Goal: Task Accomplishment & Management: Complete application form

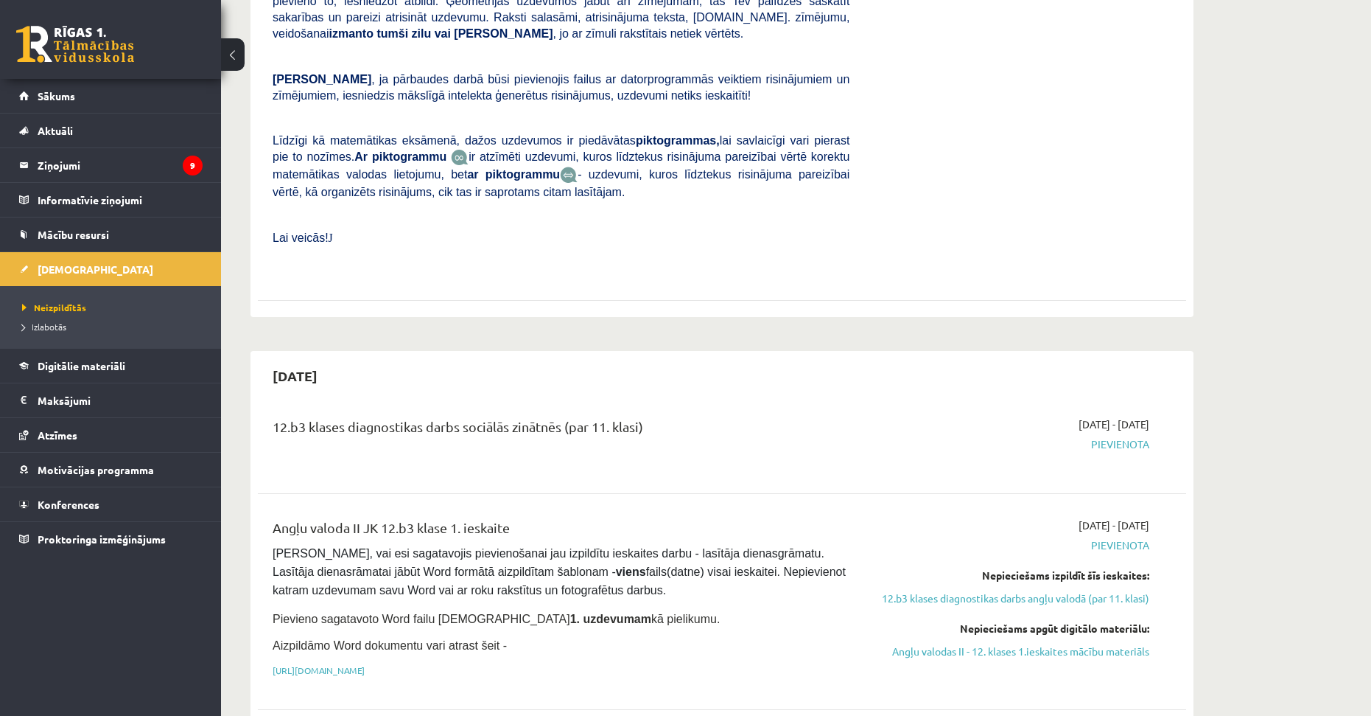
drag, startPoint x: 637, startPoint y: 405, endPoint x: 637, endPoint y: 462, distance: 57.5
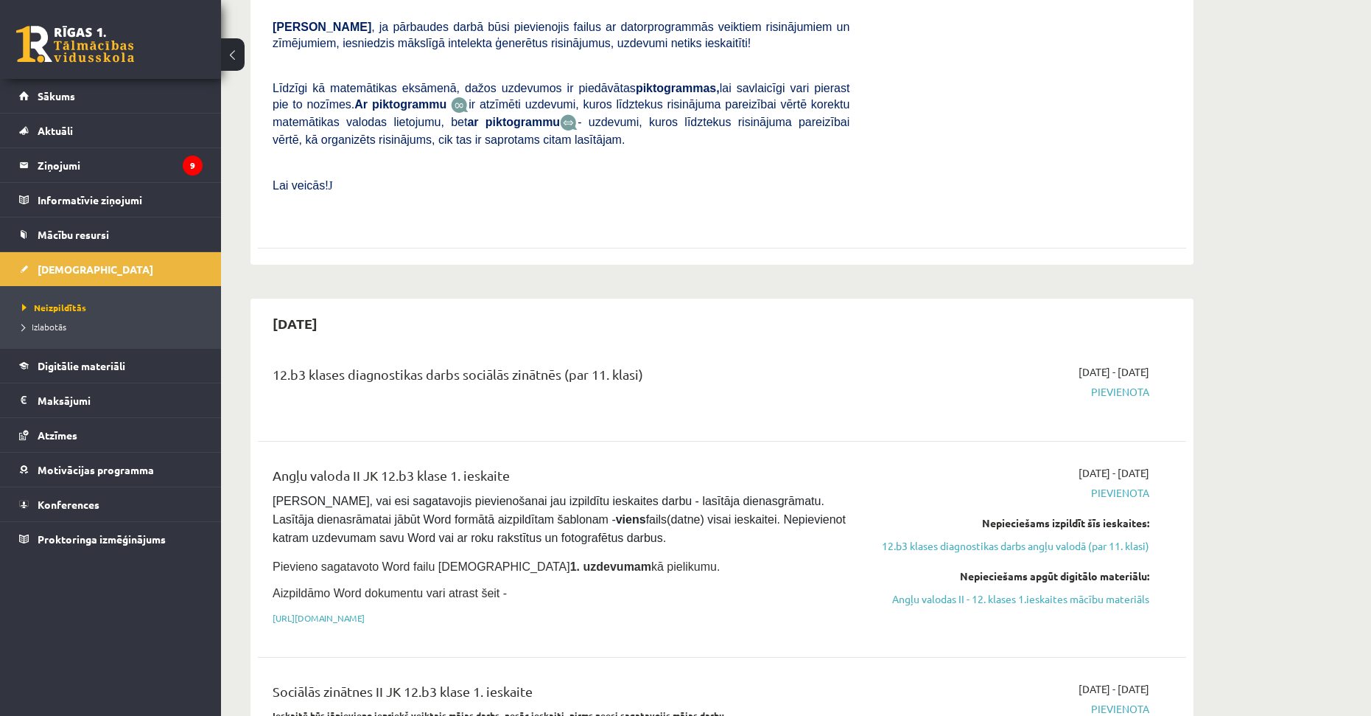
scroll to position [803, 0]
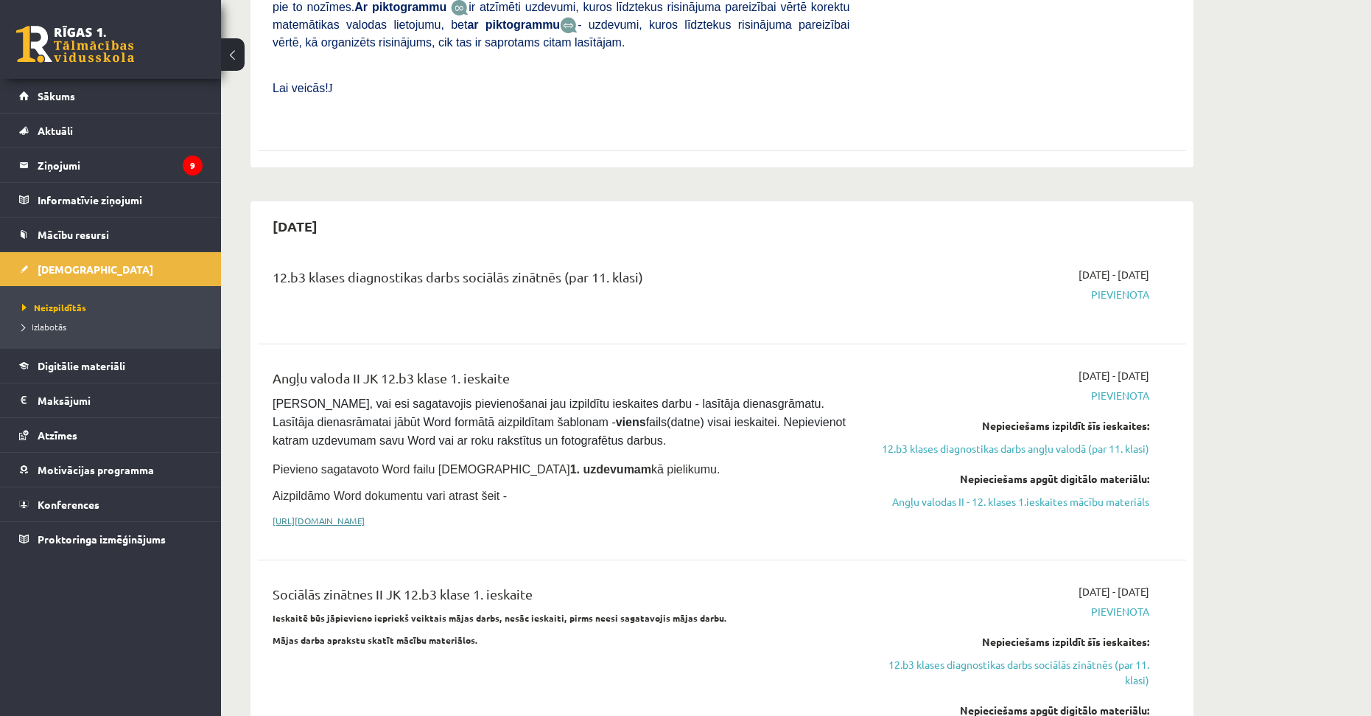
drag, startPoint x: 476, startPoint y: 443, endPoint x: 491, endPoint y: 465, distance: 27.0
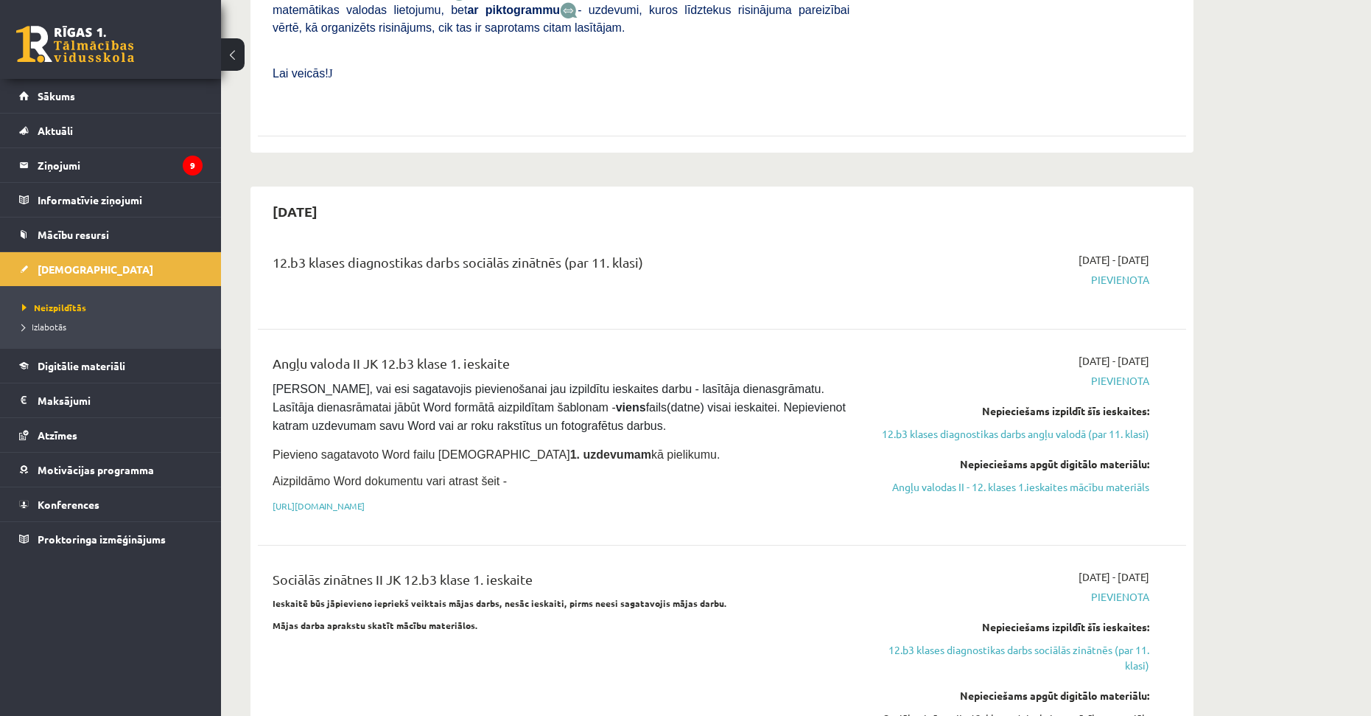
drag, startPoint x: 273, startPoint y: 329, endPoint x: 642, endPoint y: 419, distance: 380.0
click at [642, 419] on div "Angļu valoda II JK 12.b3 klase 1. ieskaite Pārliecinies, vai esi sagatavojis pi…" at bounding box center [561, 437] width 599 height 168
click at [499, 387] on span "Pārliecinies, vai esi sagatavojis pievienošanai jau izpildītu ieskaites darbu -…" at bounding box center [561, 406] width 576 height 49
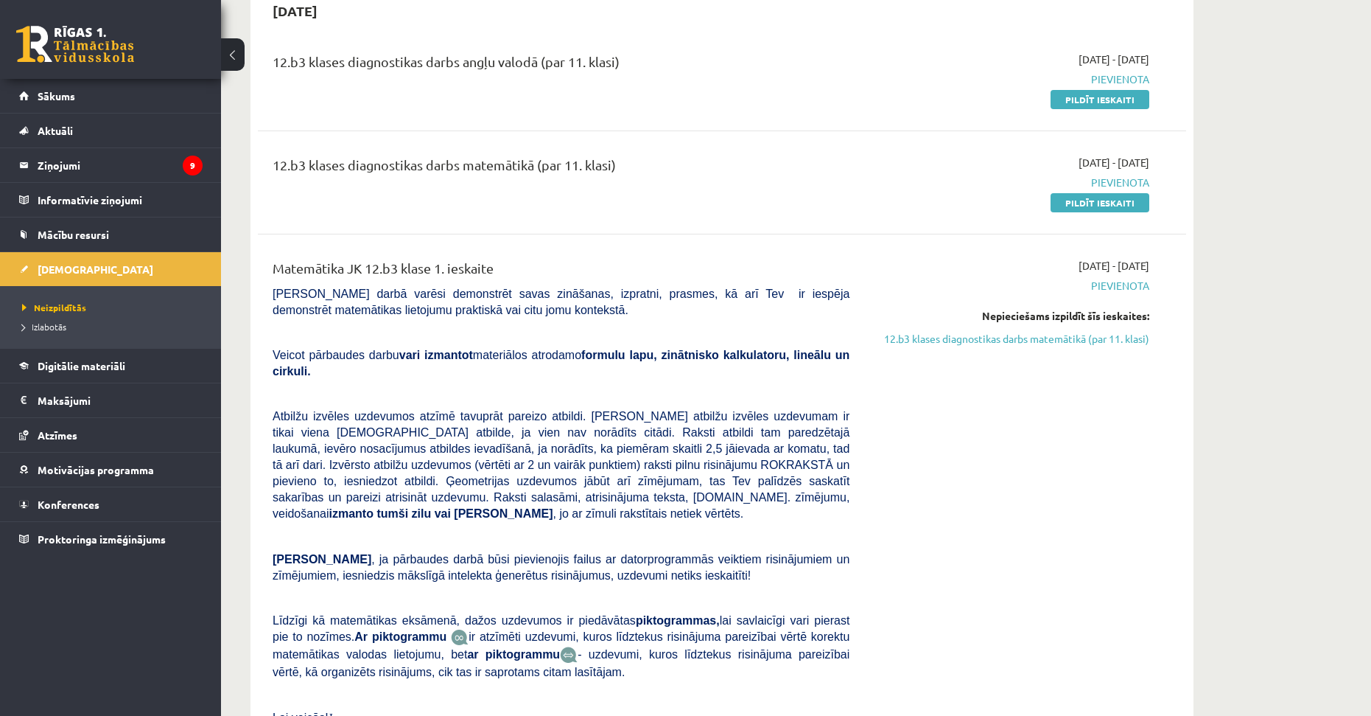
scroll to position [0, 0]
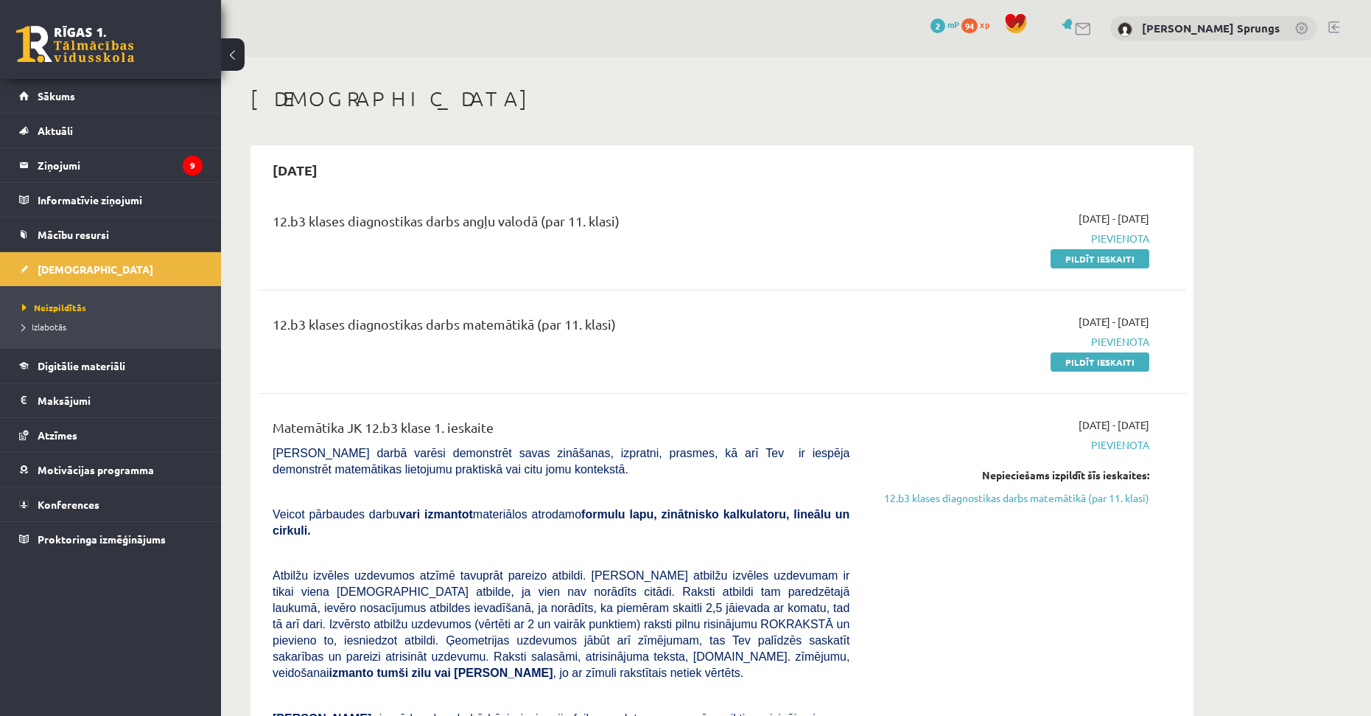
drag, startPoint x: 502, startPoint y: 419, endPoint x: 505, endPoint y: 291, distance: 128.3
click at [1058, 254] on link "Pildīt ieskaiti" at bounding box center [1100, 258] width 99 height 19
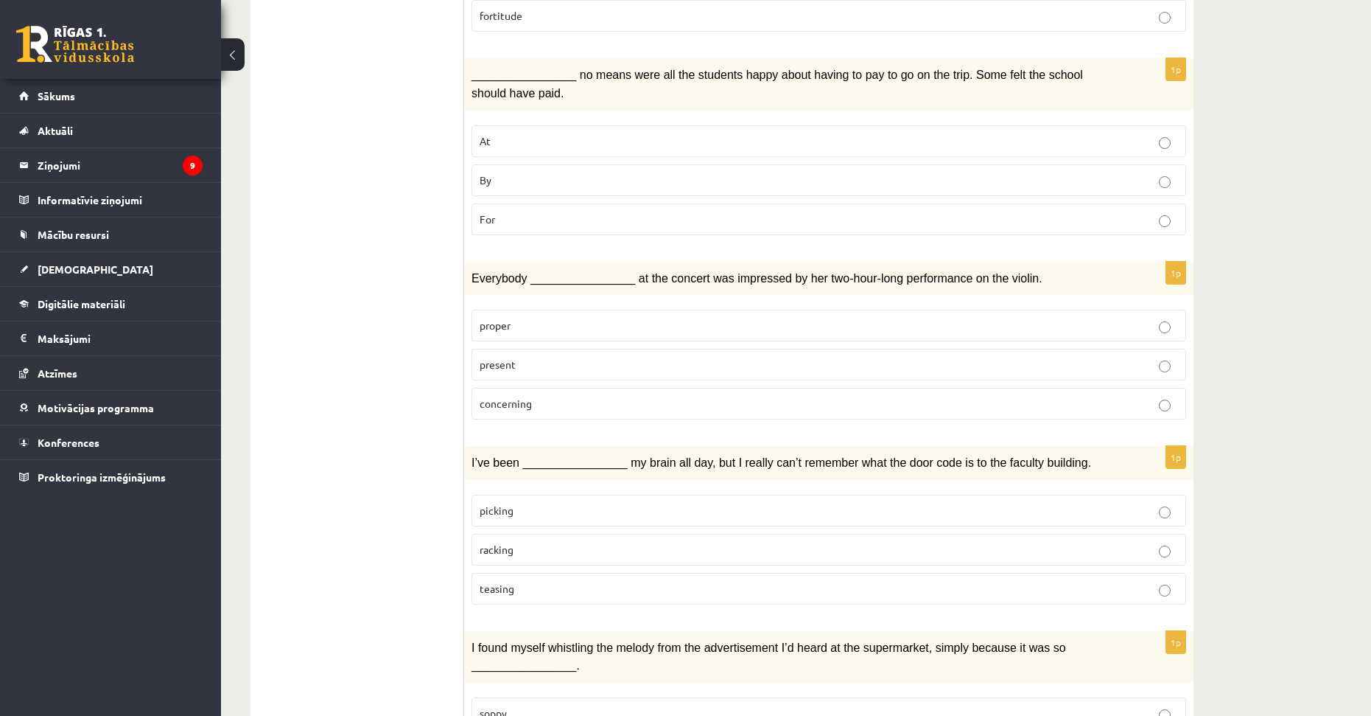
scroll to position [737, 0]
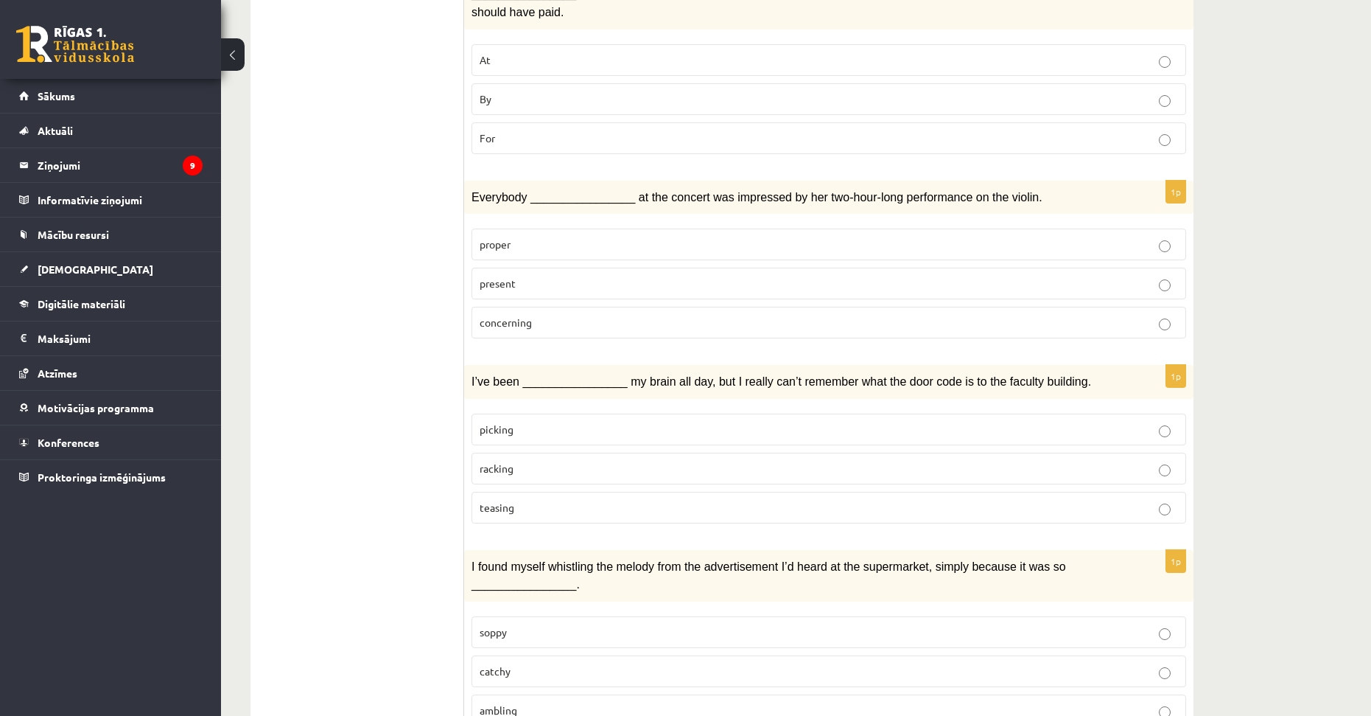
click at [516, 658] on label "catchy" at bounding box center [829, 671] width 715 height 32
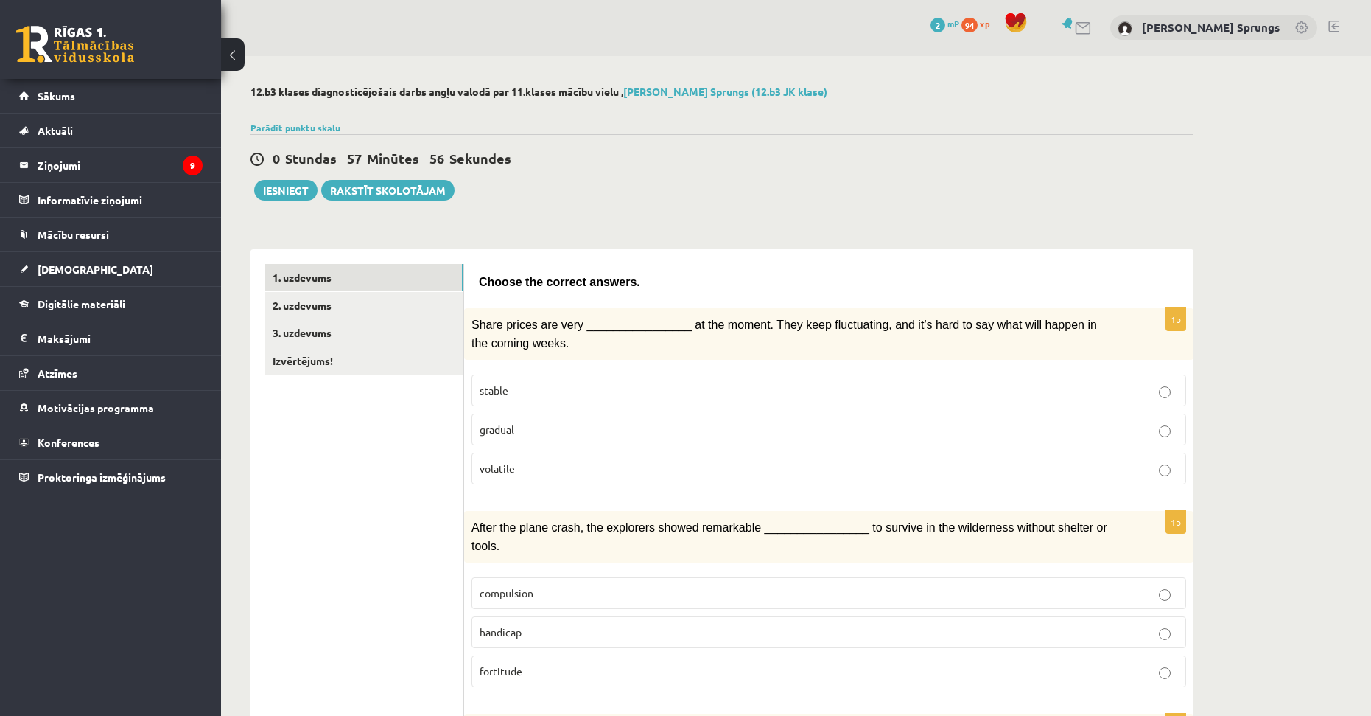
scroll to position [0, 0]
click at [368, 293] on link "2. uzdevums" at bounding box center [364, 306] width 198 height 27
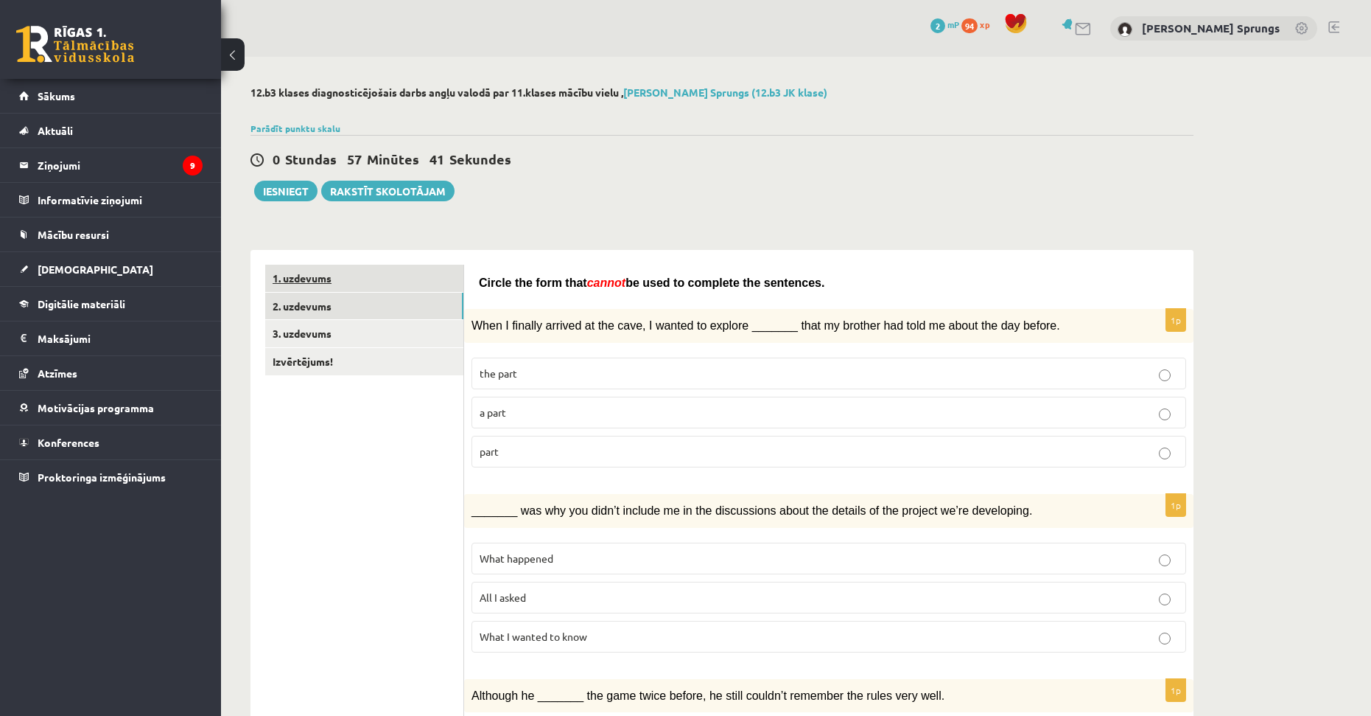
click at [371, 281] on link "1. uzdevums" at bounding box center [364, 278] width 198 height 27
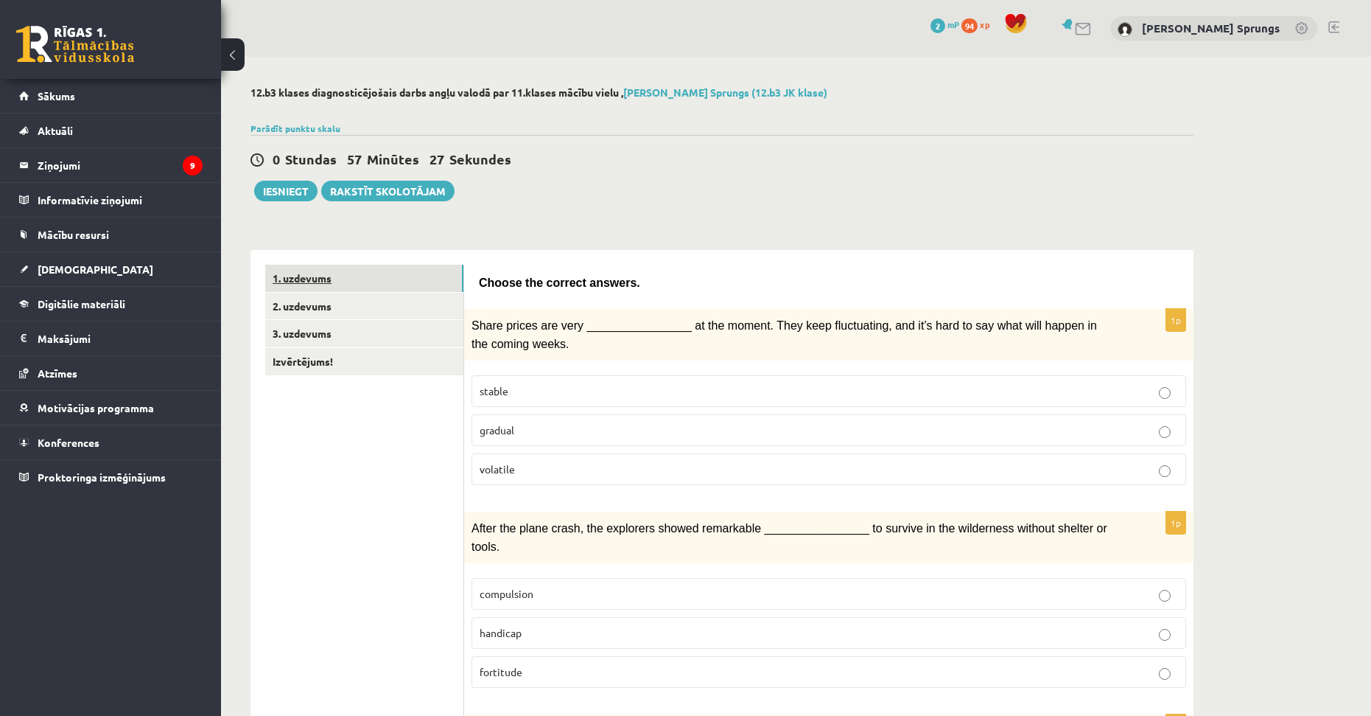
click at [391, 273] on link "1. uzdevums" at bounding box center [364, 278] width 198 height 27
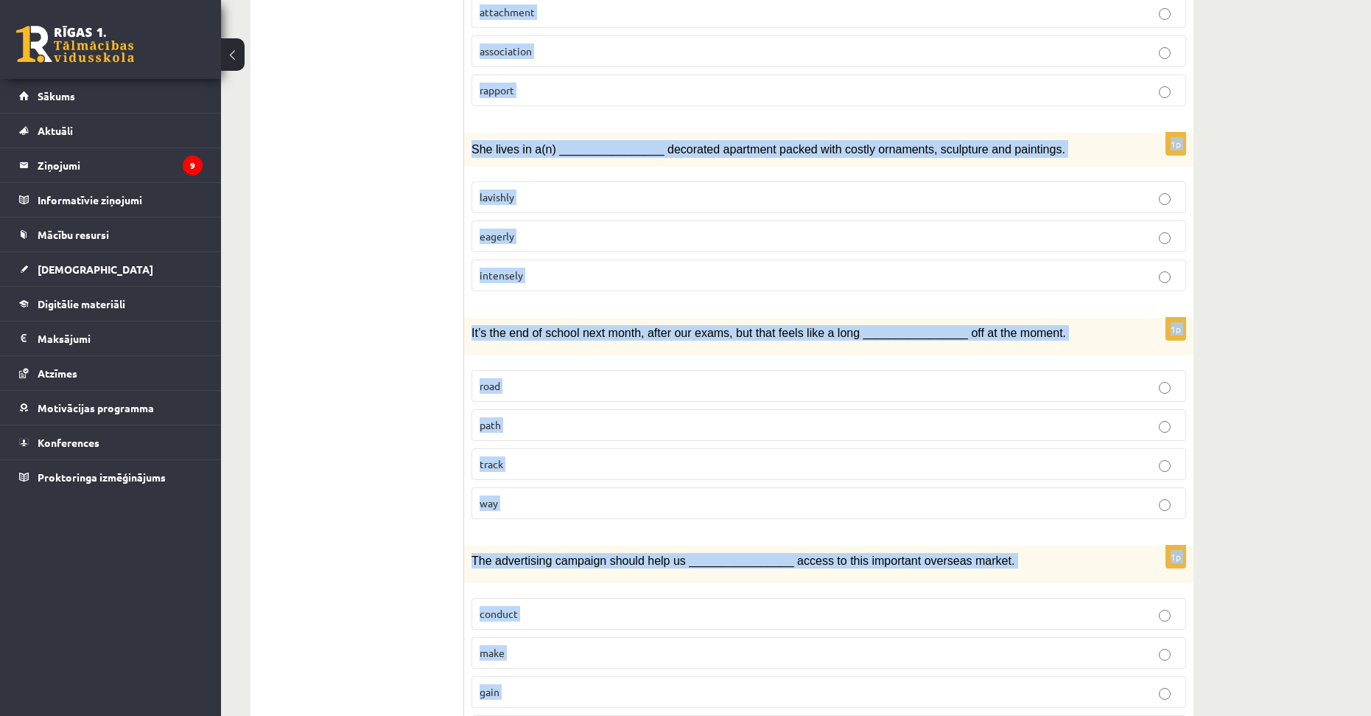
scroll to position [1978, 0]
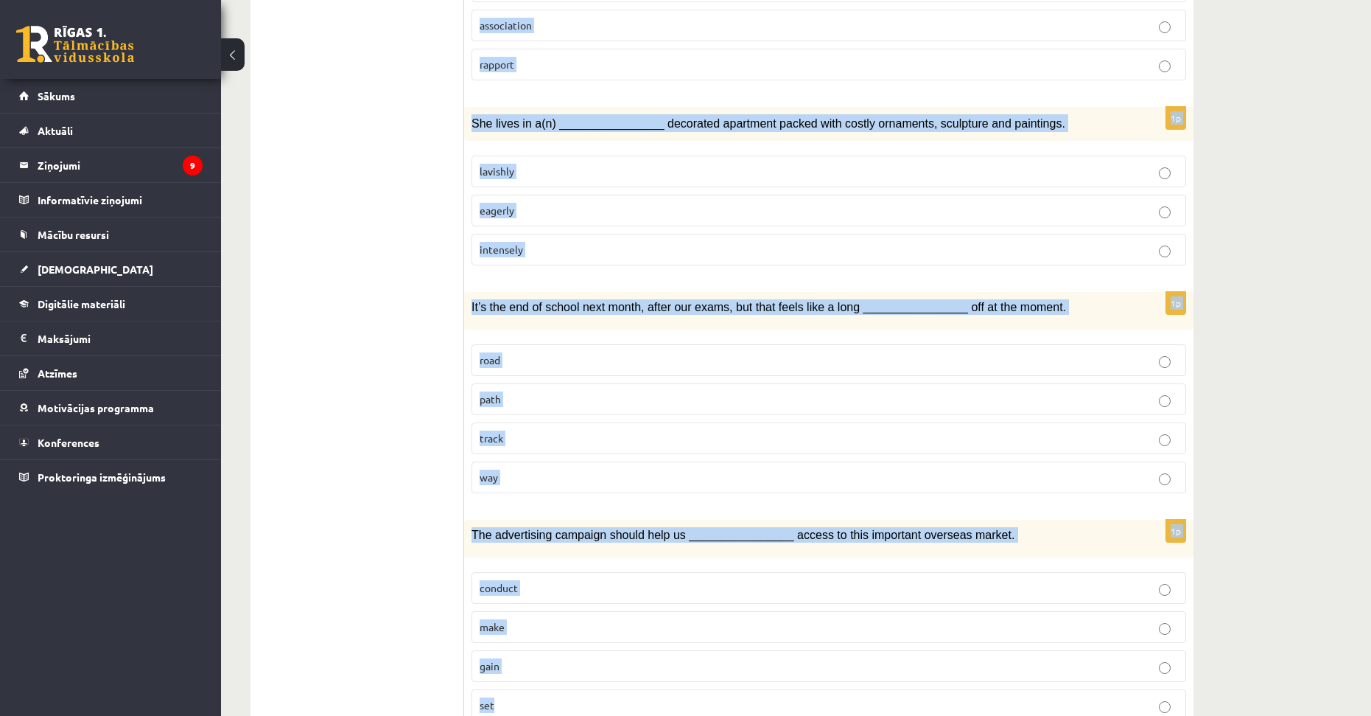
drag, startPoint x: 481, startPoint y: 283, endPoint x: 585, endPoint y: 657, distance: 387.8
copy form "Choose the correct answers. 1p Share prices are very ________________ at the mo…"
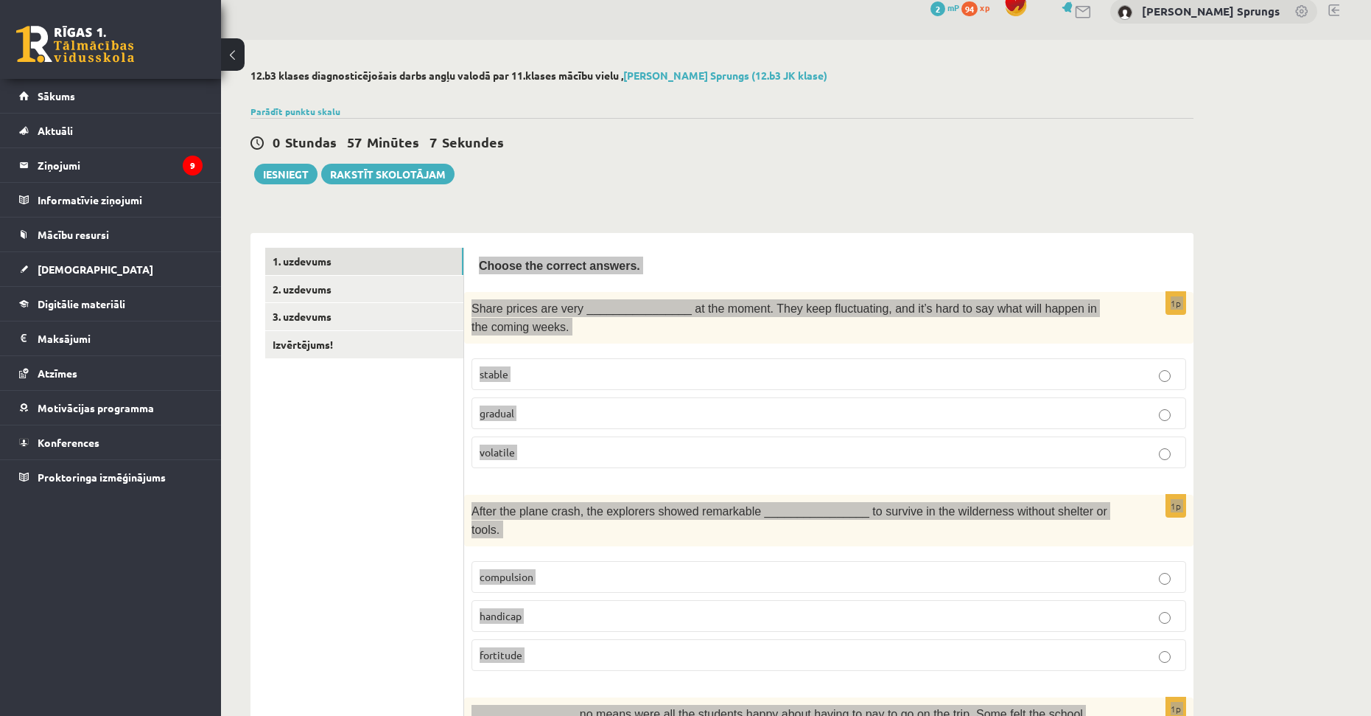
scroll to position [0, 0]
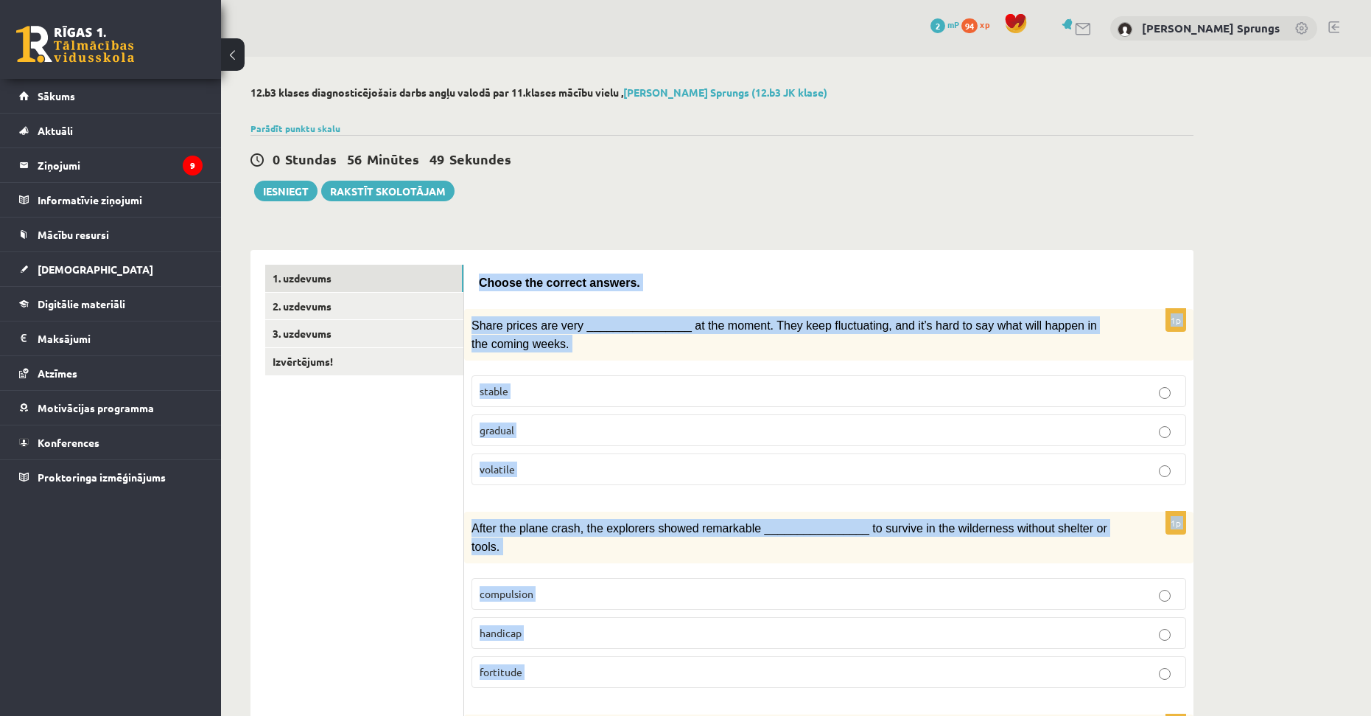
click at [568, 473] on p "volatile" at bounding box center [829, 468] width 699 height 15
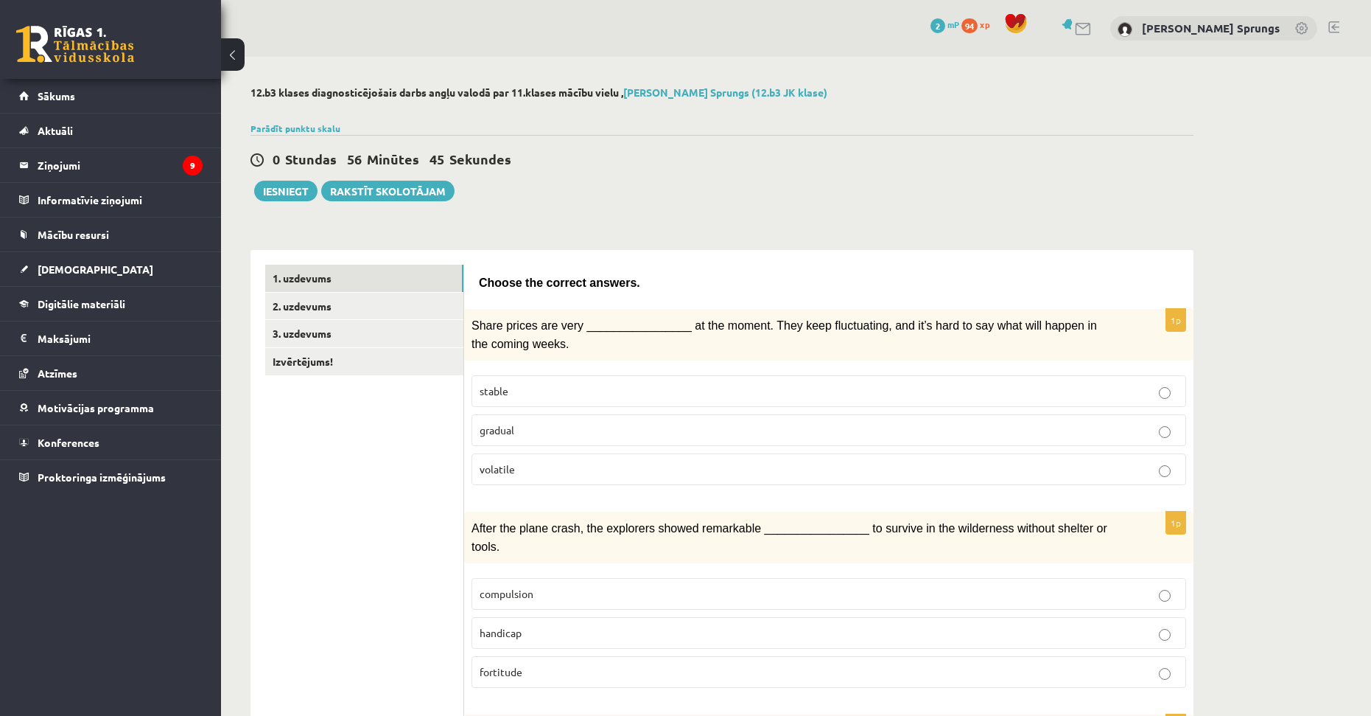
click at [514, 665] on span "fortitude" at bounding box center [501, 671] width 43 height 13
click at [342, 306] on link "2. uzdevums" at bounding box center [364, 306] width 198 height 27
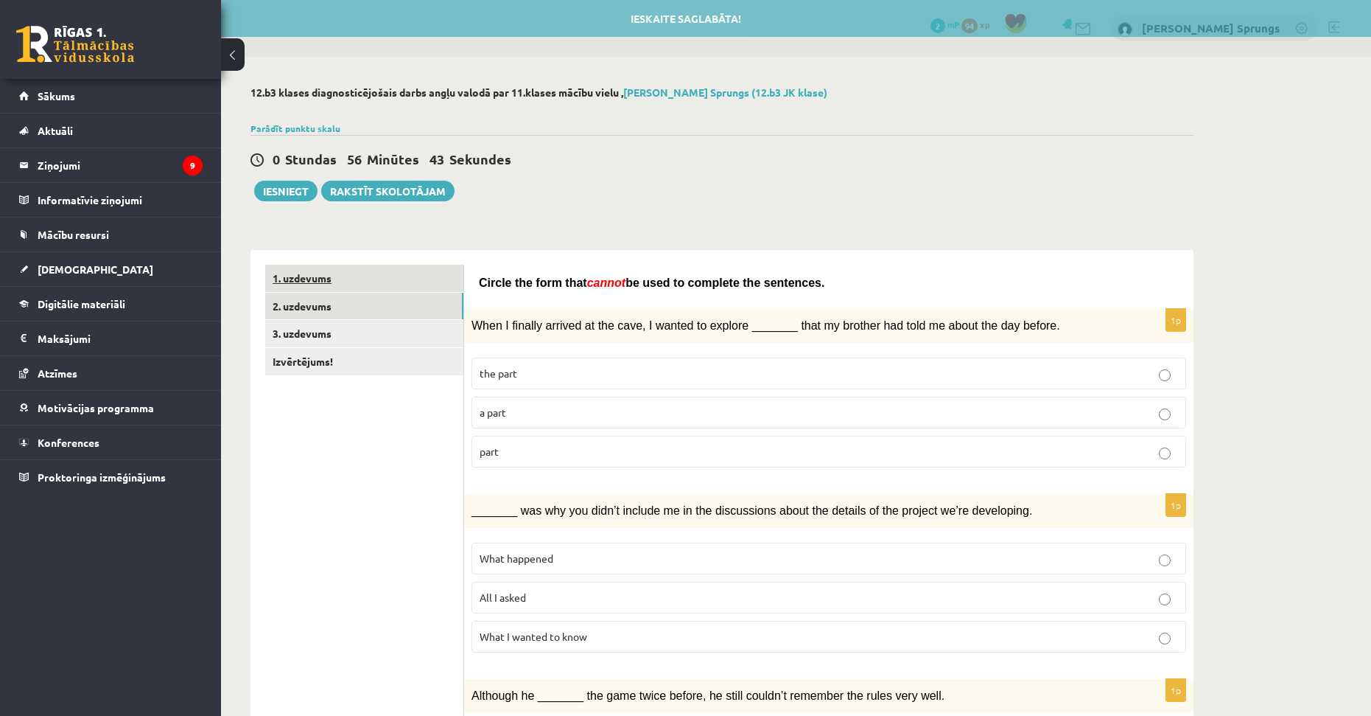
click at [339, 274] on link "1. uzdevums" at bounding box center [364, 278] width 198 height 27
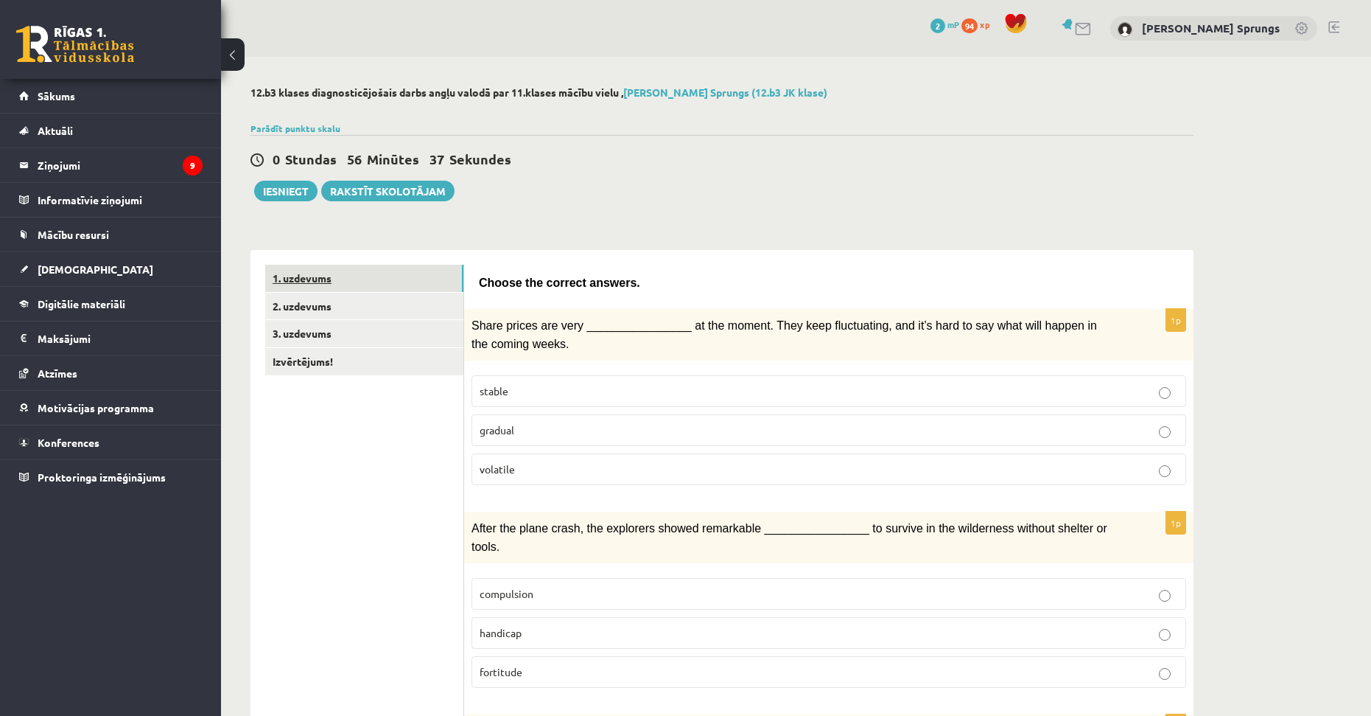
click at [347, 292] on link "1. uzdevums" at bounding box center [364, 278] width 198 height 27
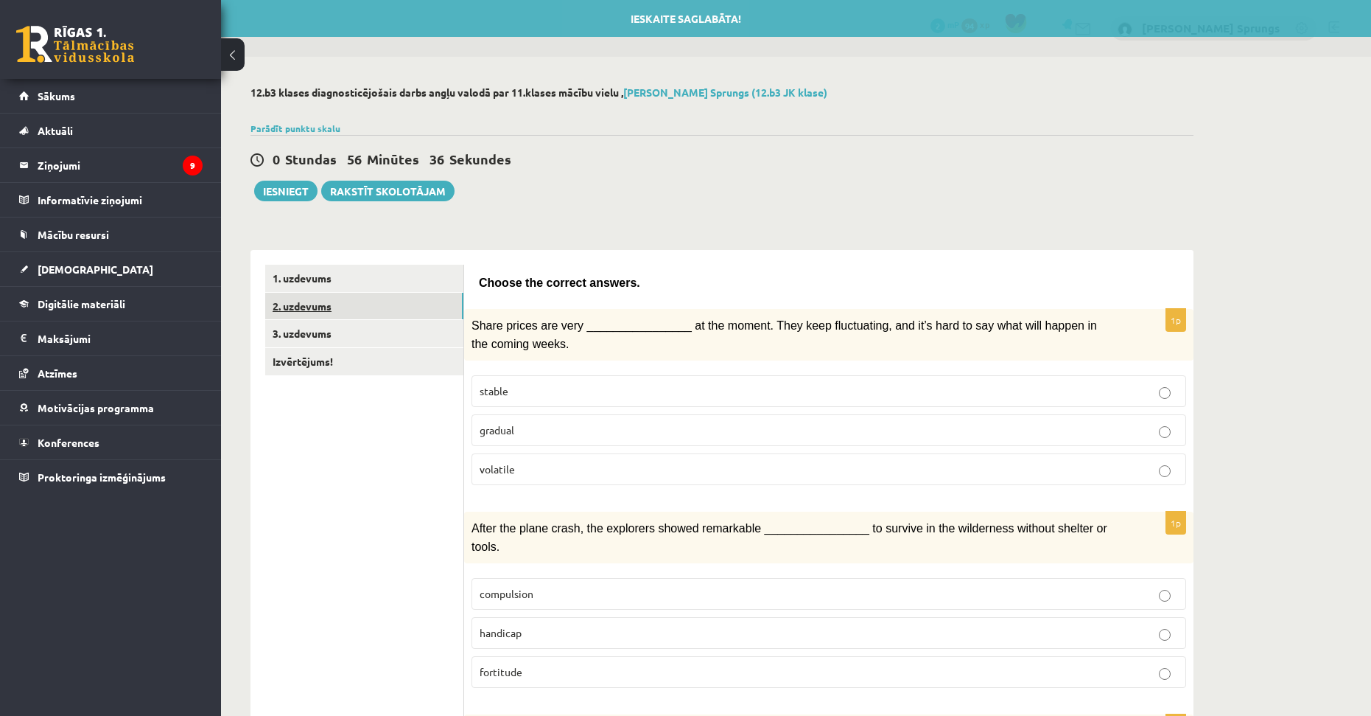
click at [339, 295] on link "2. uzdevums" at bounding box center [364, 306] width 198 height 27
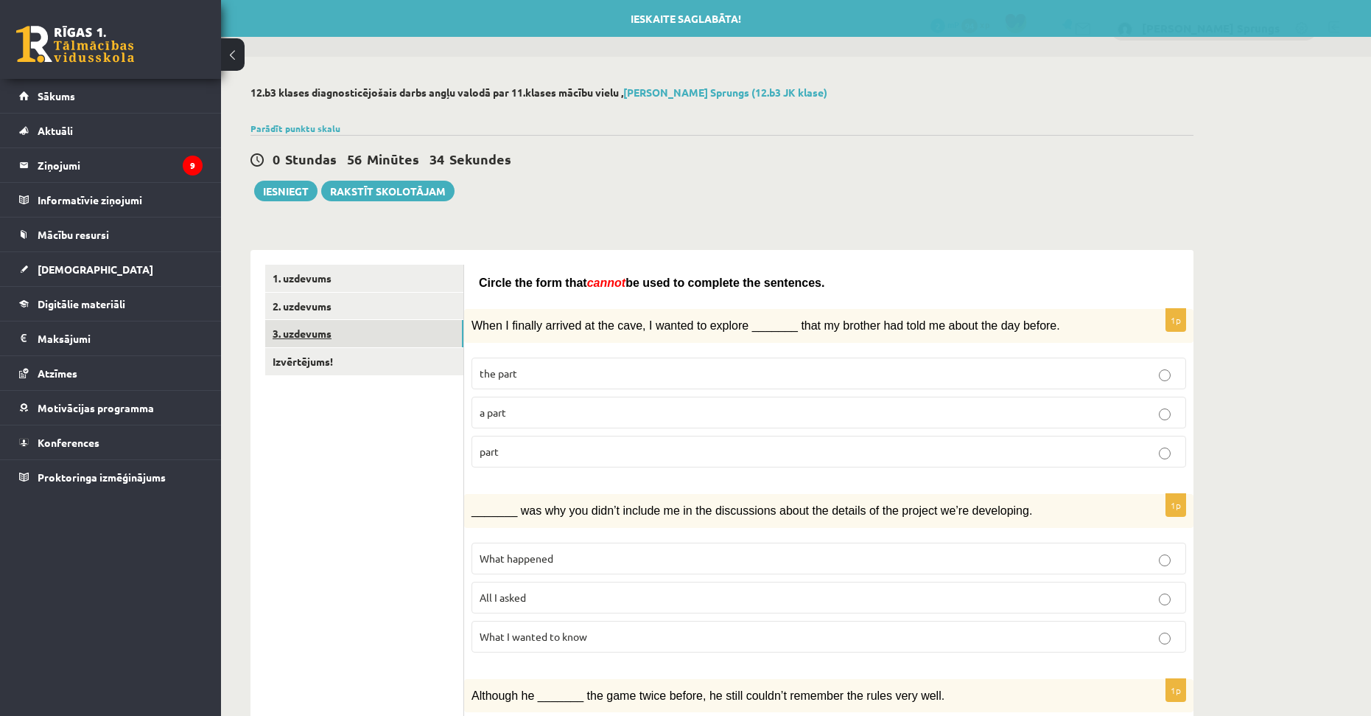
click at [345, 326] on link "3. uzdevums" at bounding box center [364, 333] width 198 height 27
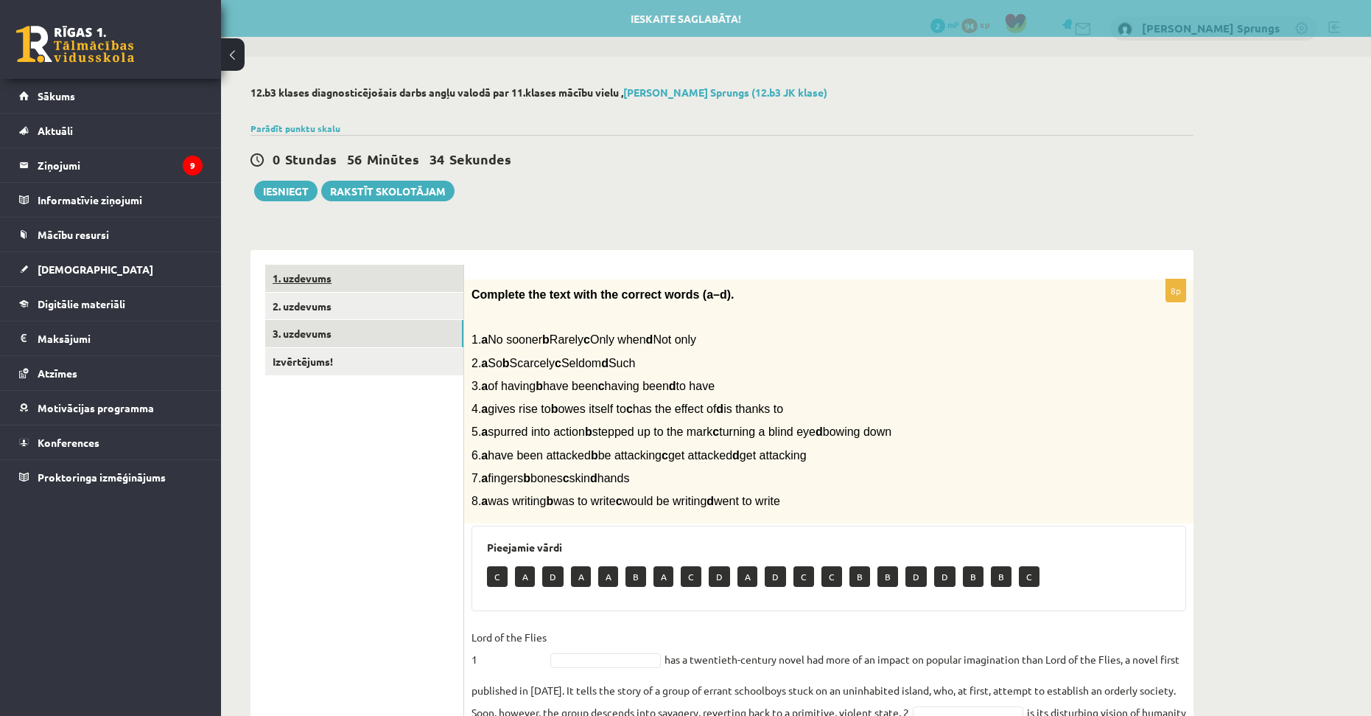
click at [353, 278] on link "1. uzdevums" at bounding box center [364, 278] width 198 height 27
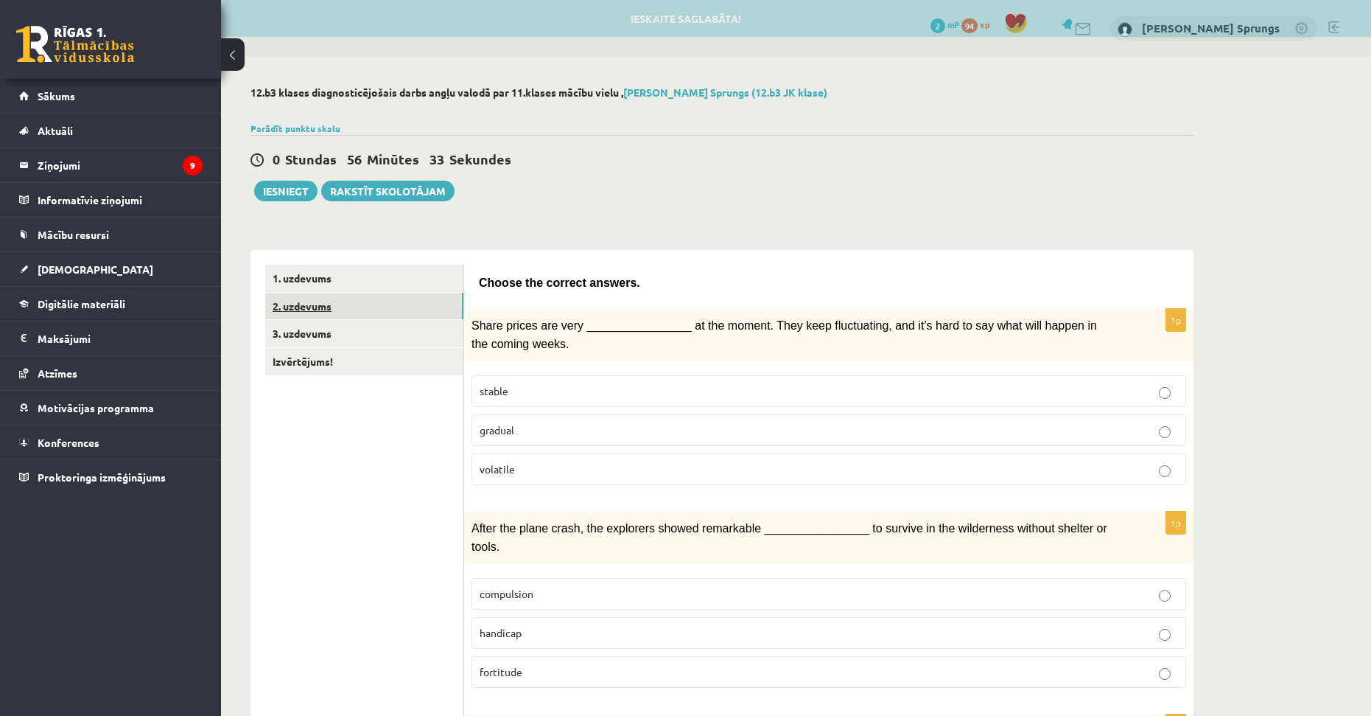
click at [340, 307] on link "2. uzdevums" at bounding box center [364, 306] width 198 height 27
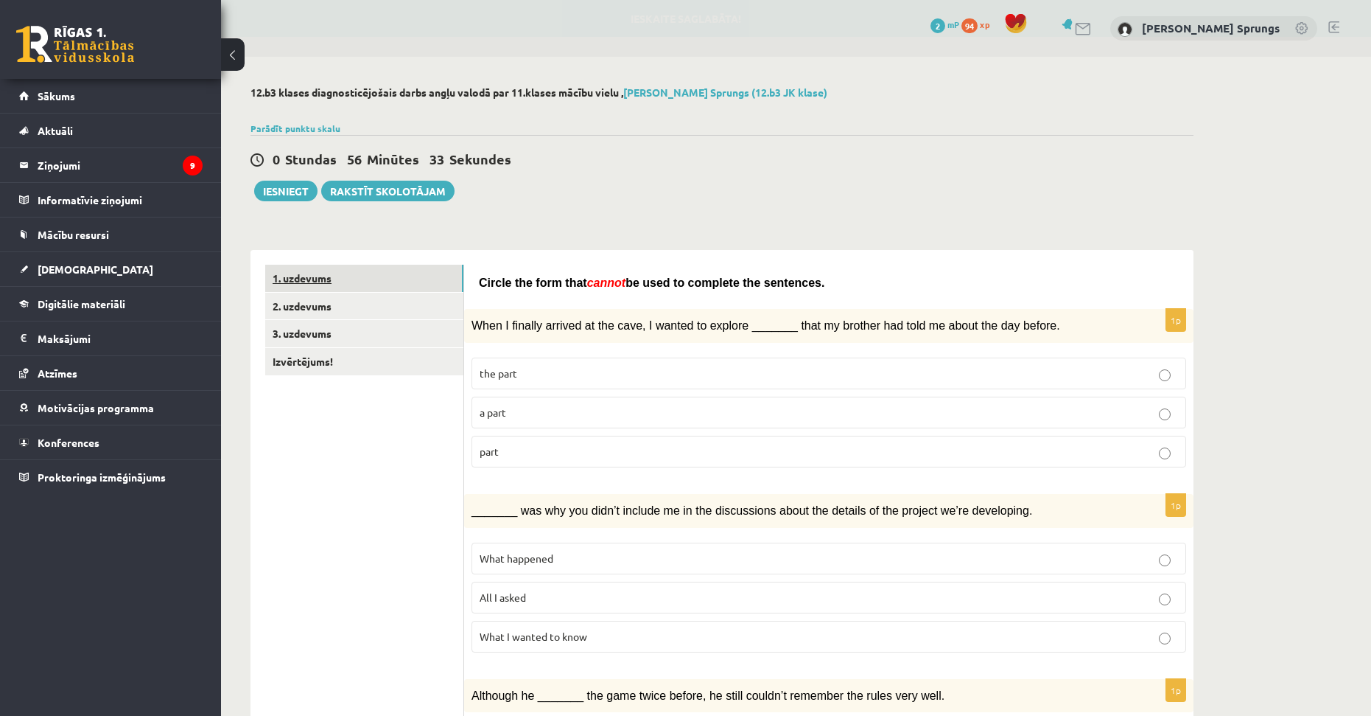
click at [360, 290] on link "1. uzdevums" at bounding box center [364, 278] width 198 height 27
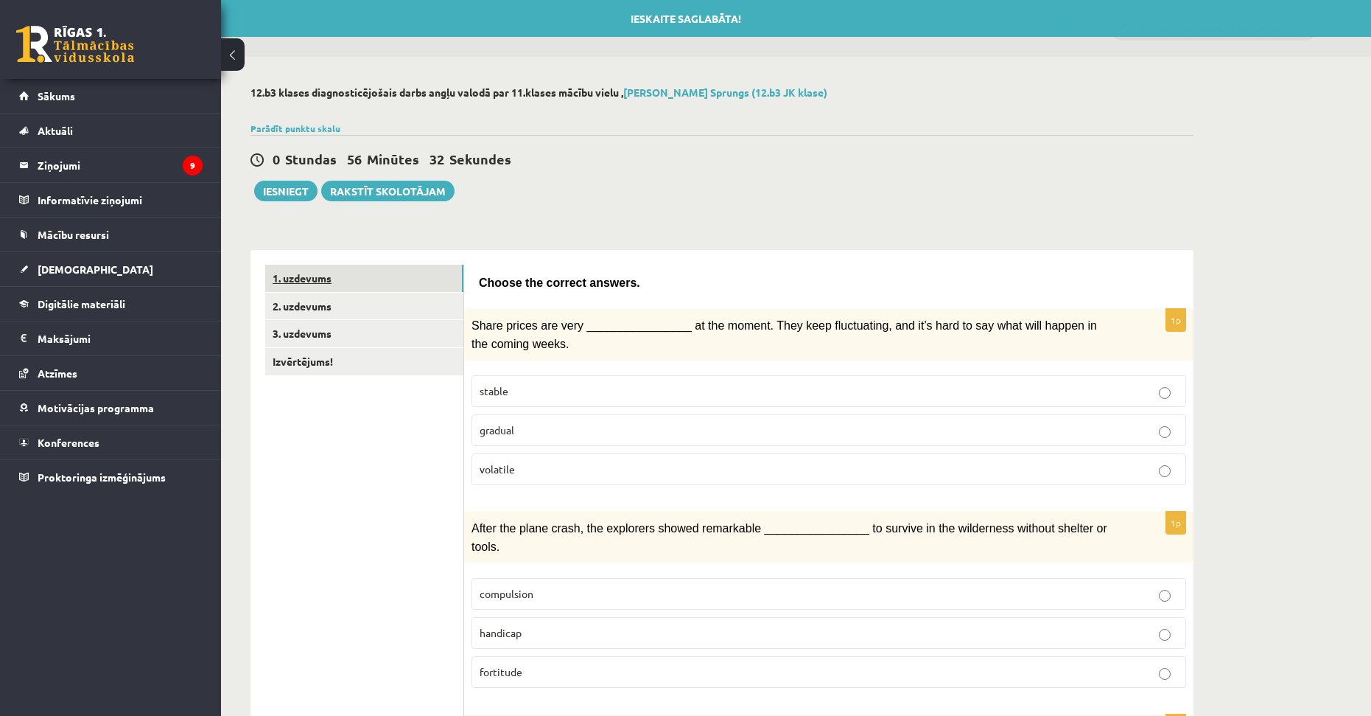
click at [359, 265] on link "1. uzdevums" at bounding box center [364, 278] width 198 height 27
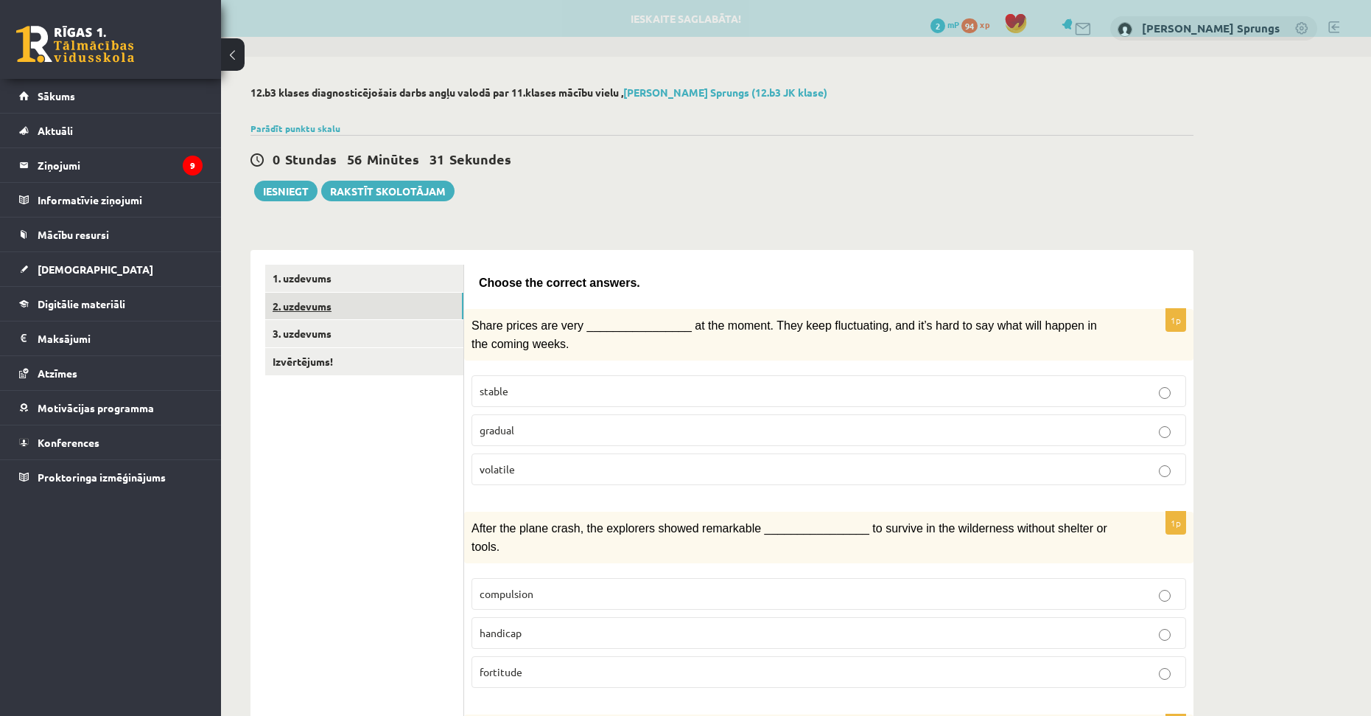
click at [329, 301] on link "2. uzdevums" at bounding box center [364, 306] width 198 height 27
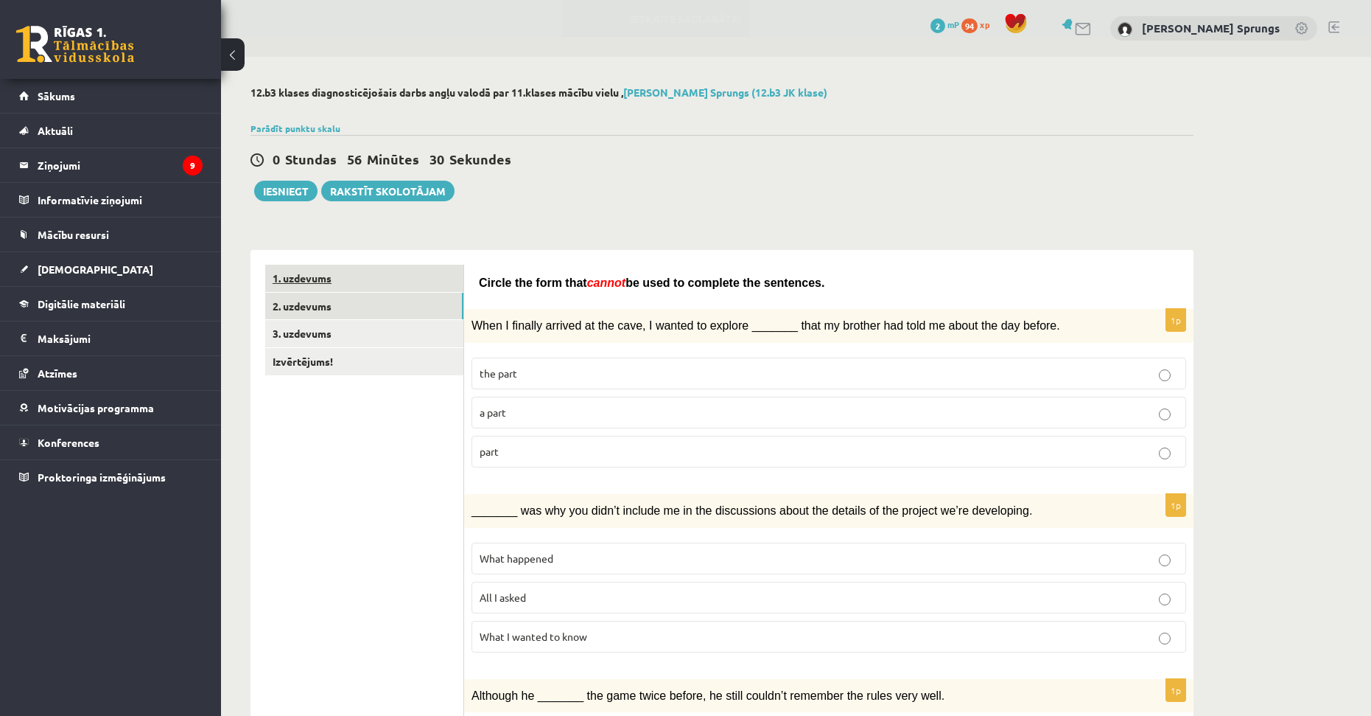
click at [342, 278] on link "1. uzdevums" at bounding box center [364, 278] width 198 height 27
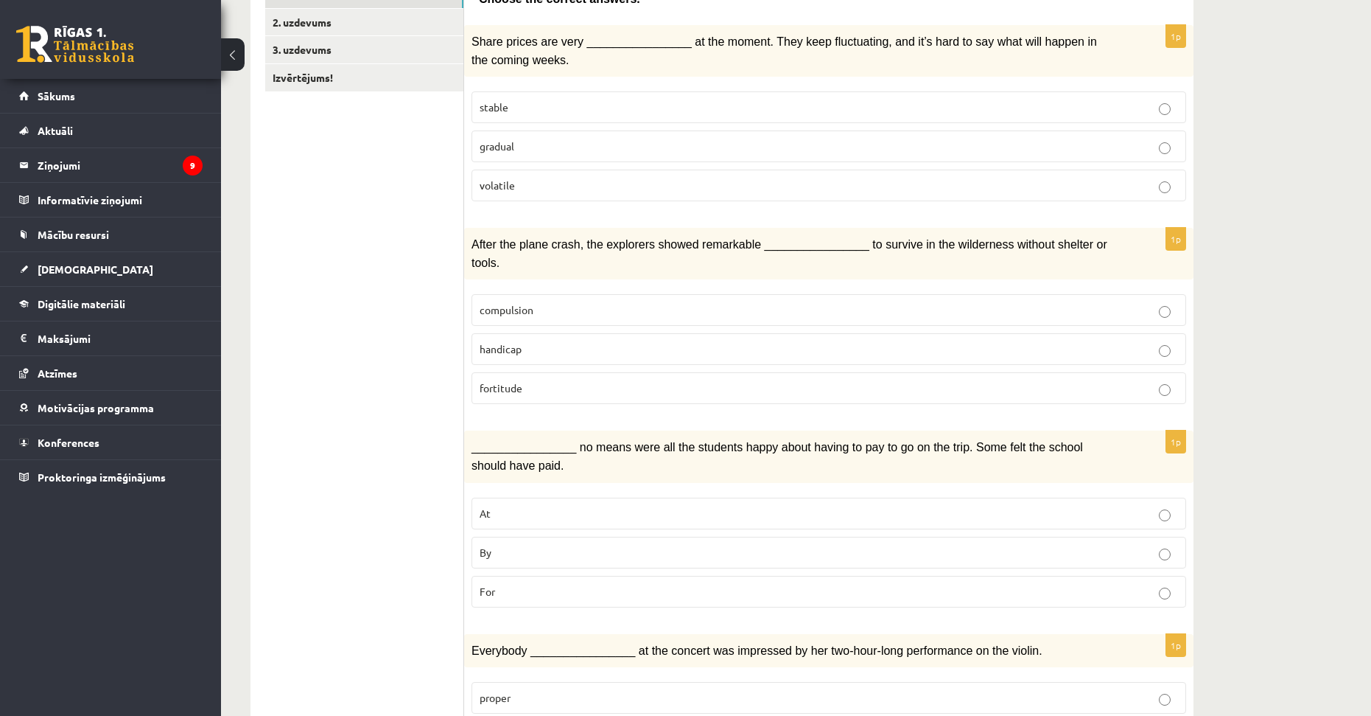
scroll to position [368, 0]
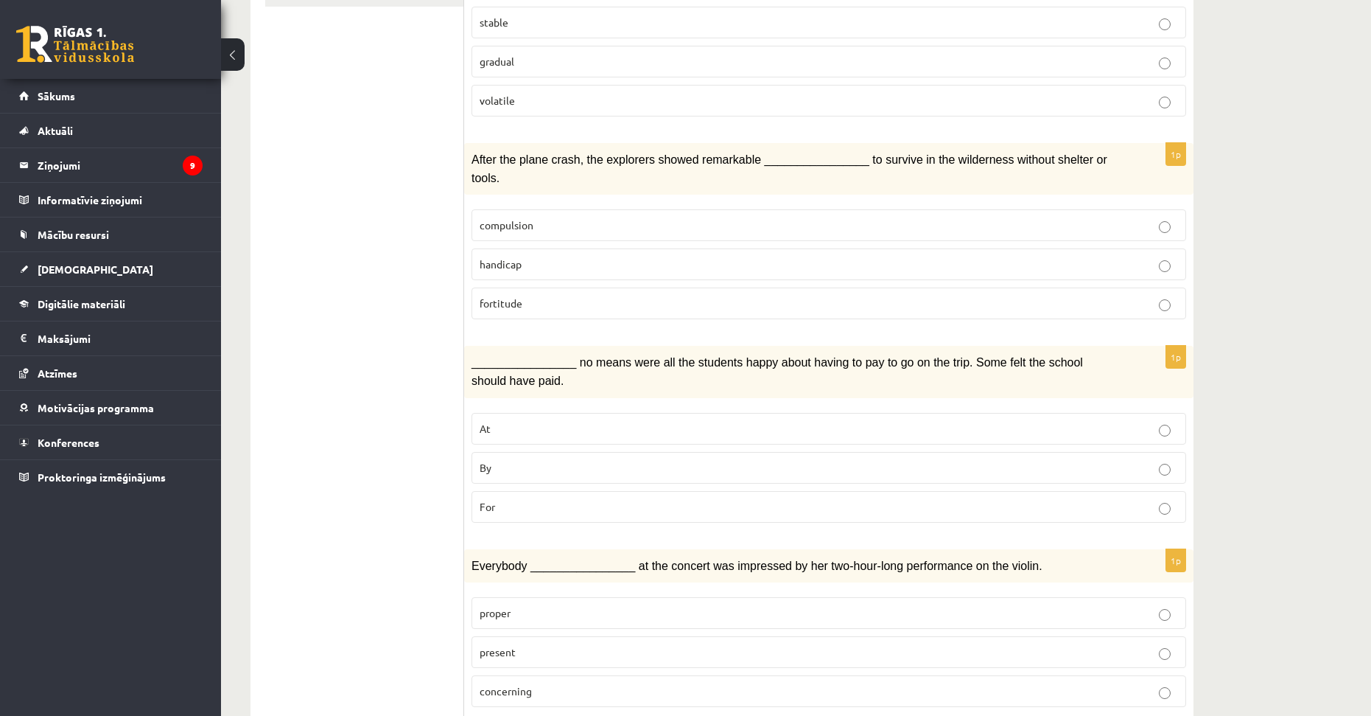
click at [525, 460] on p "By" at bounding box center [829, 467] width 699 height 15
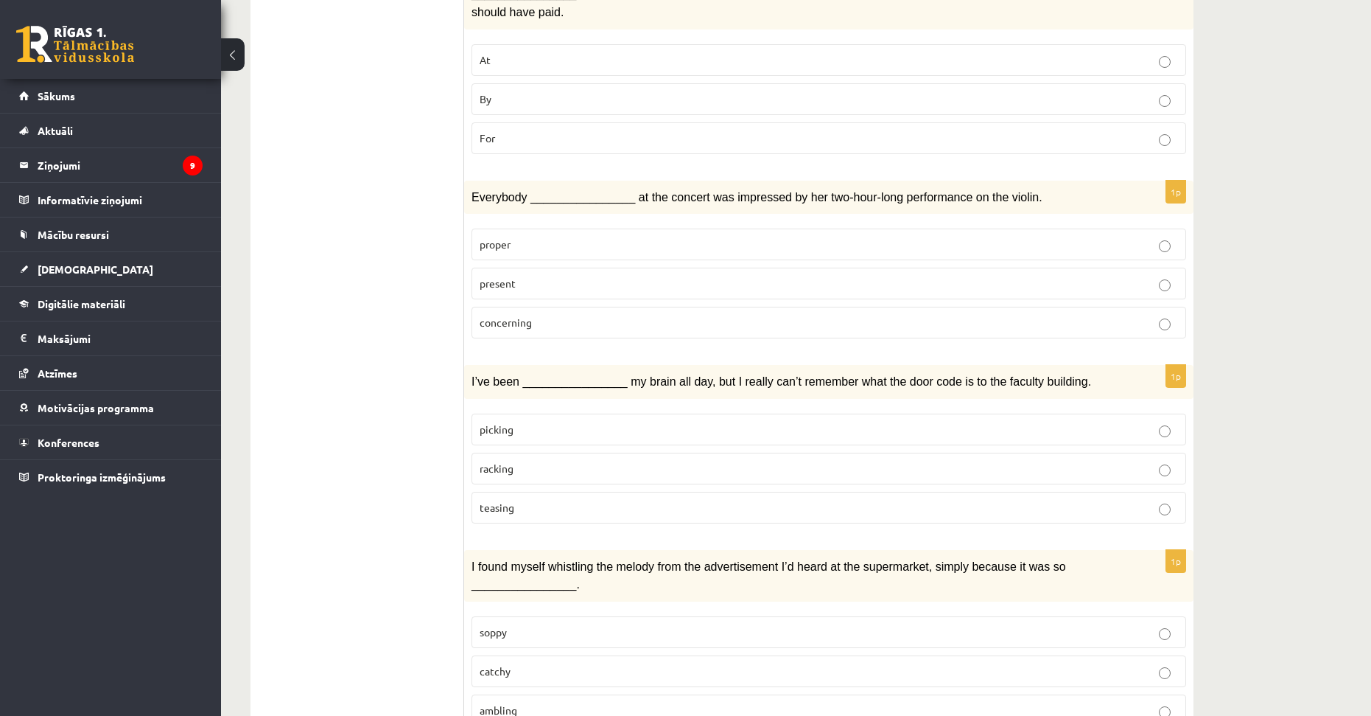
click at [613, 276] on p "present" at bounding box center [829, 283] width 699 height 15
click at [573, 461] on p "racking" at bounding box center [829, 468] width 699 height 15
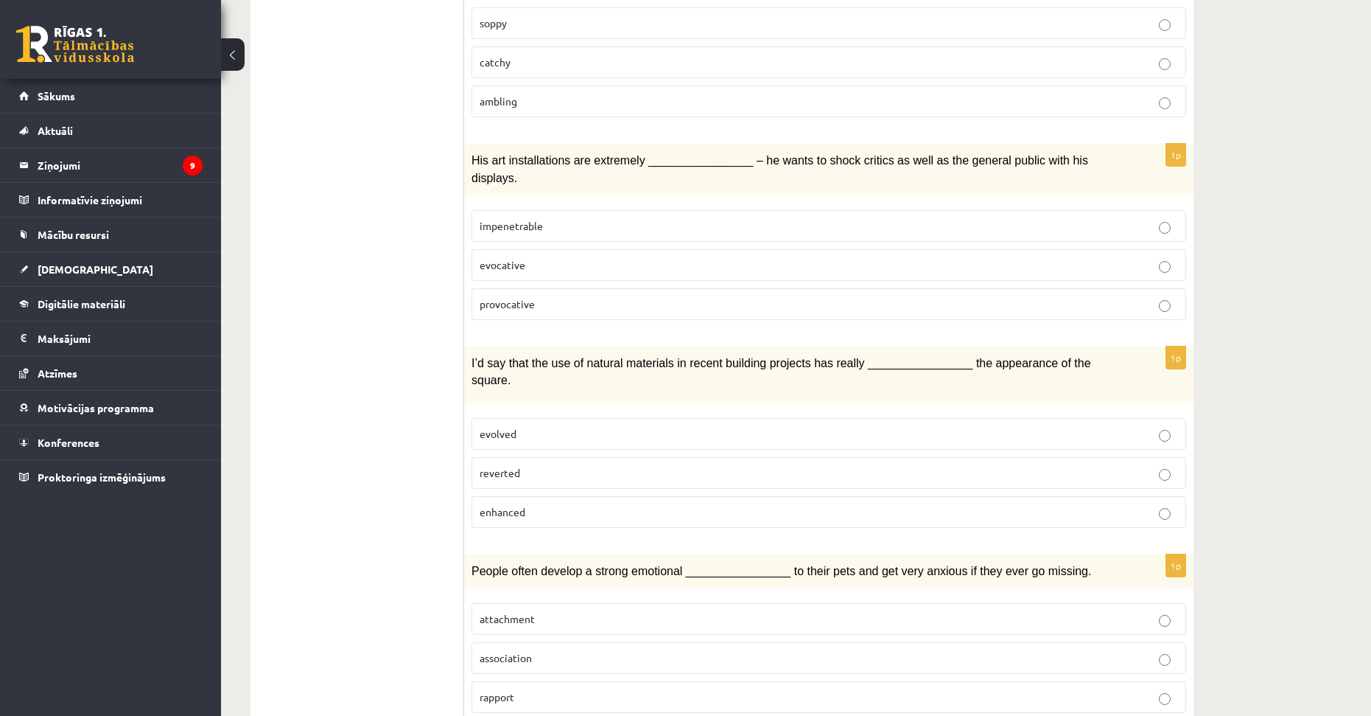
scroll to position [1368, 0]
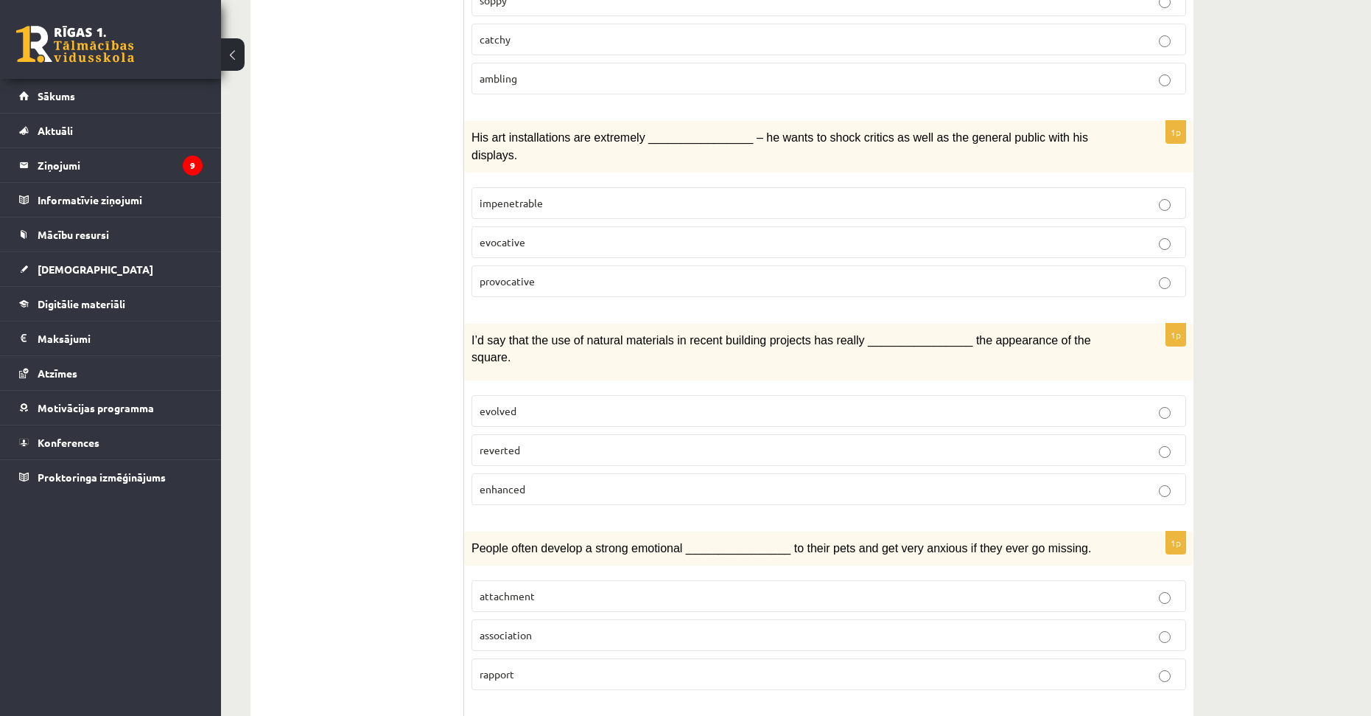
click at [651, 273] on p "provocative" at bounding box center [829, 280] width 699 height 15
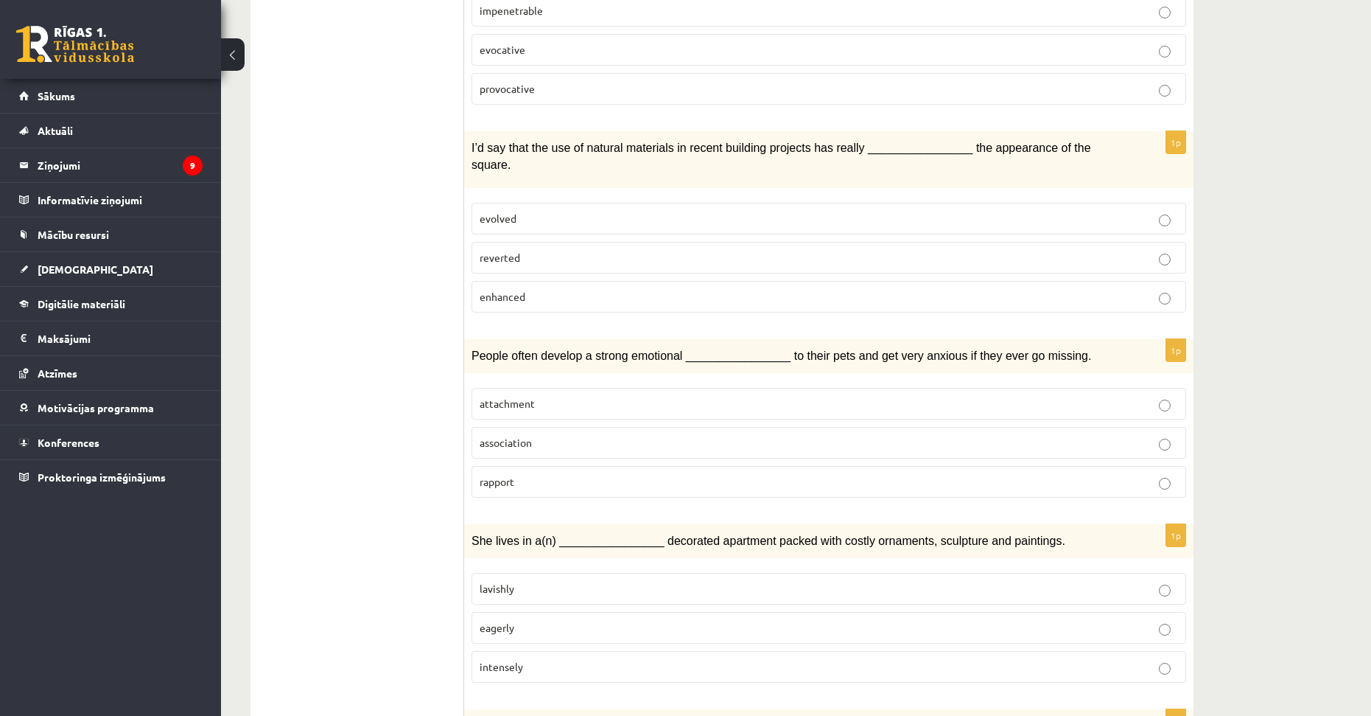
scroll to position [1578, 0]
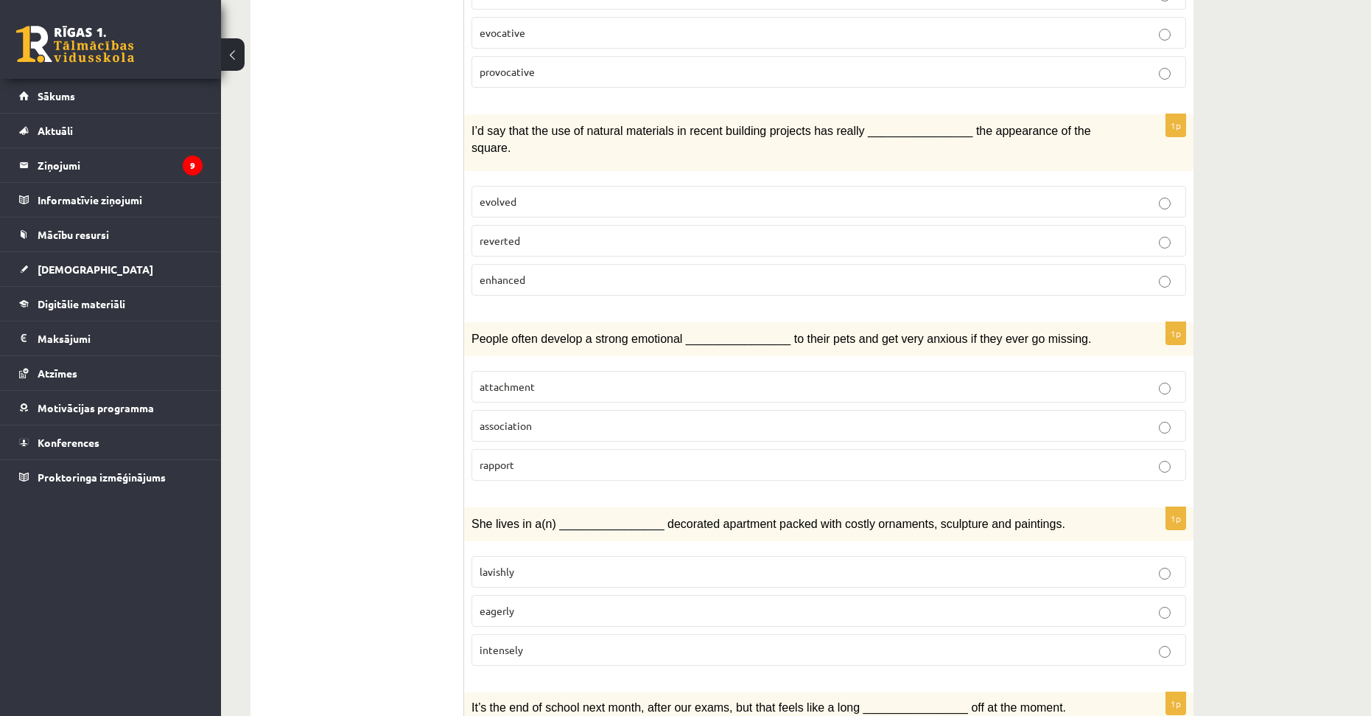
click at [542, 264] on label "enhanced" at bounding box center [829, 280] width 715 height 32
click at [520, 379] on span "attachment" at bounding box center [507, 385] width 55 height 13
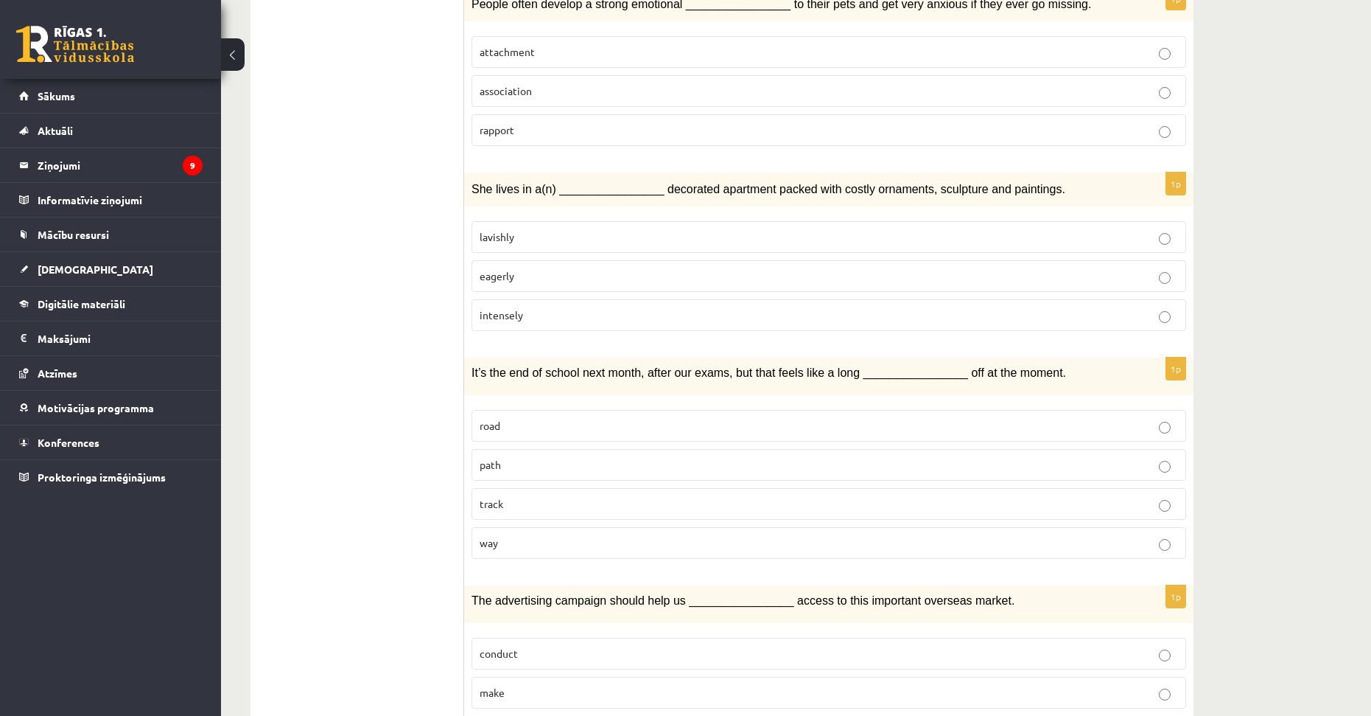
scroll to position [1956, 0]
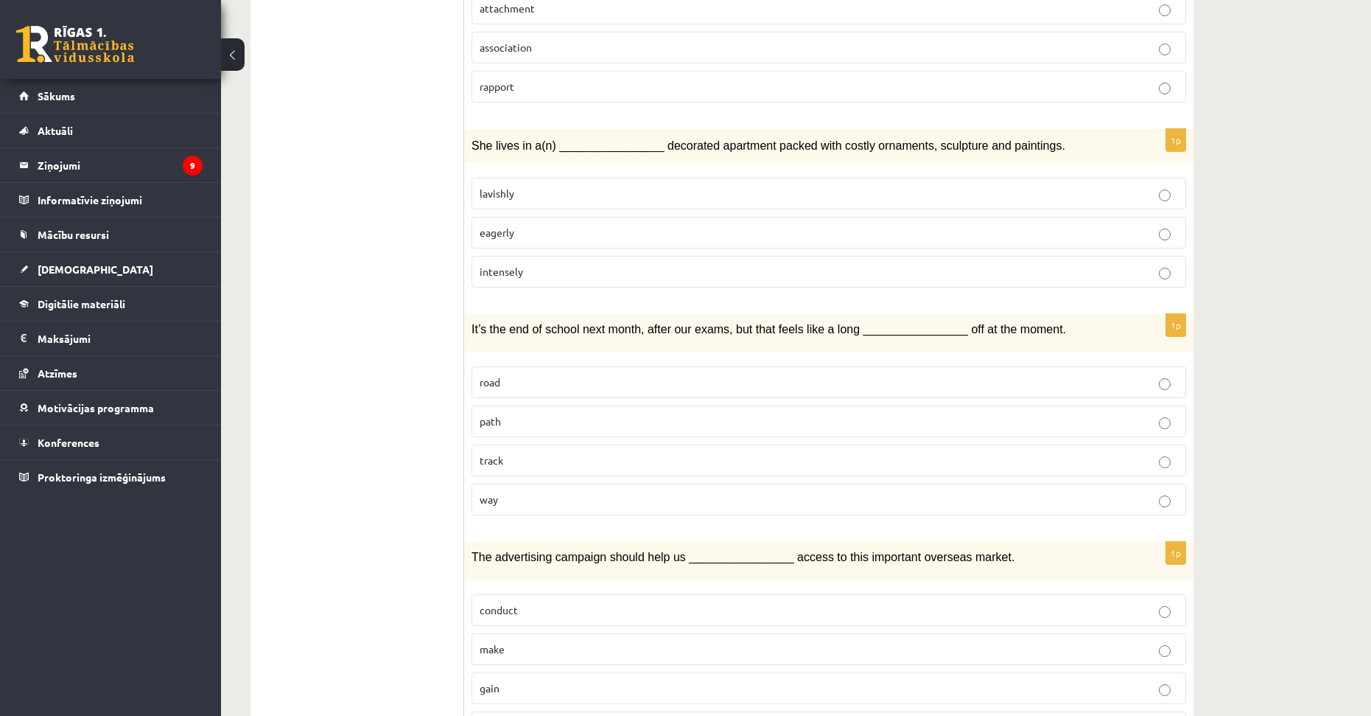
click at [578, 186] on p "lavishly" at bounding box center [829, 193] width 699 height 15
click at [535, 491] on p "way" at bounding box center [829, 498] width 699 height 15
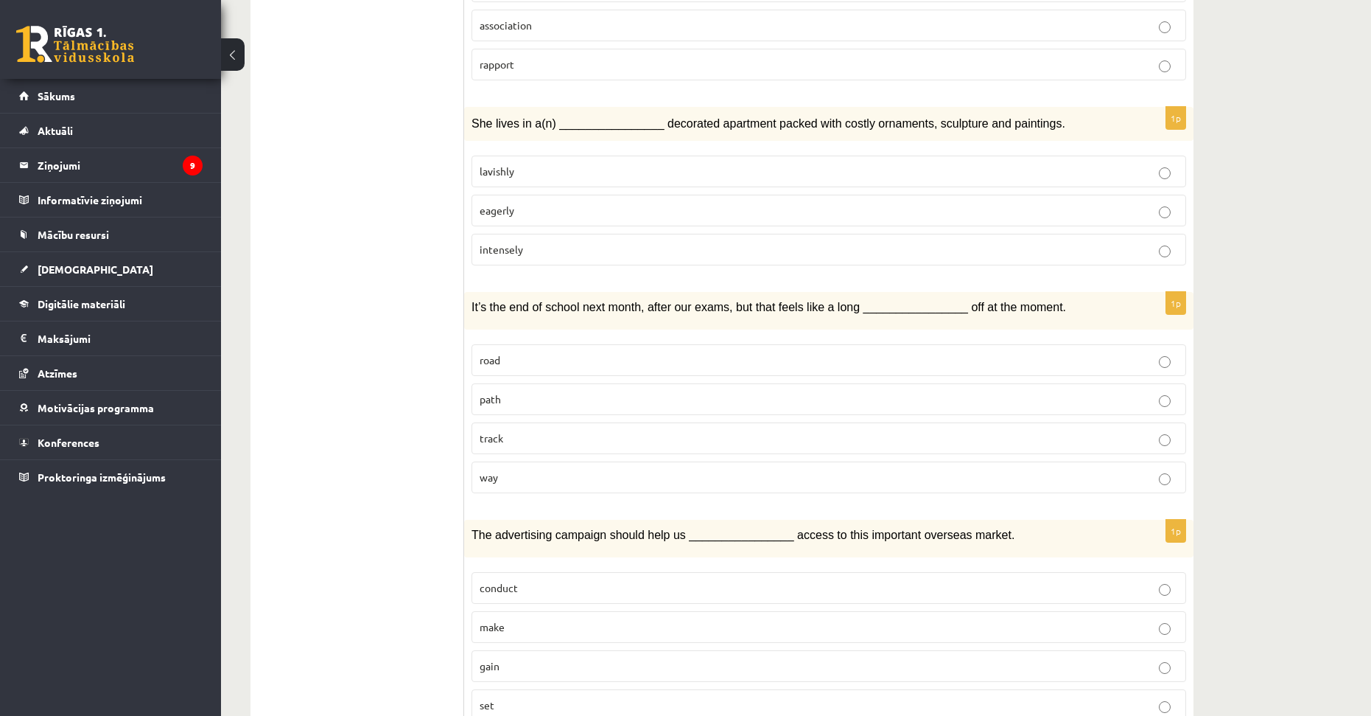
click at [532, 658] on p "gain" at bounding box center [829, 665] width 699 height 15
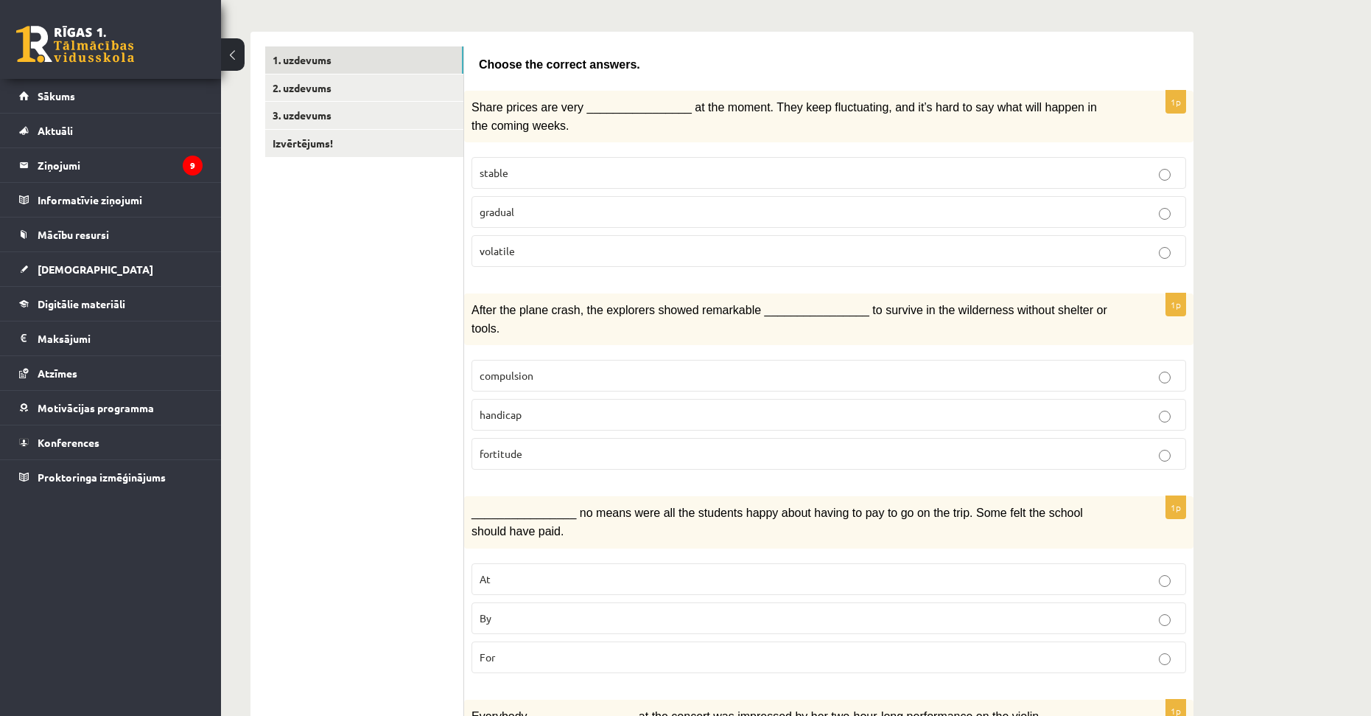
scroll to position [0, 0]
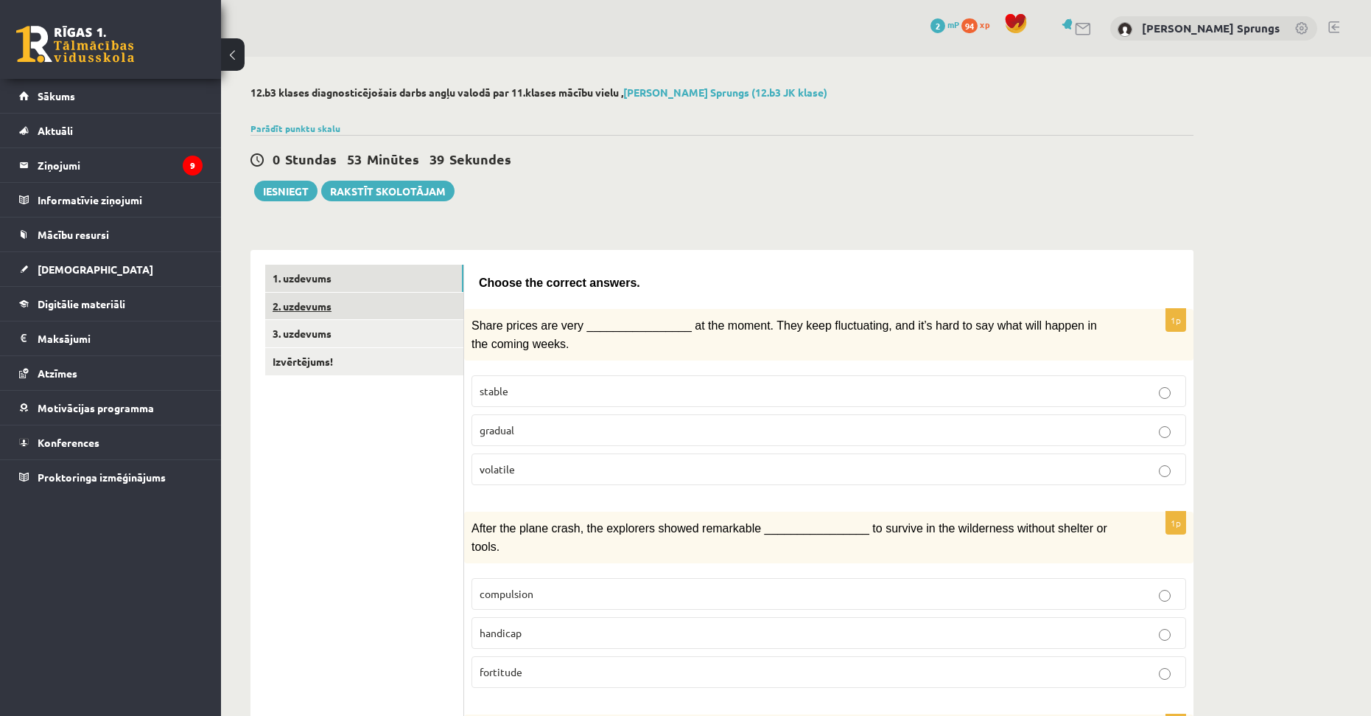
click at [390, 302] on link "2. uzdevums" at bounding box center [364, 306] width 198 height 27
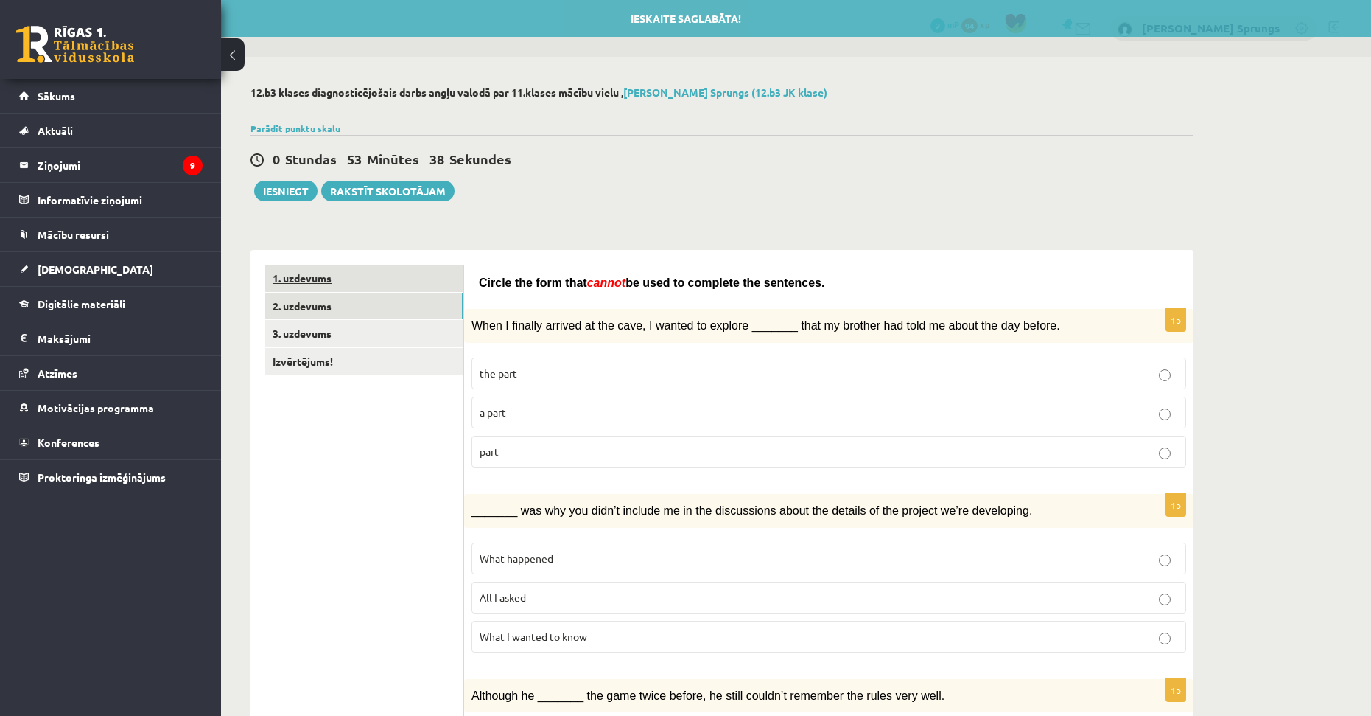
click at [423, 268] on link "1. uzdevums" at bounding box center [364, 278] width 198 height 27
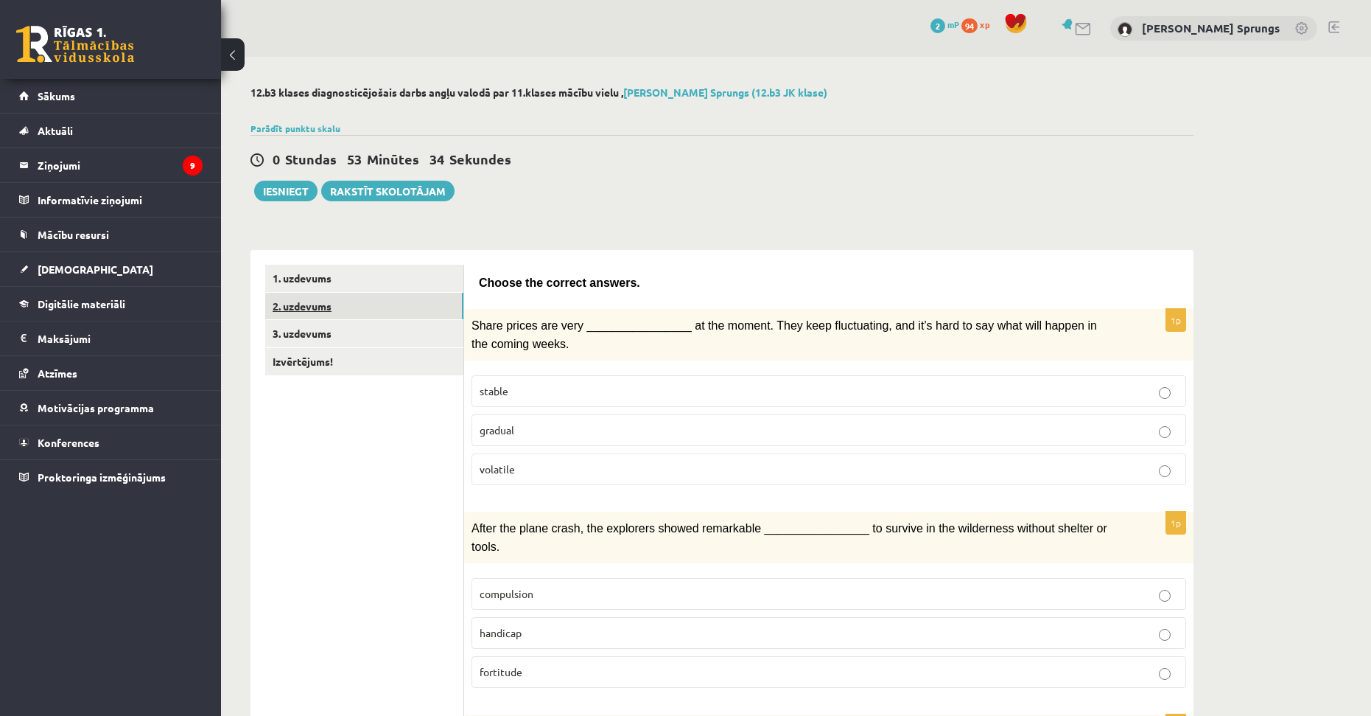
click at [323, 309] on link "2. uzdevums" at bounding box center [364, 306] width 198 height 27
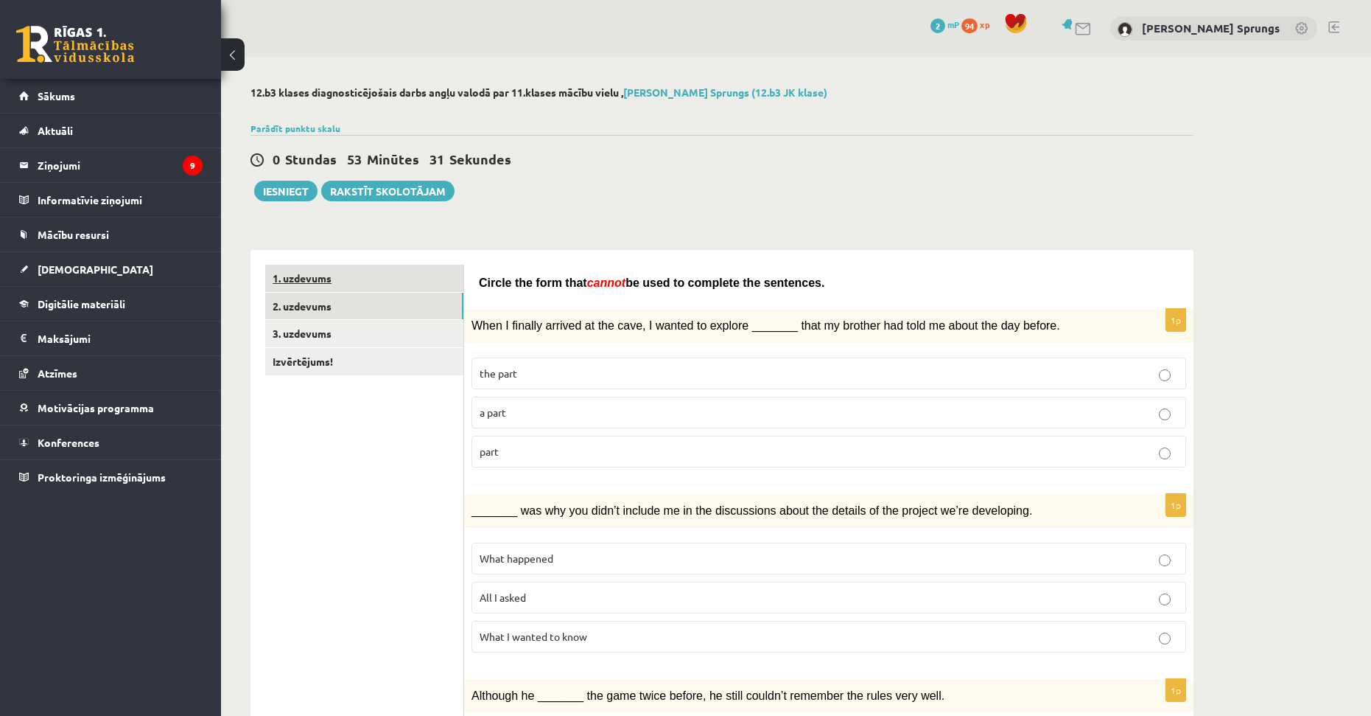
click at [365, 270] on link "1. uzdevums" at bounding box center [364, 278] width 198 height 27
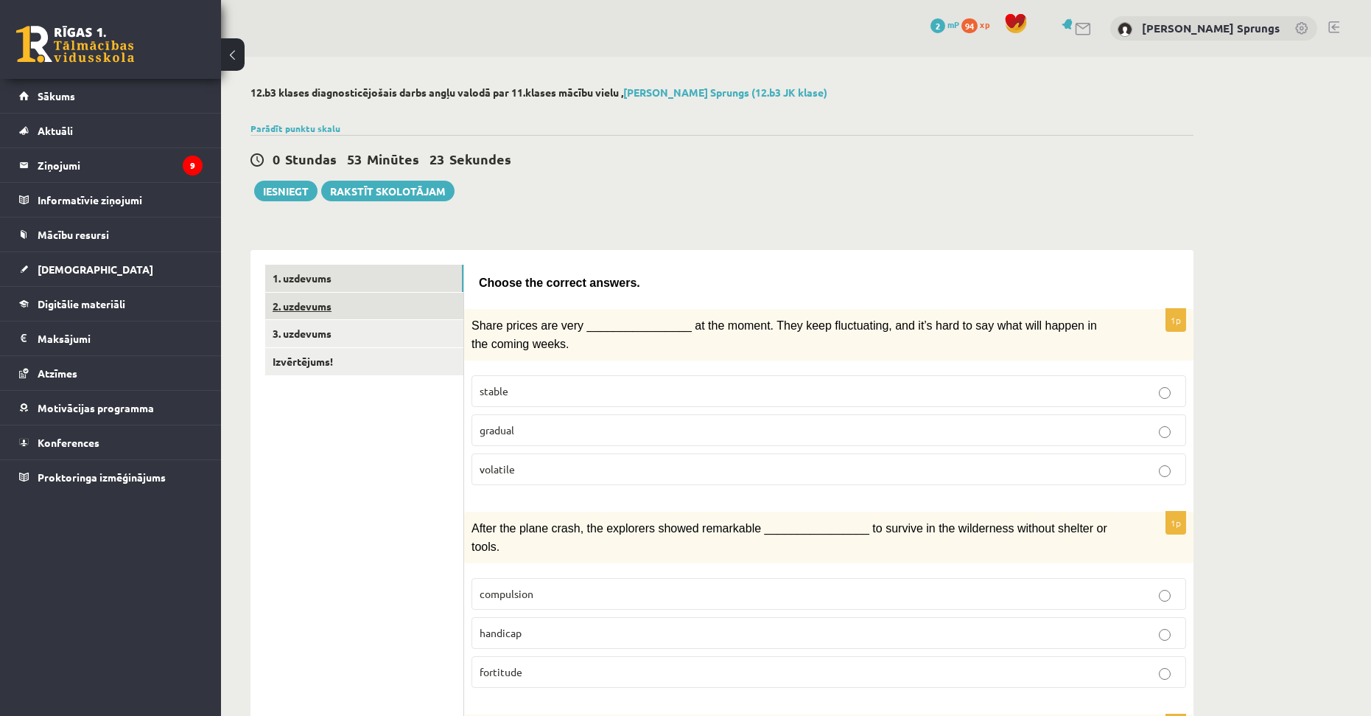
click at [392, 306] on link "2. uzdevums" at bounding box center [364, 306] width 198 height 27
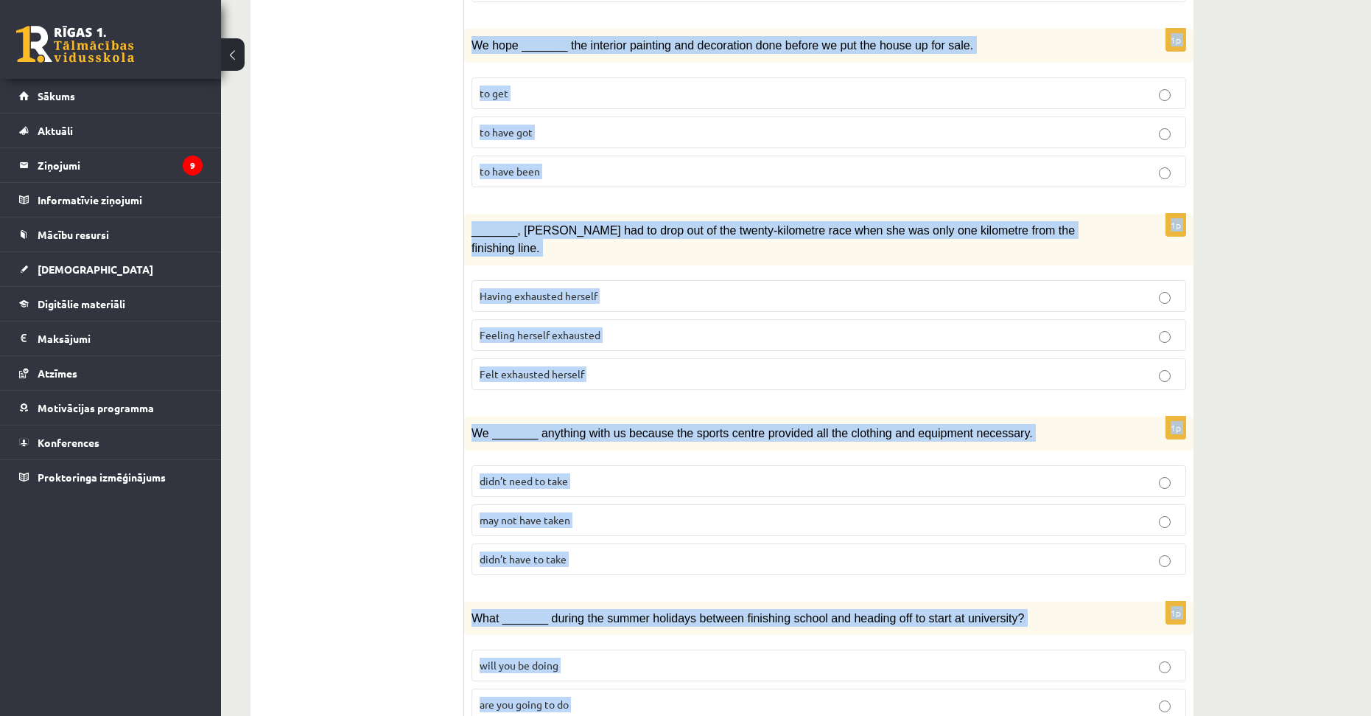
scroll to position [1463, 0]
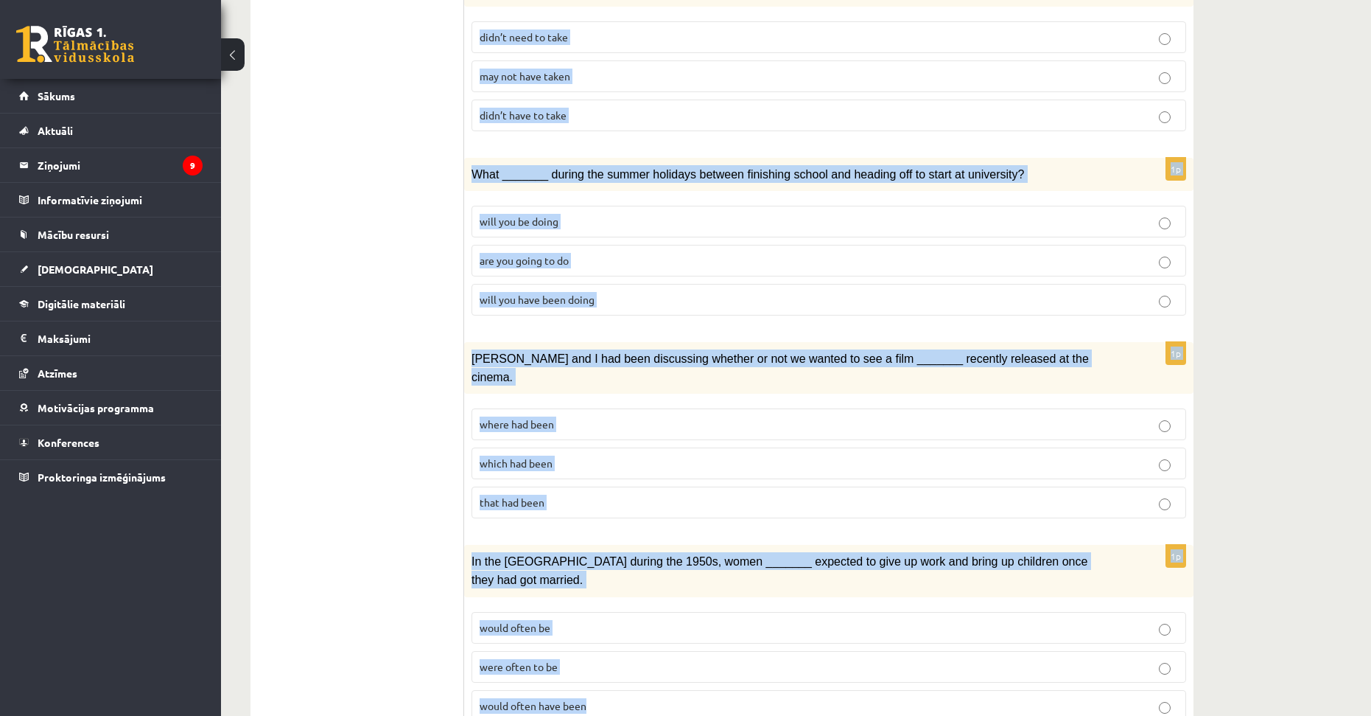
drag, startPoint x: 480, startPoint y: 281, endPoint x: 829, endPoint y: 672, distance: 524.0
copy form "Circle the form that cannot be used to complete the sentences. 1p When I finall…"
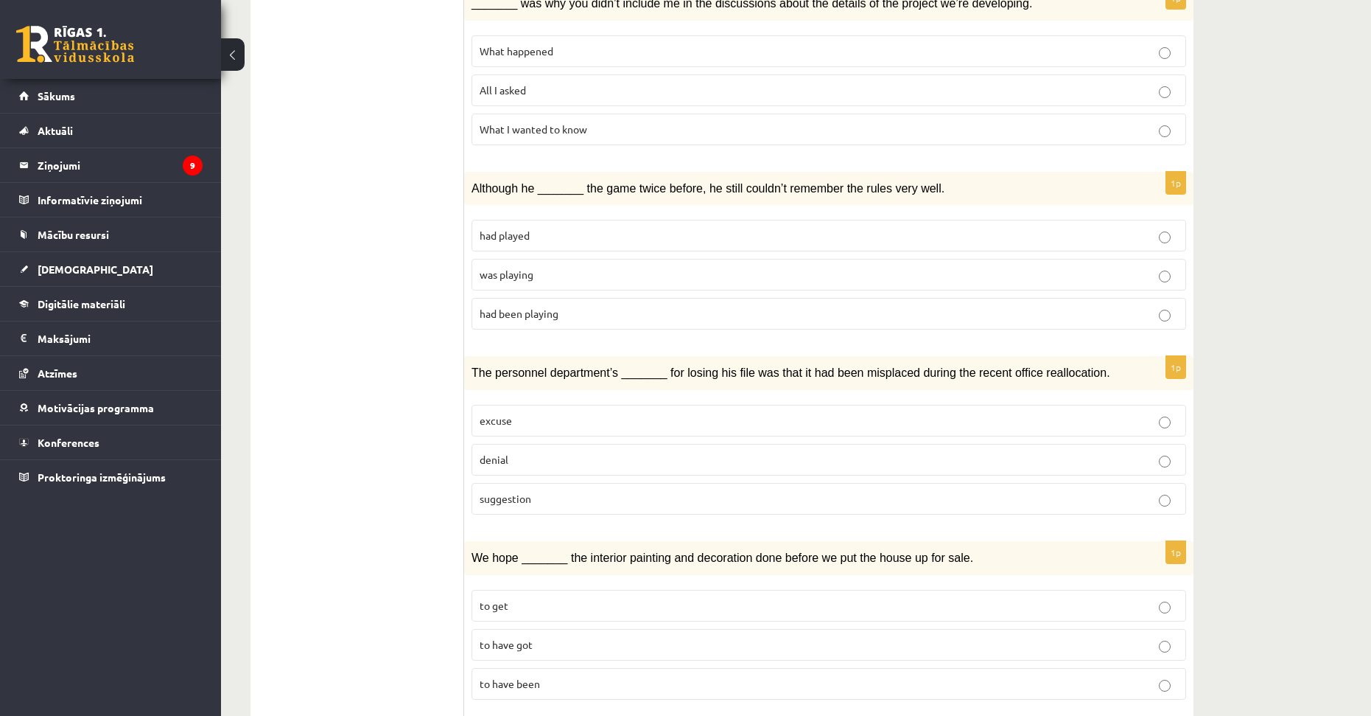
scroll to position [0, 0]
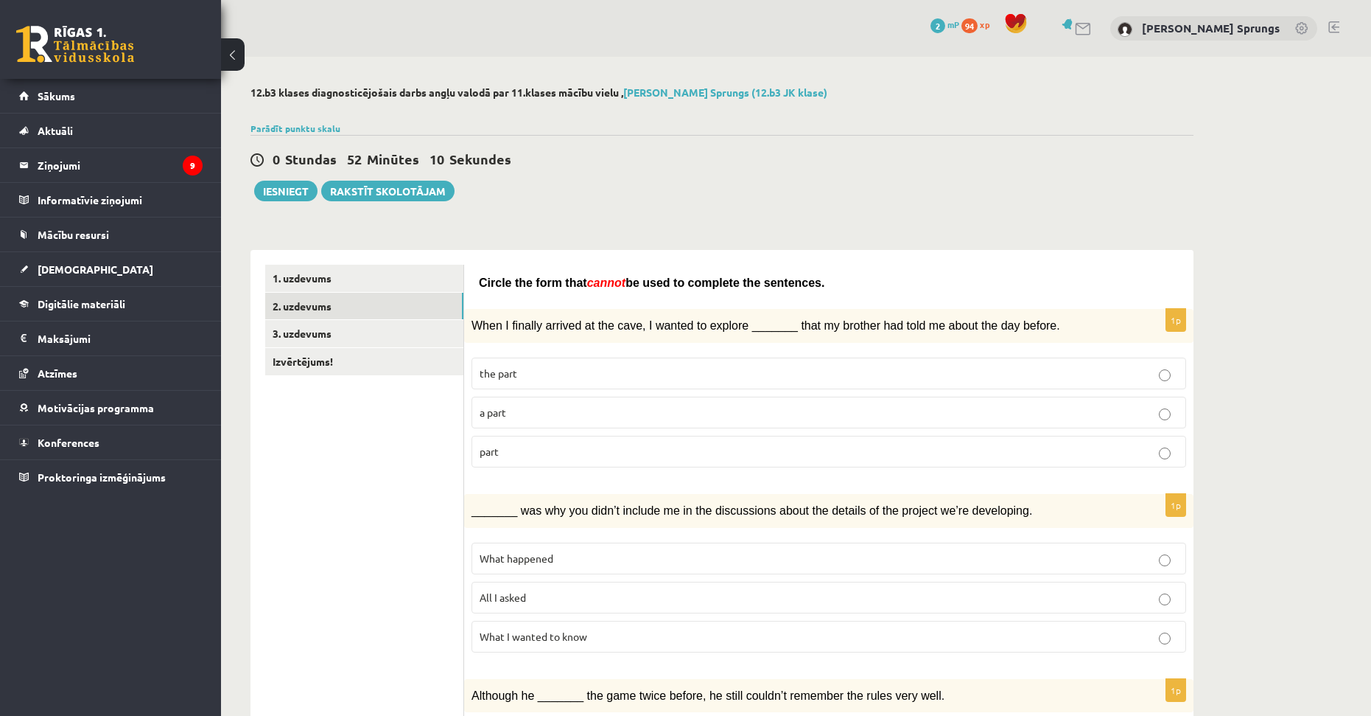
click at [757, 360] on label "the part" at bounding box center [829, 373] width 715 height 32
click at [508, 453] on p "part" at bounding box center [829, 451] width 699 height 15
click at [616, 594] on p "All I asked" at bounding box center [829, 597] width 699 height 15
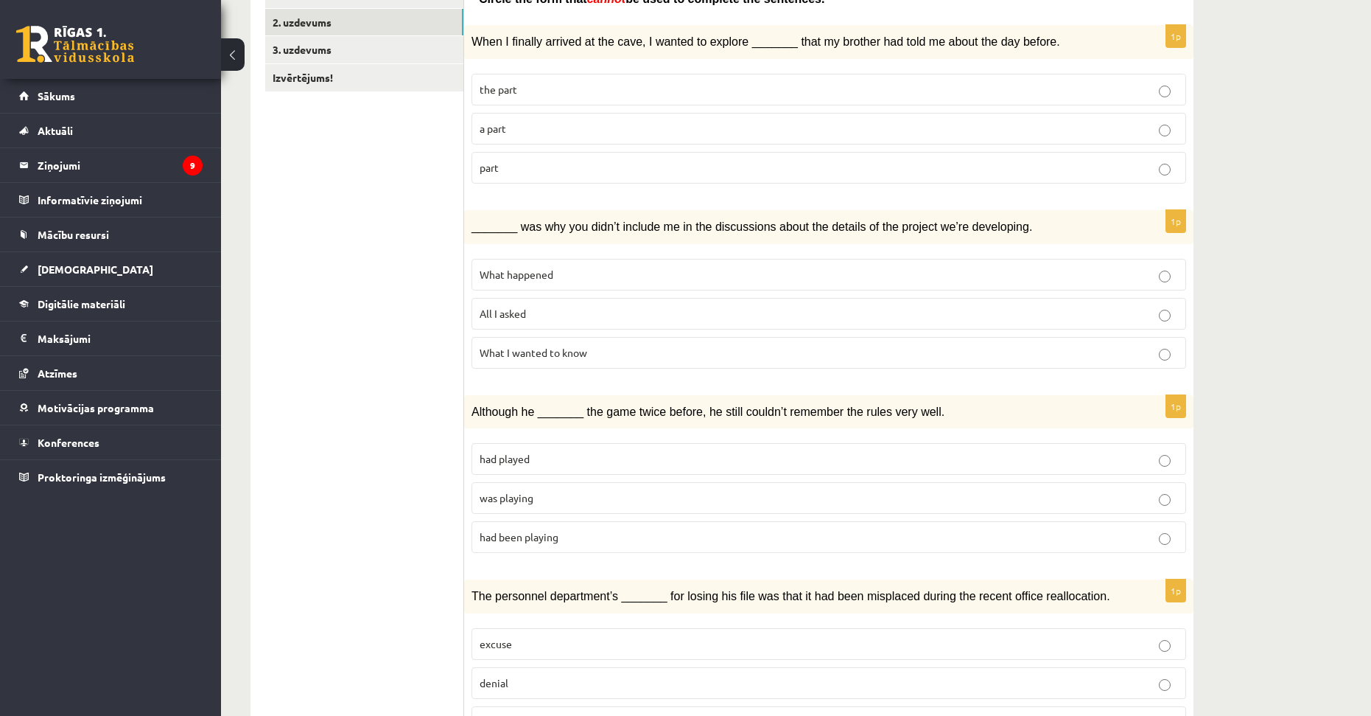
scroll to position [368, 0]
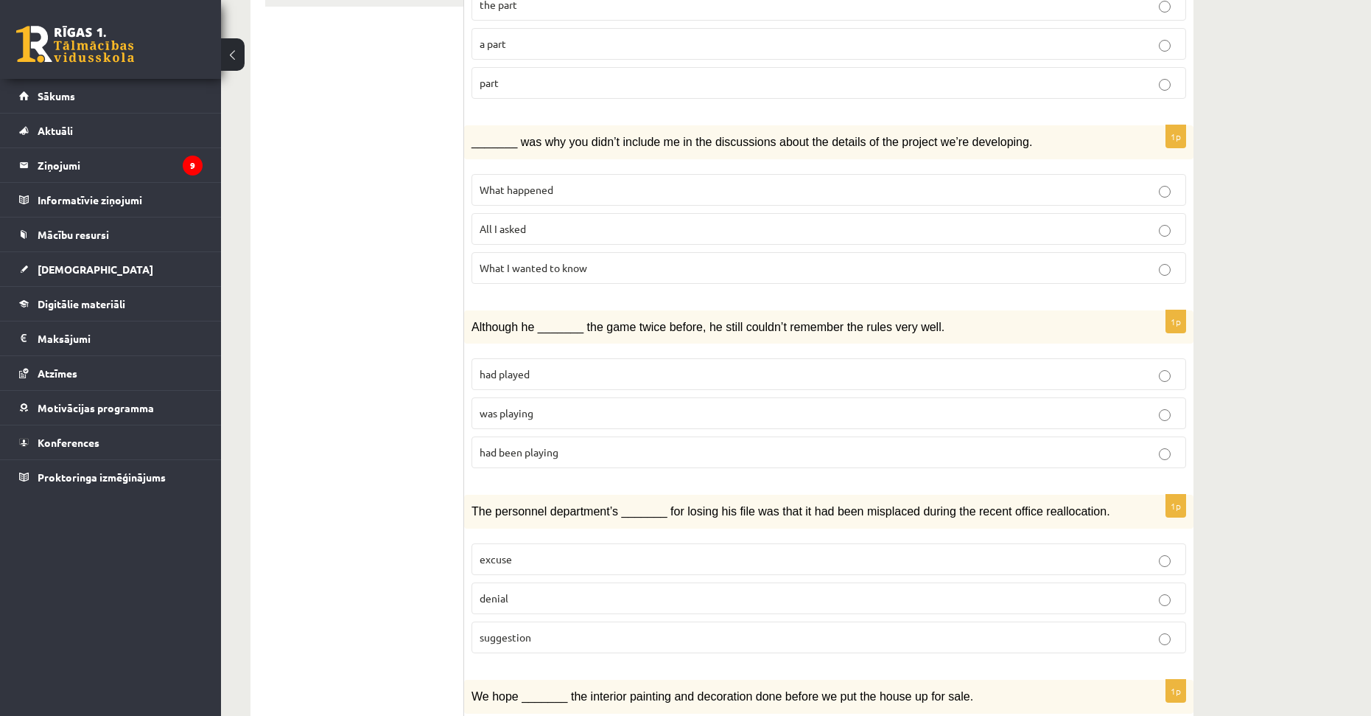
click at [614, 406] on p "was playing" at bounding box center [829, 412] width 699 height 15
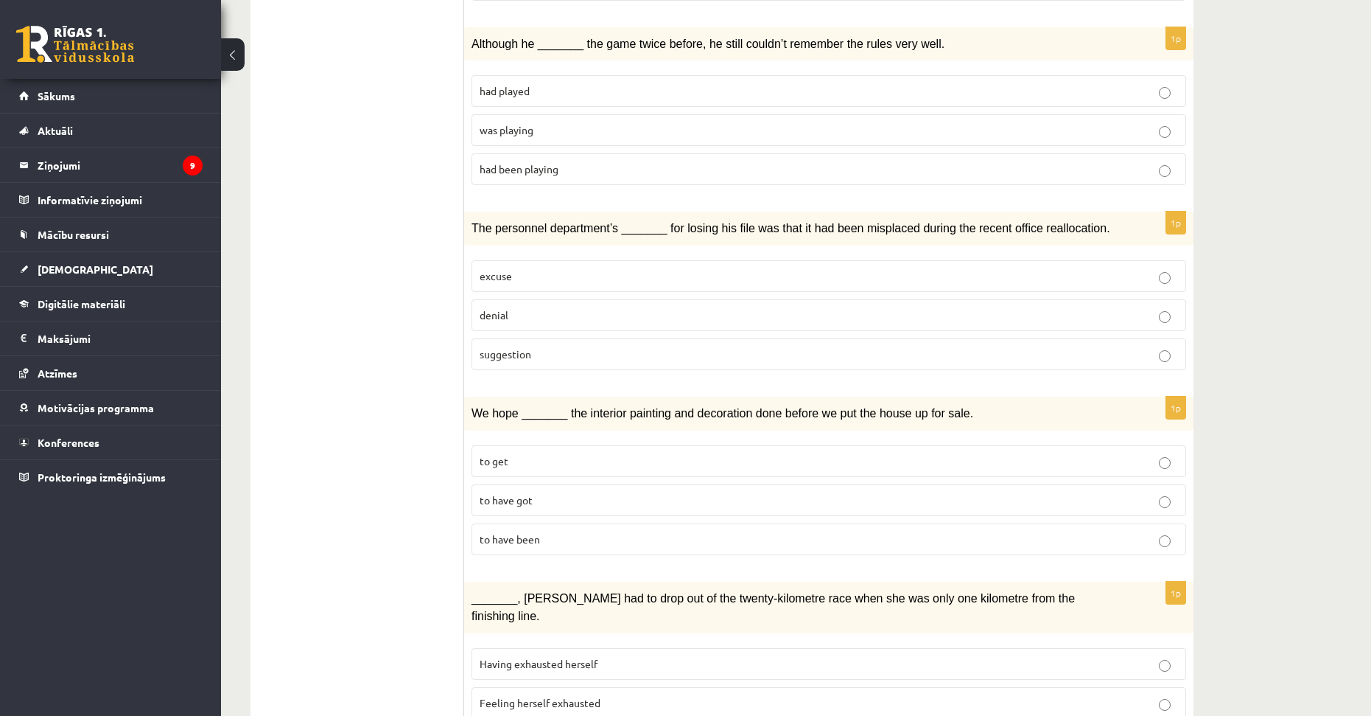
scroll to position [737, 0]
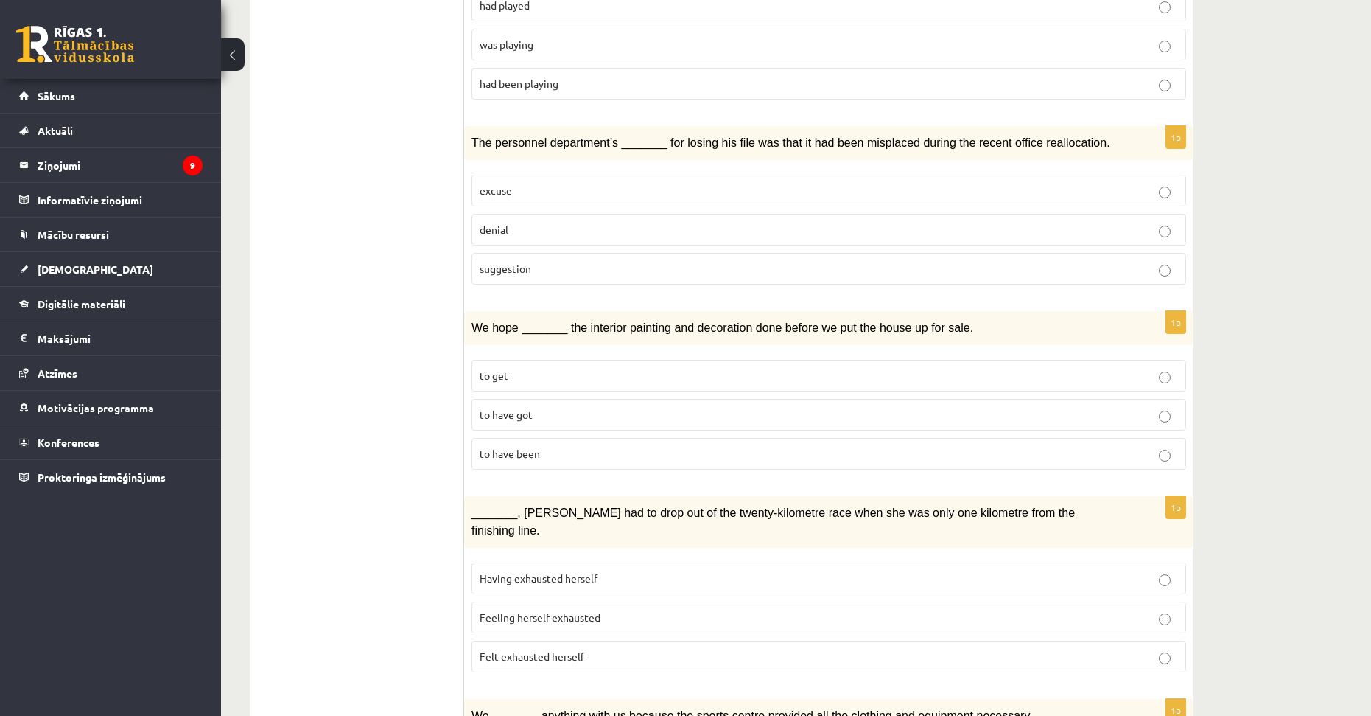
click at [552, 235] on label "denial" at bounding box center [829, 230] width 715 height 32
click at [522, 453] on span "to have been" at bounding box center [510, 453] width 60 height 13
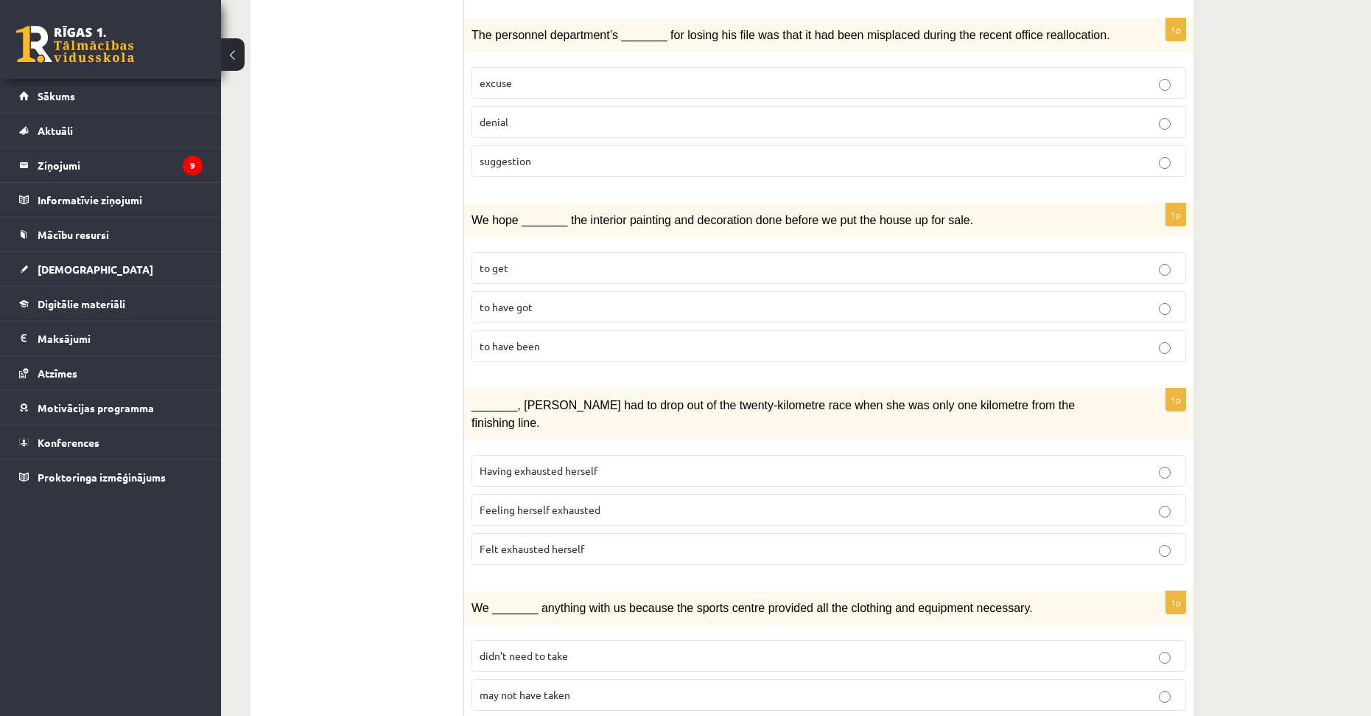
scroll to position [1105, 0]
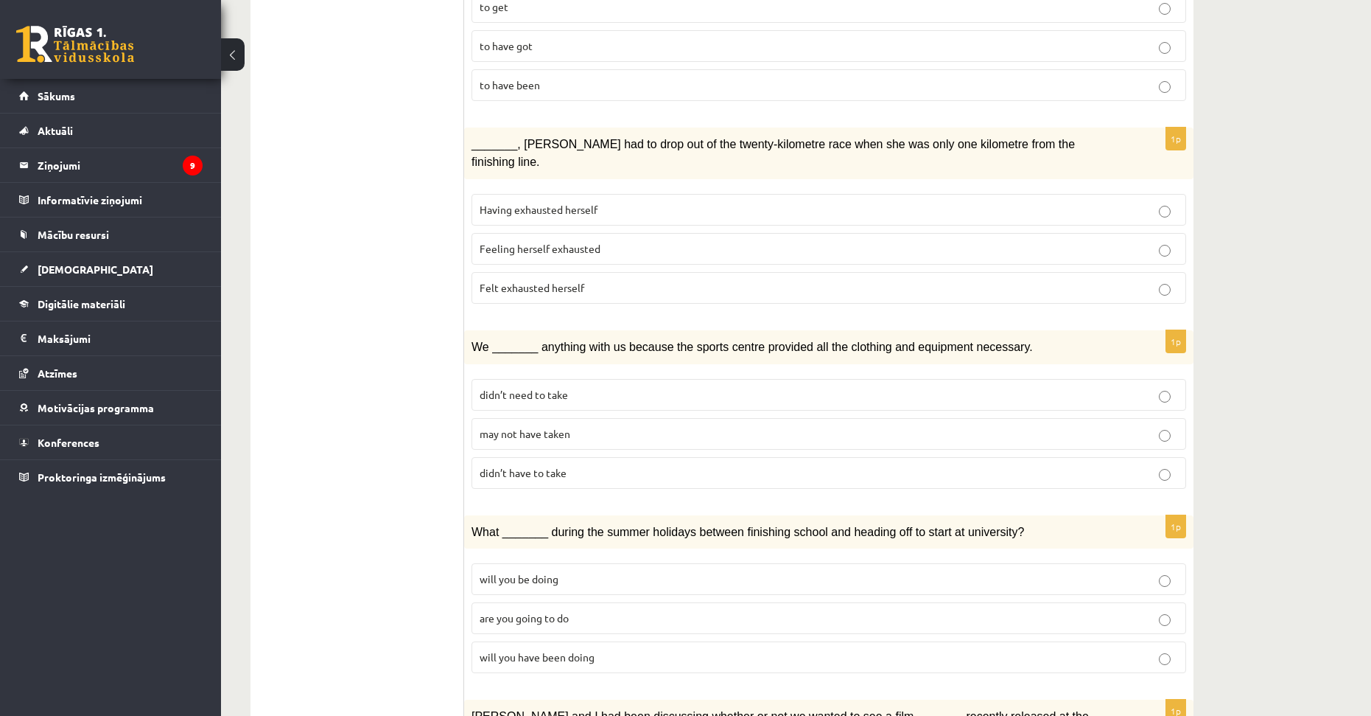
click at [551, 281] on span "Felt exhausted herself" at bounding box center [532, 287] width 105 height 13
click at [557, 426] on p "may not have taken" at bounding box center [829, 433] width 699 height 15
click at [636, 426] on p "may not have taken" at bounding box center [829, 433] width 699 height 15
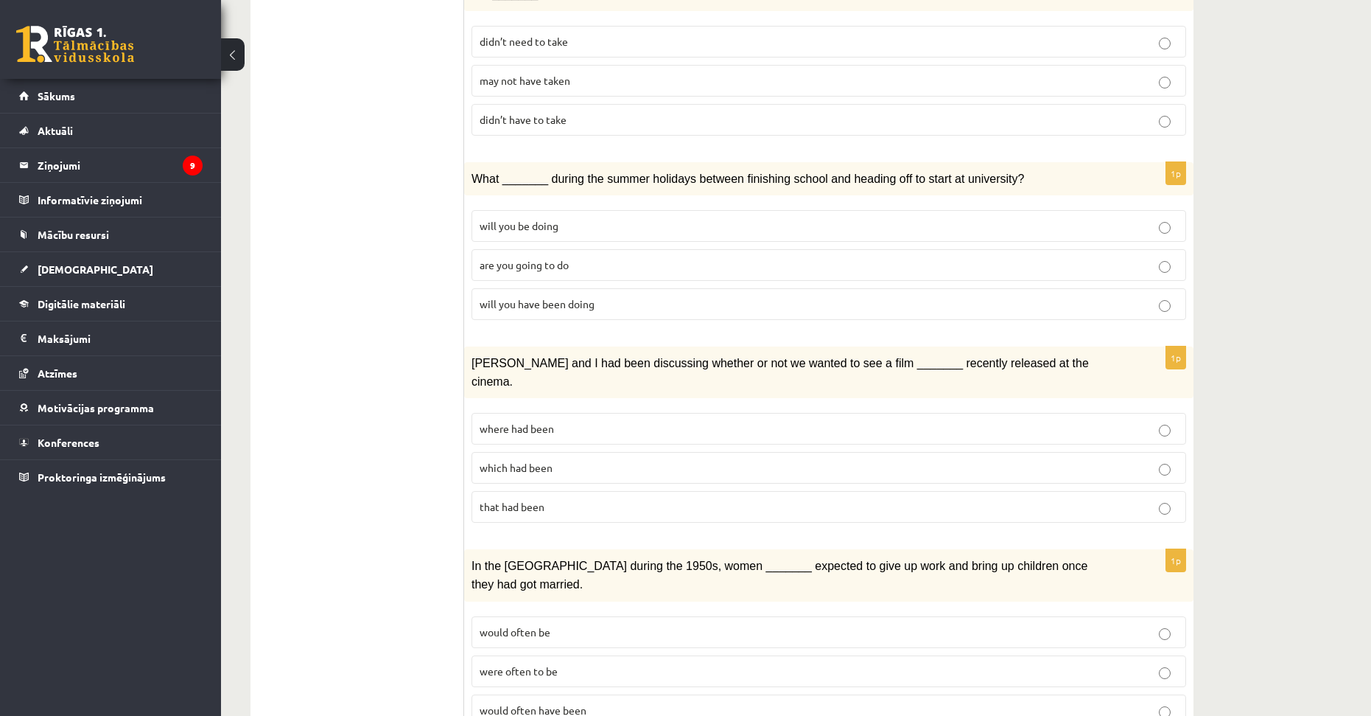
scroll to position [1463, 0]
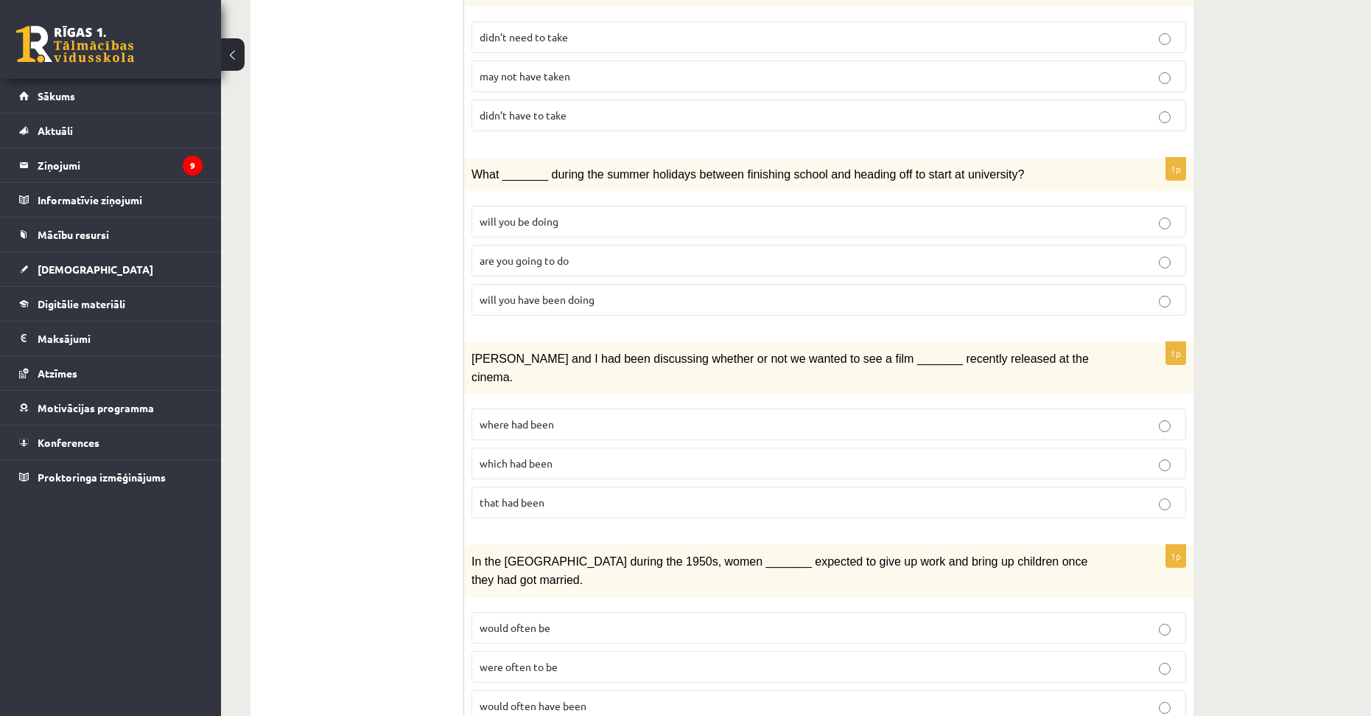
click at [554, 292] on p "will you have been doing" at bounding box center [829, 299] width 699 height 15
click at [567, 455] on p "which had been" at bounding box center [829, 462] width 699 height 15
click at [622, 416] on p "where had been" at bounding box center [829, 423] width 699 height 15
click at [589, 690] on label "would often have been" at bounding box center [829, 706] width 715 height 32
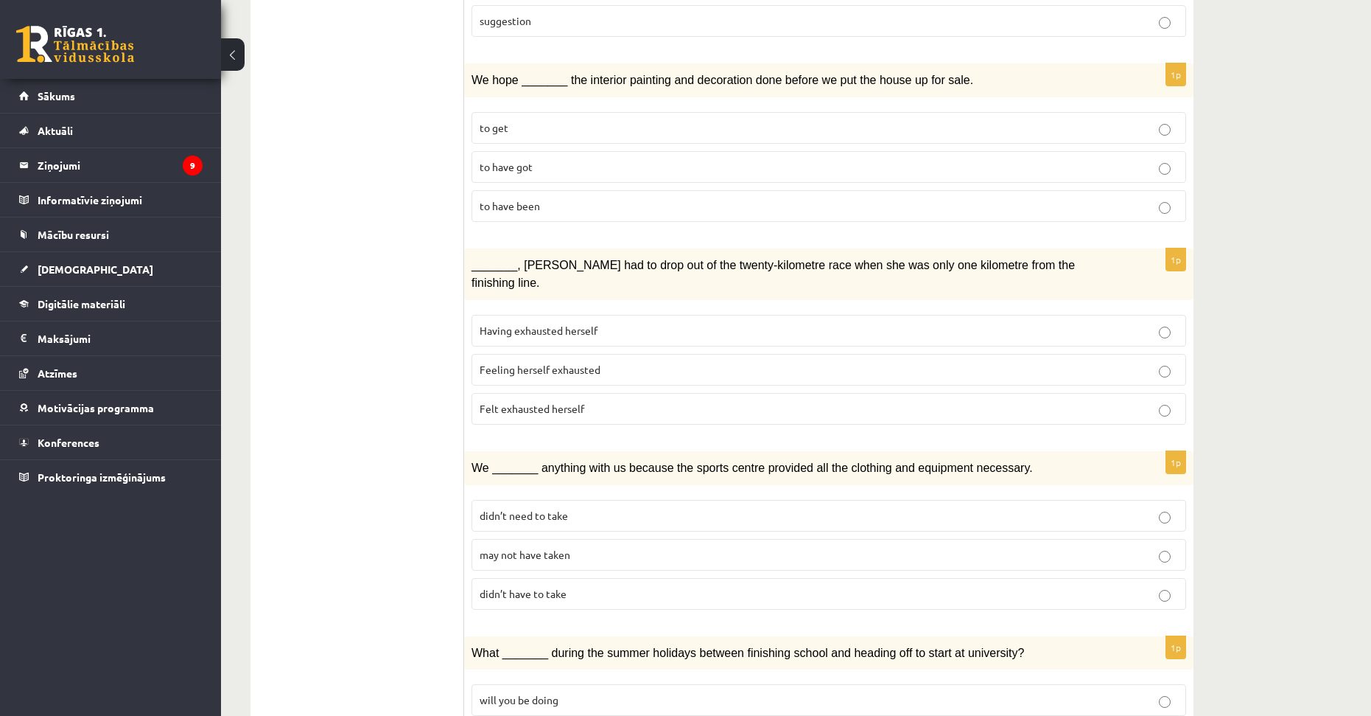
scroll to position [0, 0]
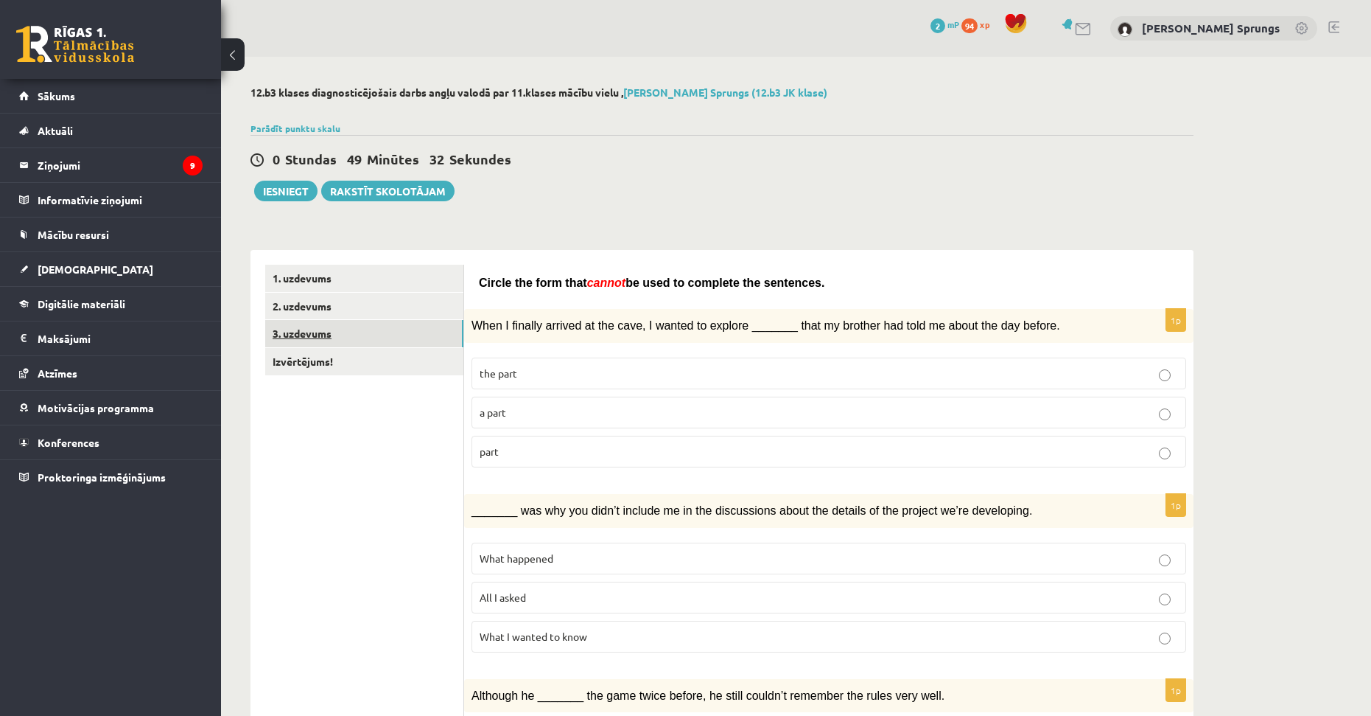
click at [410, 333] on link "3. uzdevums" at bounding box center [364, 333] width 198 height 27
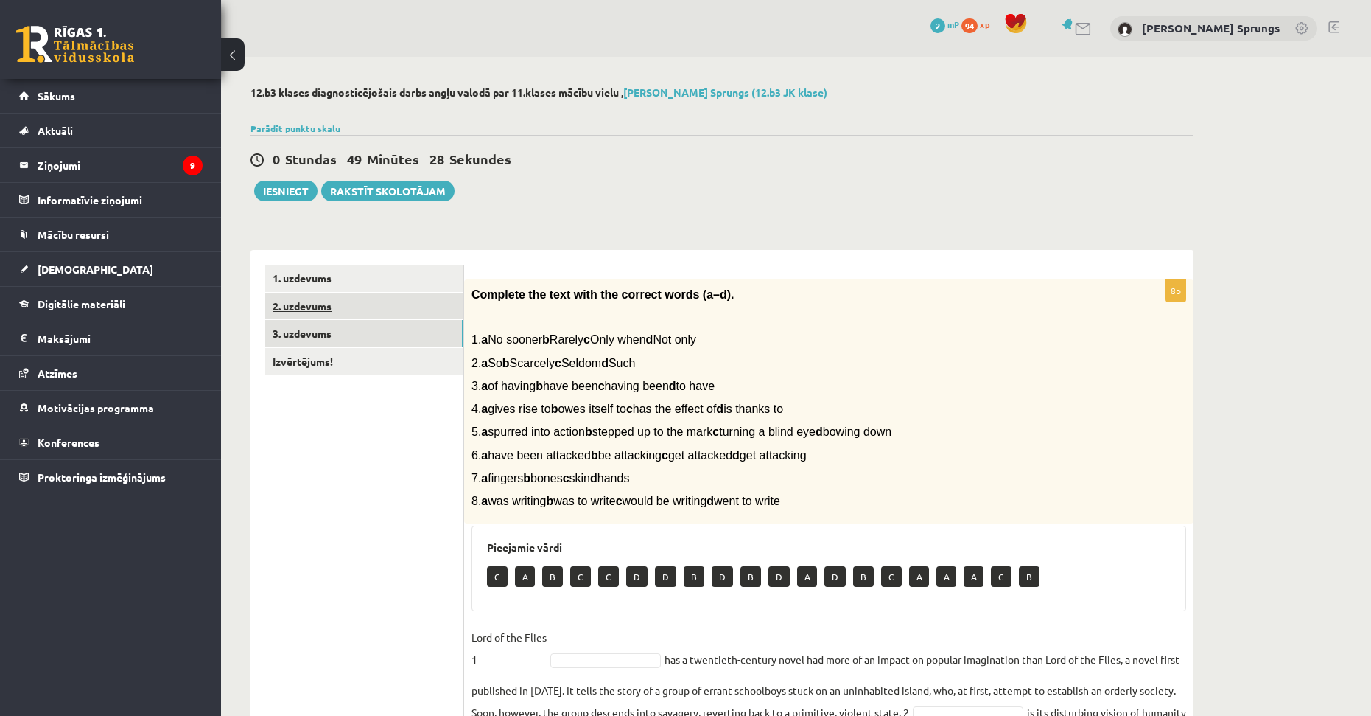
click at [317, 298] on link "2. uzdevums" at bounding box center [364, 306] width 198 height 27
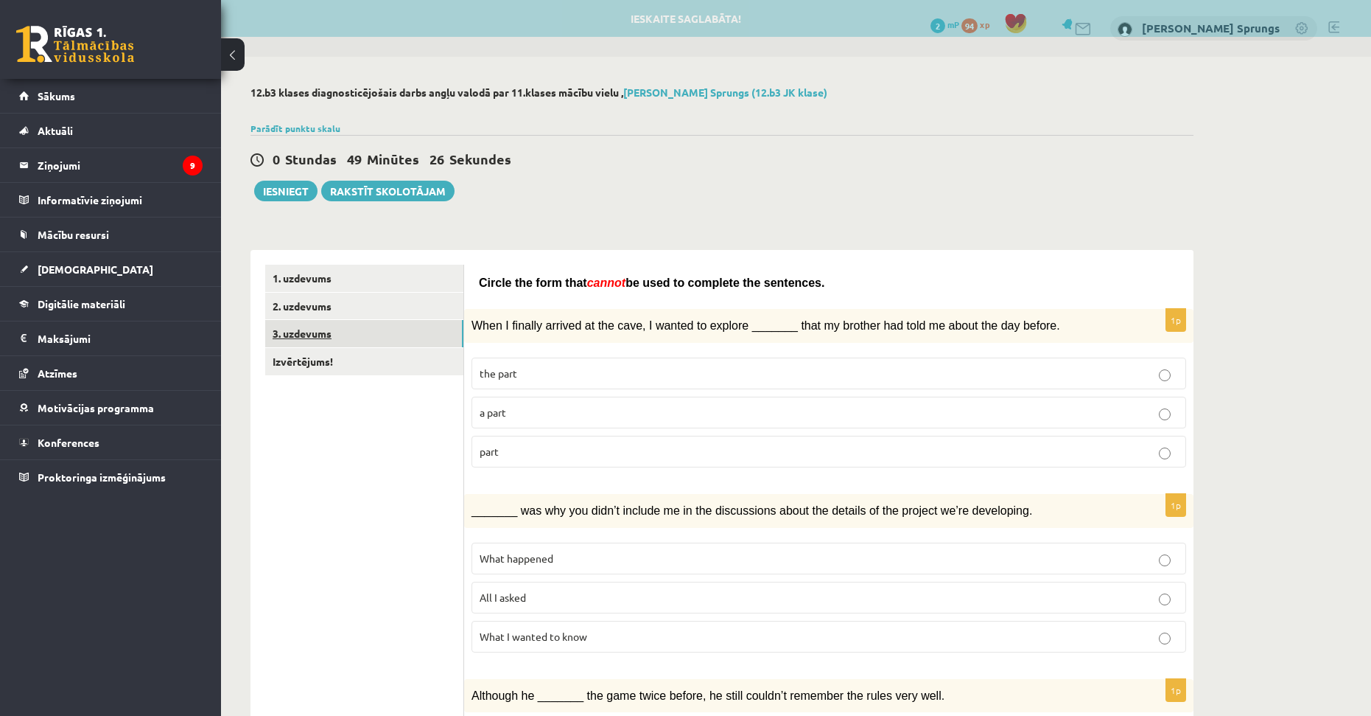
click at [323, 346] on link "3. uzdevums" at bounding box center [364, 333] width 198 height 27
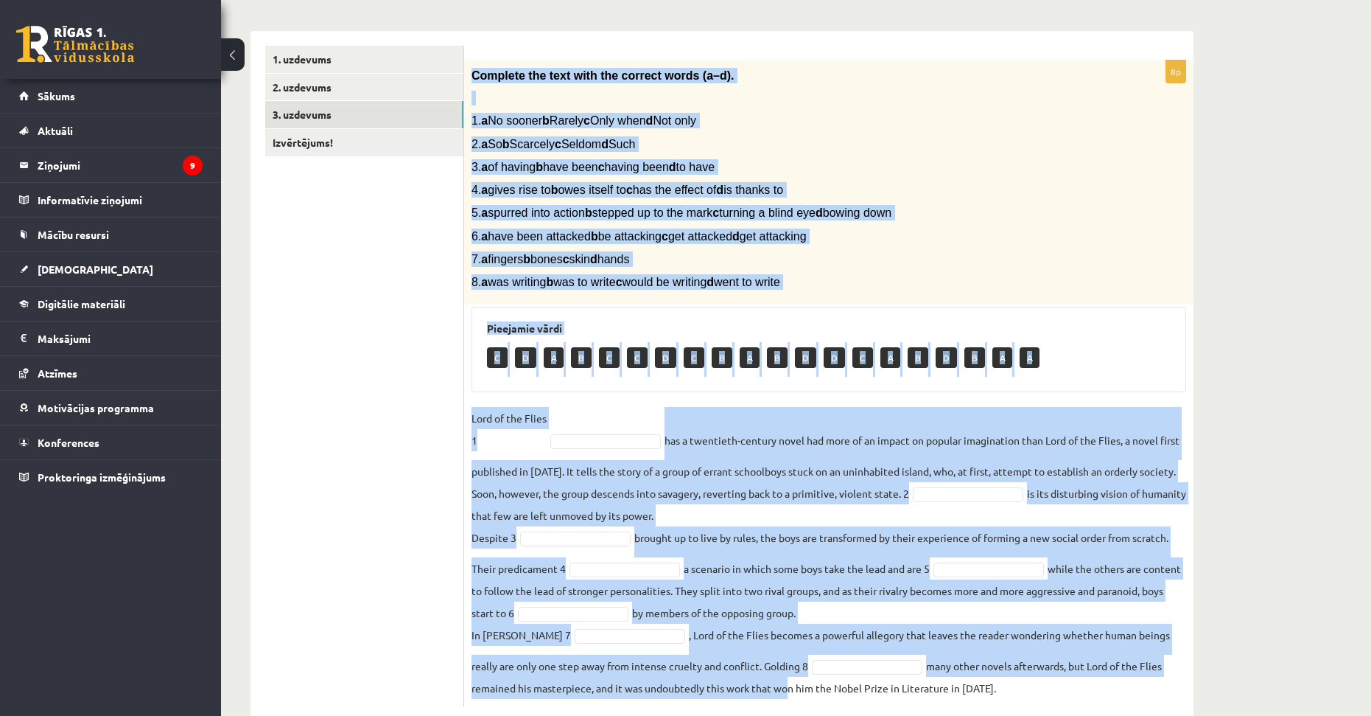
scroll to position [254, 0]
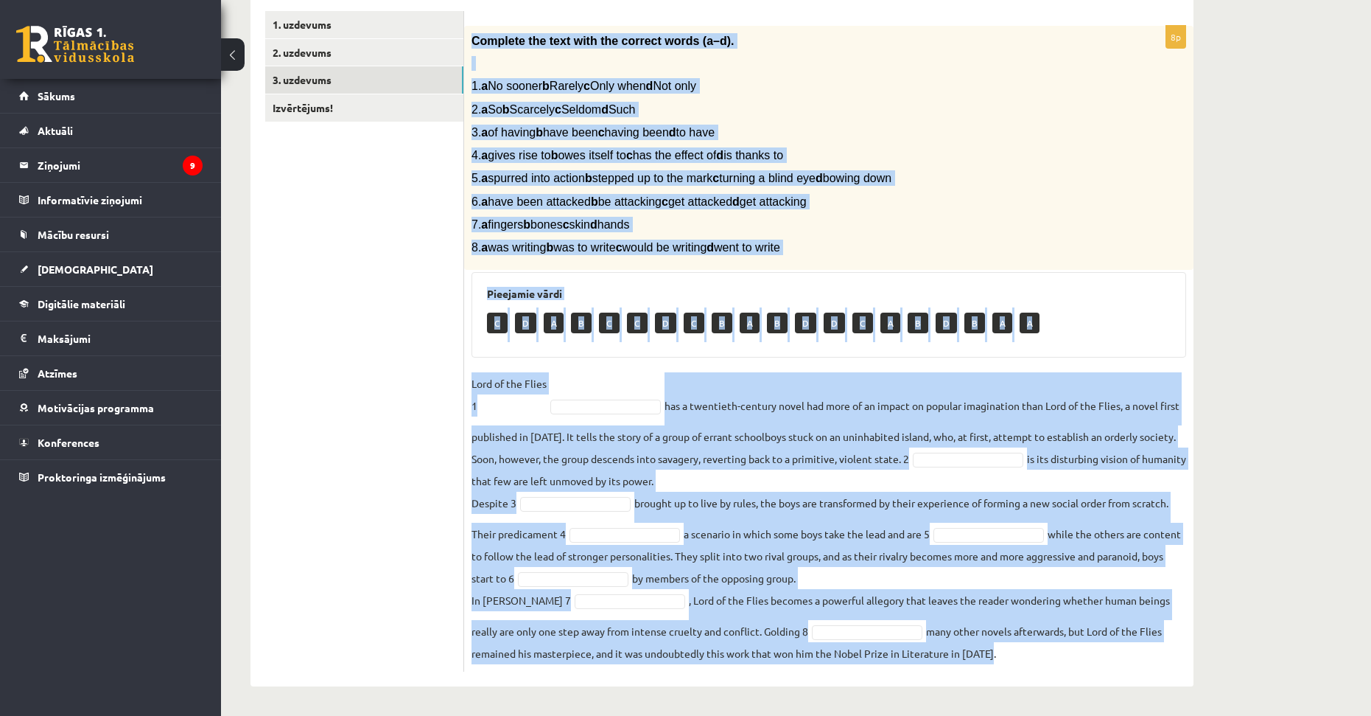
drag, startPoint x: 468, startPoint y: 295, endPoint x: 1019, endPoint y: 716, distance: 693.9
click at [1019, 462] on html "0 Dāvanas 2 mP 94 xp Didzis Daniels Sprungs Sākums Aktuāli Kā mācīties eSKOLĀ K…" at bounding box center [685, 105] width 1371 height 716
copy div "Complete the text with the correct words (a–d). 1. a No sooner b Rarely c Only …"
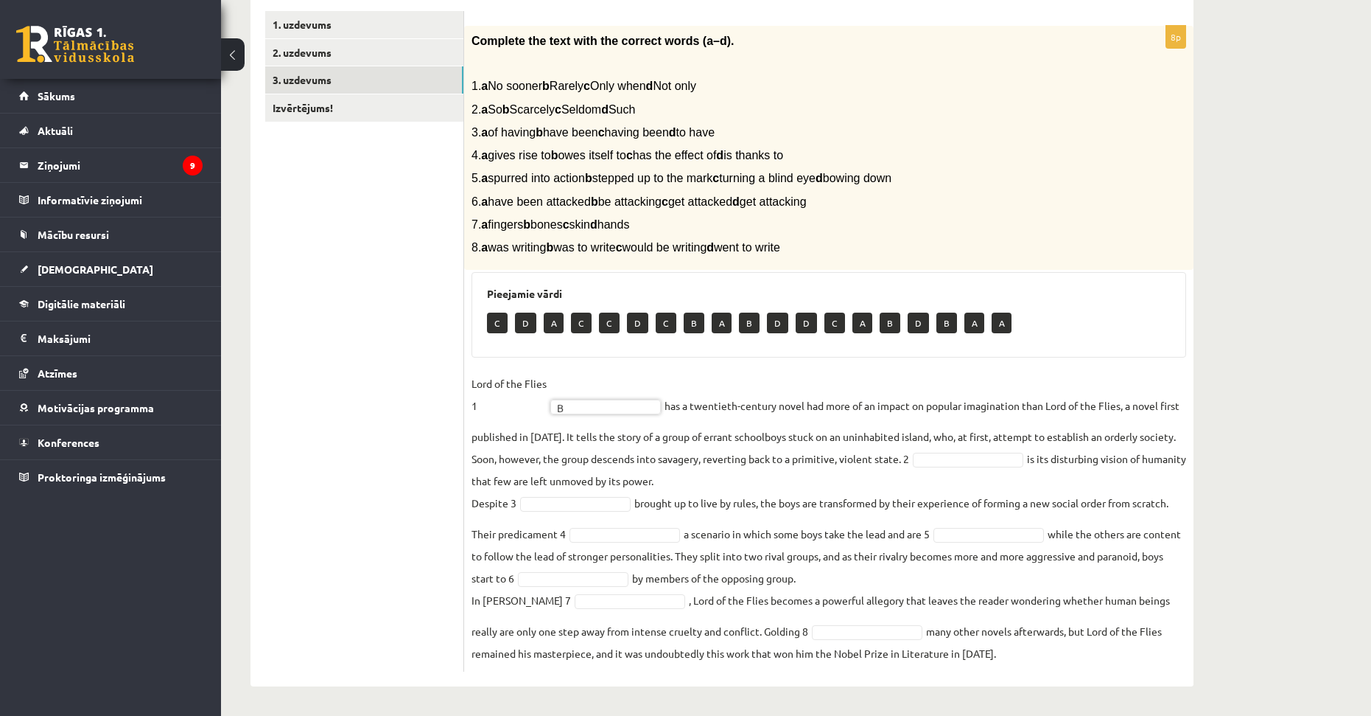
click at [1020, 469] on fieldset "Lord of the Flies 1 B * has a twentieth-century novel had more of an impact on …" at bounding box center [829, 518] width 715 height 292
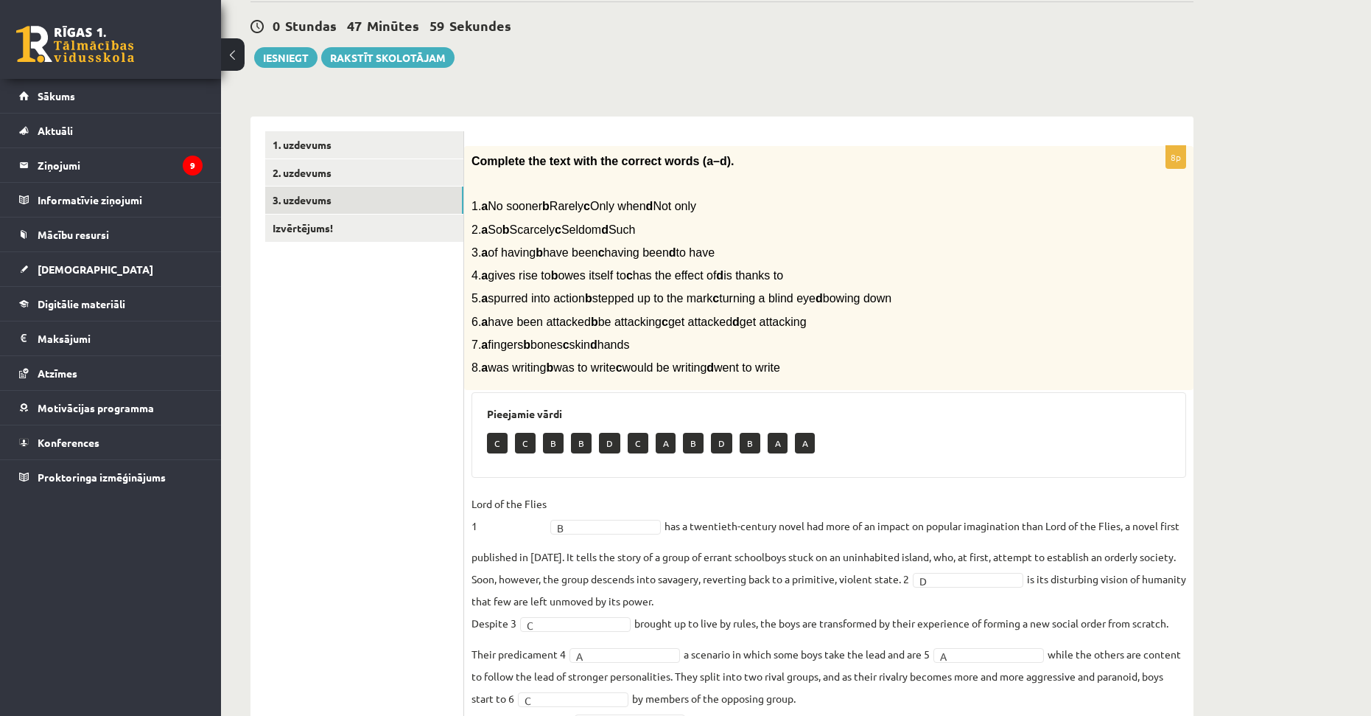
scroll to position [0, 0]
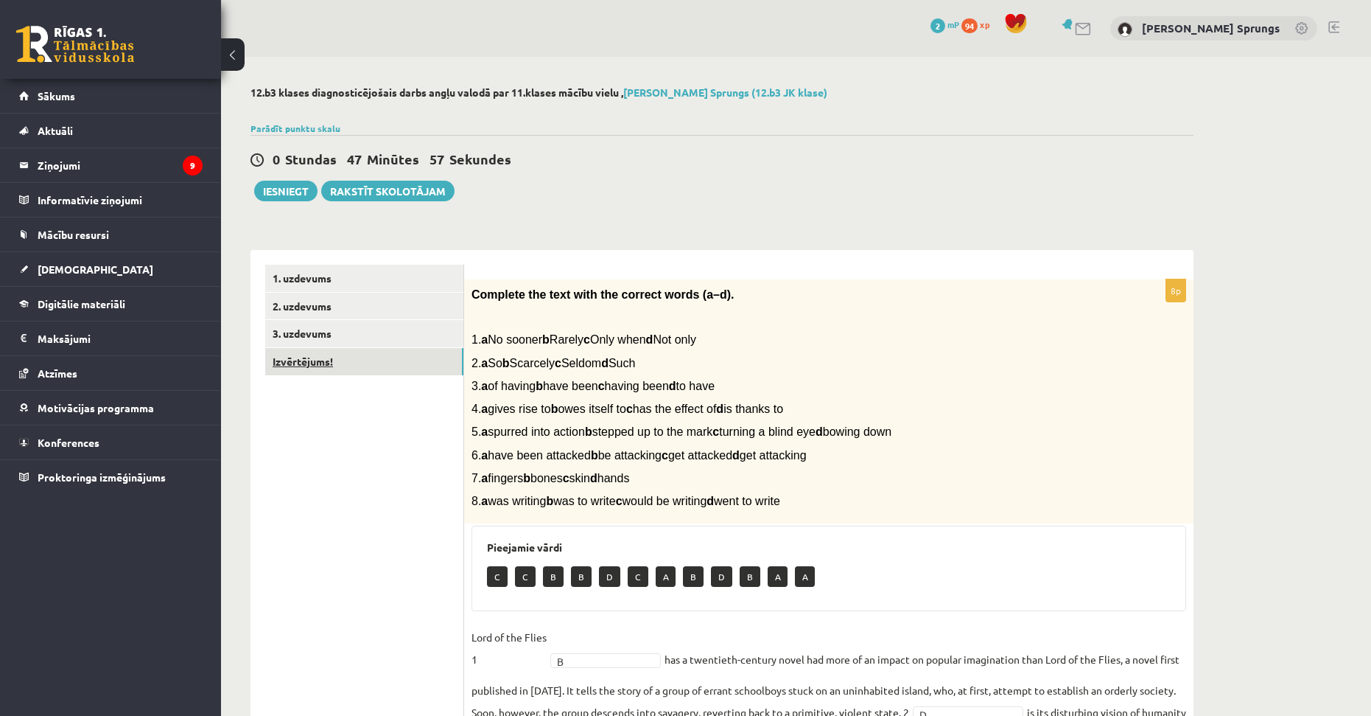
click at [375, 361] on link "Izvērtējums!" at bounding box center [364, 361] width 198 height 27
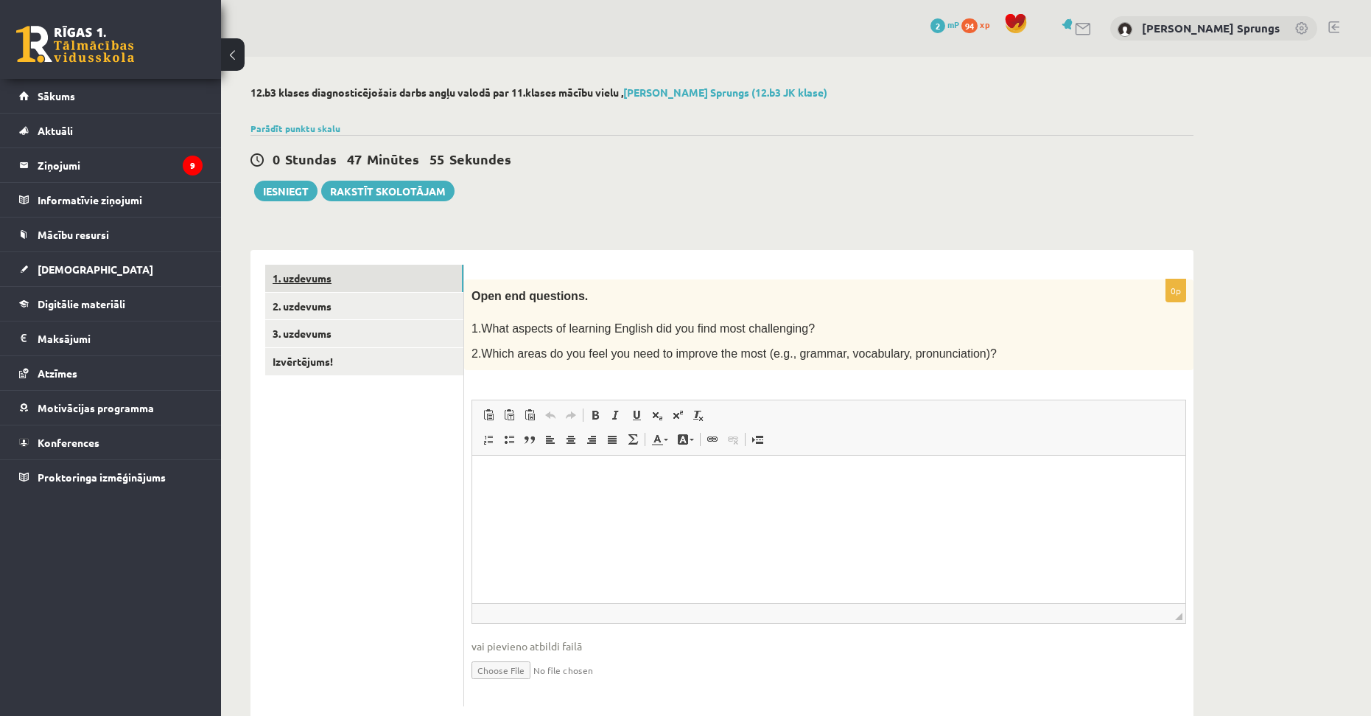
click at [372, 285] on link "1. uzdevums" at bounding box center [364, 278] width 198 height 27
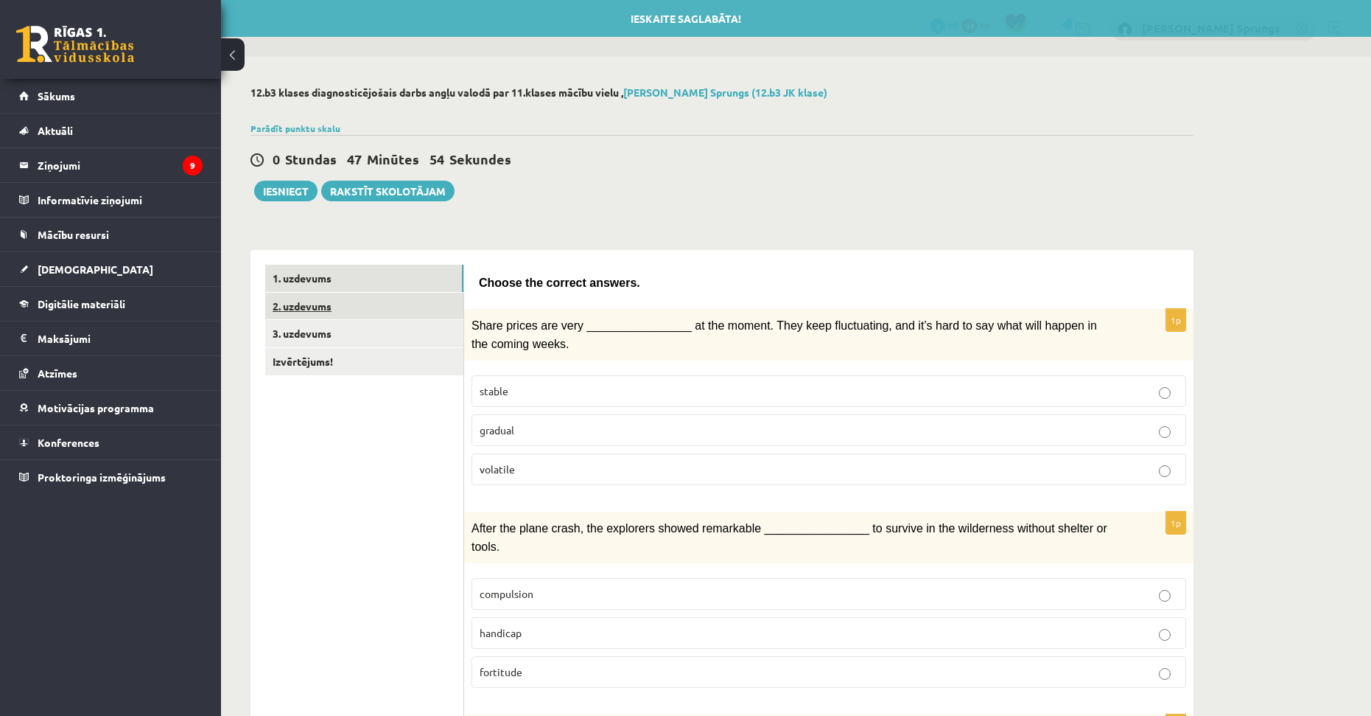
click at [357, 315] on link "2. uzdevums" at bounding box center [364, 306] width 198 height 27
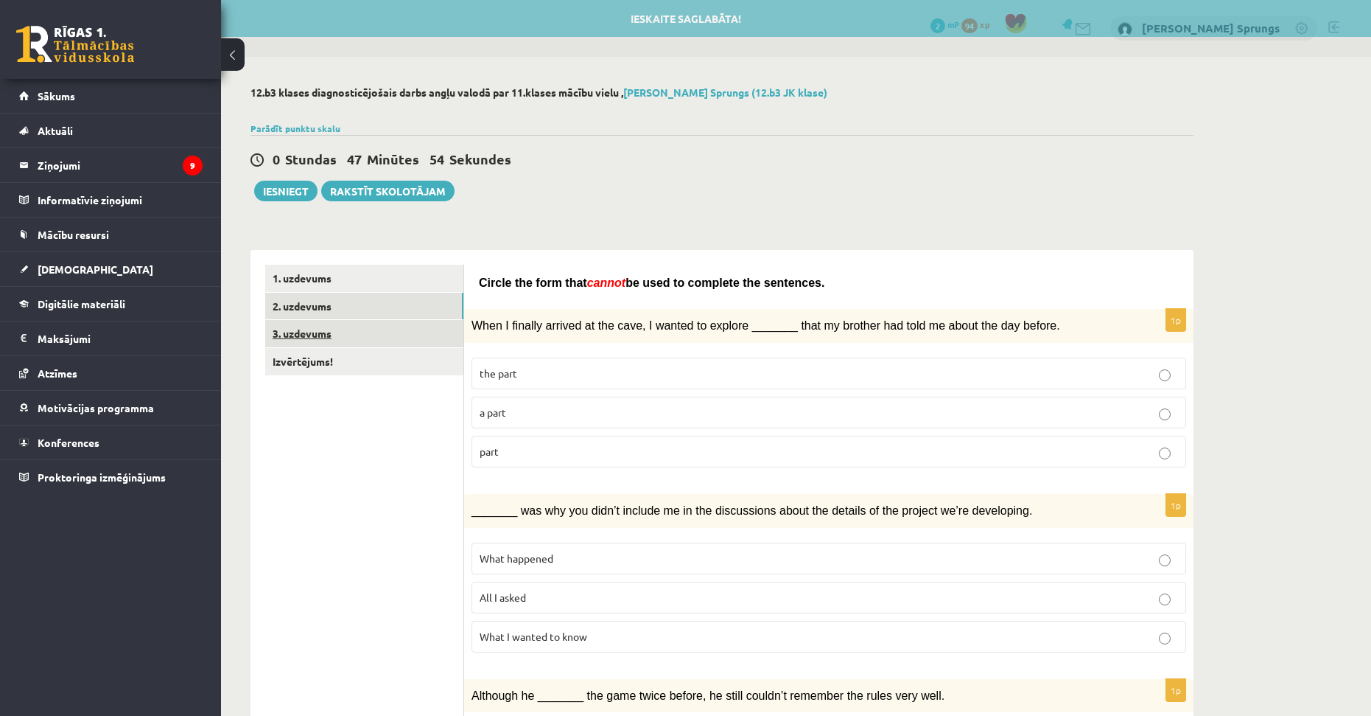
click at [354, 333] on link "3. uzdevums" at bounding box center [364, 333] width 198 height 27
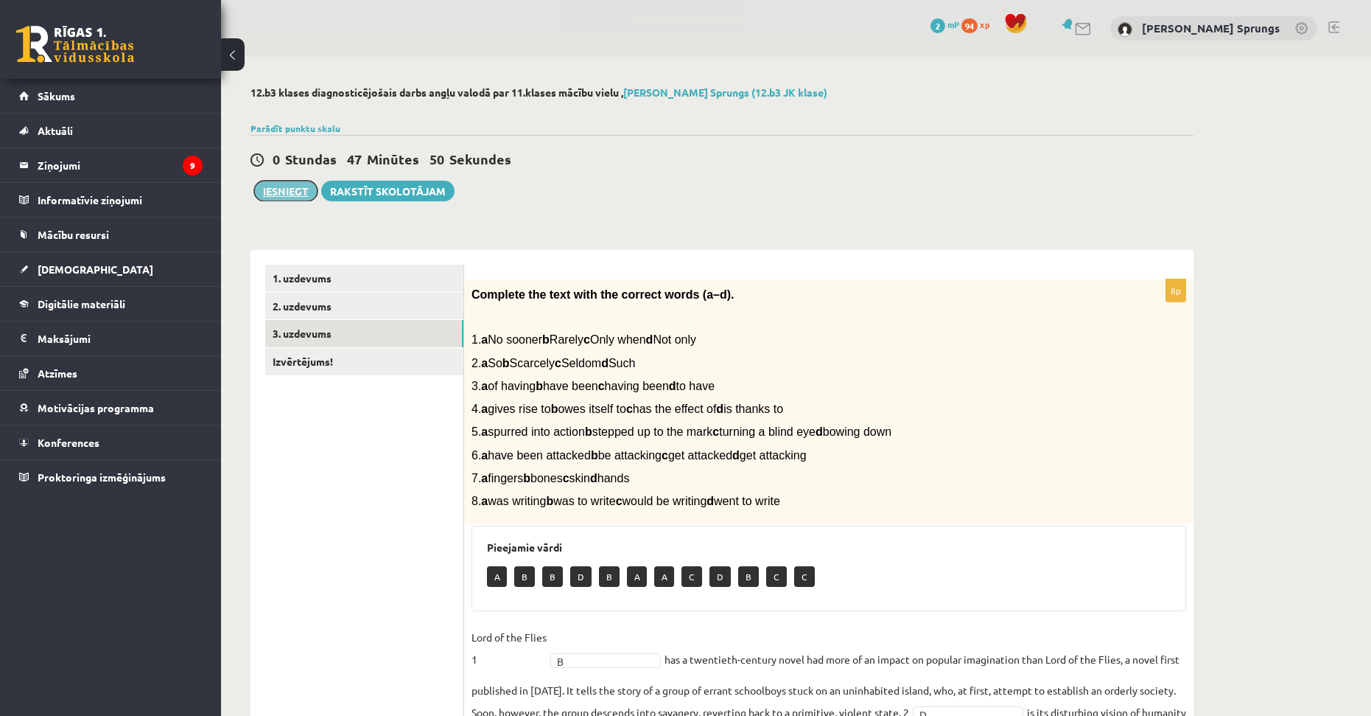
click at [290, 189] on button "Iesniegt" at bounding box center [285, 191] width 63 height 21
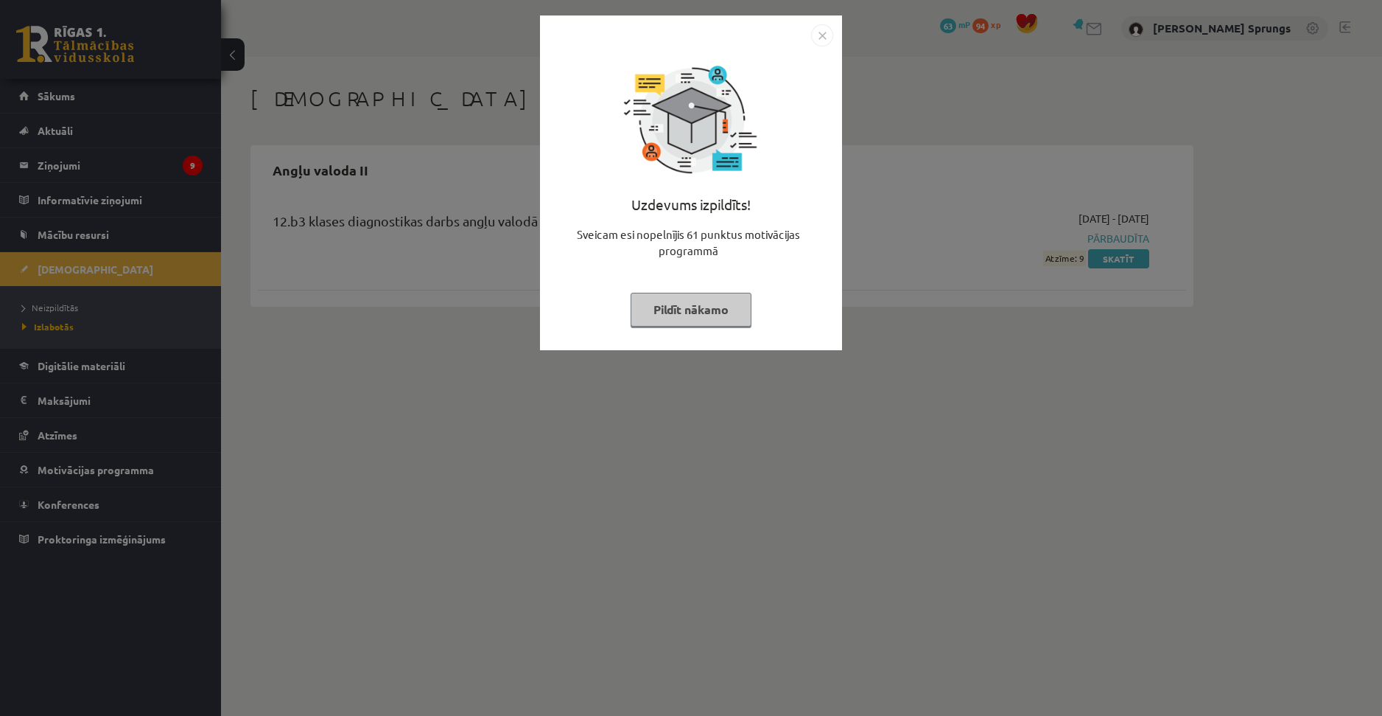
drag, startPoint x: 696, startPoint y: 321, endPoint x: 709, endPoint y: 312, distance: 15.8
click at [699, 321] on button "Pildīt nākamo" at bounding box center [691, 310] width 121 height 34
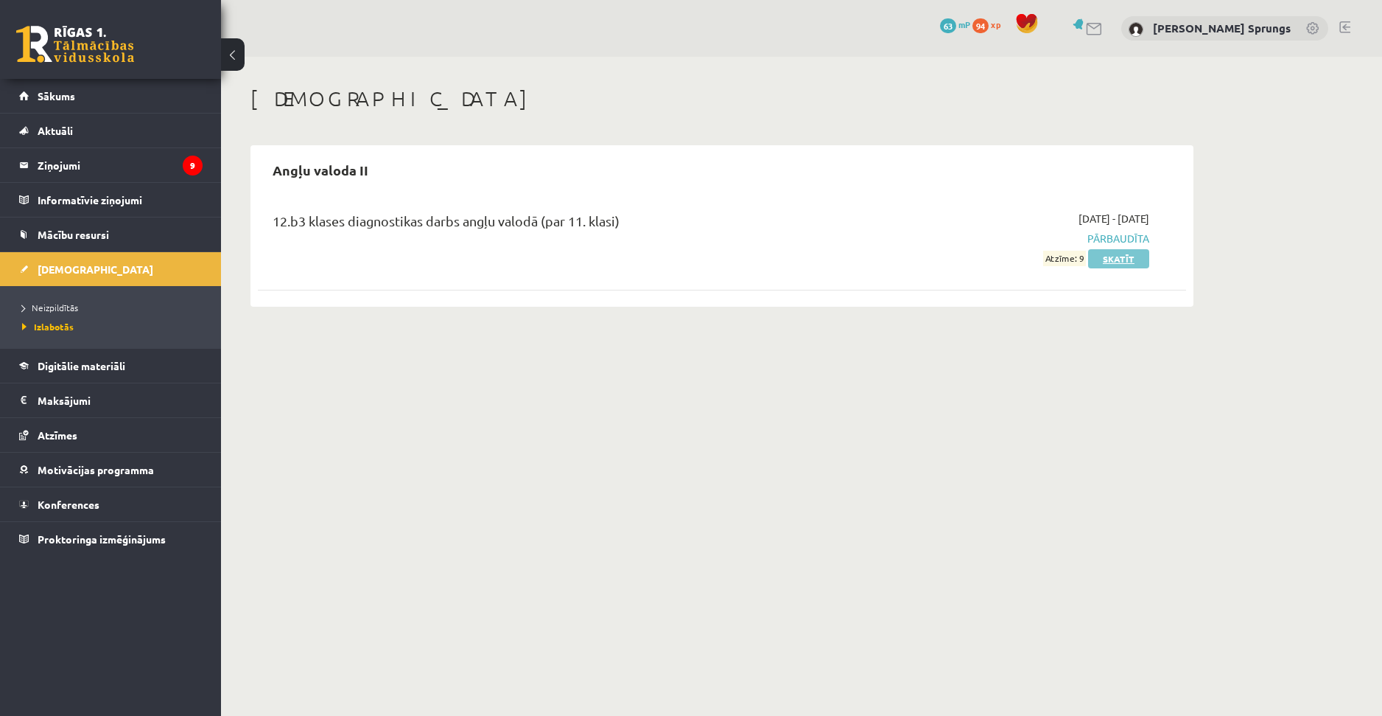
click at [1110, 256] on link "Skatīt" at bounding box center [1118, 258] width 61 height 19
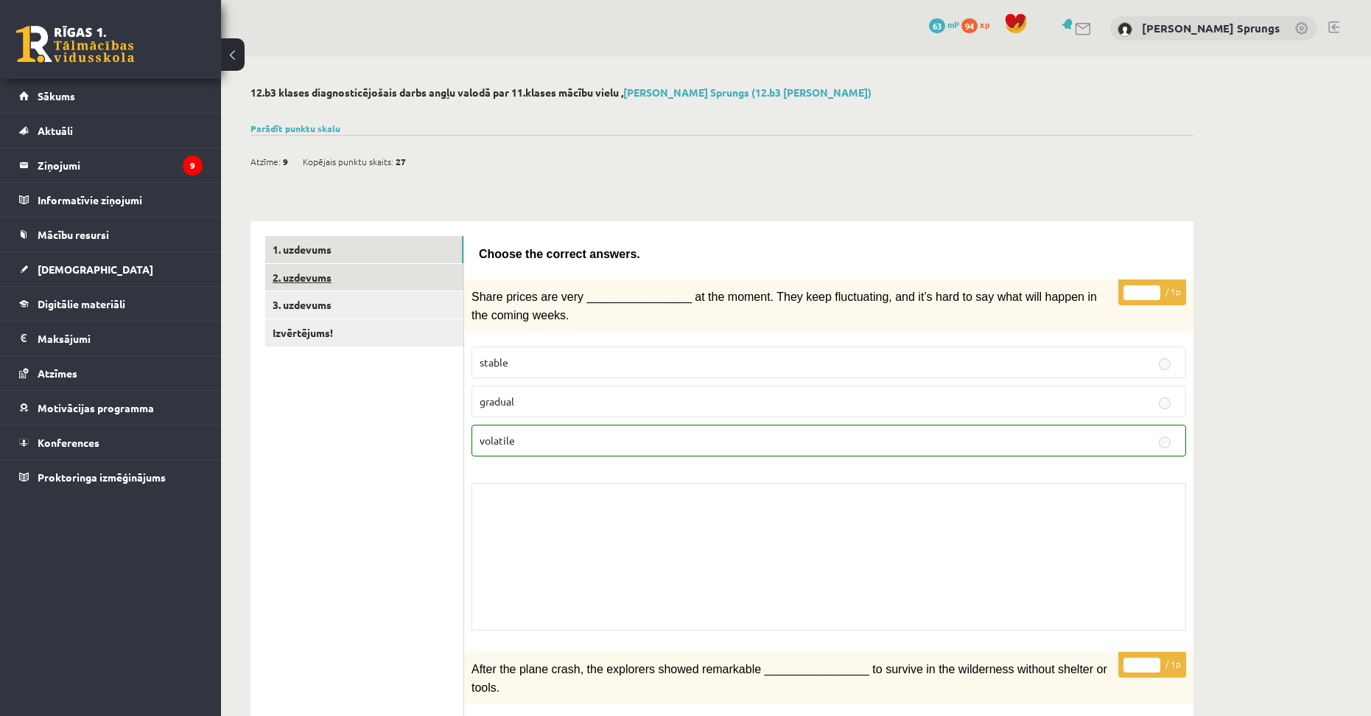
click at [379, 279] on link "2. uzdevums" at bounding box center [364, 277] width 198 height 27
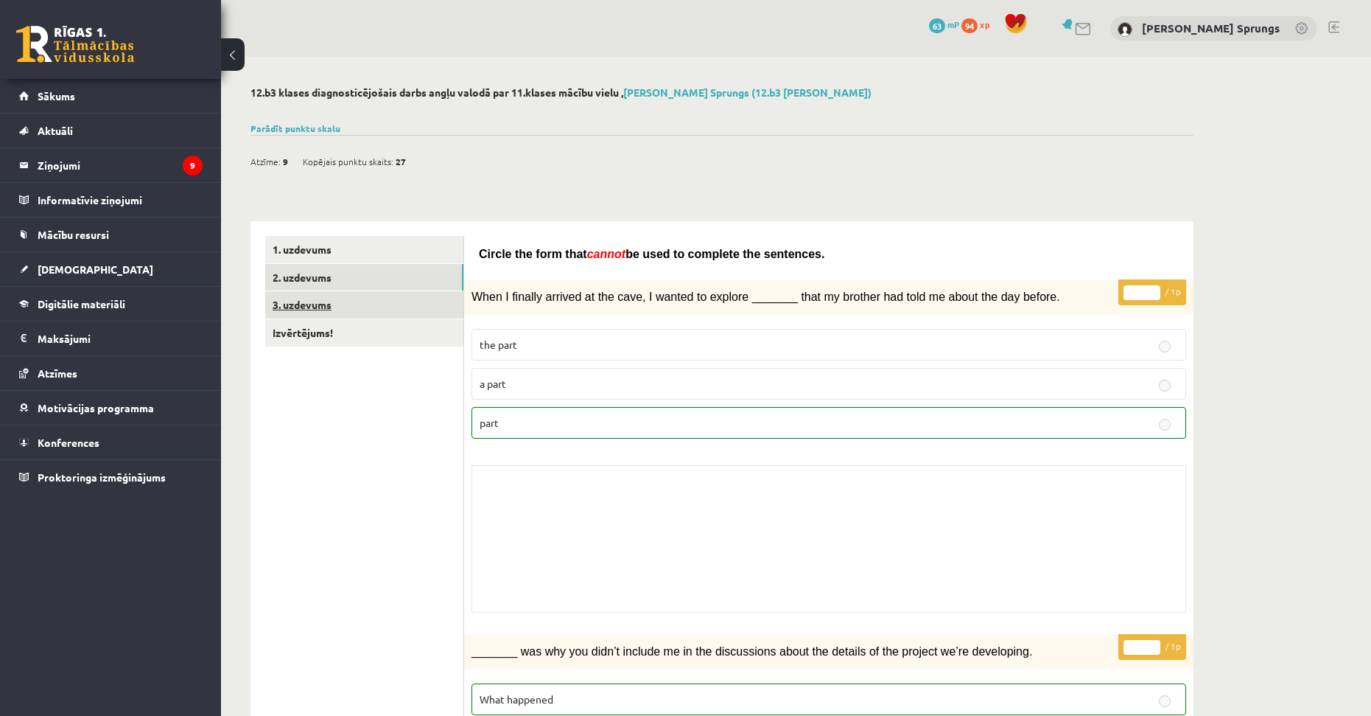
click at [373, 303] on link "3. uzdevums" at bounding box center [364, 304] width 198 height 27
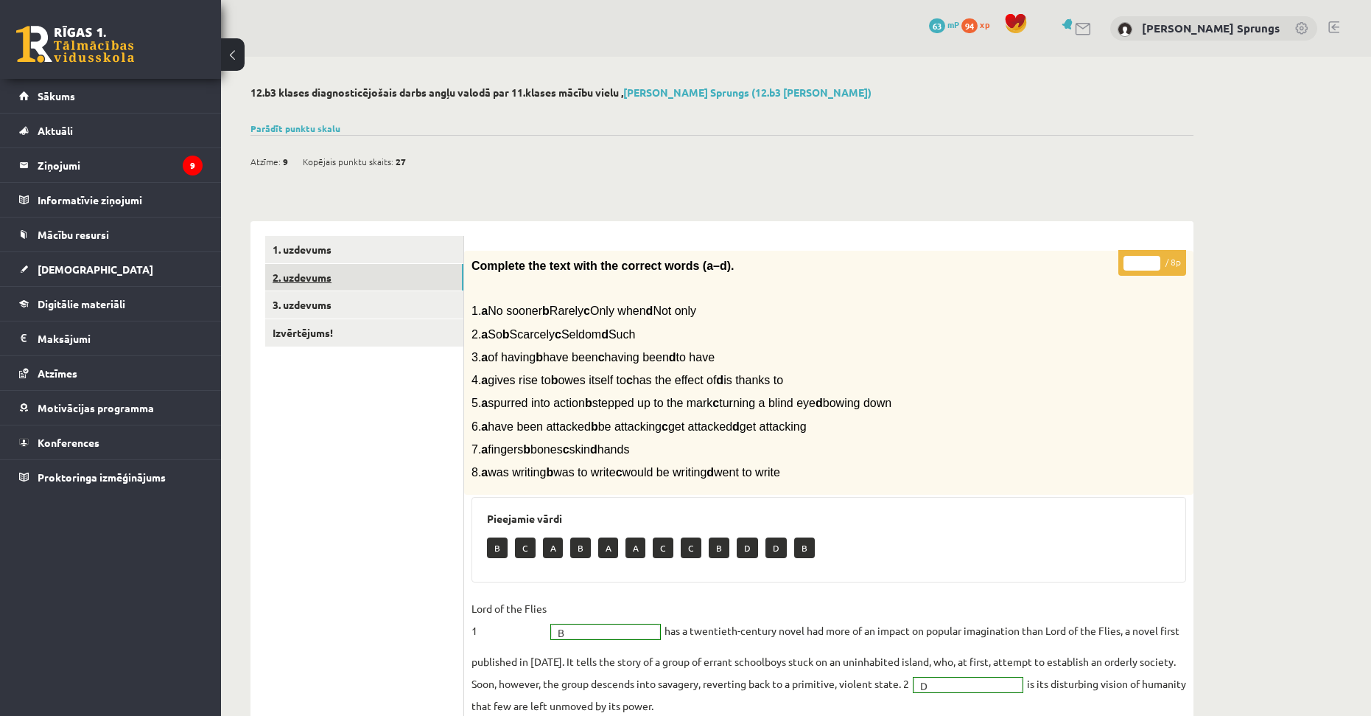
click at [363, 286] on link "2. uzdevums" at bounding box center [364, 277] width 198 height 27
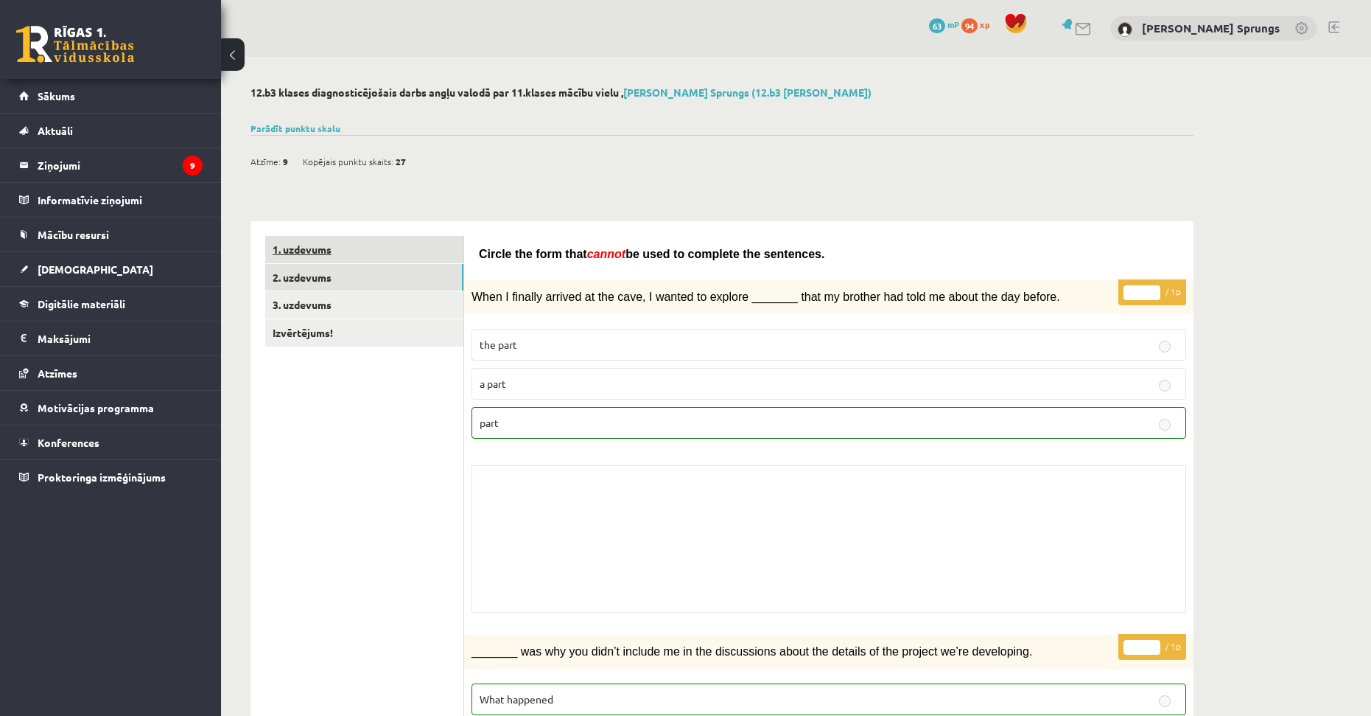
click at [385, 251] on link "1. uzdevums" at bounding box center [364, 249] width 198 height 27
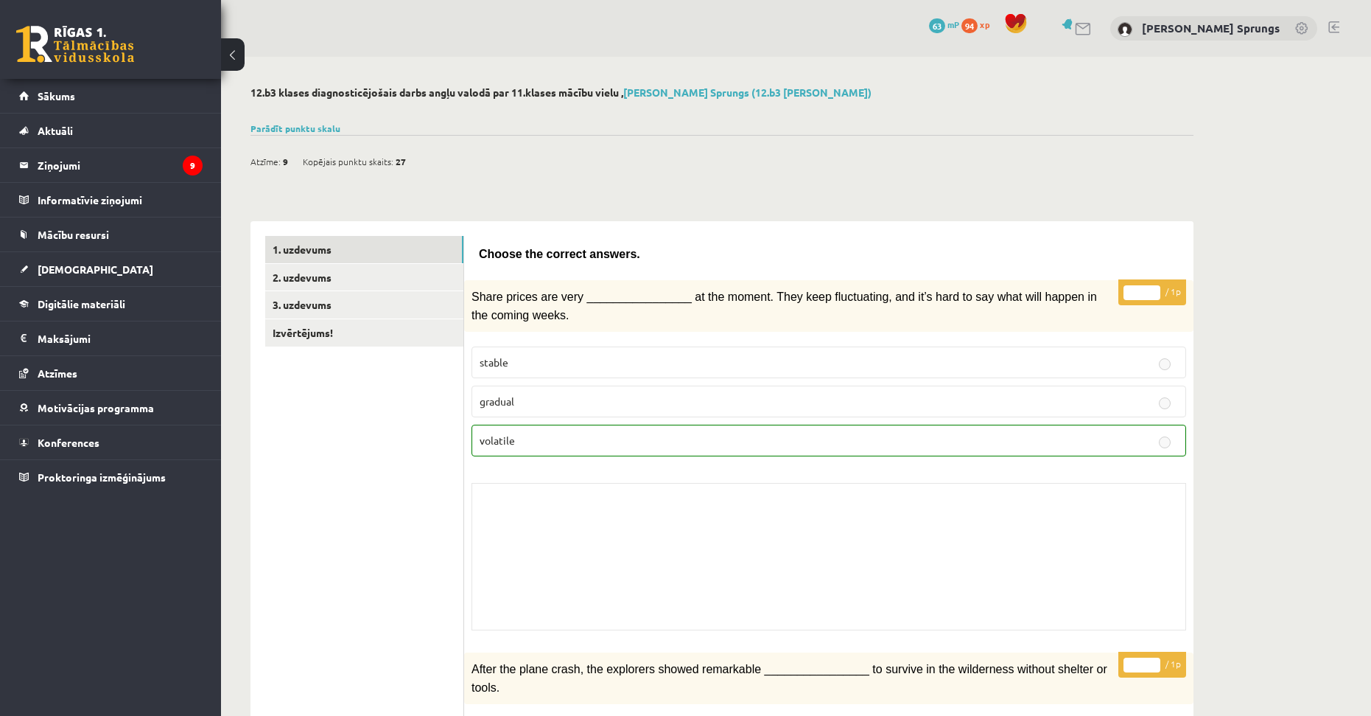
drag, startPoint x: 623, startPoint y: 218, endPoint x: 614, endPoint y: 206, distance: 15.2
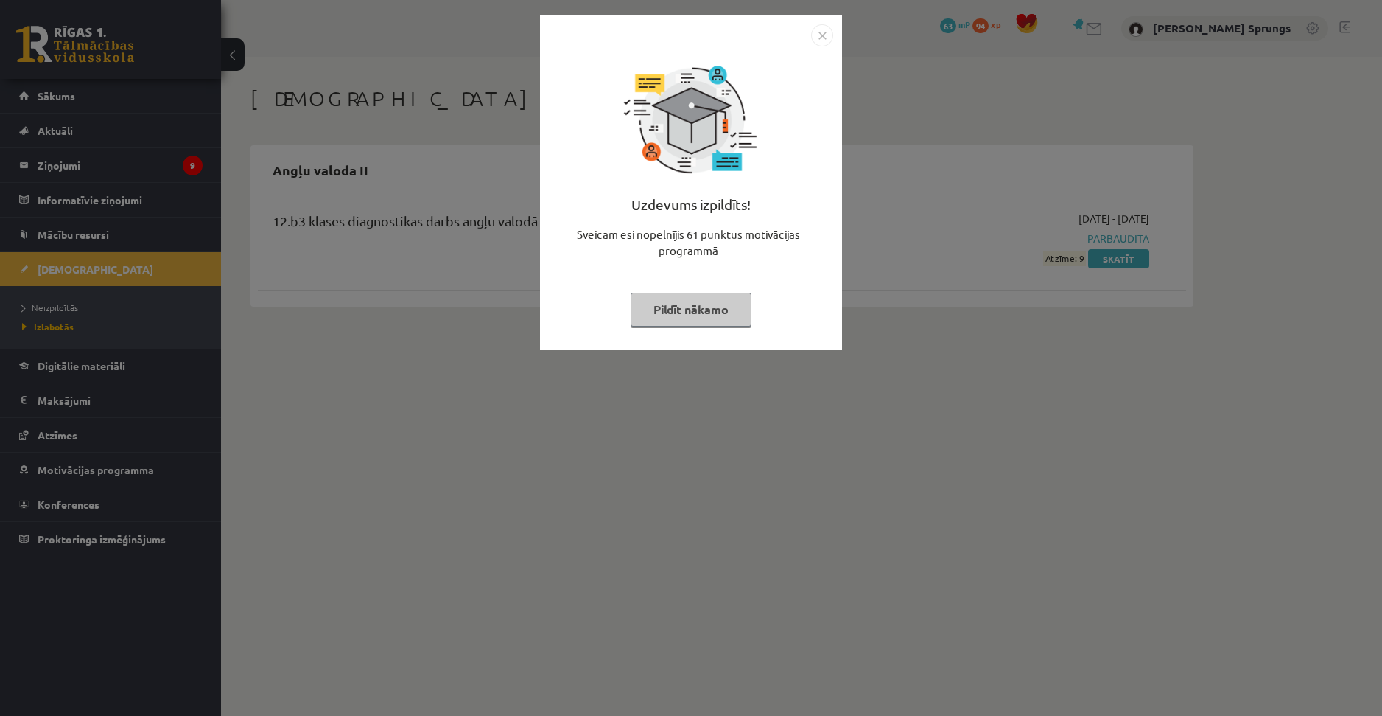
click at [833, 38] on img "Close" at bounding box center [822, 35] width 22 height 22
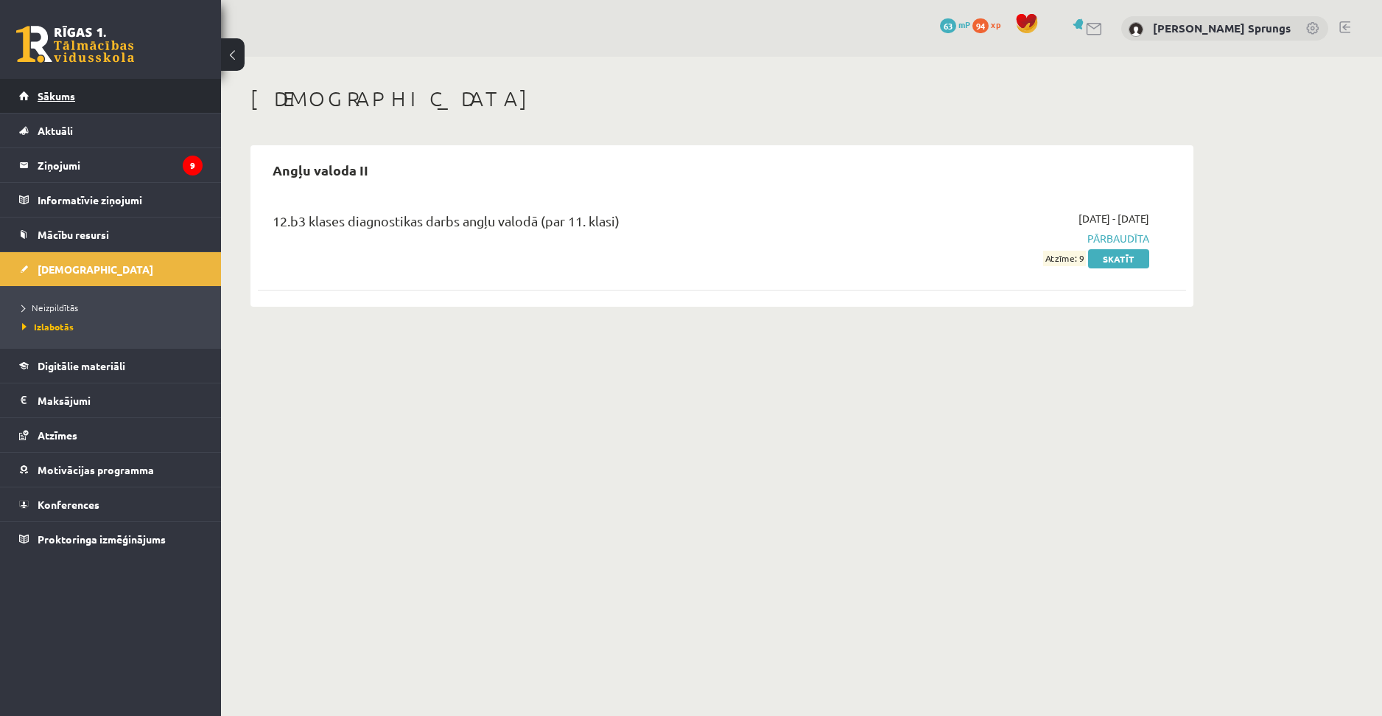
click at [63, 99] on span "Sākums" at bounding box center [57, 95] width 38 height 13
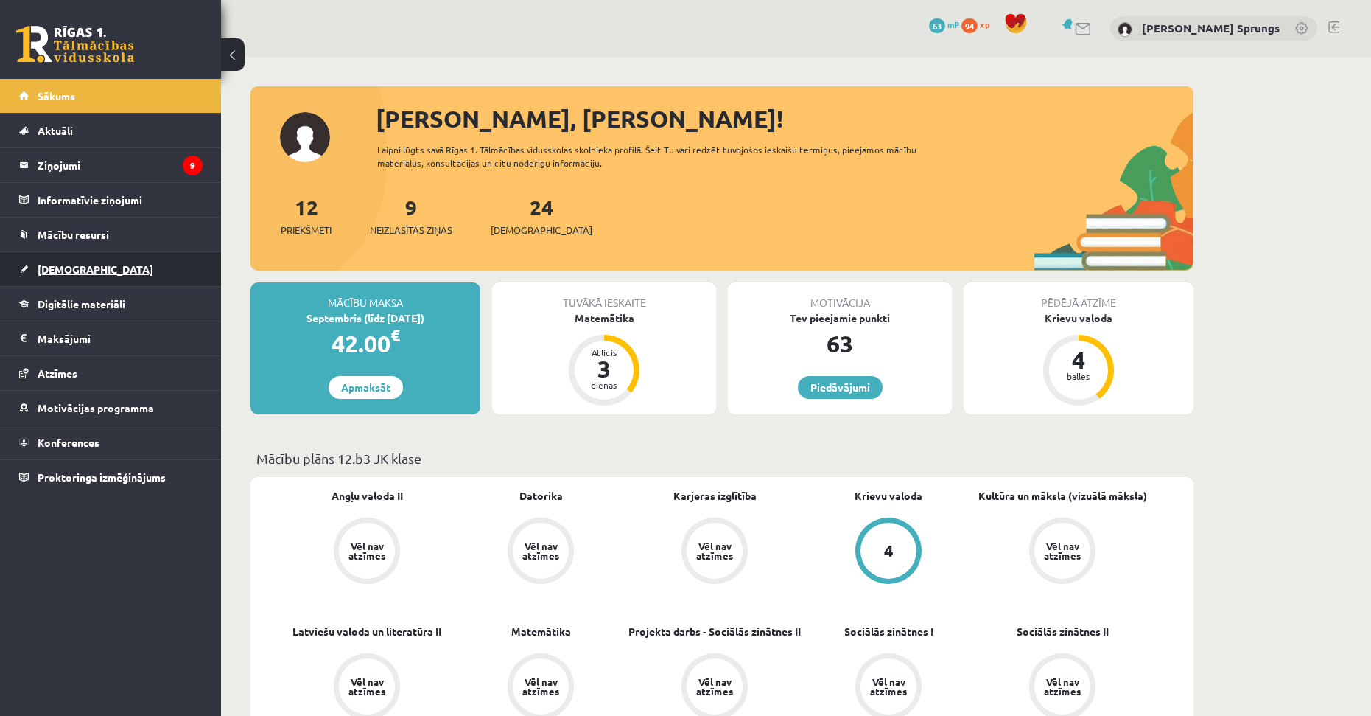
click at [94, 266] on link "[DEMOGRAPHIC_DATA]" at bounding box center [110, 269] width 183 height 34
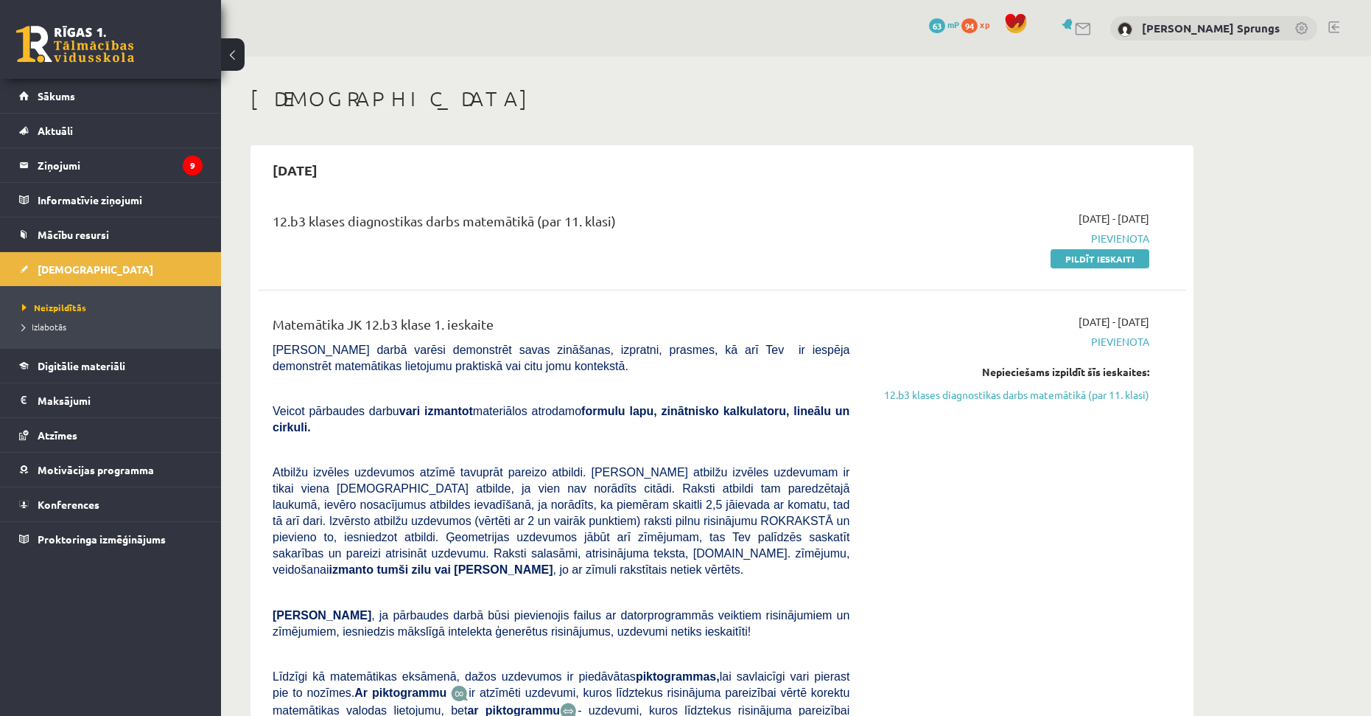
click at [724, 585] on p at bounding box center [561, 591] width 577 height 13
click at [1075, 265] on link "Pildīt ieskaiti" at bounding box center [1100, 258] width 99 height 19
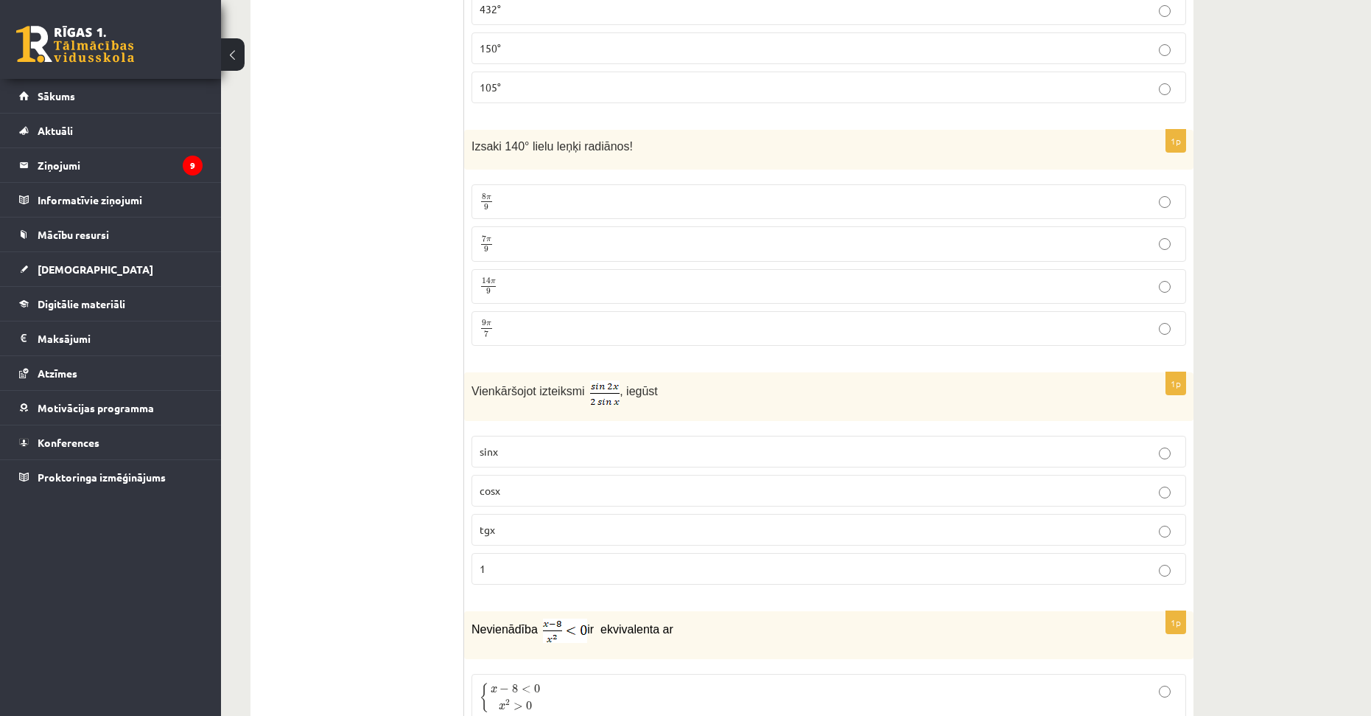
scroll to position [737, 0]
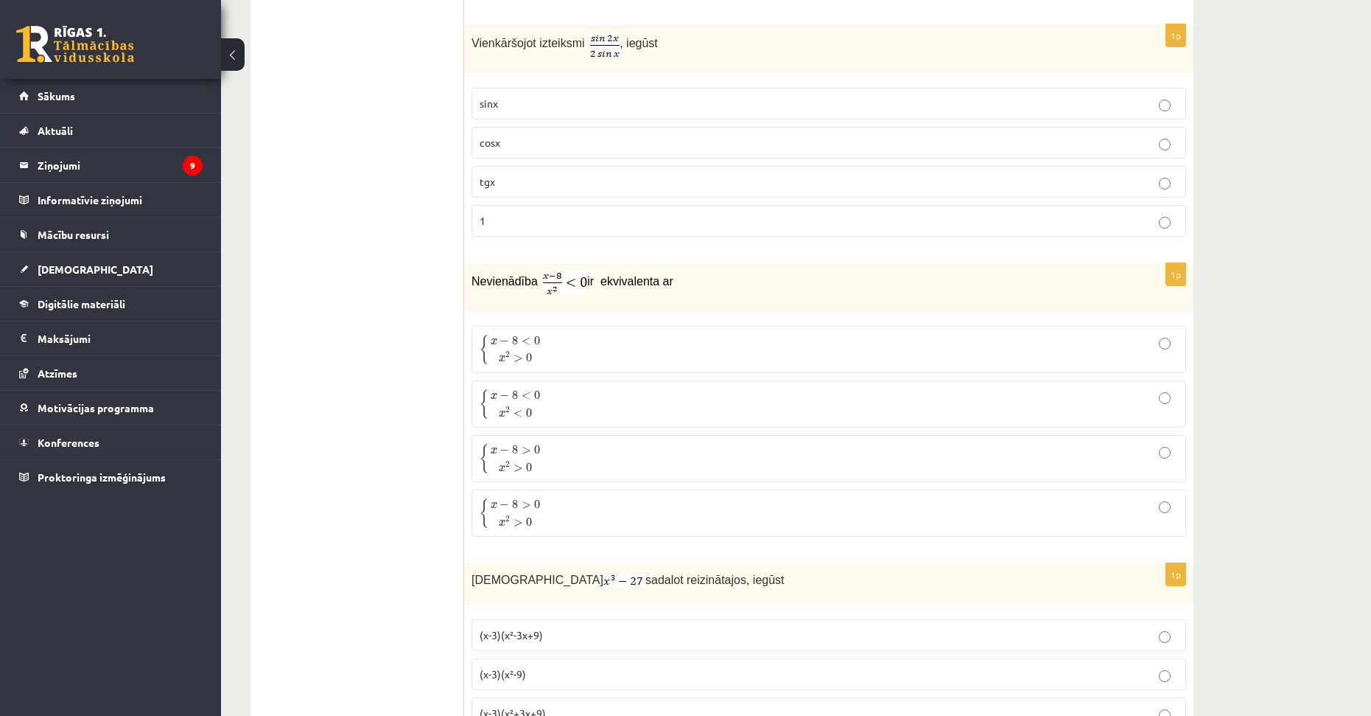
drag, startPoint x: 465, startPoint y: 35, endPoint x: 563, endPoint y: 135, distance: 139.6
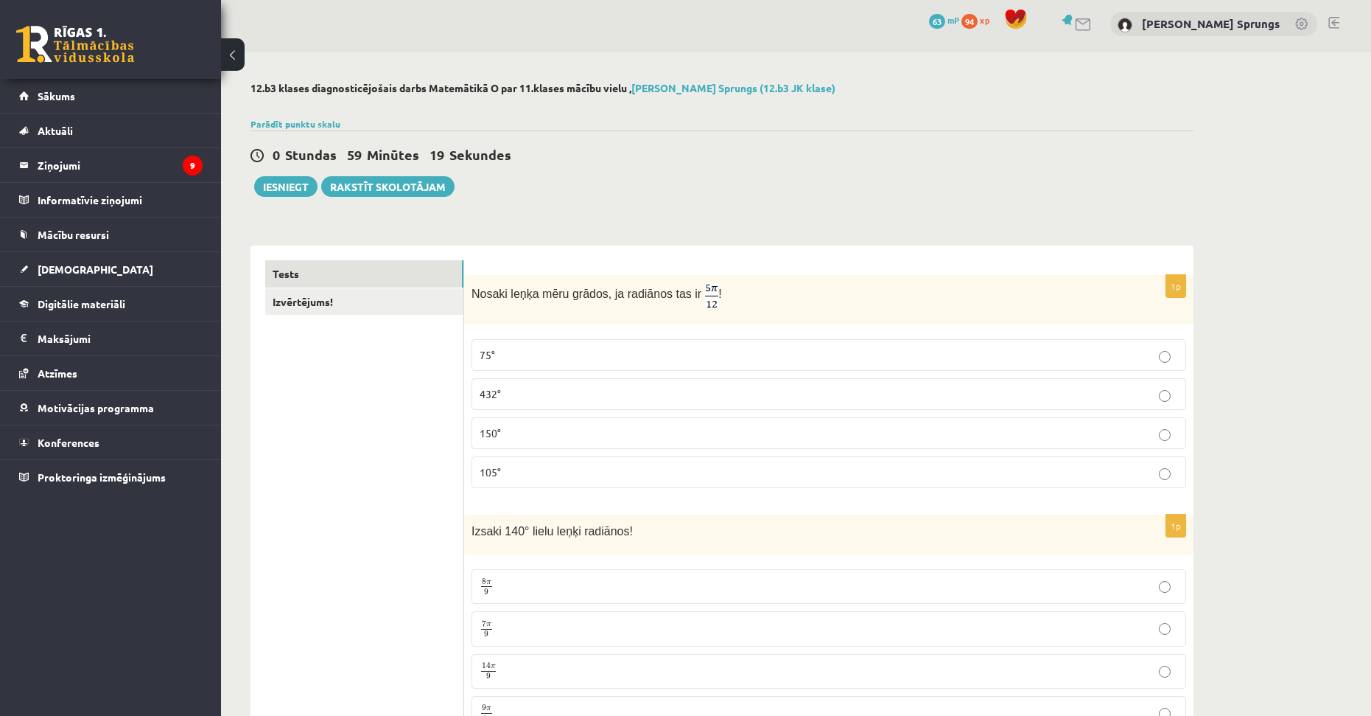
scroll to position [0, 0]
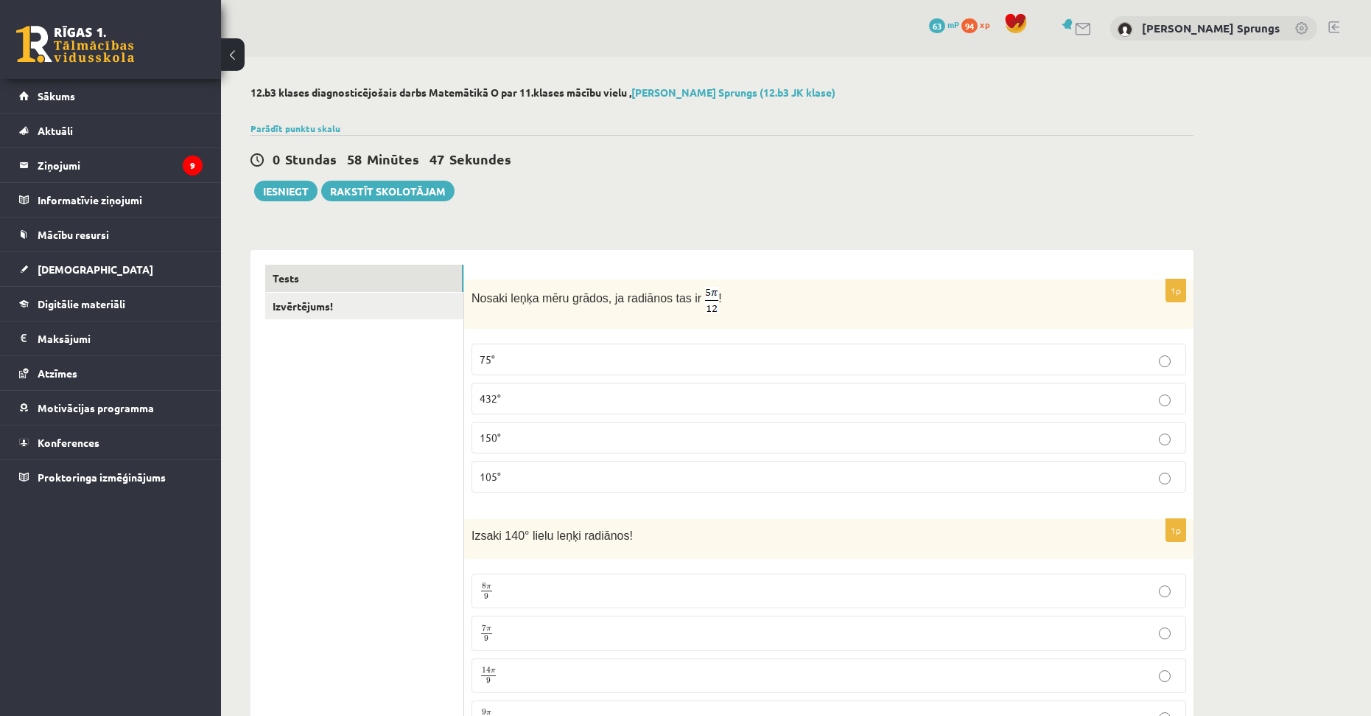
click at [505, 359] on p "75°" at bounding box center [829, 358] width 699 height 15
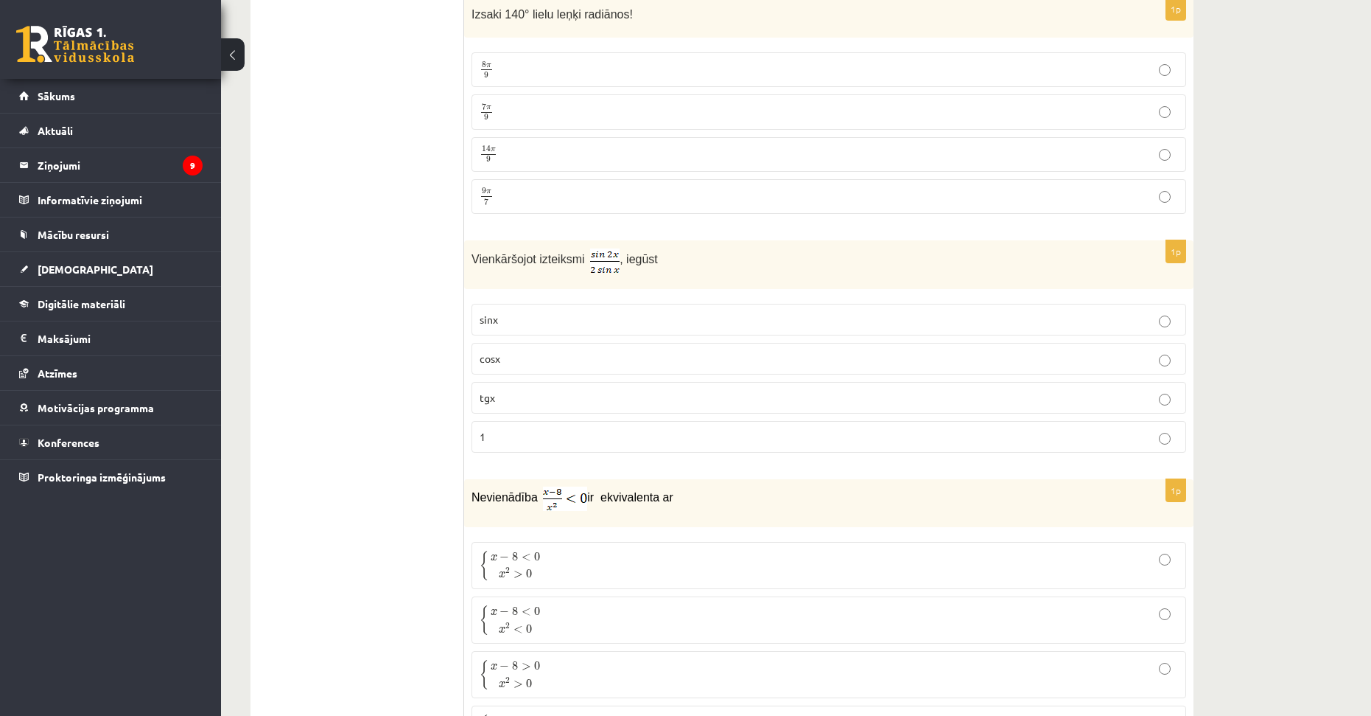
scroll to position [480, 0]
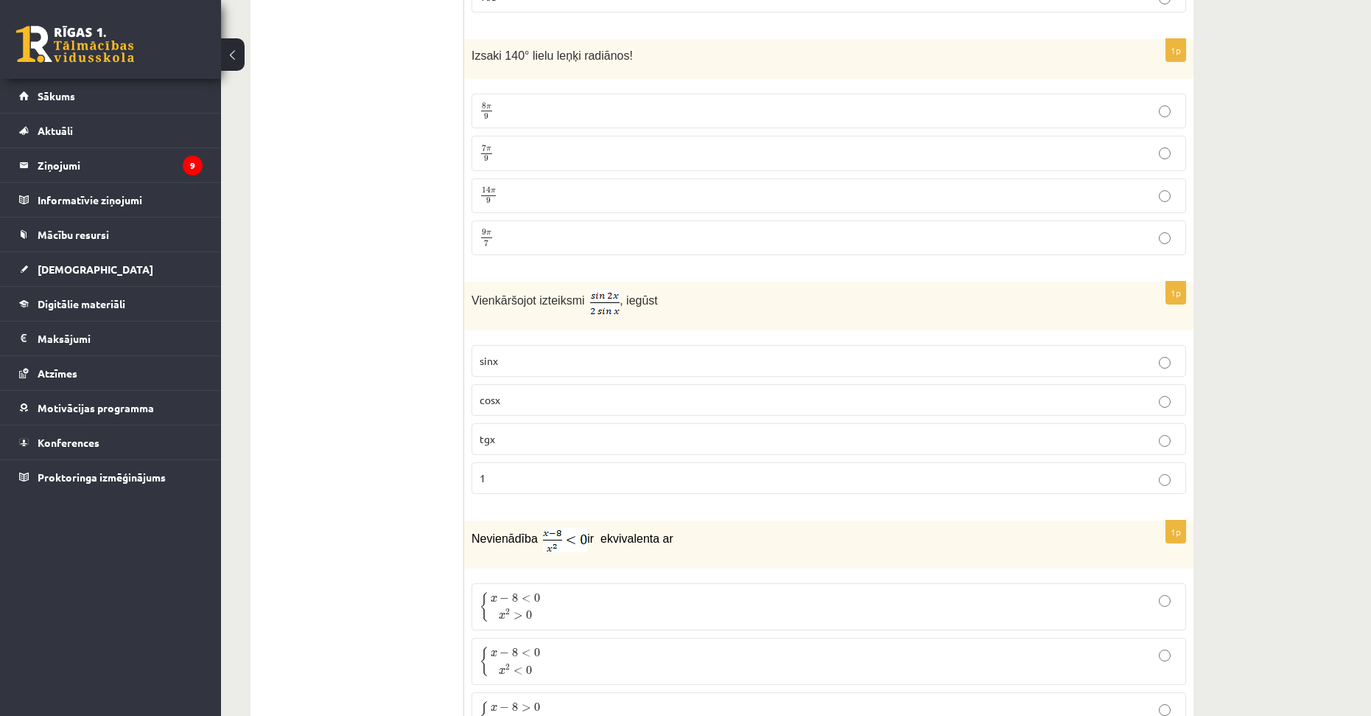
click at [538, 150] on p "7 π 9 7 π 9" at bounding box center [829, 153] width 699 height 18
click at [512, 404] on p "cosx" at bounding box center [829, 399] width 699 height 15
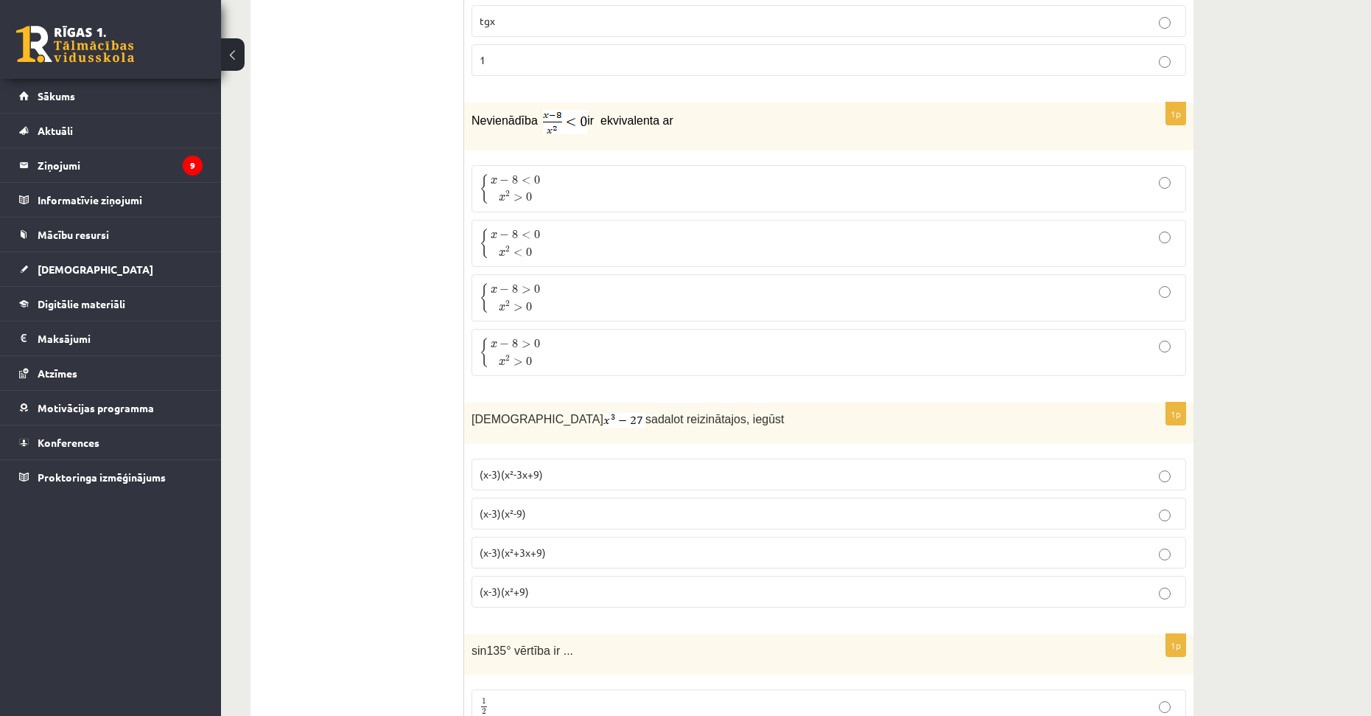
scroll to position [996, 0]
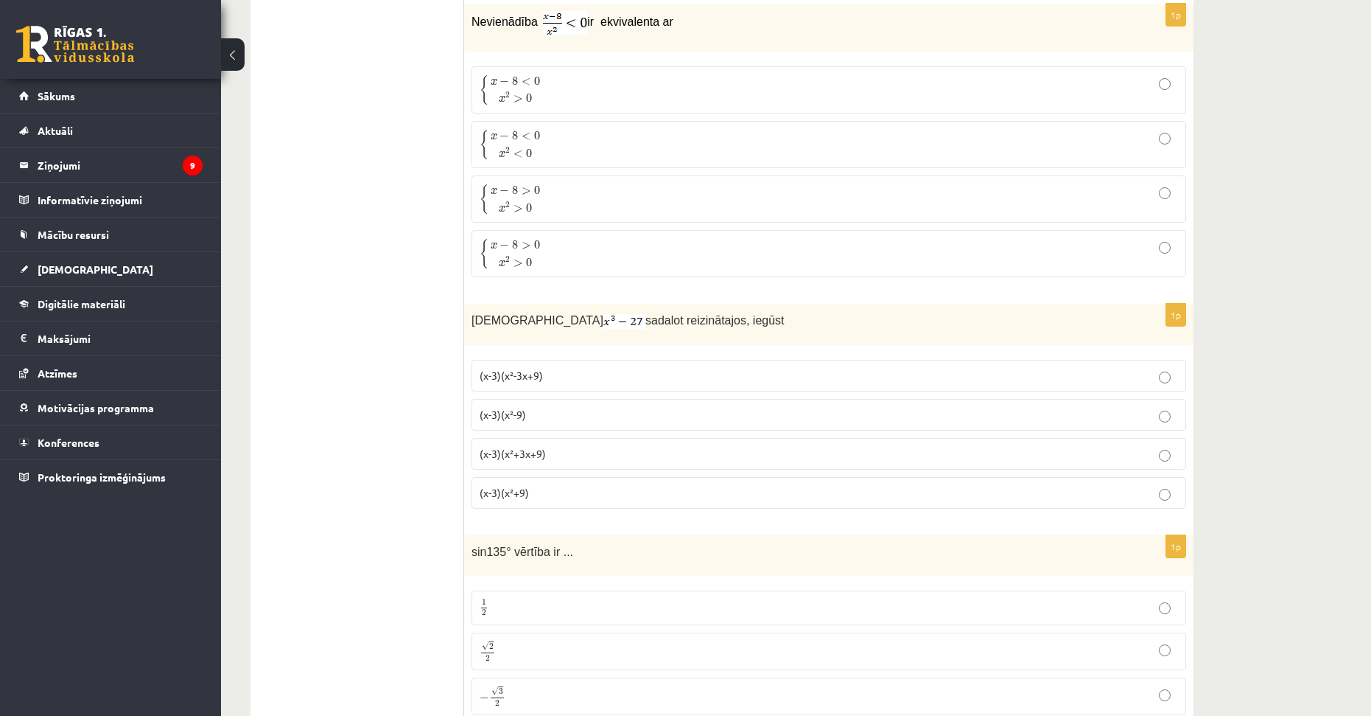
click at [545, 146] on p "{ x − 8 < 0 x 2 < 0 { x − 8 < 0 x 2 < 0" at bounding box center [829, 144] width 699 height 31
click at [624, 84] on p "{ x − 8 < 0 x 2 > 0 { x − 8 < 0 x 2 > 0" at bounding box center [829, 89] width 699 height 31
click at [555, 455] on p "(x-3)(x²+3x+9)" at bounding box center [829, 453] width 699 height 15
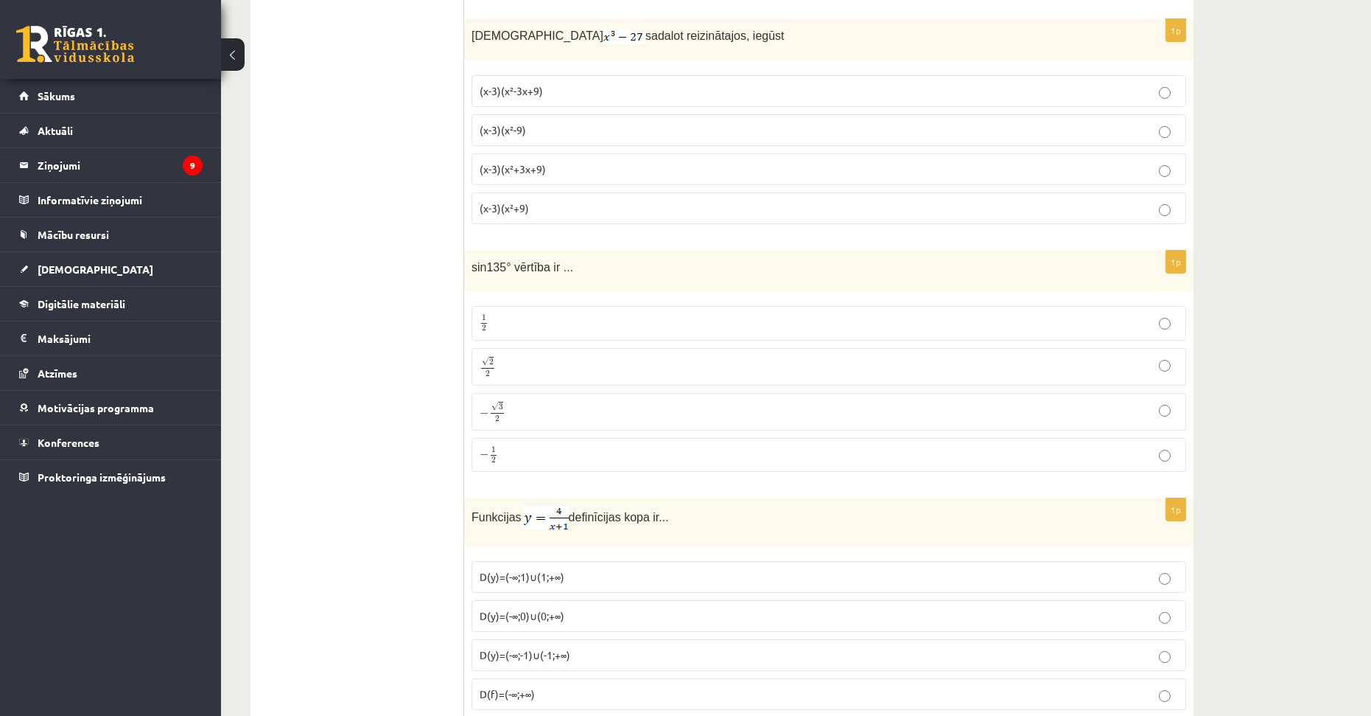
scroll to position [1365, 0]
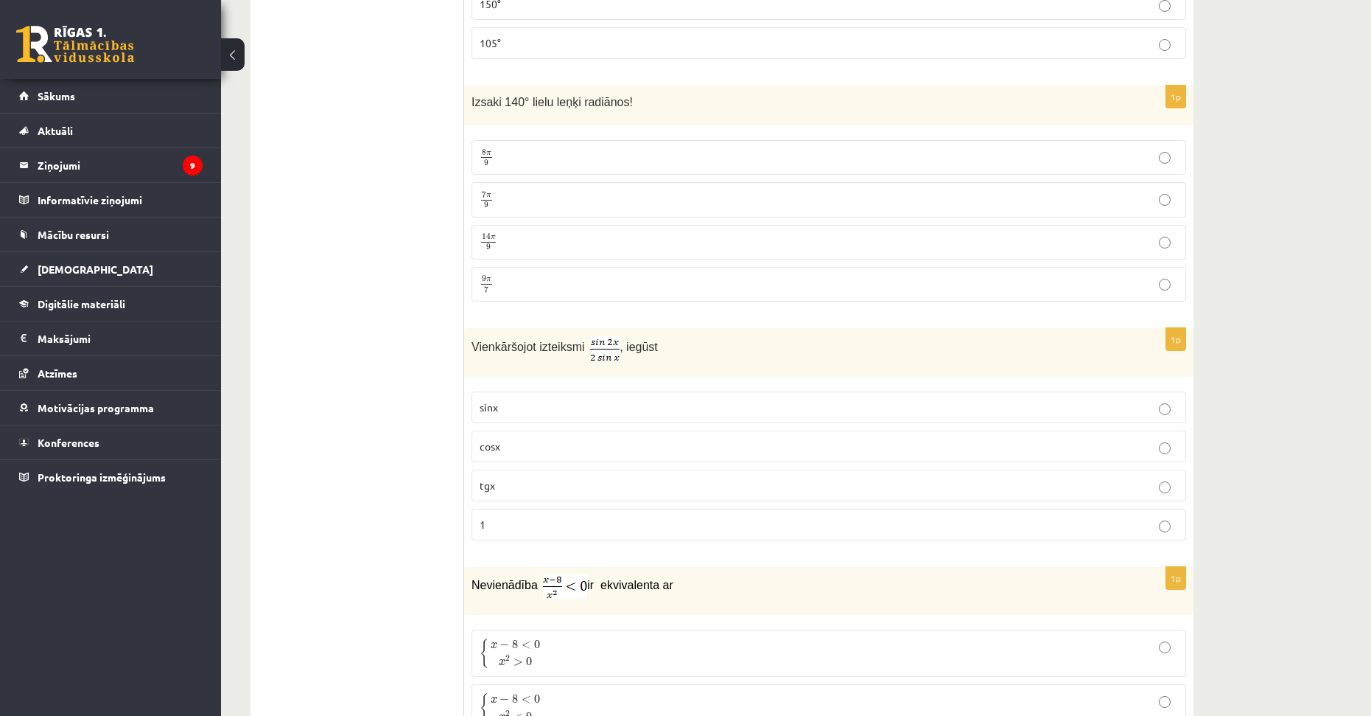
drag, startPoint x: 1268, startPoint y: 329, endPoint x: 1267, endPoint y: 255, distance: 74.4
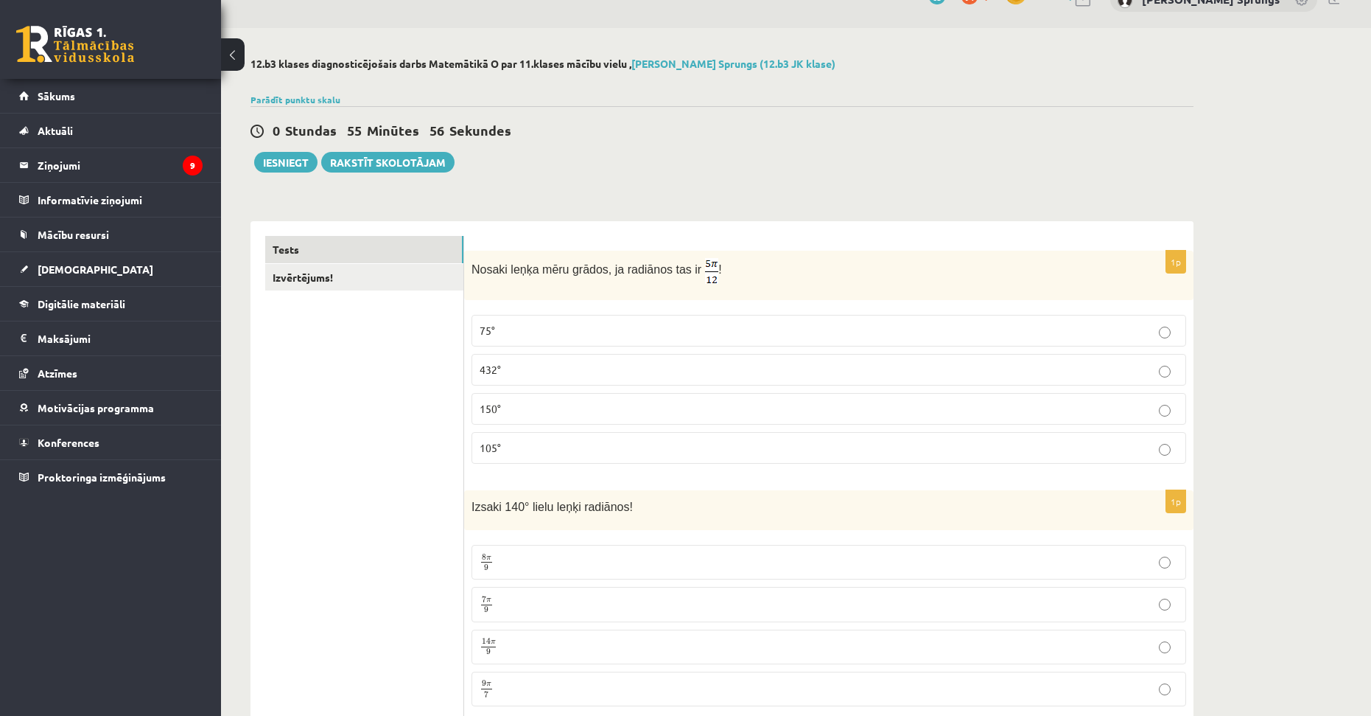
scroll to position [0, 0]
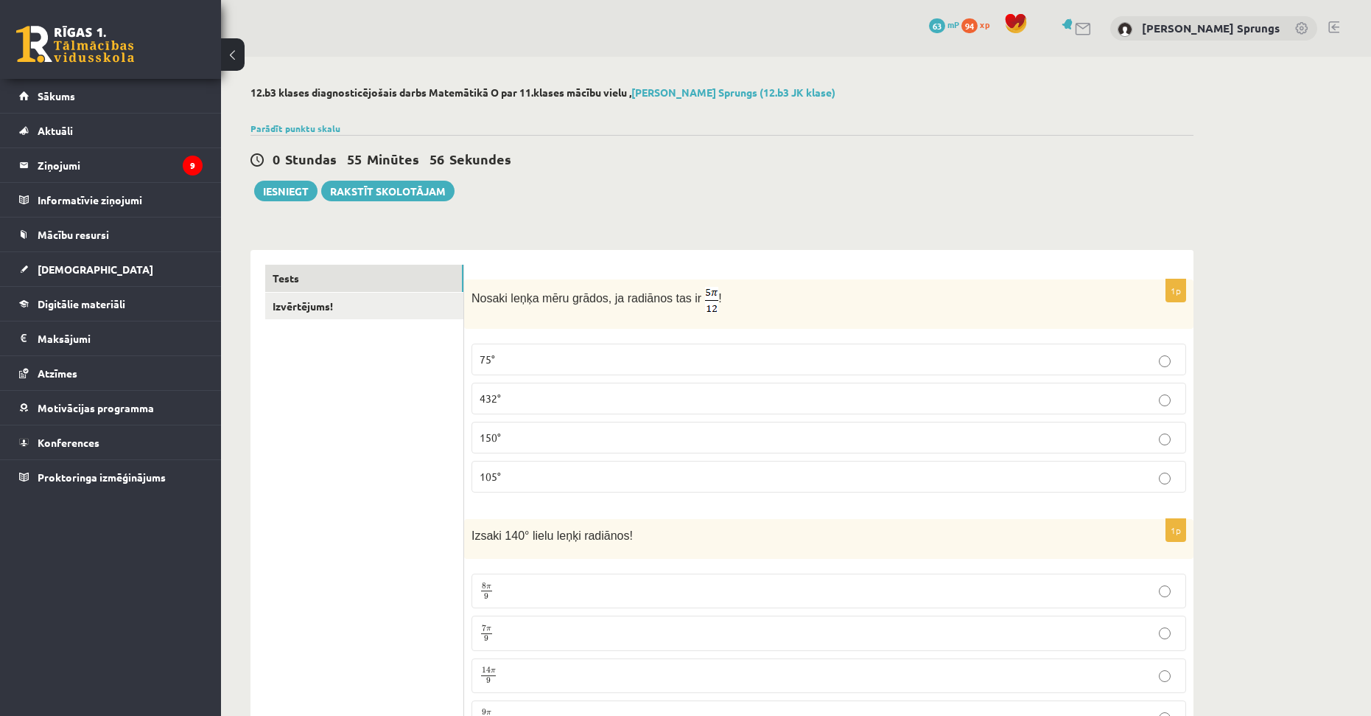
drag, startPoint x: 1257, startPoint y: 306, endPoint x: 1255, endPoint y: 209, distance: 97.3
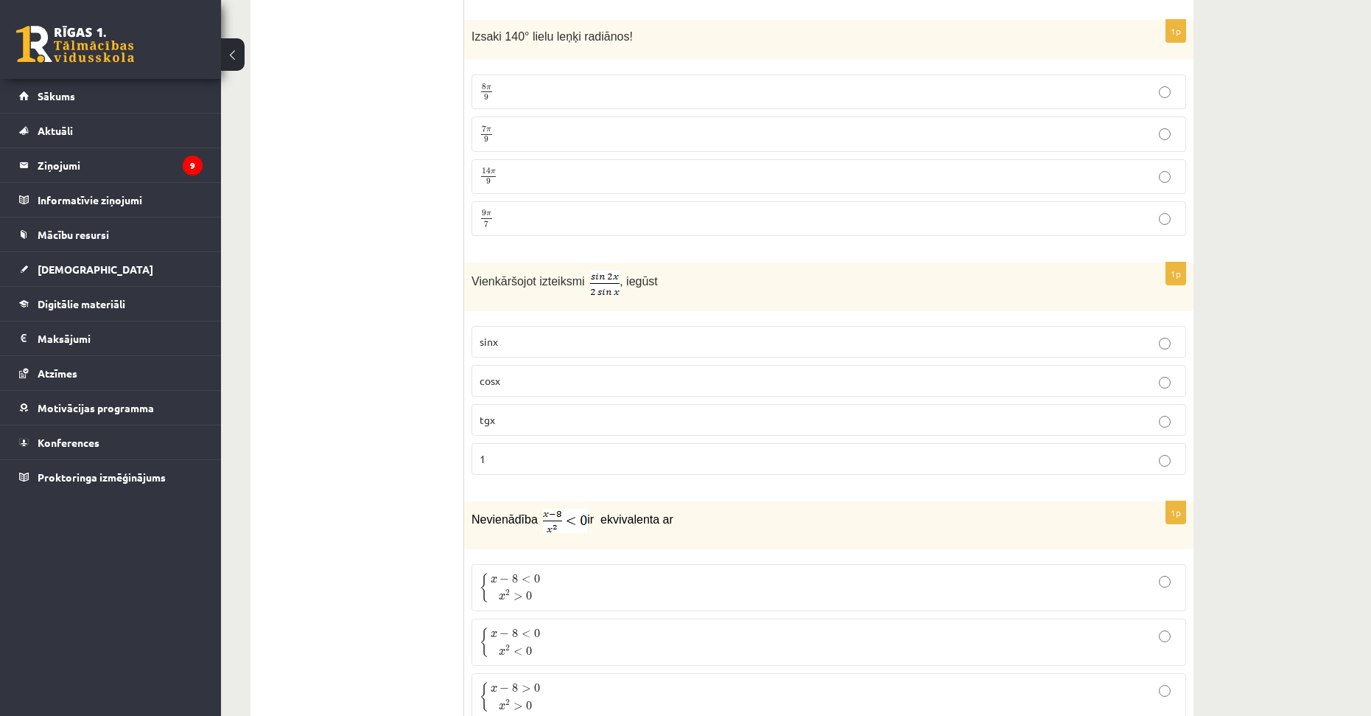
drag, startPoint x: 1270, startPoint y: 281, endPoint x: 1265, endPoint y: 370, distance: 89.3
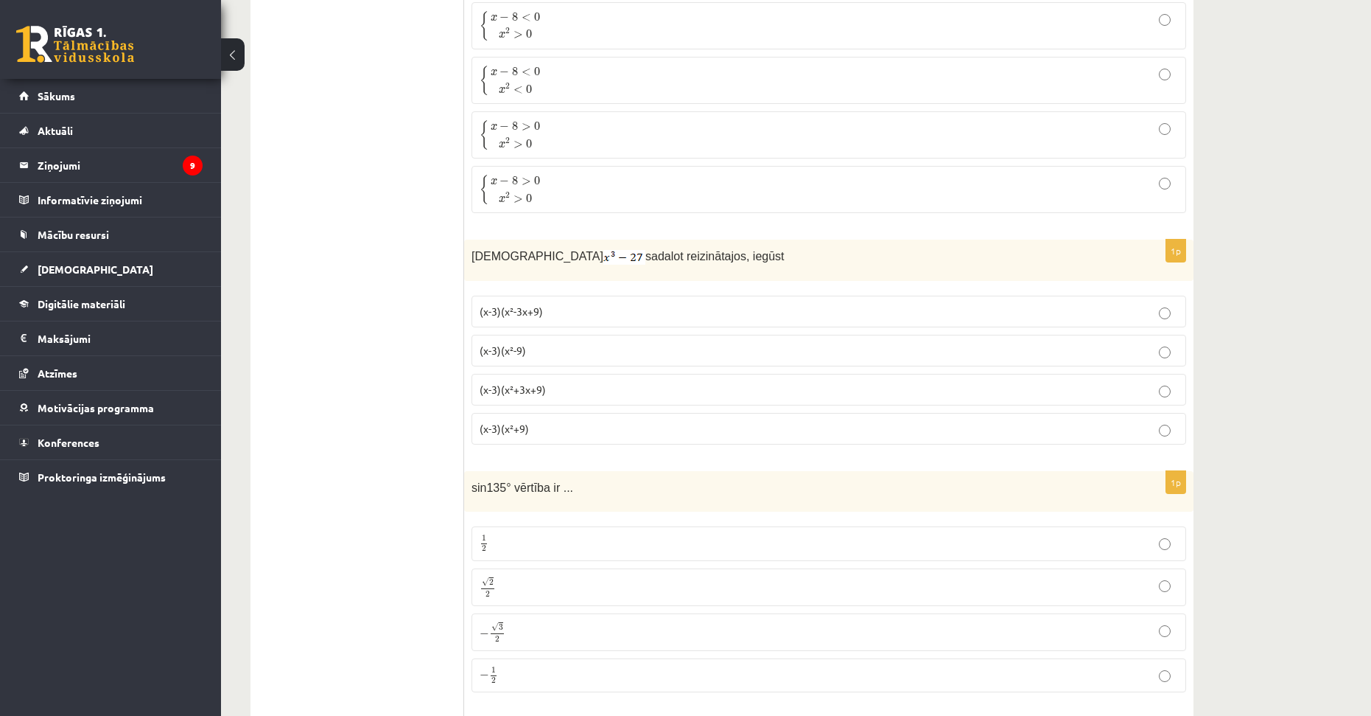
drag, startPoint x: 1266, startPoint y: 255, endPoint x: 1264, endPoint y: 329, distance: 73.7
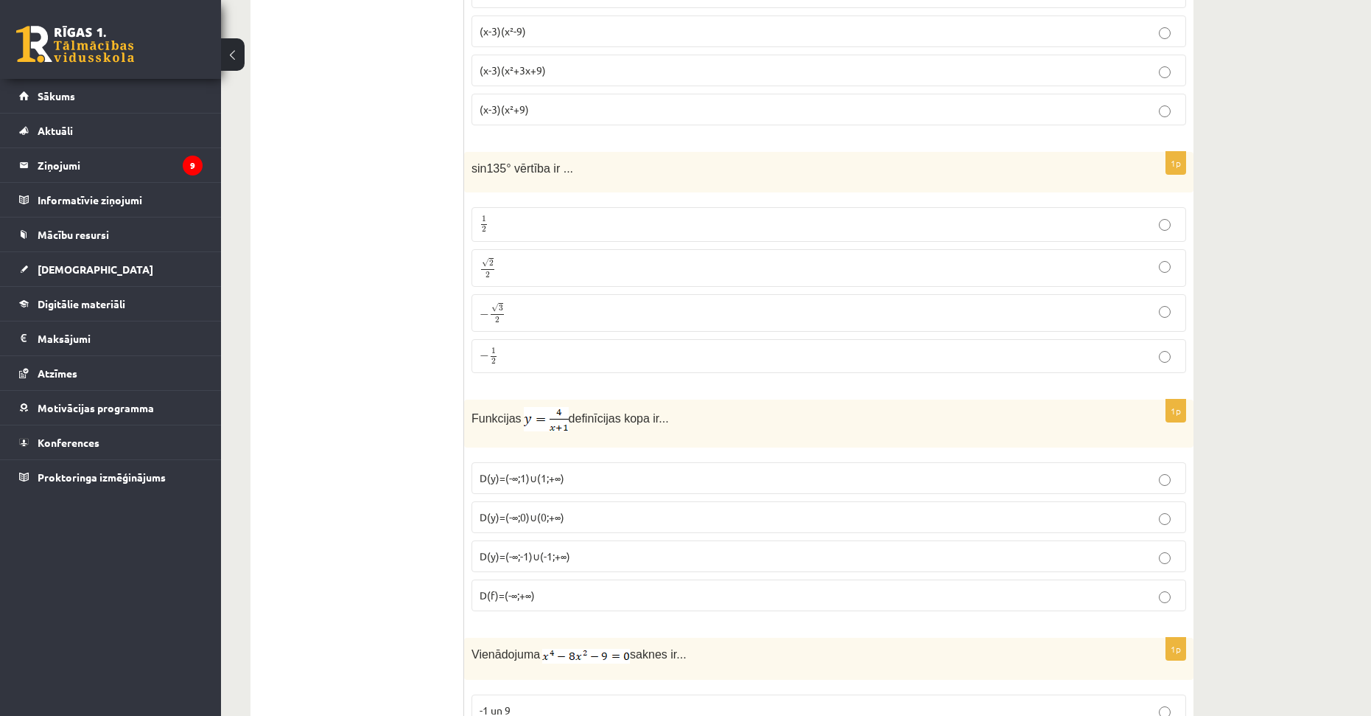
drag, startPoint x: 1256, startPoint y: 239, endPoint x: 1257, endPoint y: 312, distance: 73.0
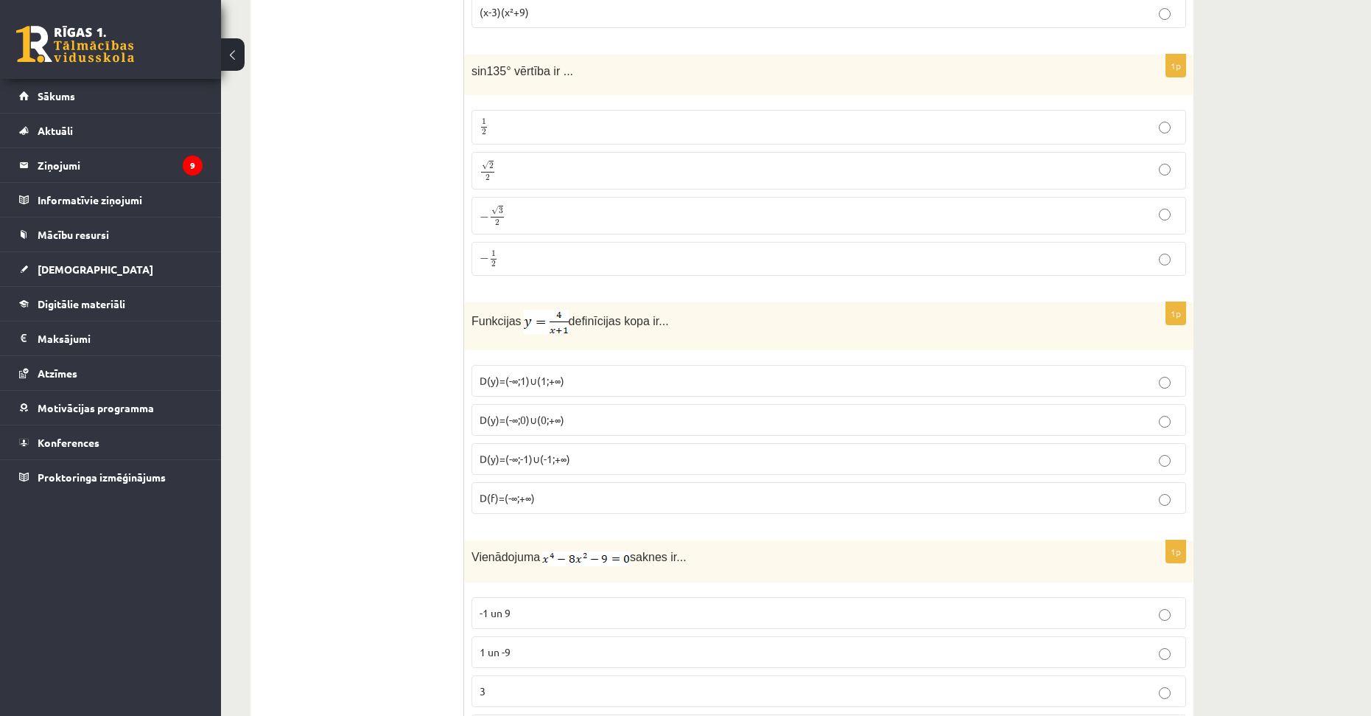
scroll to position [1491, 0]
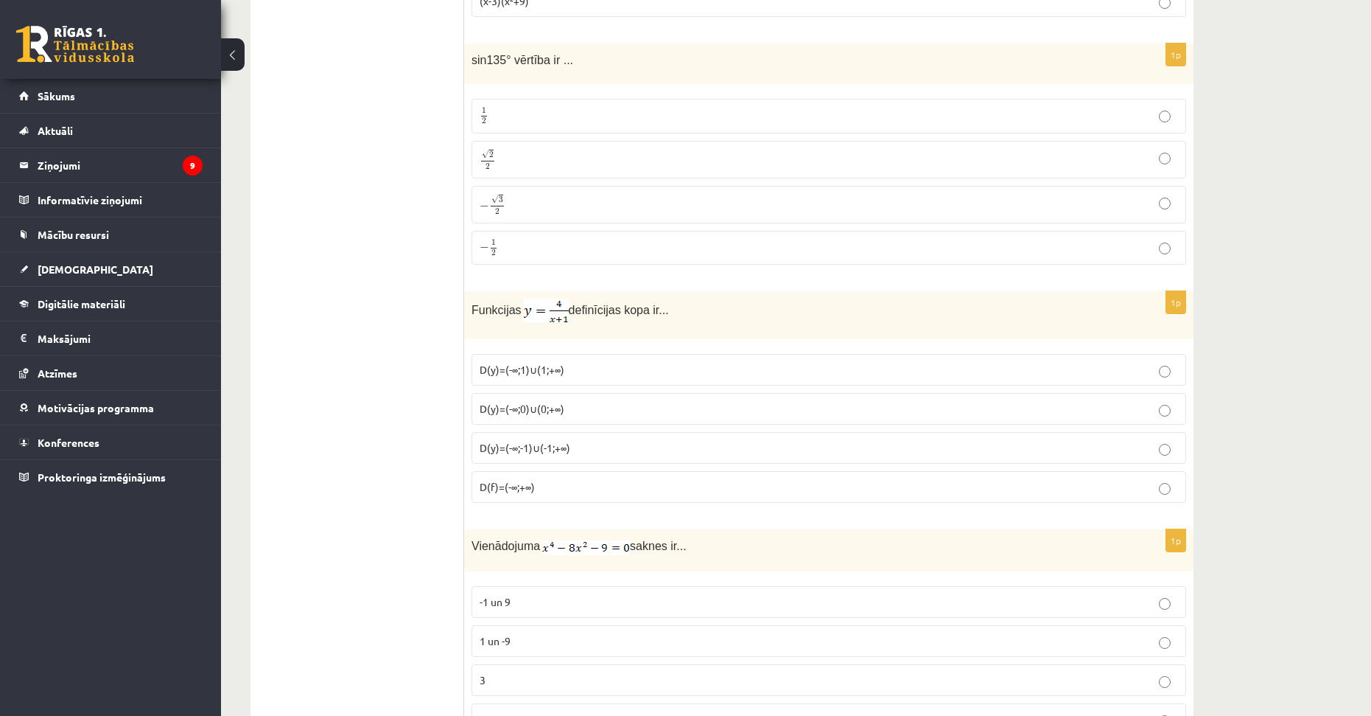
drag, startPoint x: 1256, startPoint y: 263, endPoint x: 1262, endPoint y: 302, distance: 39.6
click at [501, 158] on p "√ 2 2 2 2" at bounding box center [829, 156] width 699 height 21
click at [567, 445] on span "D(y)=(-∞;-1)∪(-1;+∞)" at bounding box center [525, 444] width 91 height 13
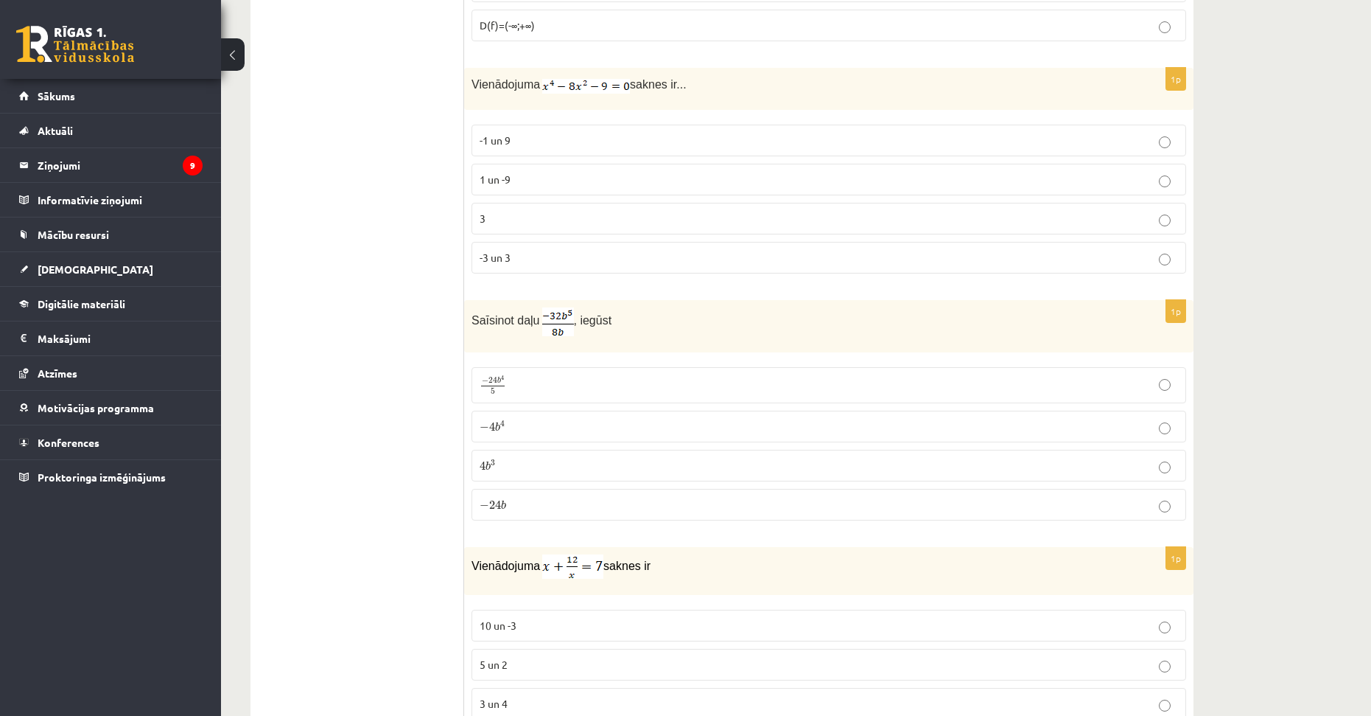
drag, startPoint x: 1229, startPoint y: 384, endPoint x: 1245, endPoint y: 486, distance: 103.6
drag, startPoint x: 1245, startPoint y: 466, endPoint x: 1245, endPoint y: 450, distance: 16.2
click at [505, 258] on span "-3 un 3" at bounding box center [495, 257] width 31 height 13
click at [505, 424] on p "− 4 b 4 − 4 b 4" at bounding box center [829, 426] width 699 height 15
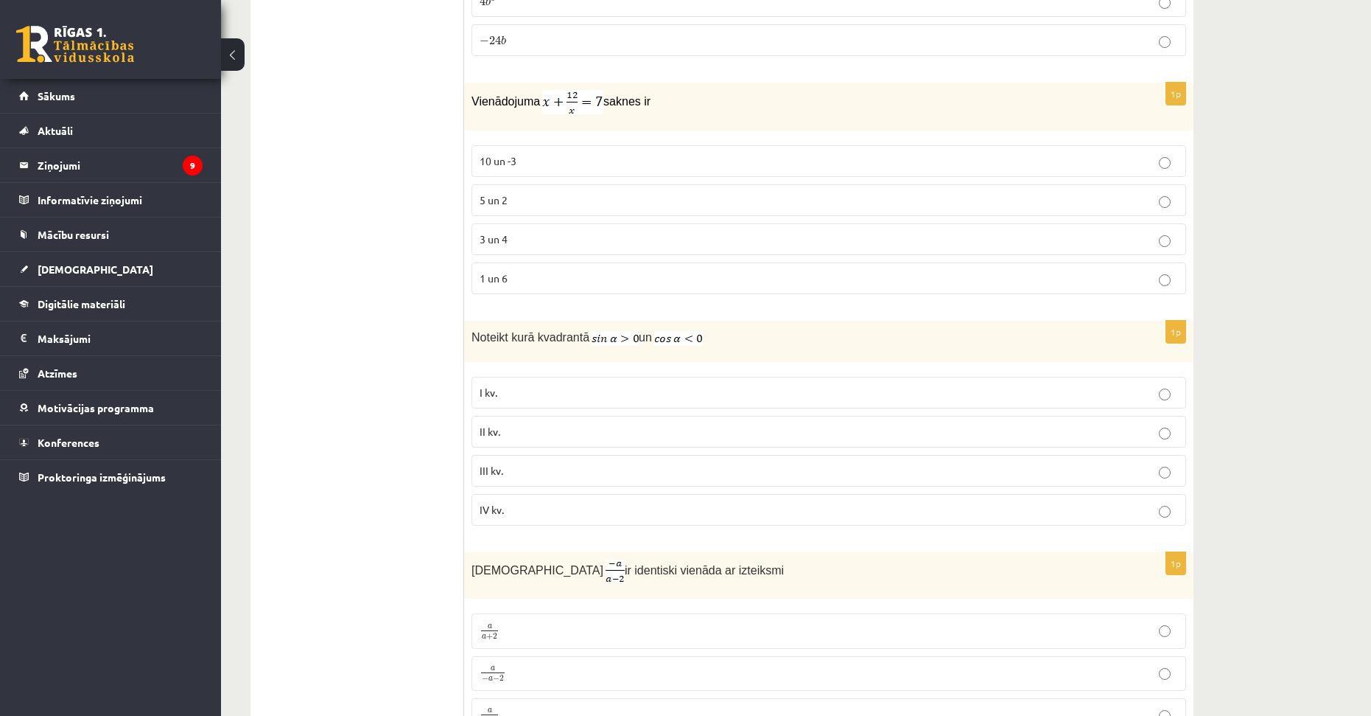
drag, startPoint x: 1320, startPoint y: 387, endPoint x: 1296, endPoint y: 459, distance: 76.2
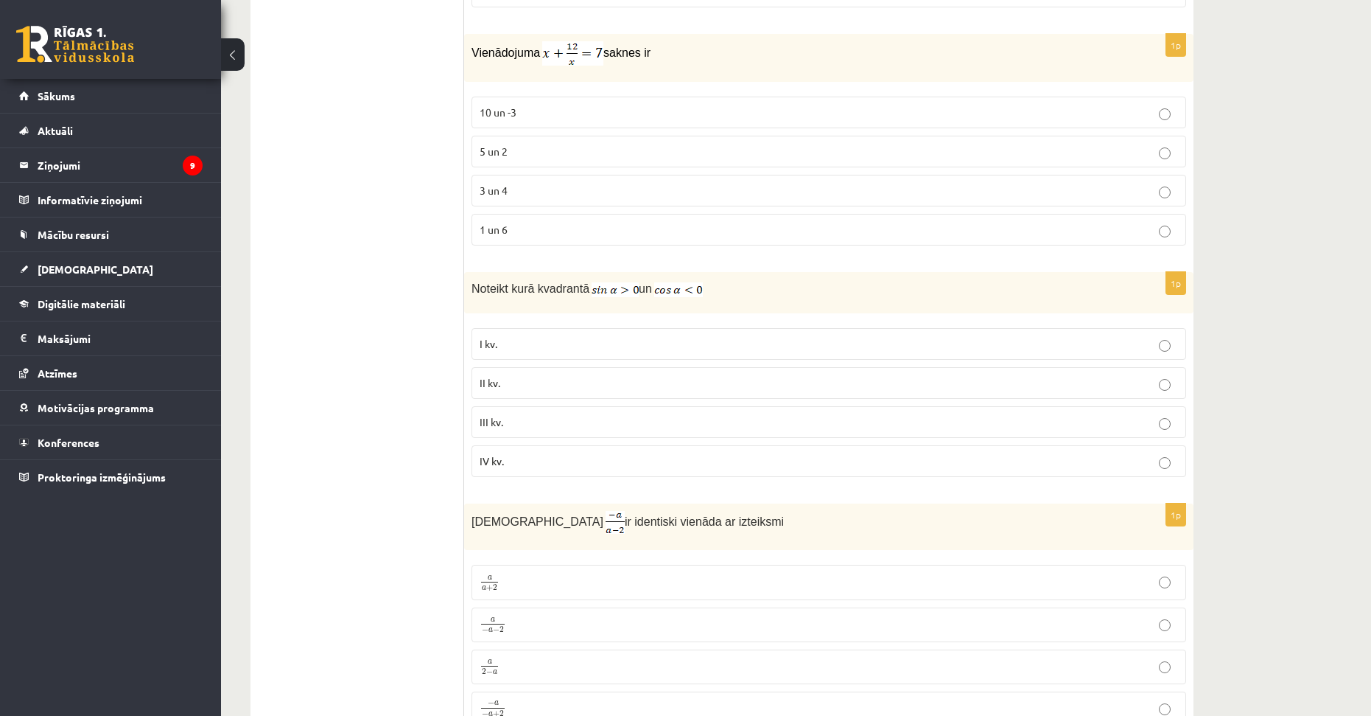
drag, startPoint x: 1274, startPoint y: 440, endPoint x: 1273, endPoint y: 459, distance: 19.2
click at [518, 160] on label "5 un 2" at bounding box center [829, 150] width 715 height 32
click at [517, 387] on p "II kv." at bounding box center [829, 381] width 699 height 15
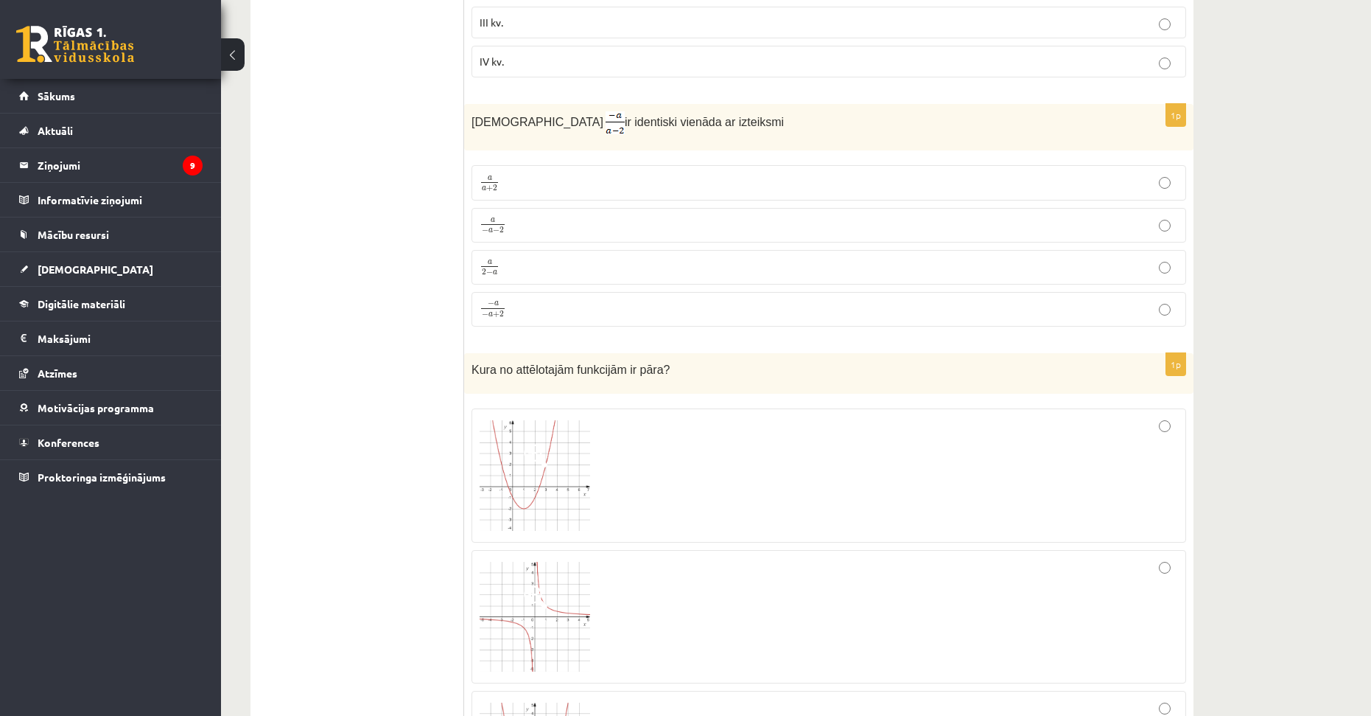
drag, startPoint x: 1326, startPoint y: 366, endPoint x: 1298, endPoint y: 464, distance: 102.1
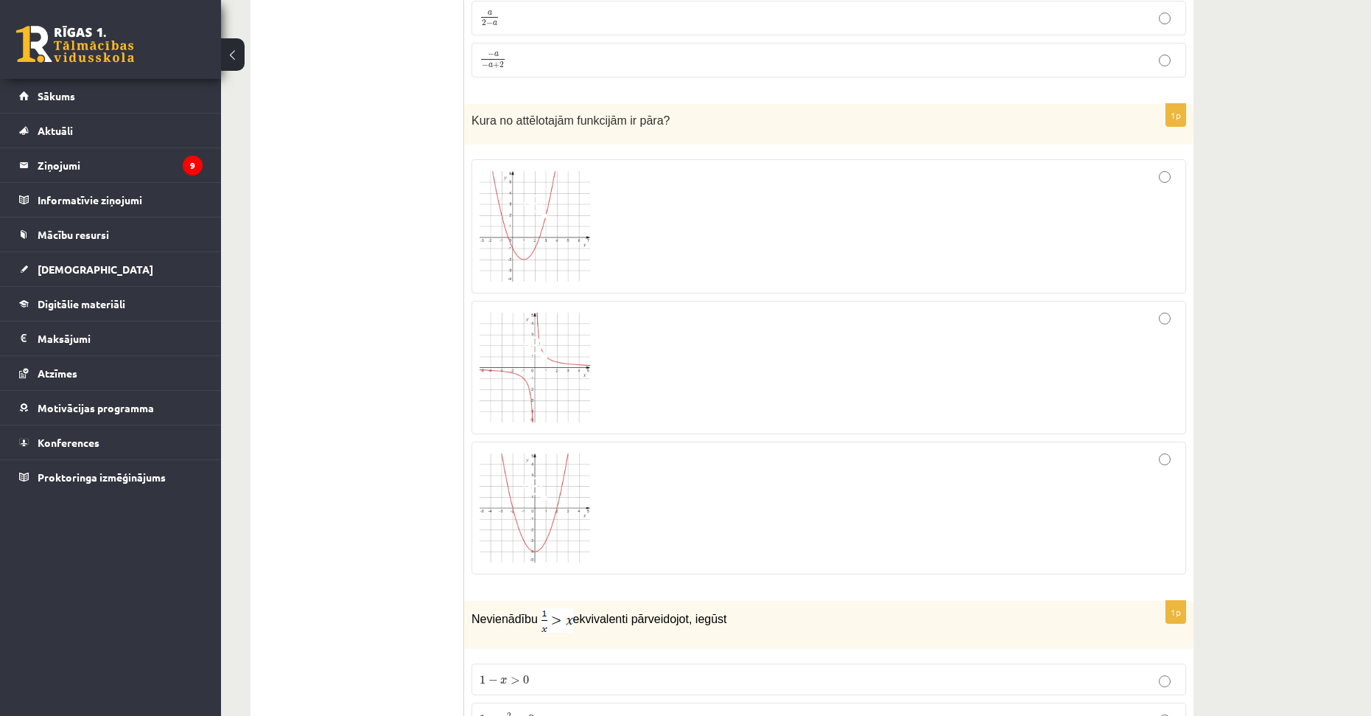
drag, startPoint x: 1294, startPoint y: 366, endPoint x: 1291, endPoint y: 402, distance: 36.2
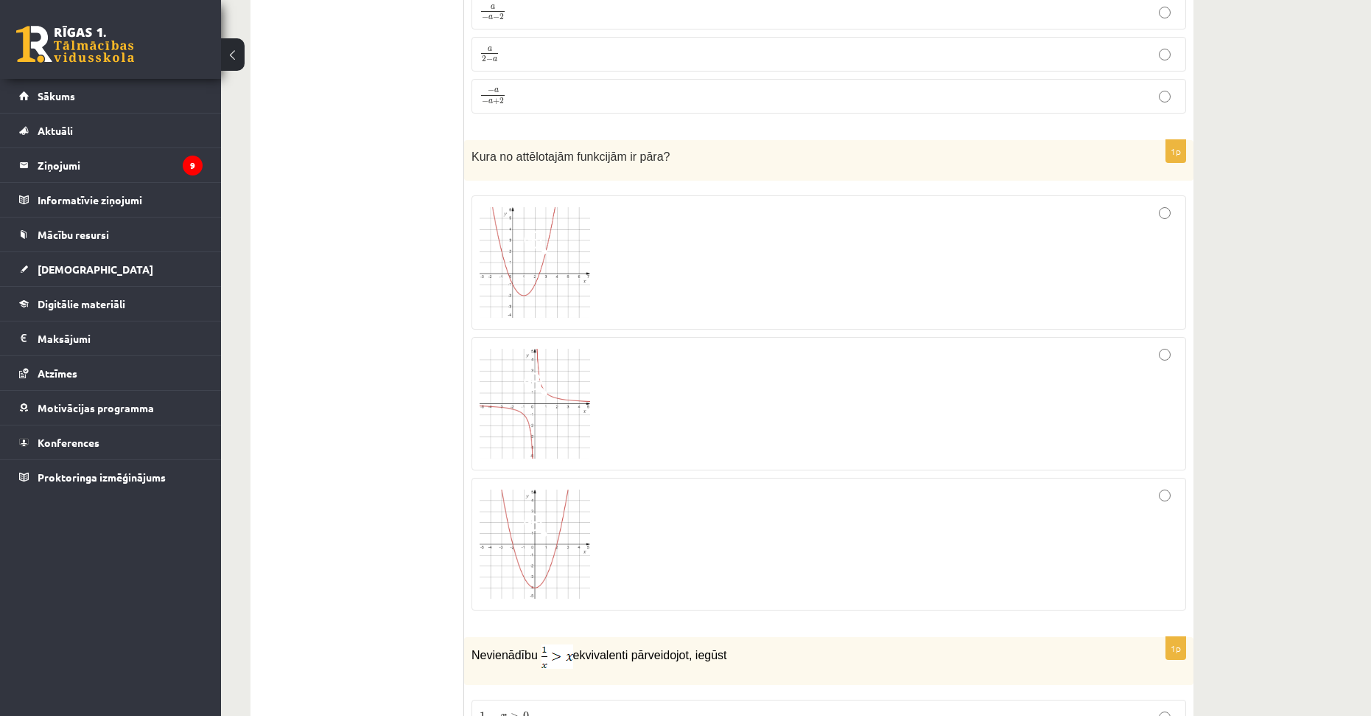
drag, startPoint x: 1286, startPoint y: 340, endPoint x: 1285, endPoint y: 331, distance: 8.9
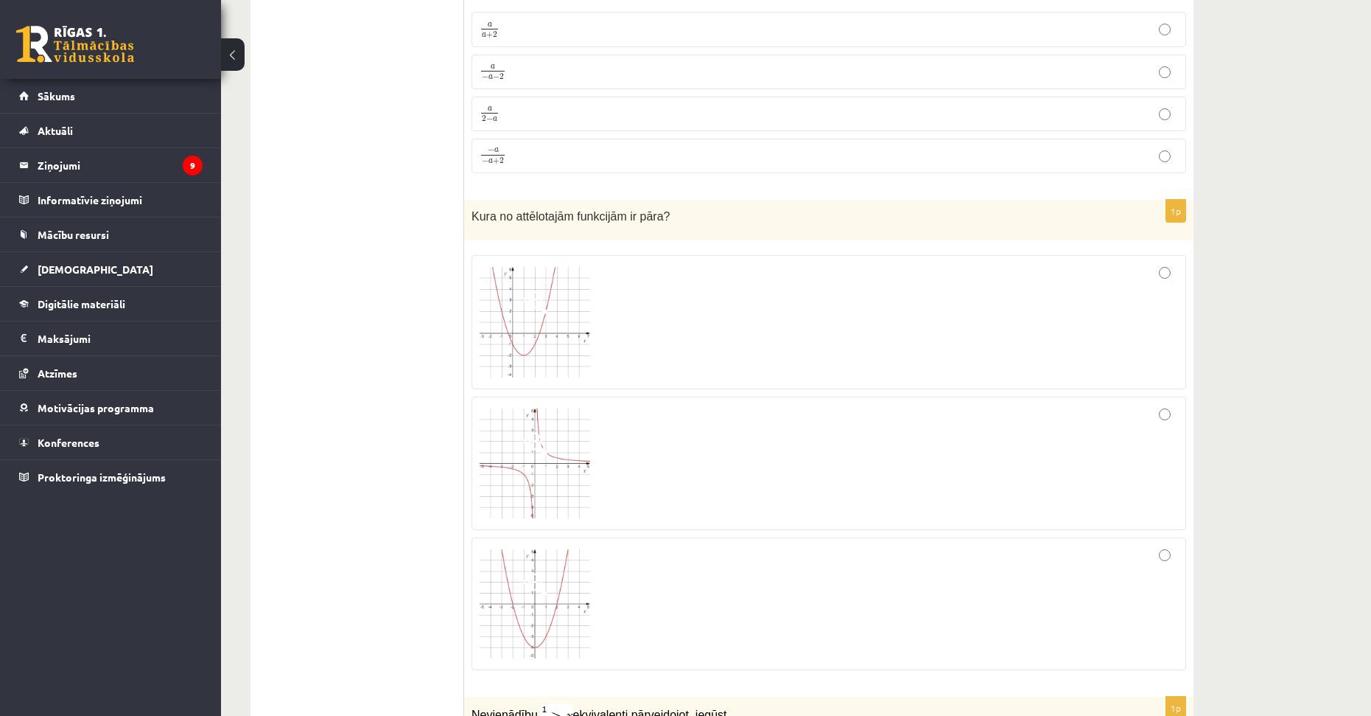
scroll to position [2872, 0]
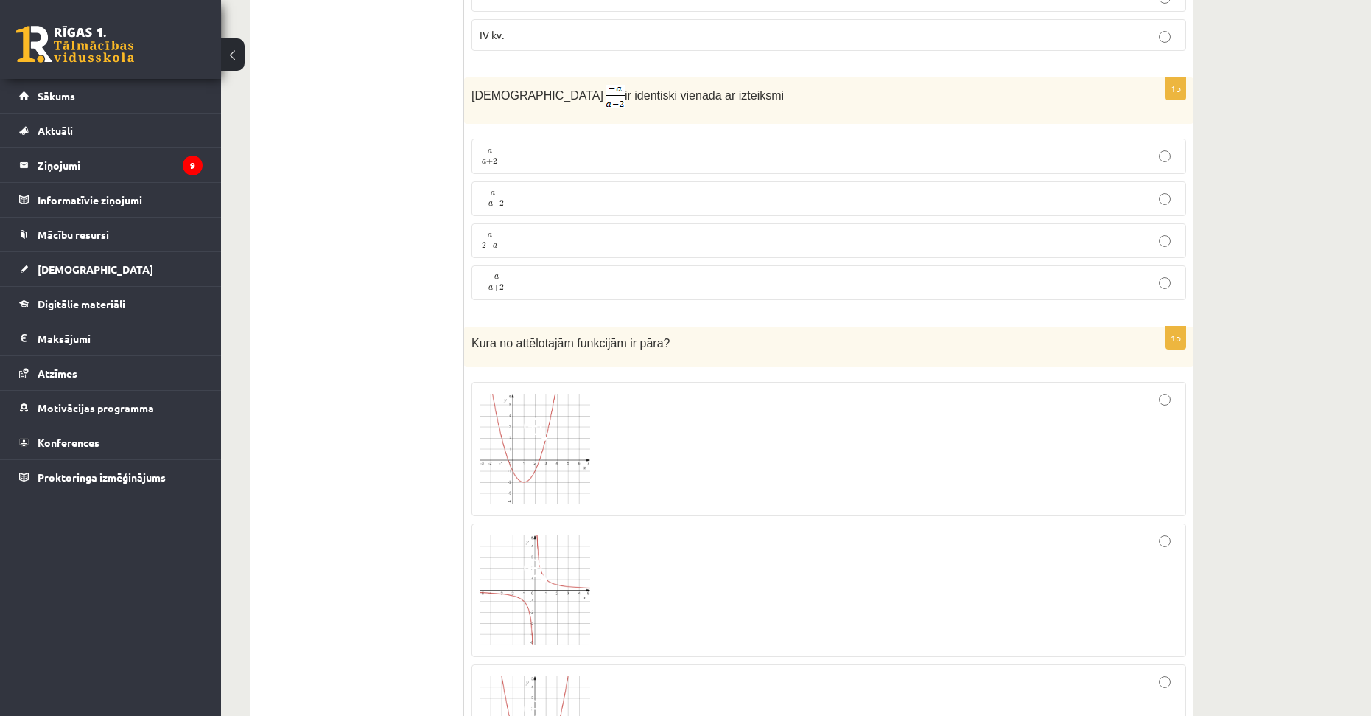
drag, startPoint x: 1245, startPoint y: 399, endPoint x: 1250, endPoint y: 354, distance: 44.5
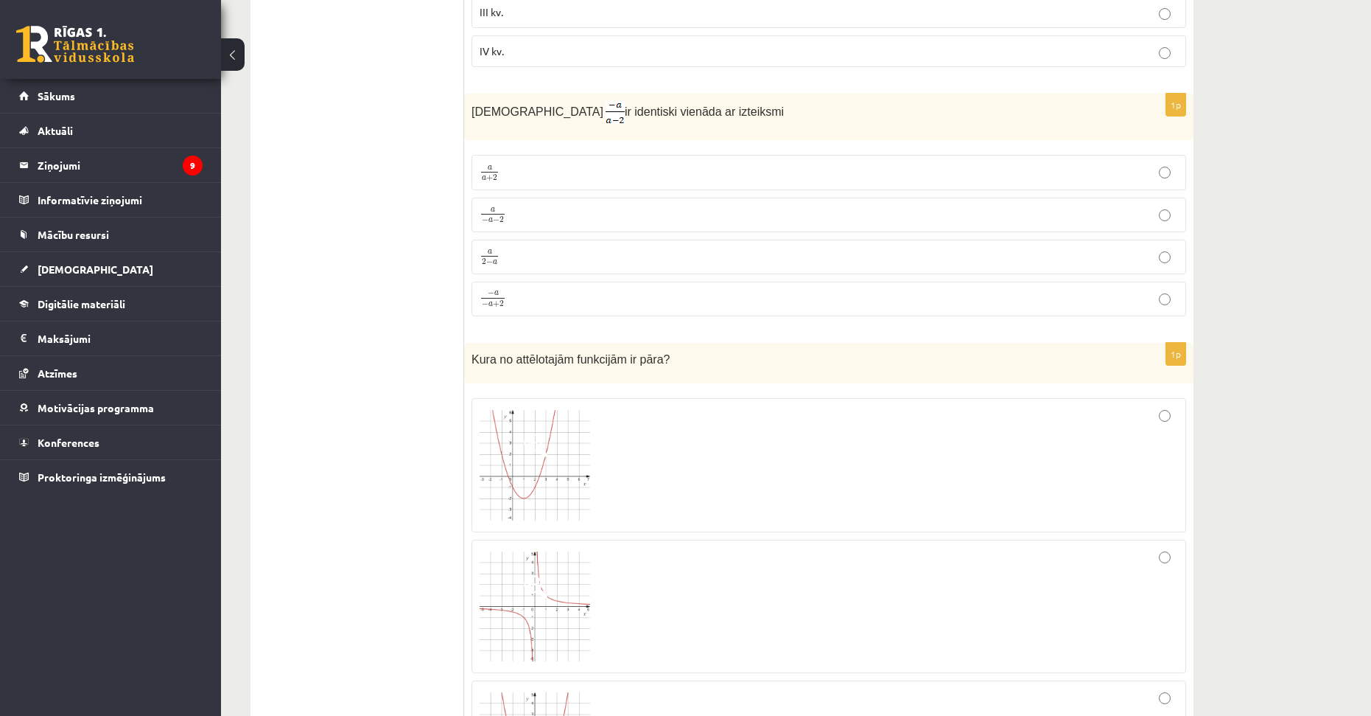
click at [1141, 256] on p "a 2 − a a 2 − a" at bounding box center [829, 257] width 699 height 18
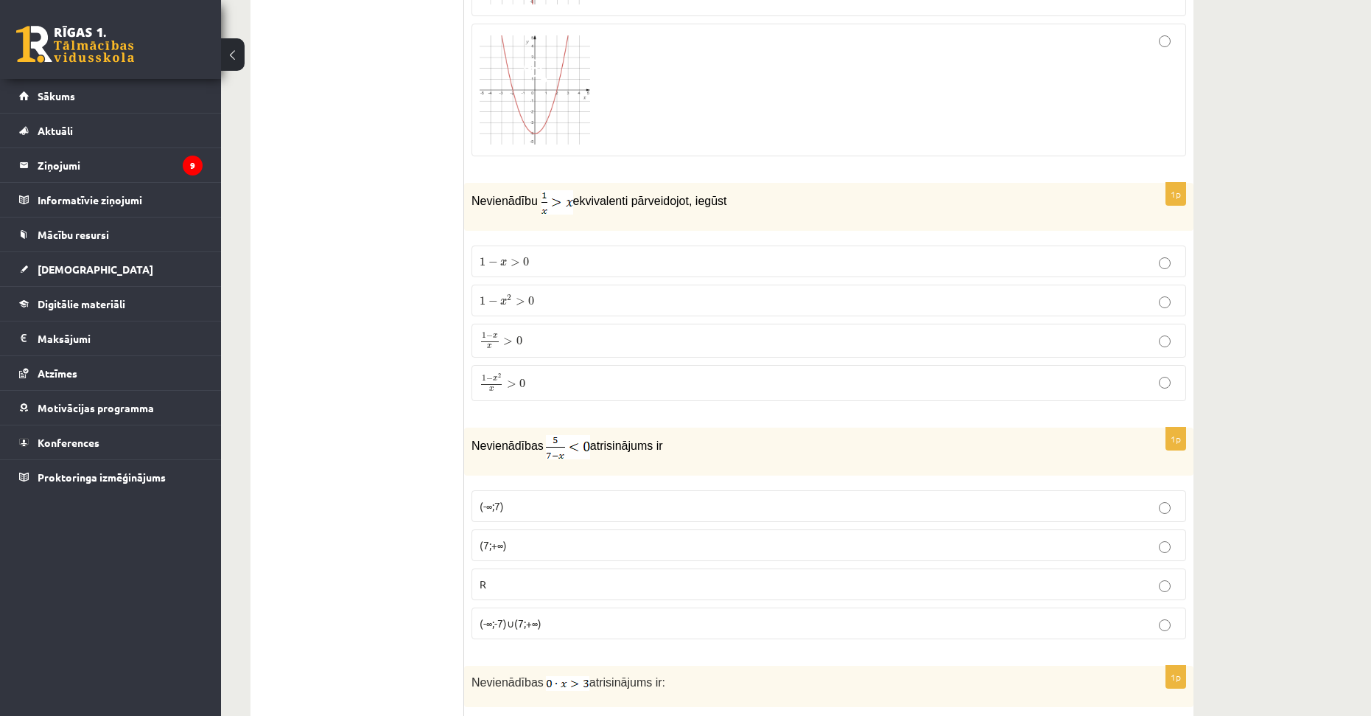
drag, startPoint x: 1253, startPoint y: 364, endPoint x: 1244, endPoint y: 447, distance: 83.0
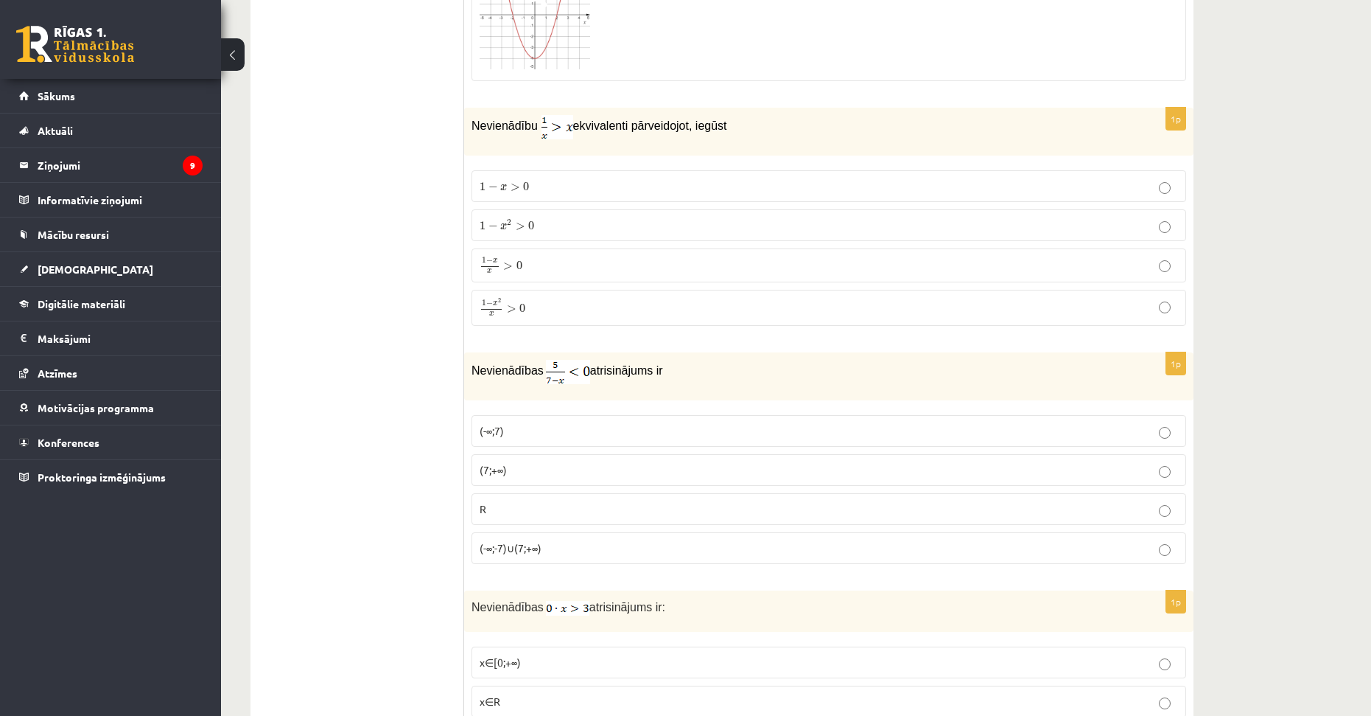
scroll to position [3641, 0]
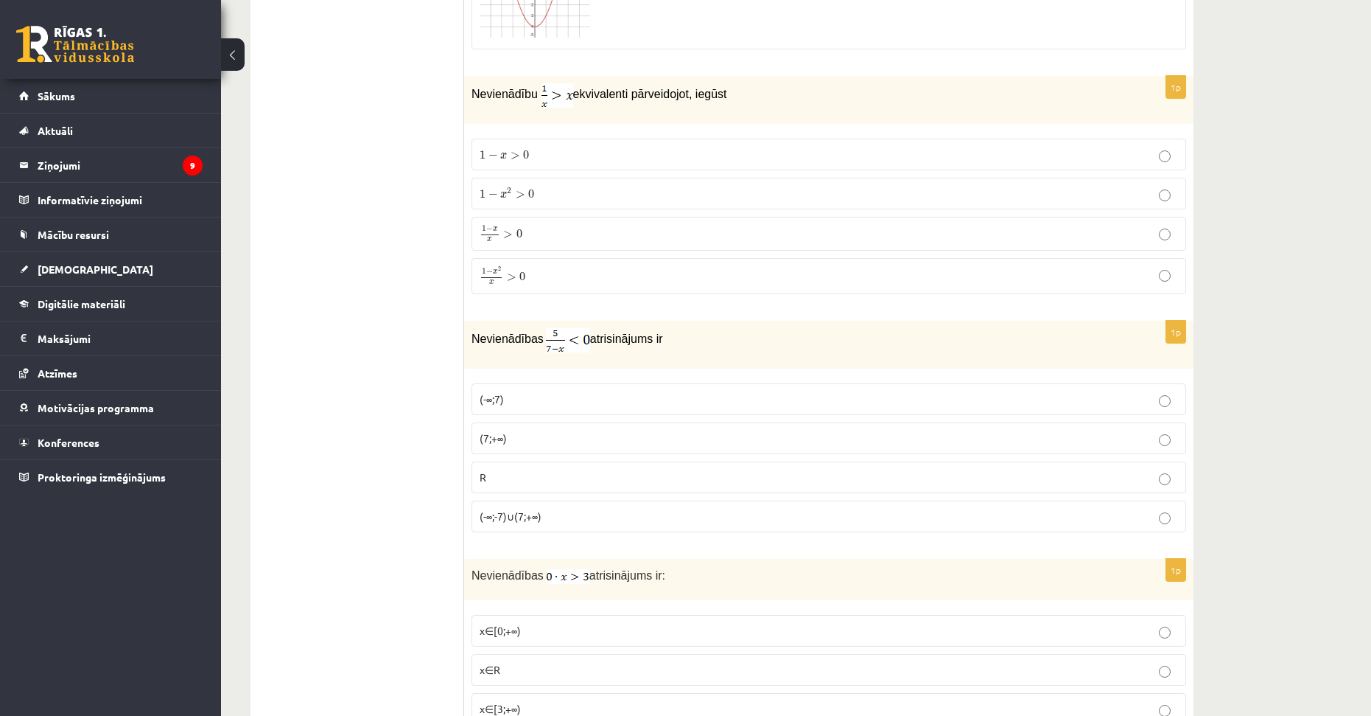
drag, startPoint x: 1241, startPoint y: 413, endPoint x: 1245, endPoint y: 452, distance: 40.0
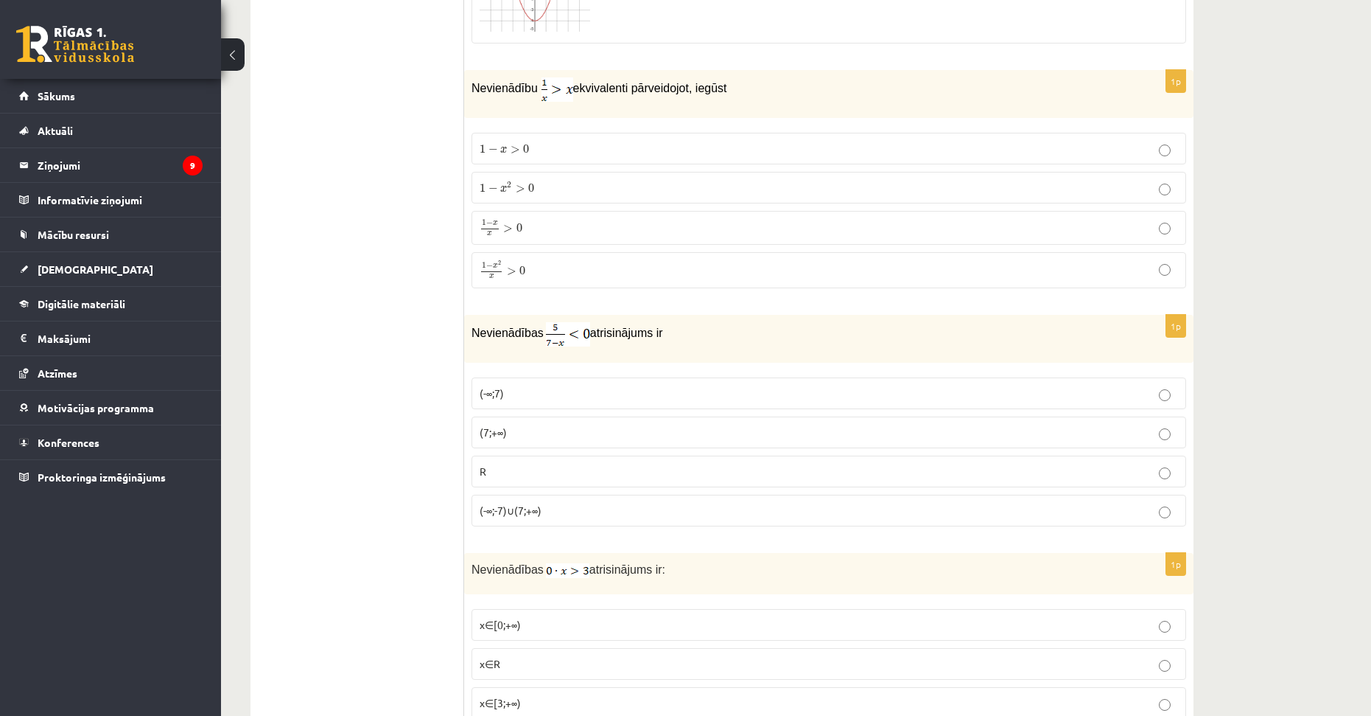
click at [536, 186] on p "1 − x 2 > 0 1 − x 2 > 0" at bounding box center [829, 187] width 699 height 15
click at [513, 392] on p "(-∞;7)" at bounding box center [829, 392] width 699 height 15
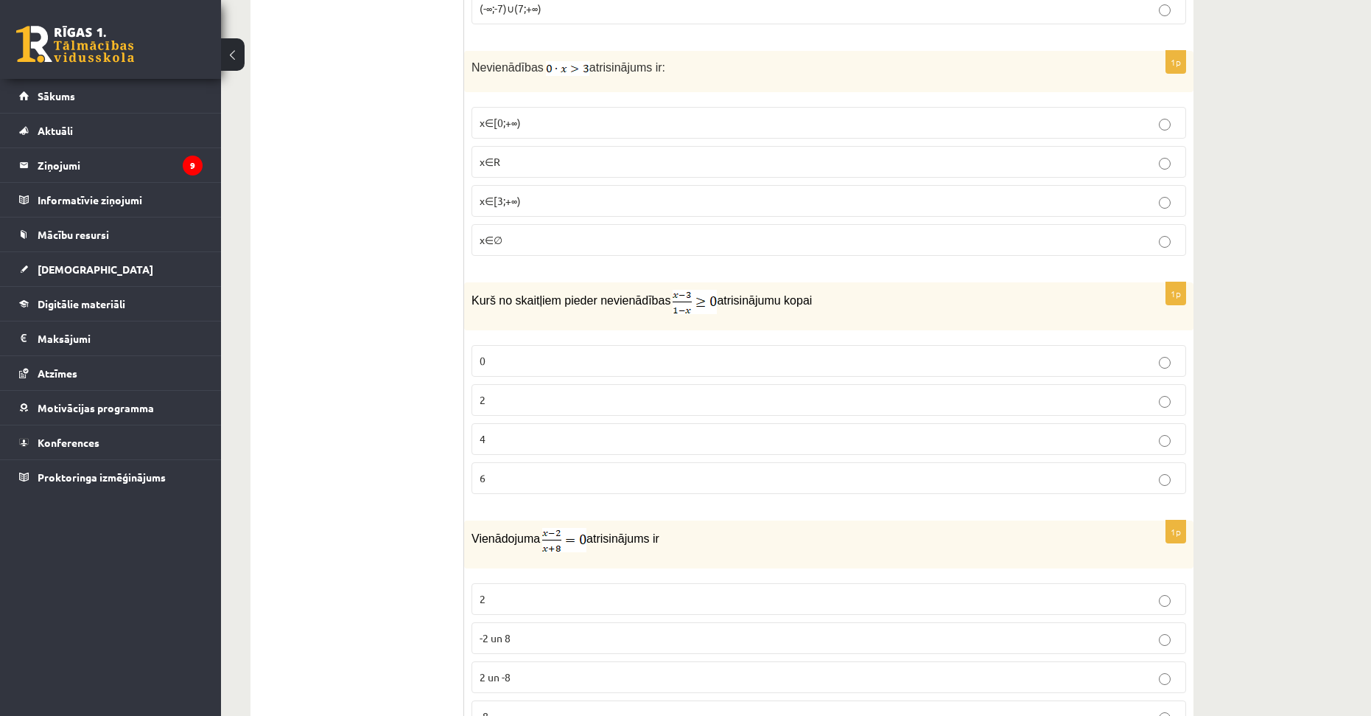
drag, startPoint x: 1262, startPoint y: 398, endPoint x: 1267, endPoint y: 457, distance: 59.2
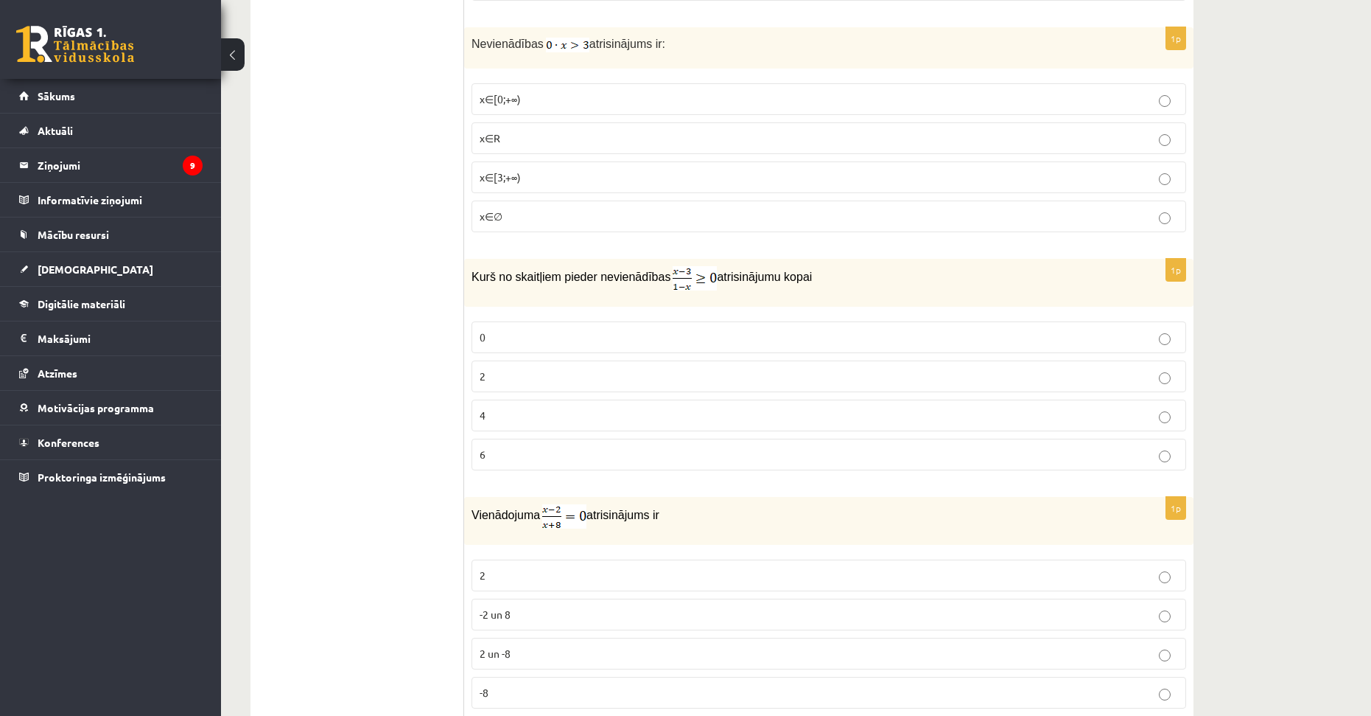
click at [505, 220] on p "x∈∅" at bounding box center [829, 216] width 699 height 15
click at [519, 380] on label "2" at bounding box center [829, 376] width 715 height 32
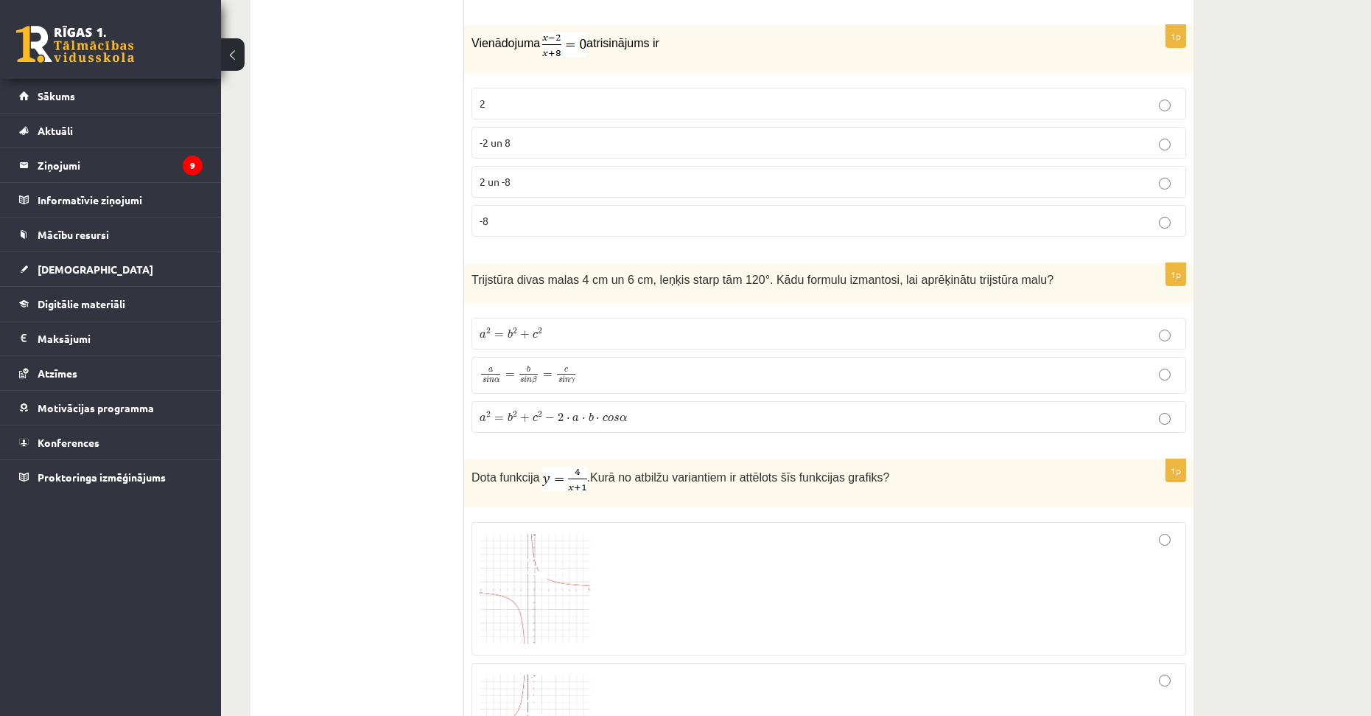
drag, startPoint x: 1226, startPoint y: 291, endPoint x: 1224, endPoint y: 375, distance: 84.0
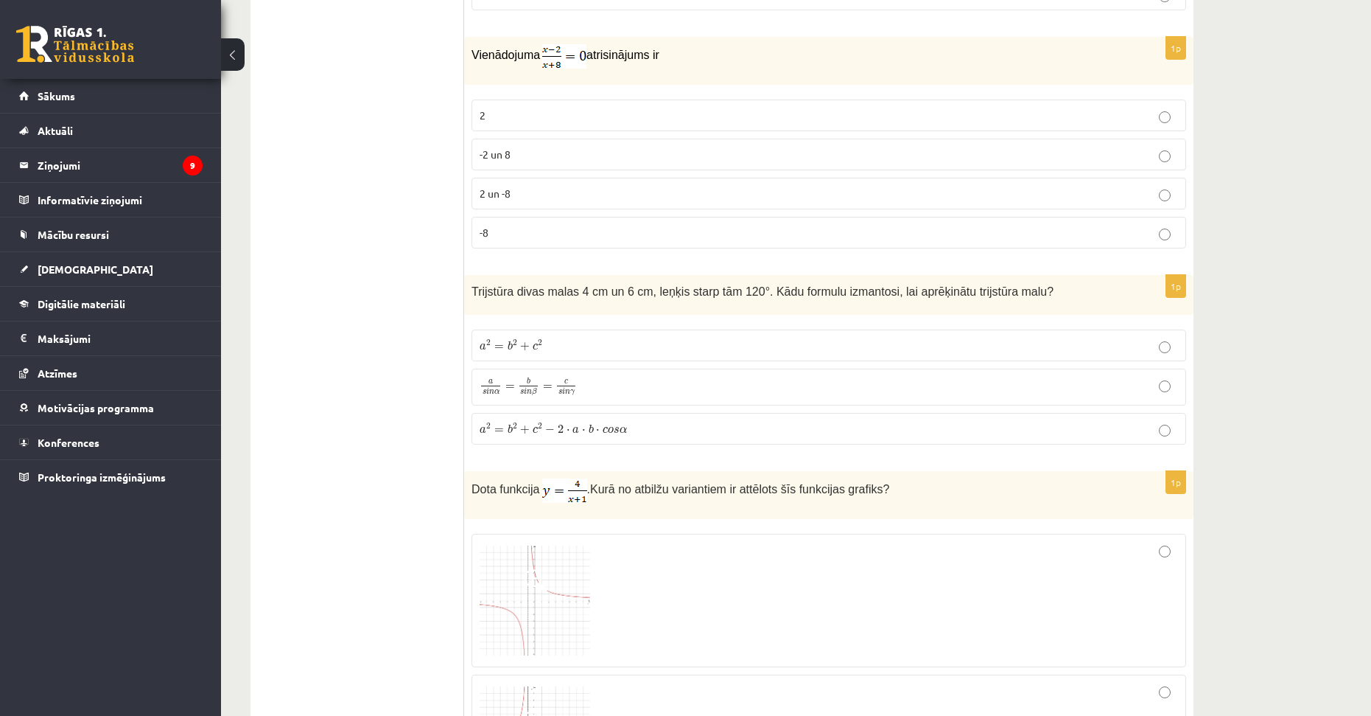
scroll to position [4619, 0]
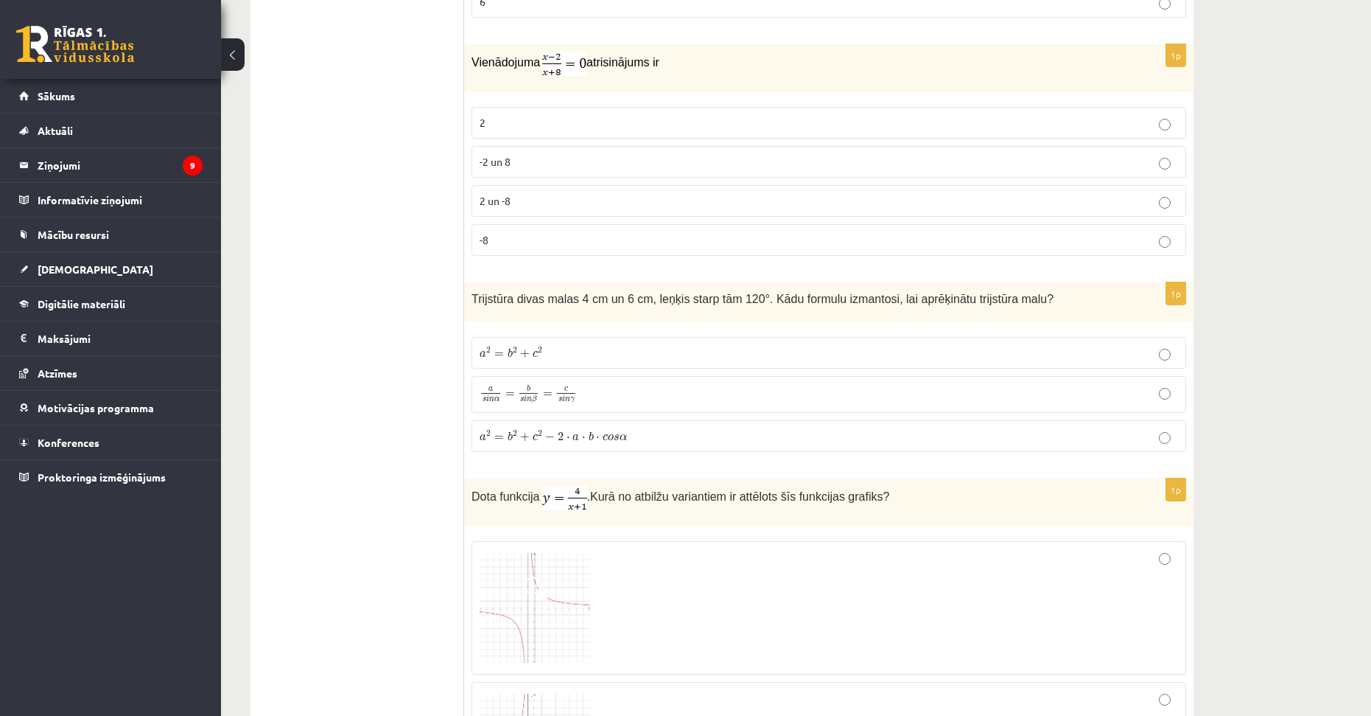
drag, startPoint x: 1256, startPoint y: 329, endPoint x: 1256, endPoint y: 311, distance: 18.4
click at [524, 122] on p "2" at bounding box center [829, 122] width 699 height 15
click at [633, 436] on p "a 2 = b 2 + c 2 − 2 ⋅ a ⋅ b ⋅ c o s α a 2 = b 2 + c 2 − 2 ⋅ a ⋅ b ⋅ c o s α" at bounding box center [829, 435] width 699 height 15
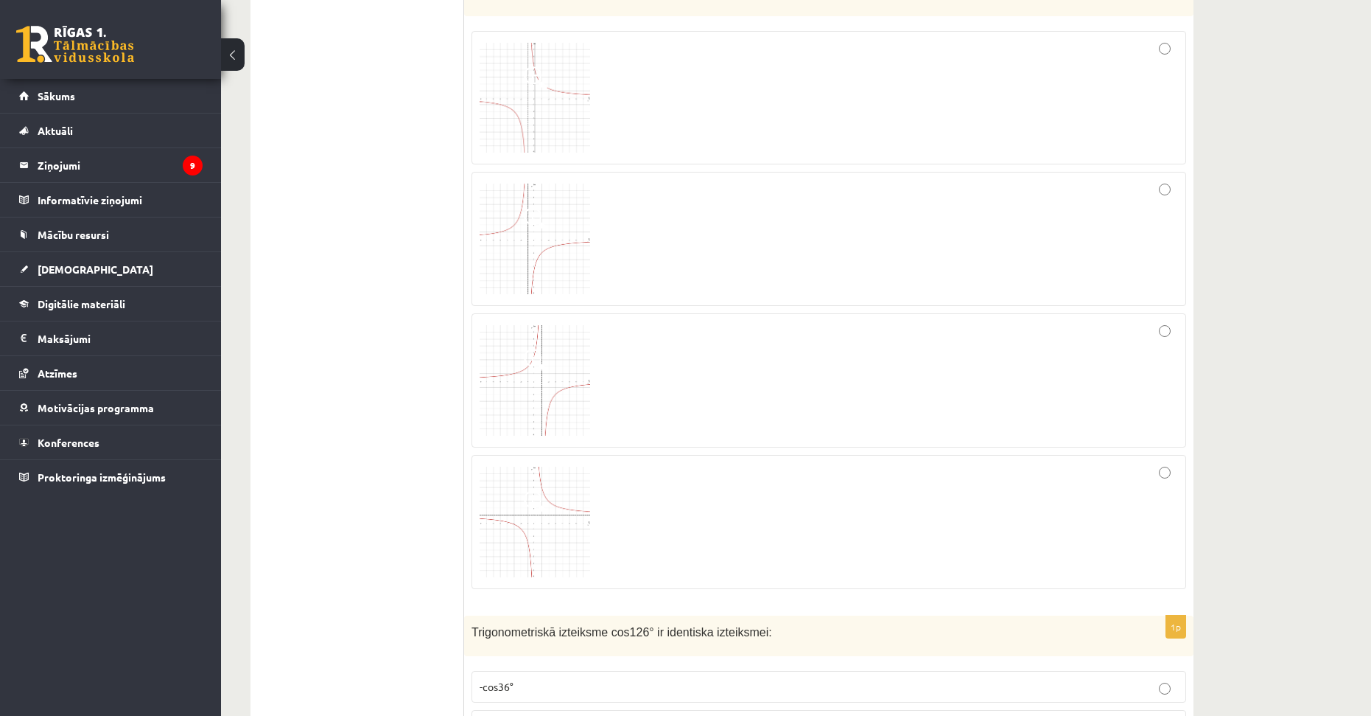
drag, startPoint x: 1207, startPoint y: 396, endPoint x: 1201, endPoint y: 472, distance: 76.1
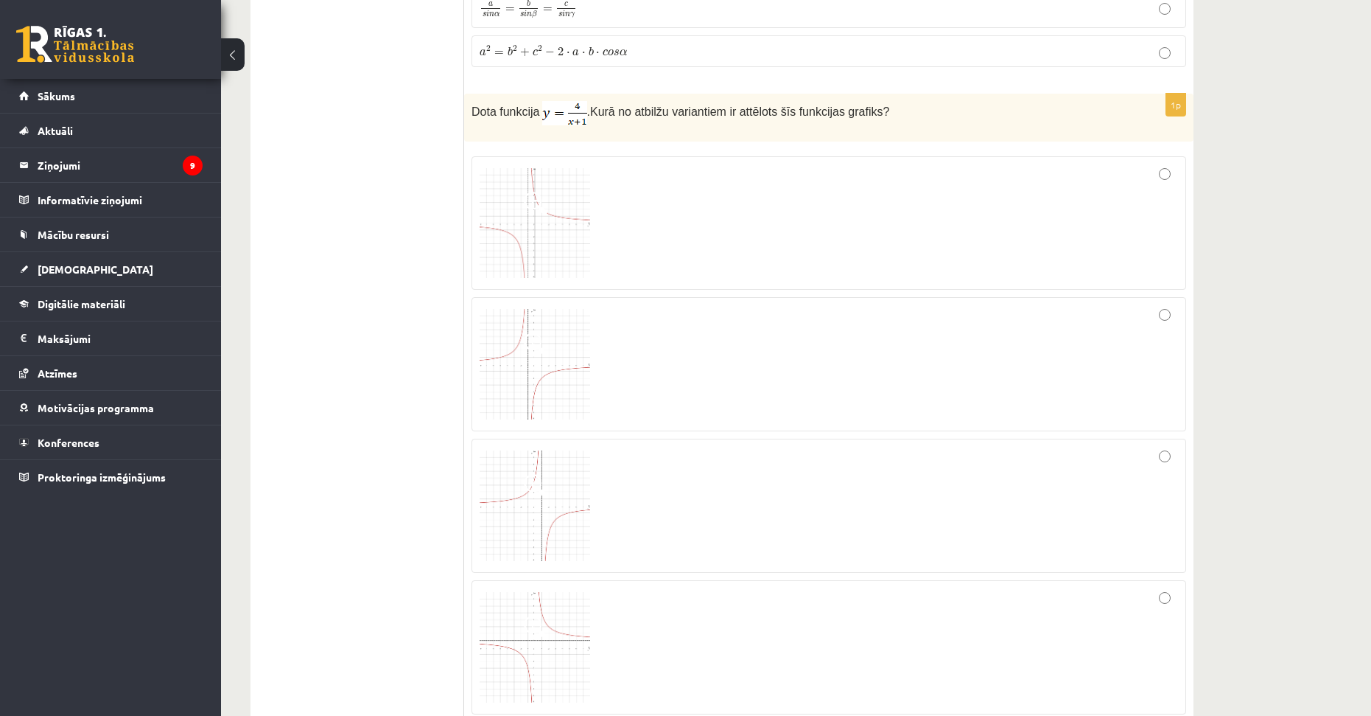
drag, startPoint x: 1227, startPoint y: 368, endPoint x: 1232, endPoint y: 329, distance: 39.4
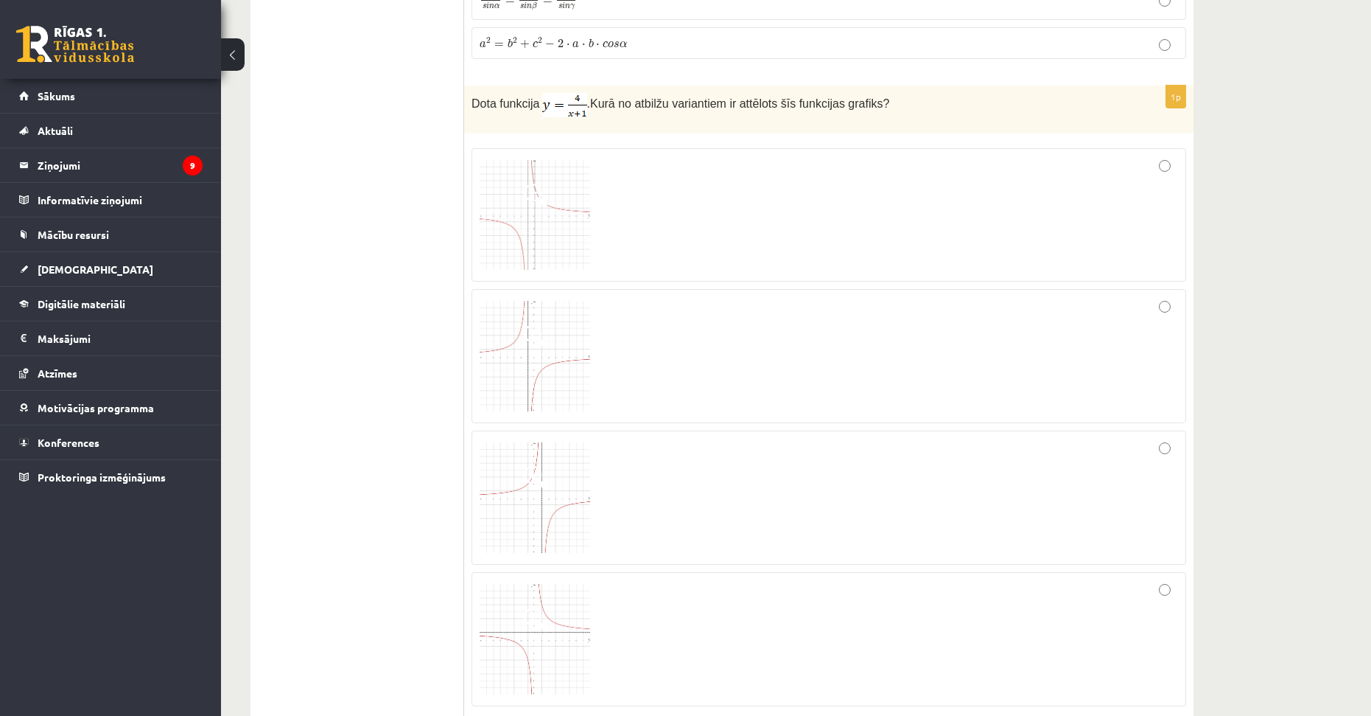
scroll to position [5045, 0]
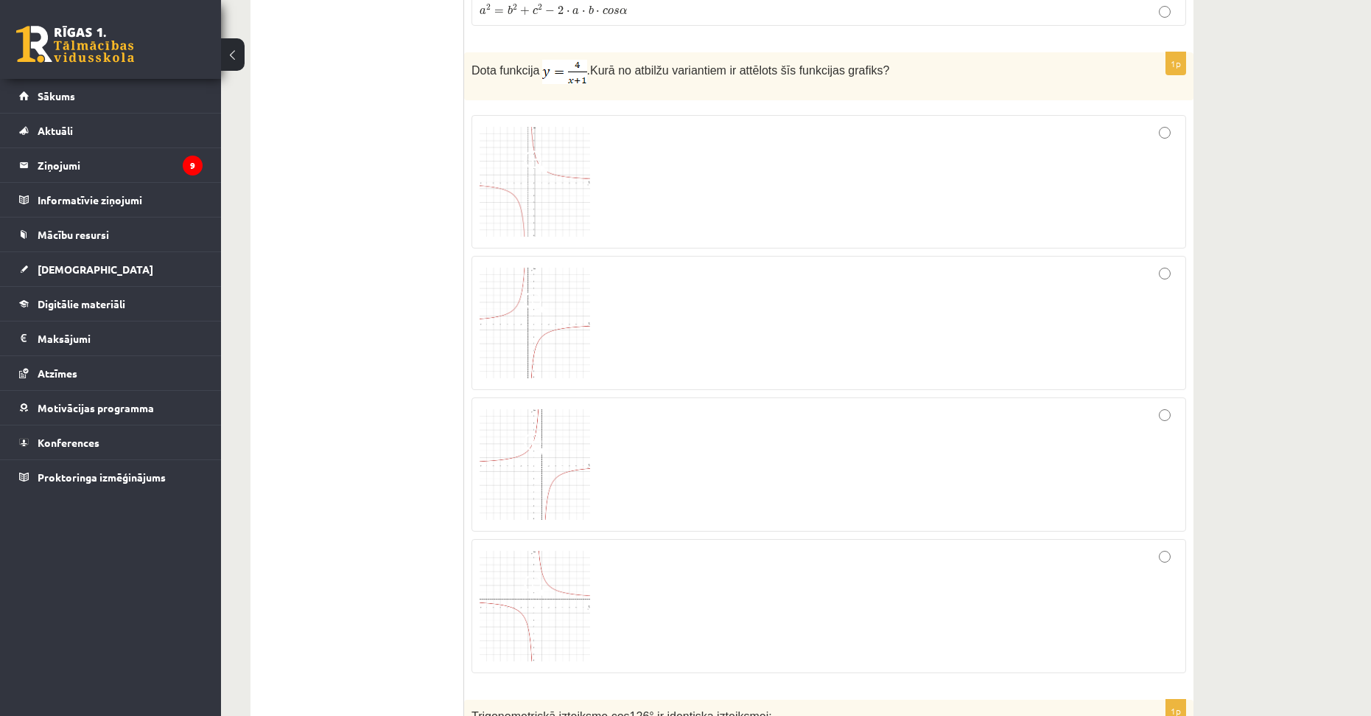
drag, startPoint x: 1234, startPoint y: 351, endPoint x: 1237, endPoint y: 392, distance: 40.7
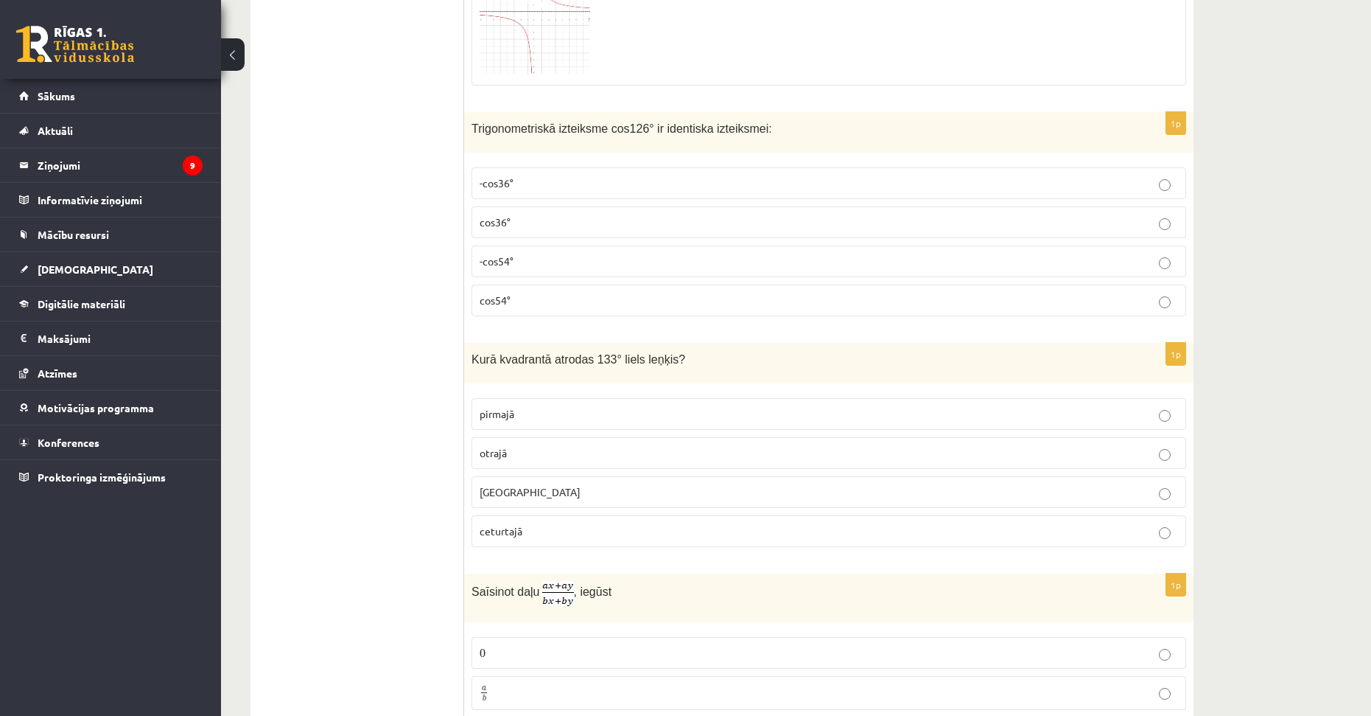
drag, startPoint x: 1267, startPoint y: 273, endPoint x: 1279, endPoint y: 354, distance: 82.6
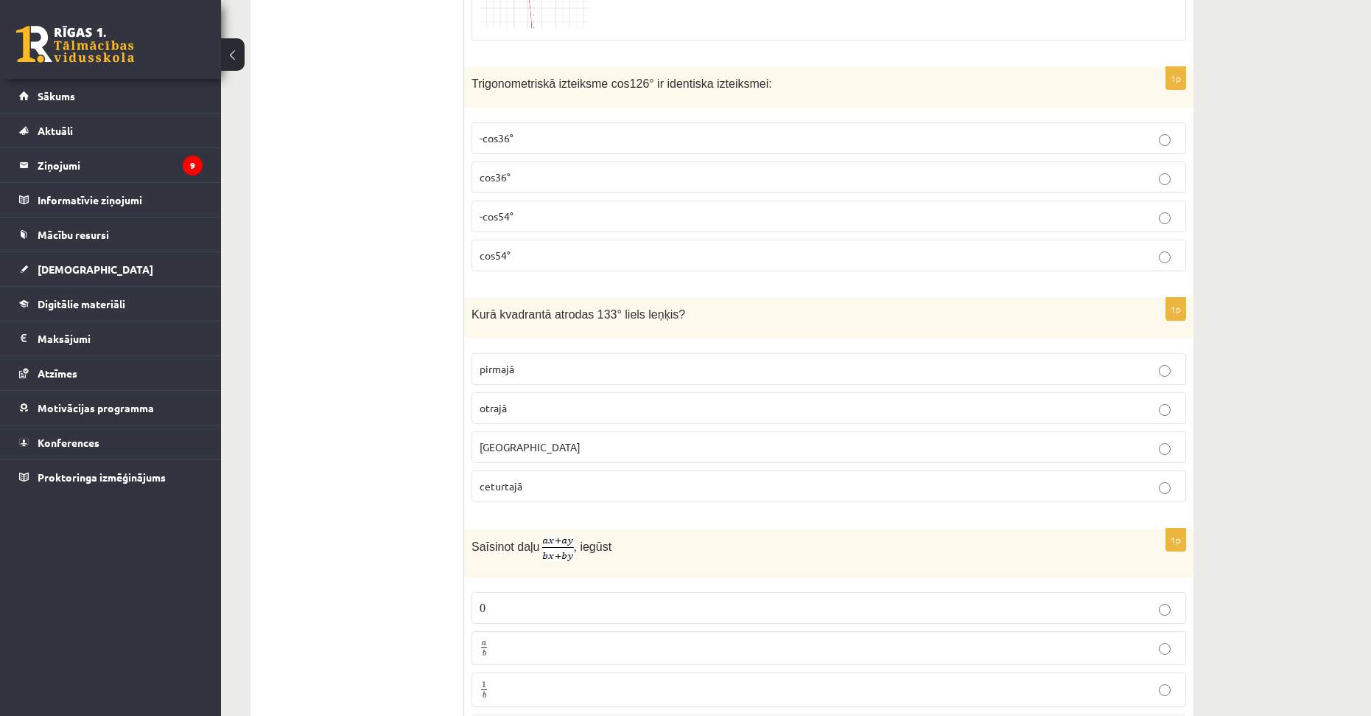
drag, startPoint x: 1273, startPoint y: 264, endPoint x: 1276, endPoint y: 307, distance: 42.8
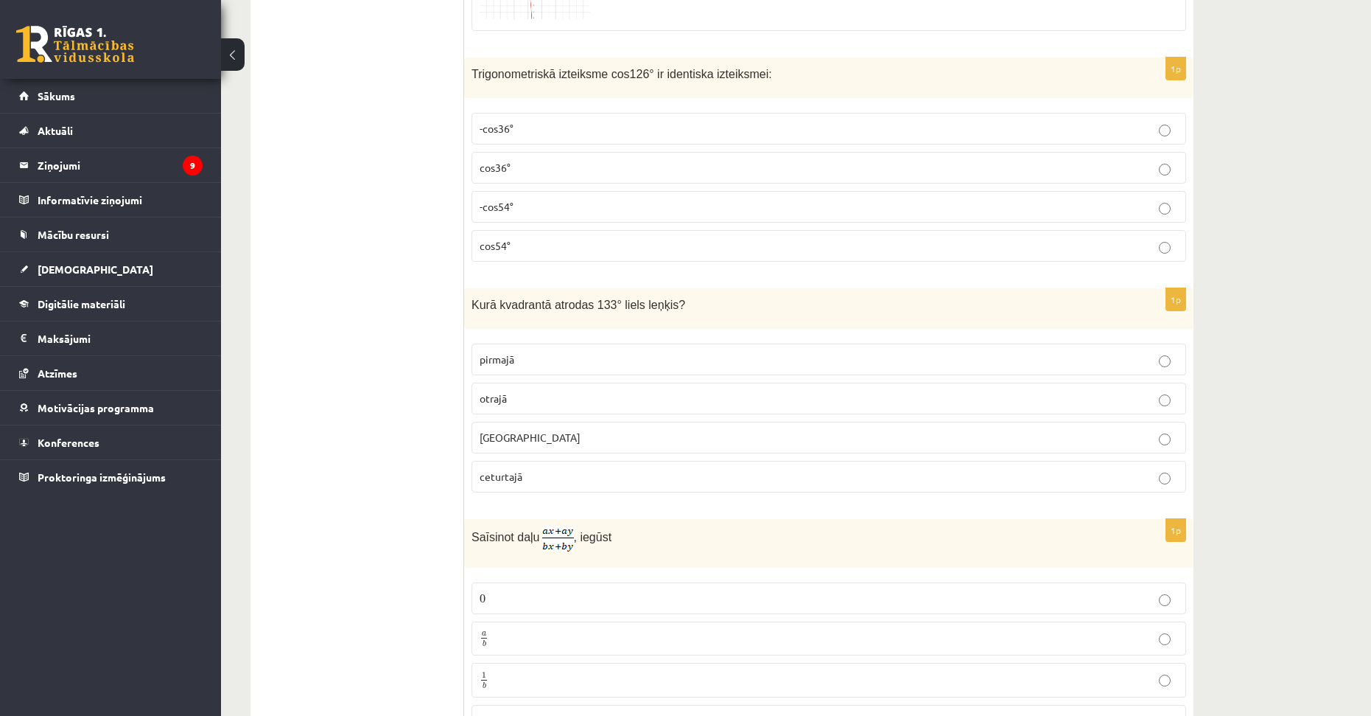
click at [516, 202] on p "-cos54°" at bounding box center [829, 206] width 699 height 15
click at [519, 399] on p "otrajā" at bounding box center [829, 398] width 699 height 15
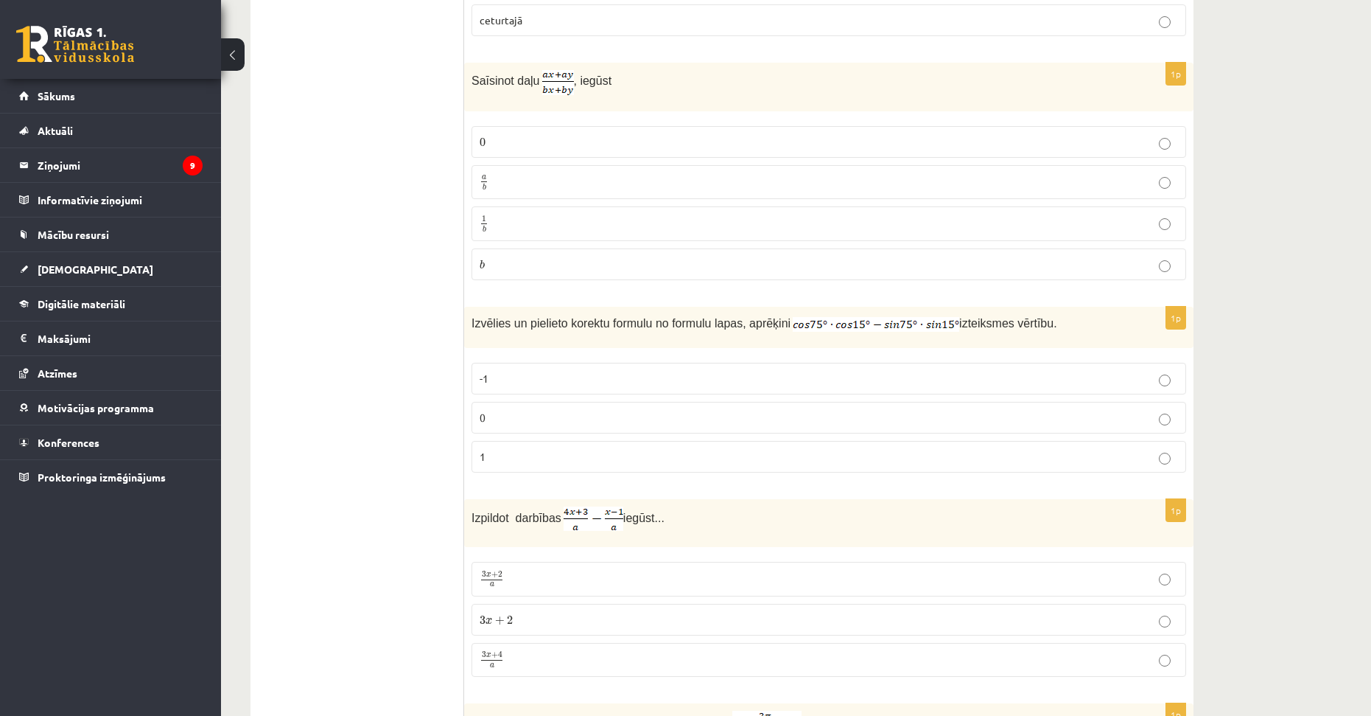
drag, startPoint x: 1281, startPoint y: 446, endPoint x: 1274, endPoint y: 477, distance: 32.4
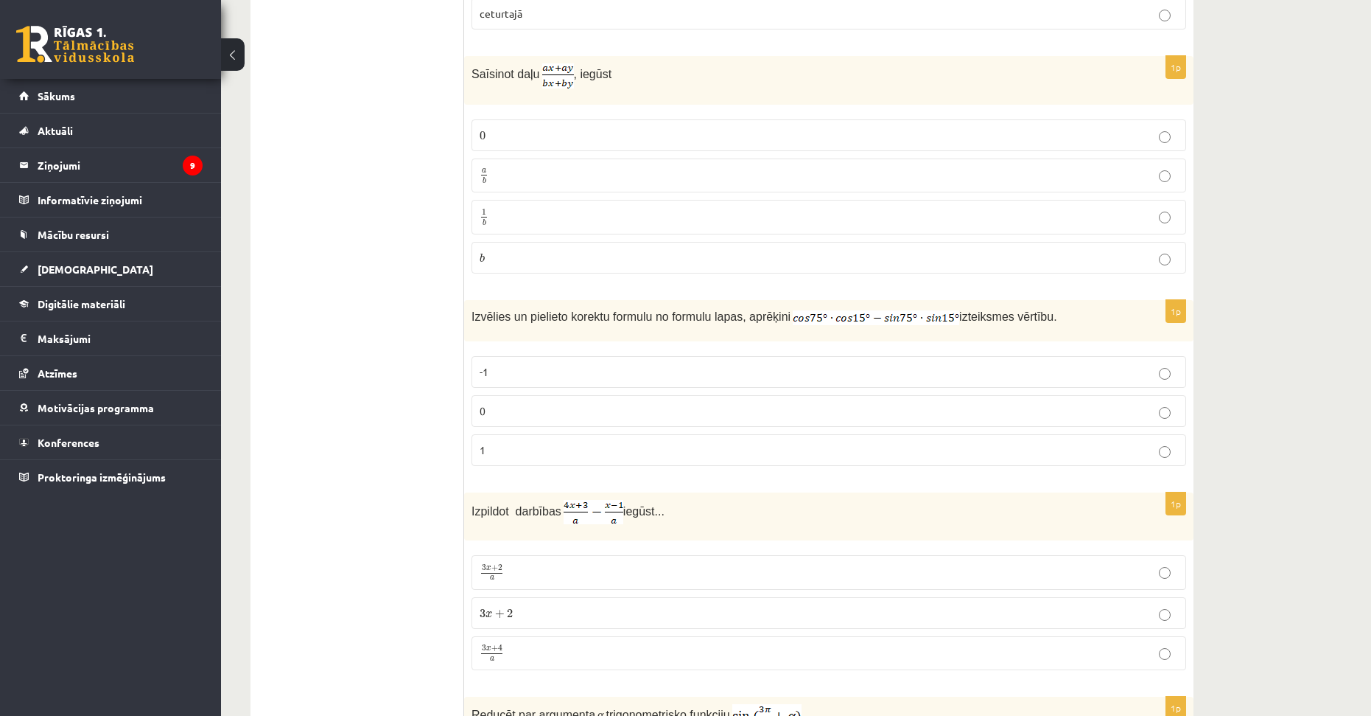
click at [513, 167] on p "a b a b" at bounding box center [829, 176] width 699 height 18
click at [504, 403] on p "0" at bounding box center [829, 410] width 699 height 15
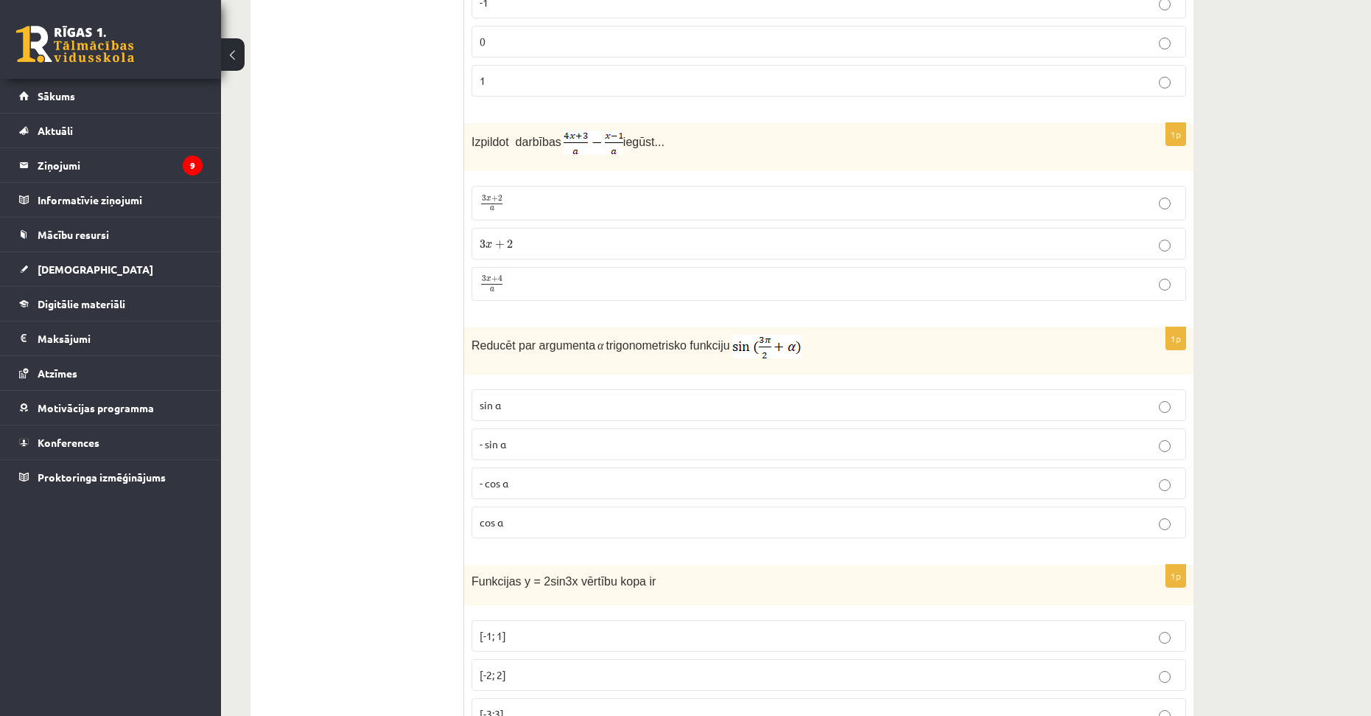
scroll to position [6583, 0]
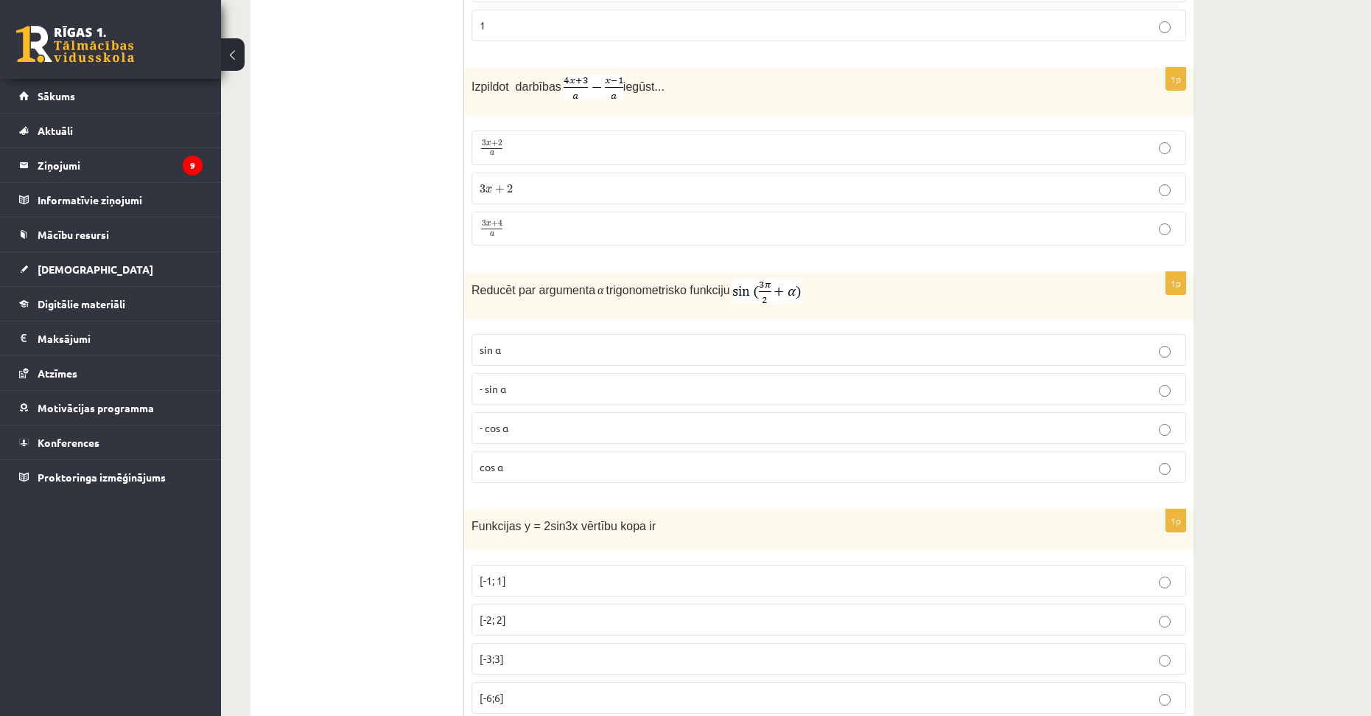
drag, startPoint x: 1241, startPoint y: 482, endPoint x: 1239, endPoint y: 497, distance: 14.9
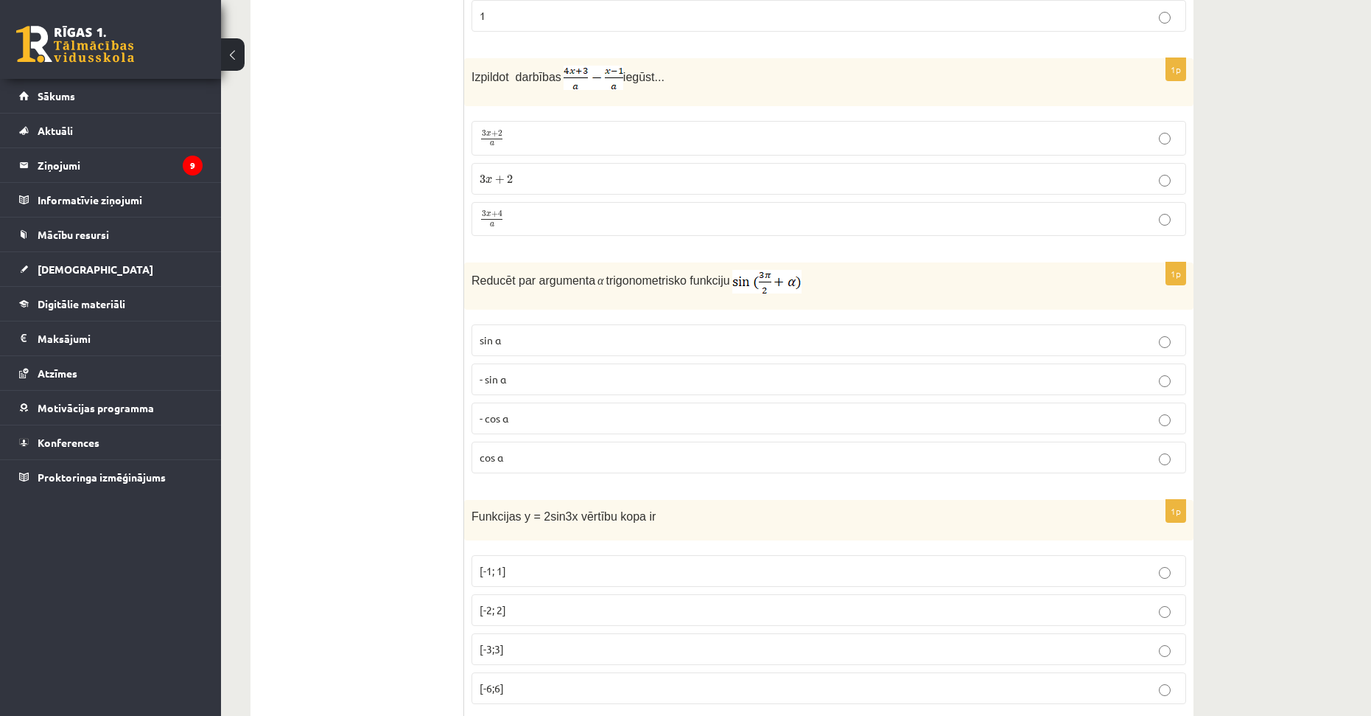
click at [511, 213] on p "3 x + 4 a 3 x + 4 a" at bounding box center [829, 219] width 699 height 18
click at [517, 413] on p "- cos ⁡α" at bounding box center [829, 417] width 699 height 15
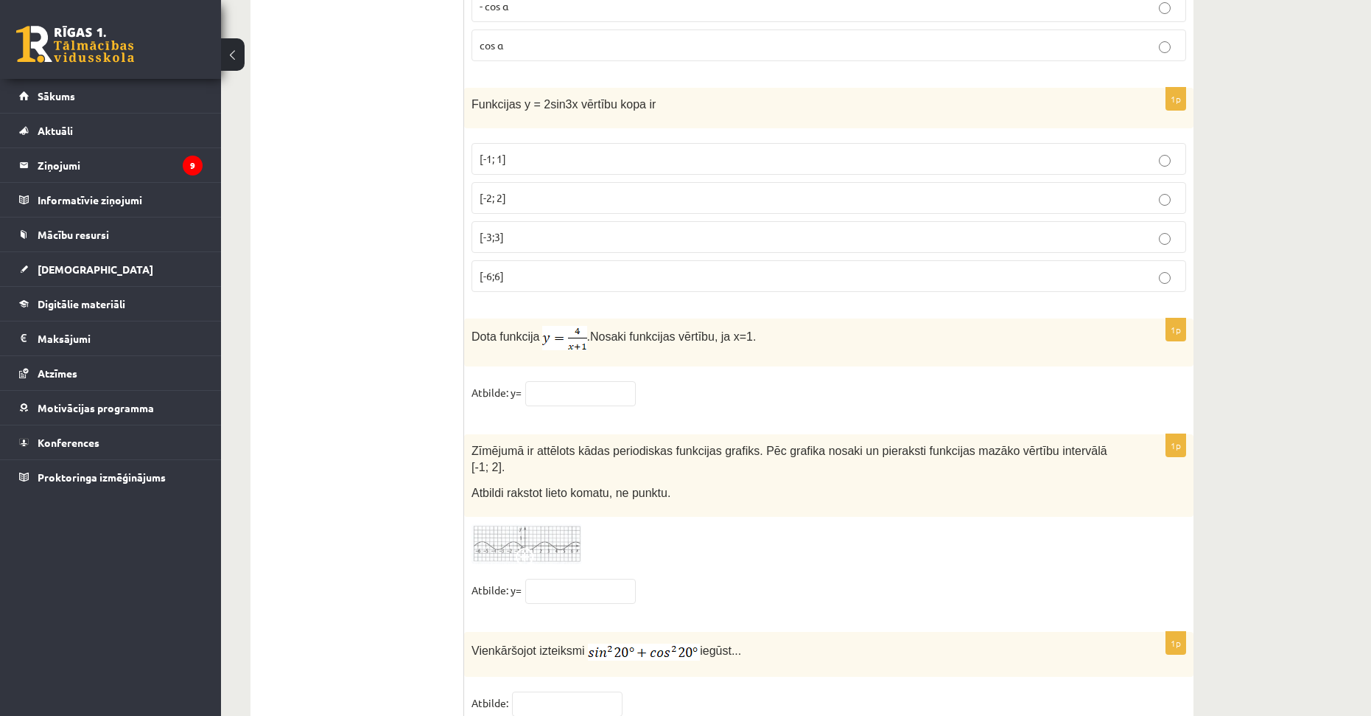
drag, startPoint x: 1258, startPoint y: 309, endPoint x: 1260, endPoint y: 358, distance: 49.4
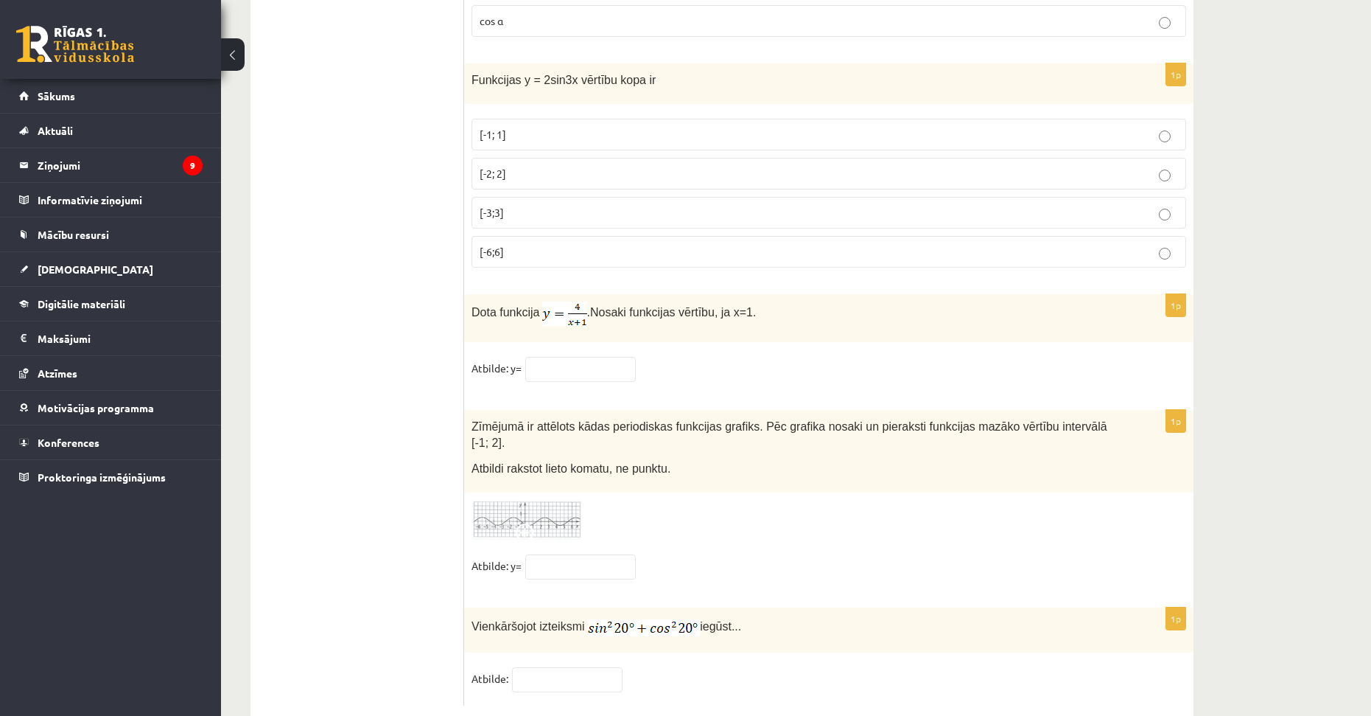
click at [575, 172] on p "[-2; 2]" at bounding box center [829, 173] width 699 height 15
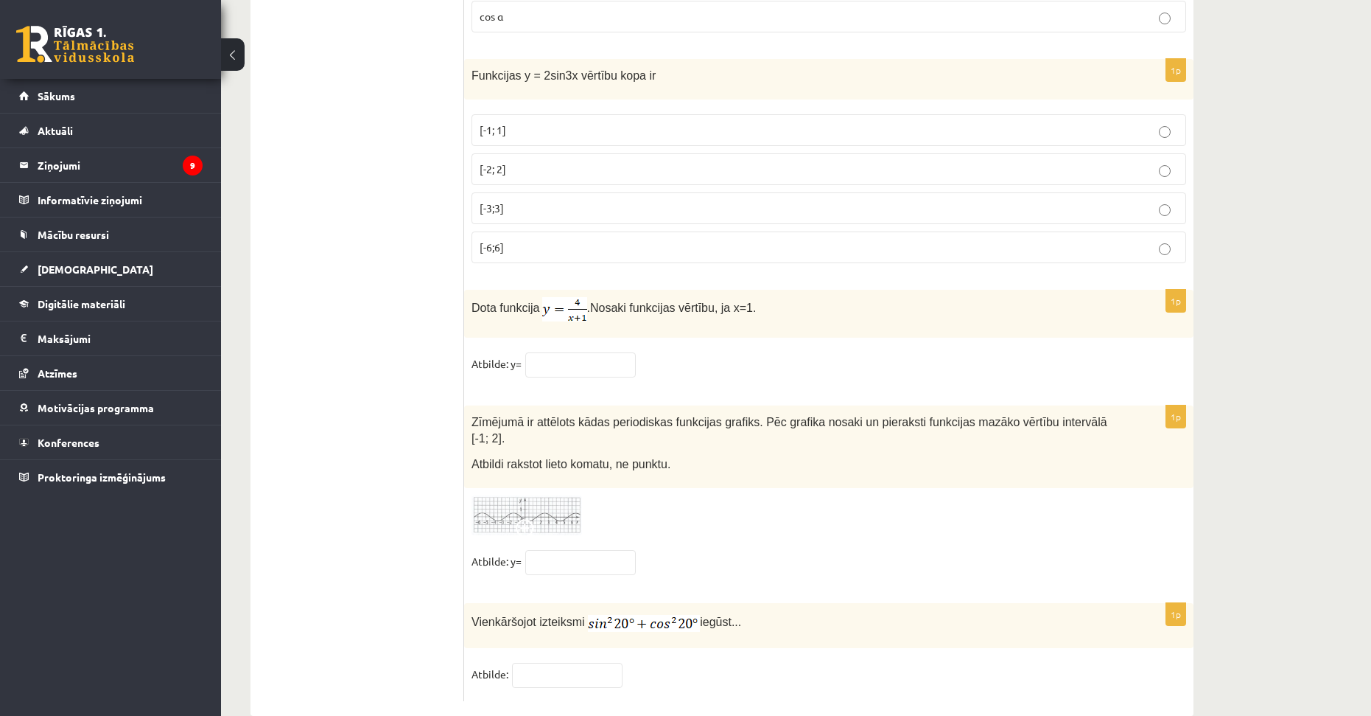
scroll to position [7035, 0]
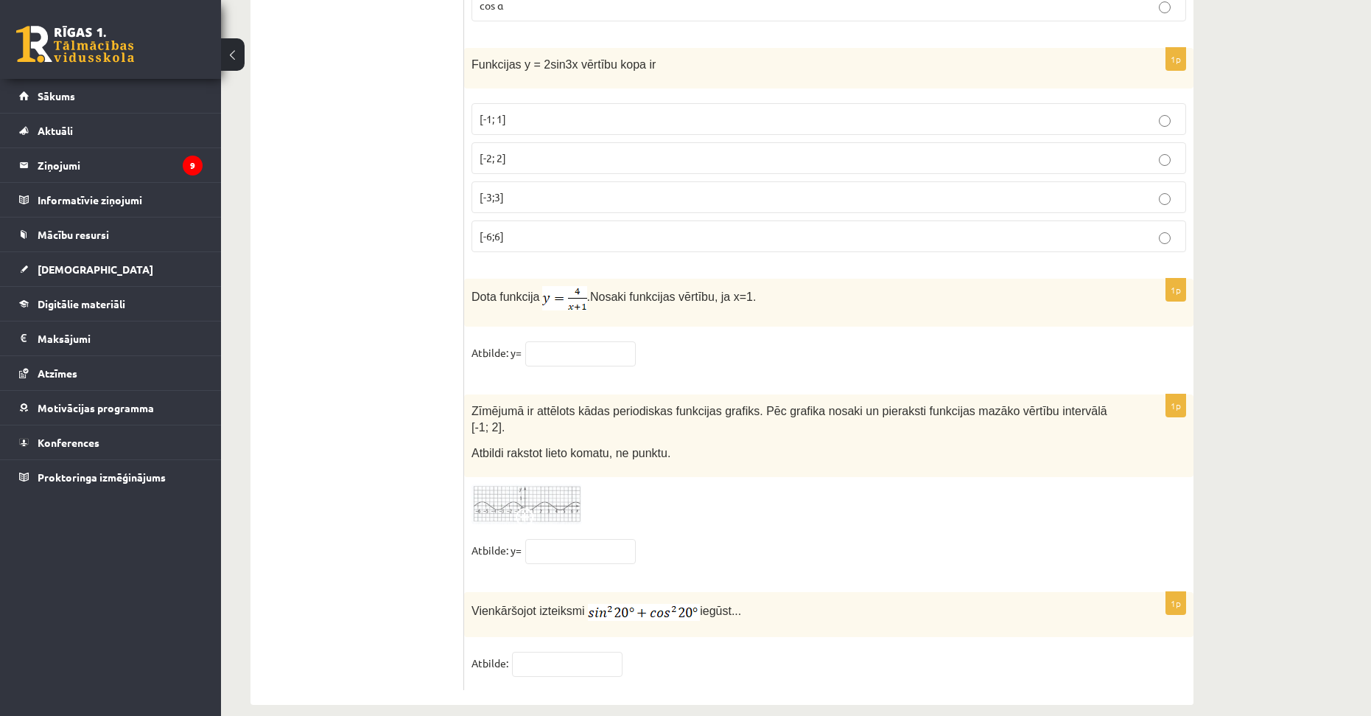
drag, startPoint x: 1253, startPoint y: 296, endPoint x: 1255, endPoint y: 332, distance: 36.2
click at [579, 347] on input "text" at bounding box center [580, 353] width 111 height 25
type input "*"
click at [567, 539] on input "text" at bounding box center [580, 551] width 111 height 25
type input "**"
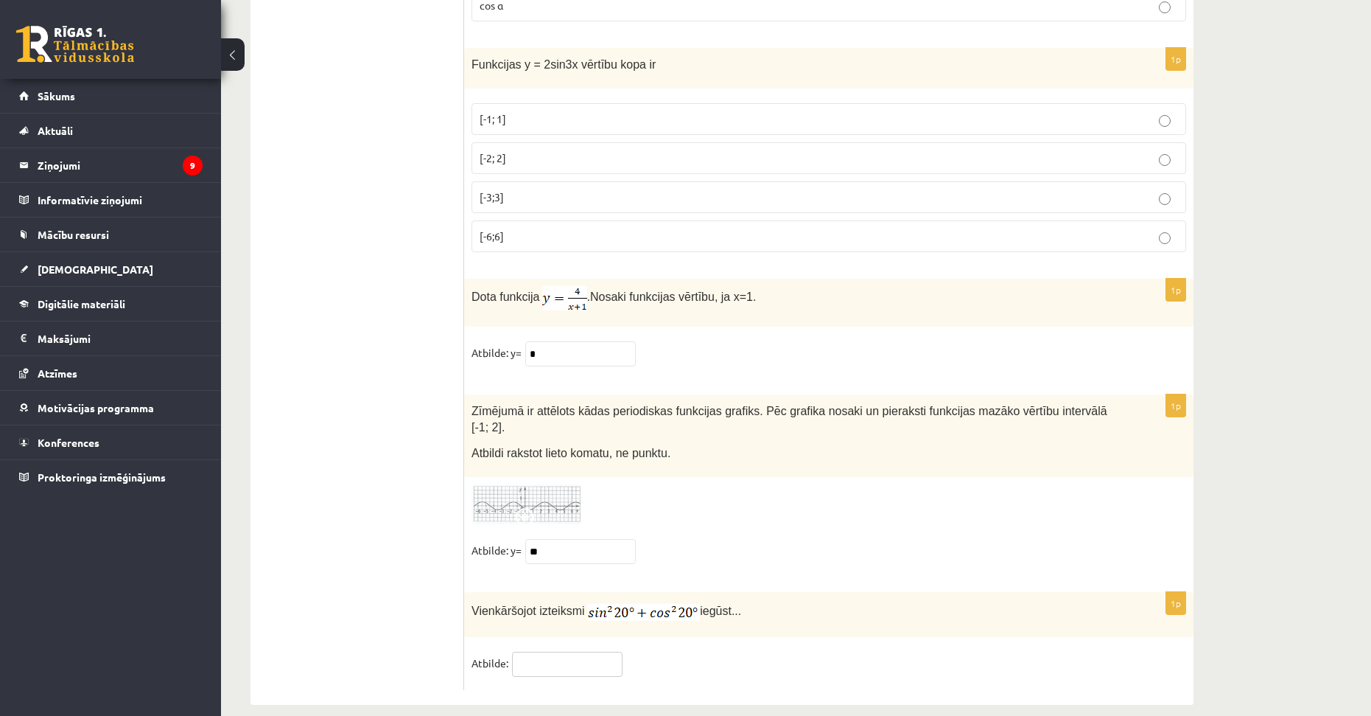
click at [558, 651] on input "text" at bounding box center [567, 663] width 111 height 25
type input "*"
click at [778, 651] on fieldset "Atbilde: *" at bounding box center [829, 666] width 715 height 31
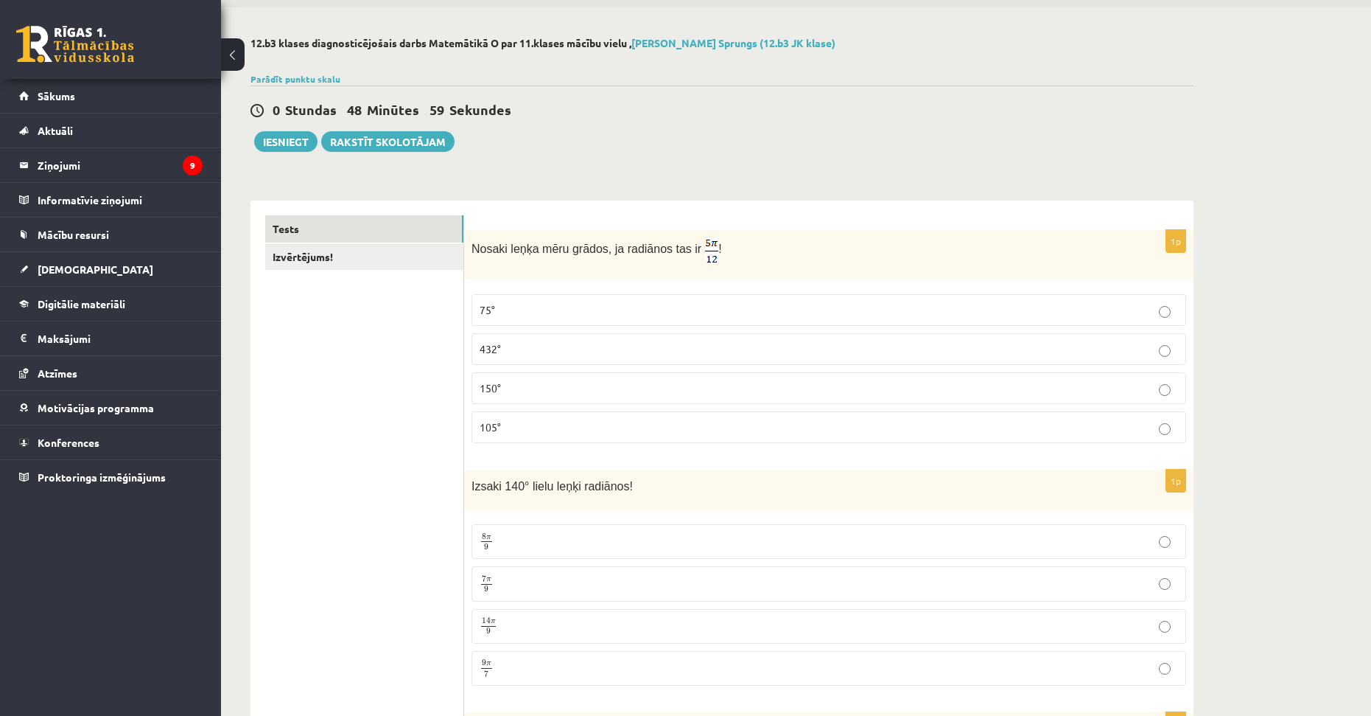
scroll to position [0, 0]
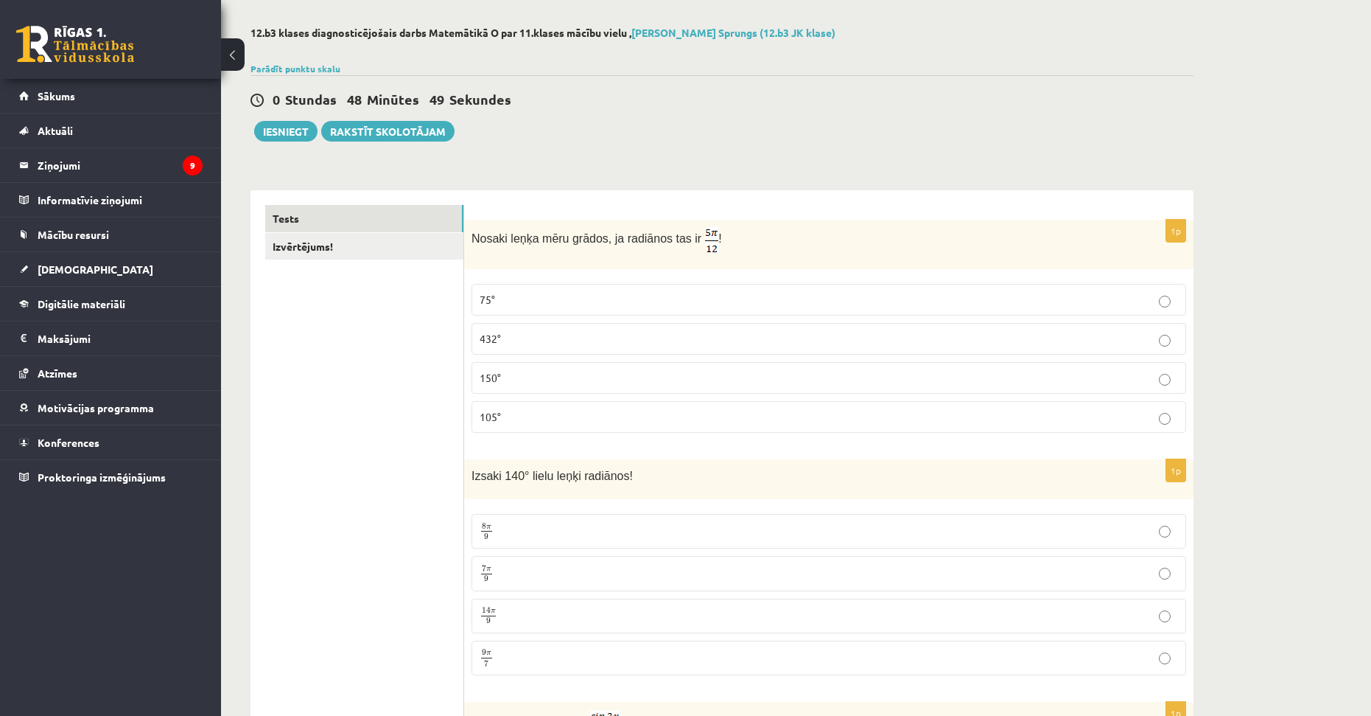
drag, startPoint x: 947, startPoint y: 177, endPoint x: 950, endPoint y: 205, distance: 28.2
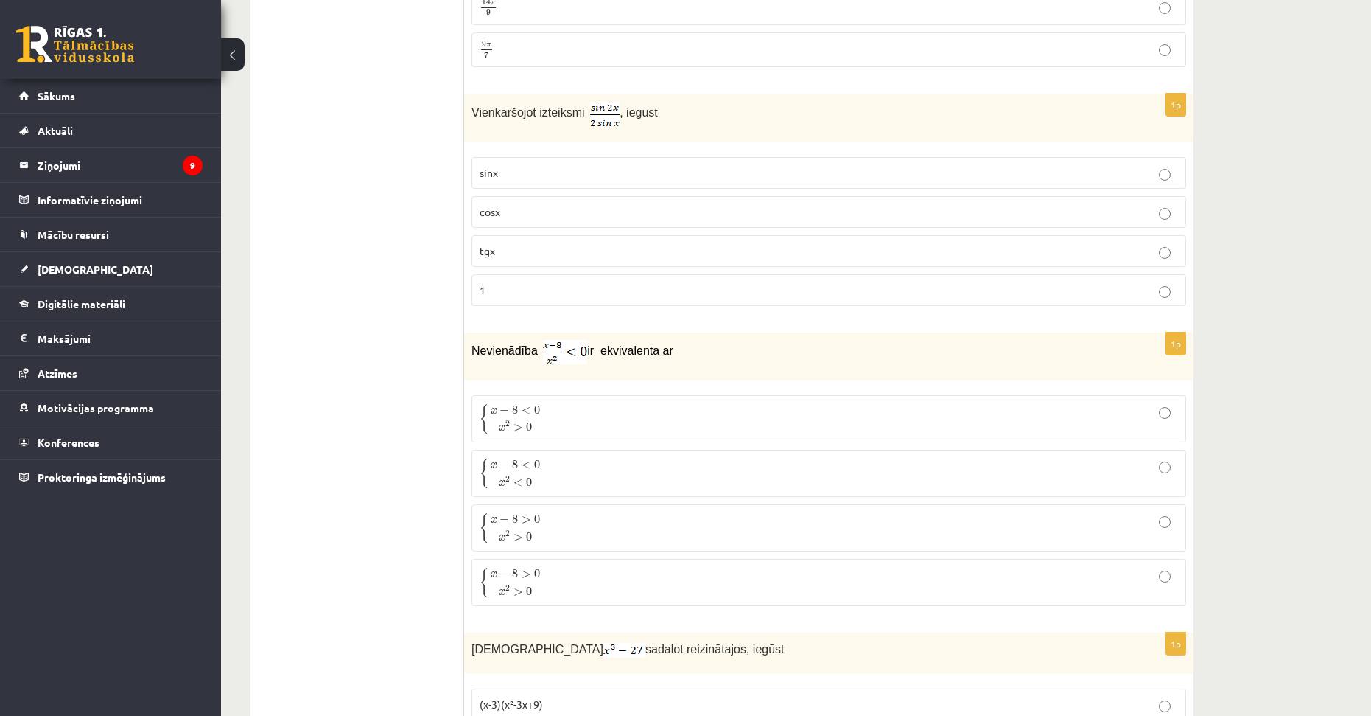
drag, startPoint x: 1075, startPoint y: 127, endPoint x: 1064, endPoint y: 203, distance: 77.4
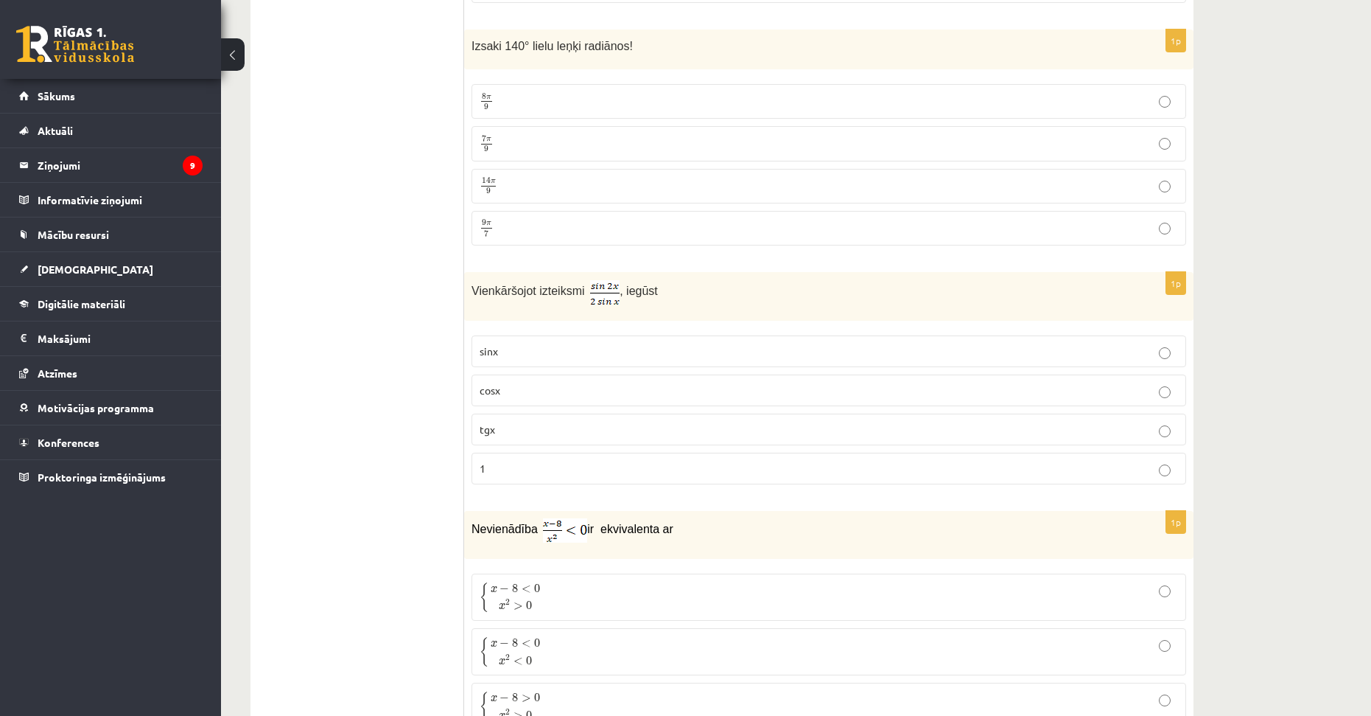
drag, startPoint x: 1287, startPoint y: 240, endPoint x: 1283, endPoint y: 220, distance: 21.0
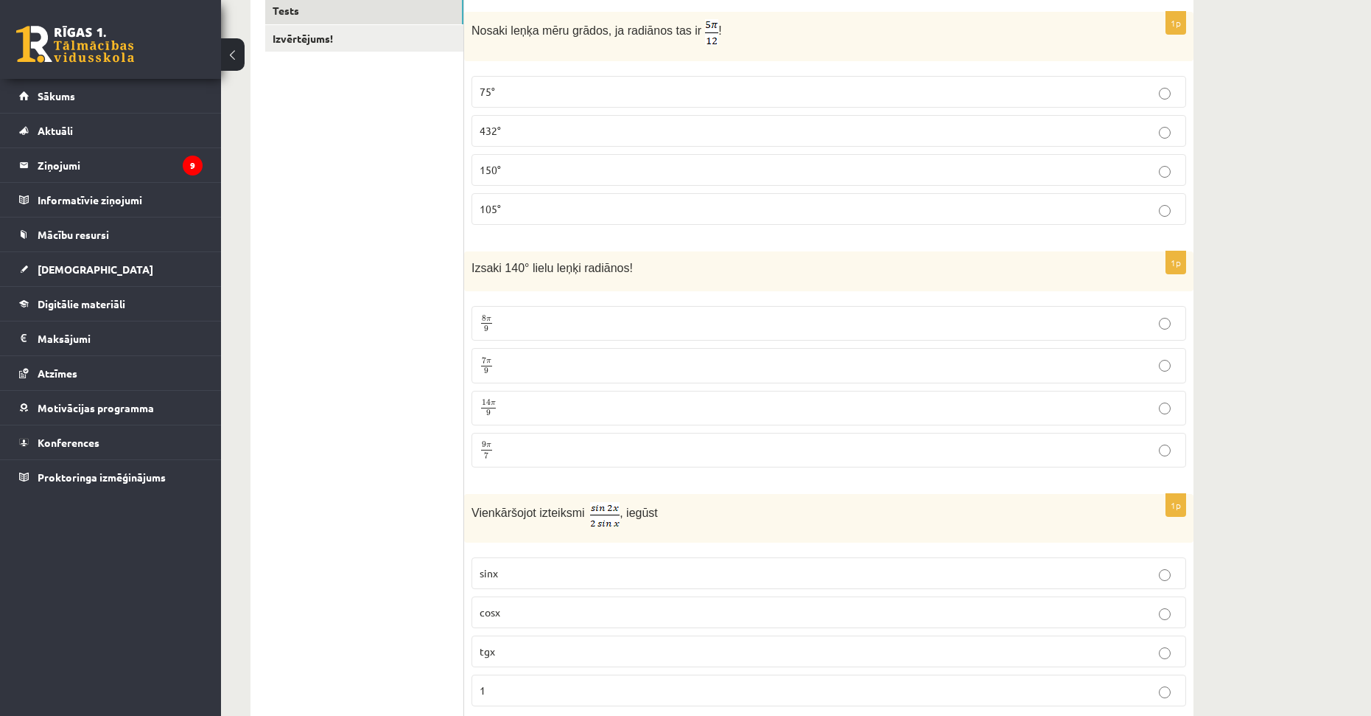
drag, startPoint x: 1244, startPoint y: 309, endPoint x: 1248, endPoint y: 237, distance: 72.3
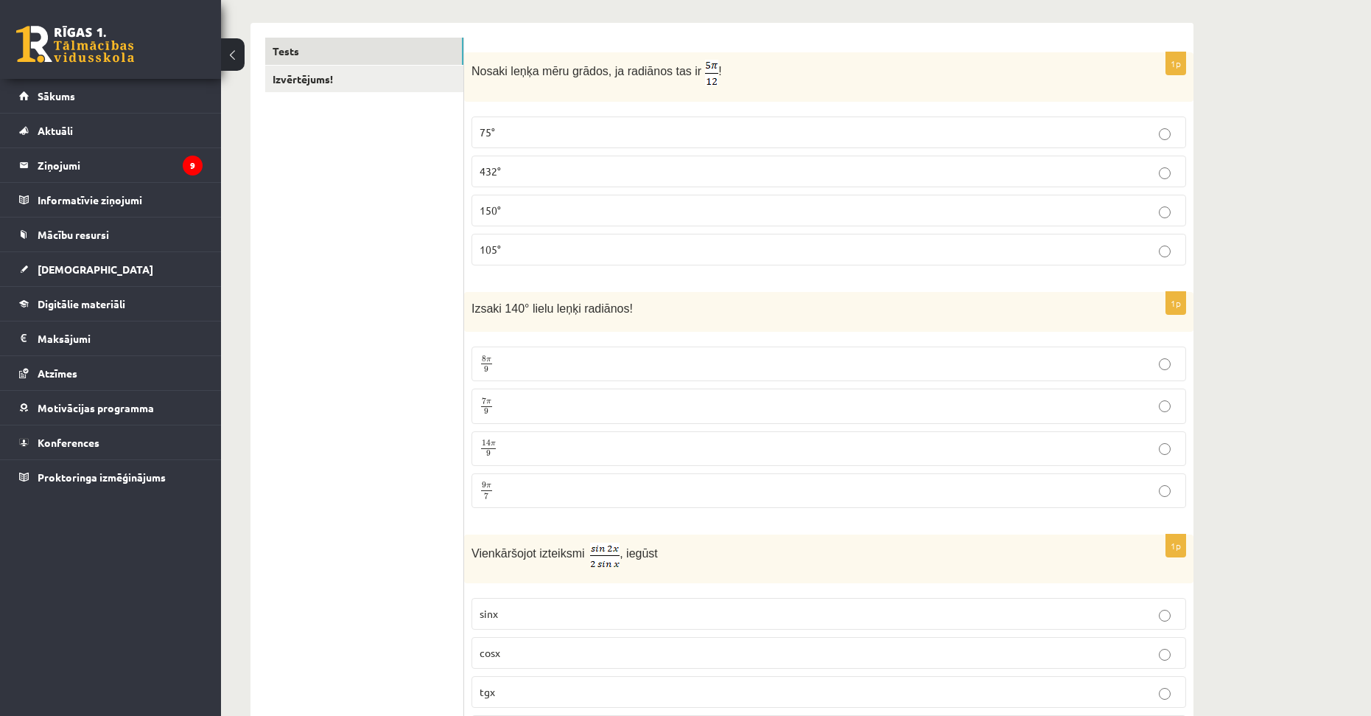
scroll to position [167, 0]
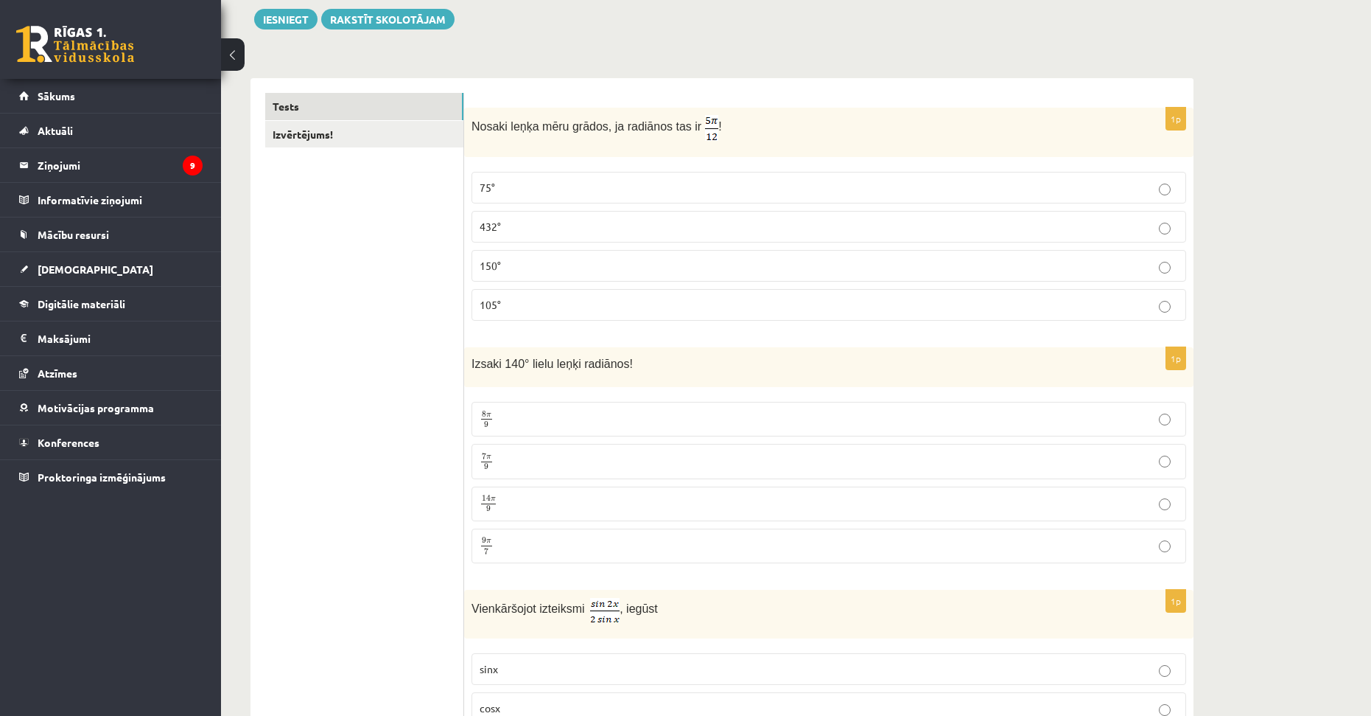
drag, startPoint x: 1247, startPoint y: 298, endPoint x: 1255, endPoint y: 236, distance: 62.4
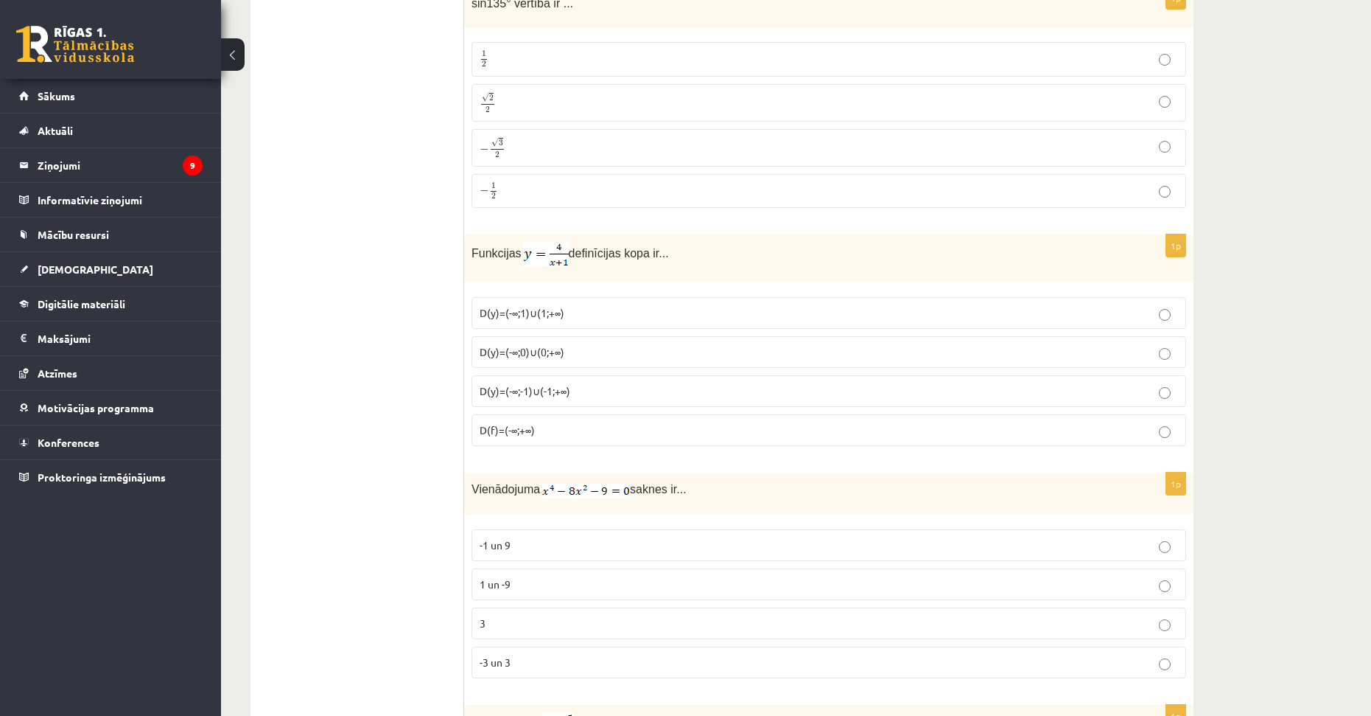
drag, startPoint x: 1234, startPoint y: 221, endPoint x: 1225, endPoint y: 321, distance: 99.9
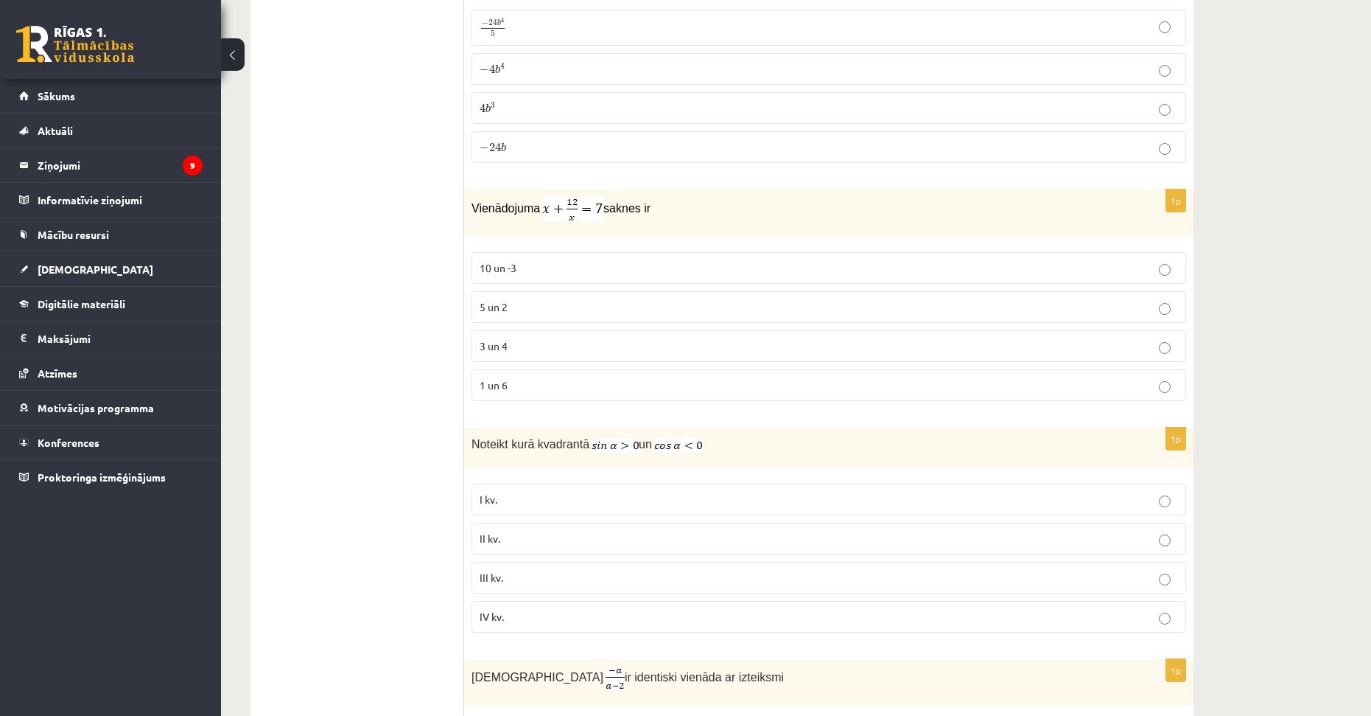
drag, startPoint x: 1233, startPoint y: 193, endPoint x: 1231, endPoint y: 301, distance: 108.3
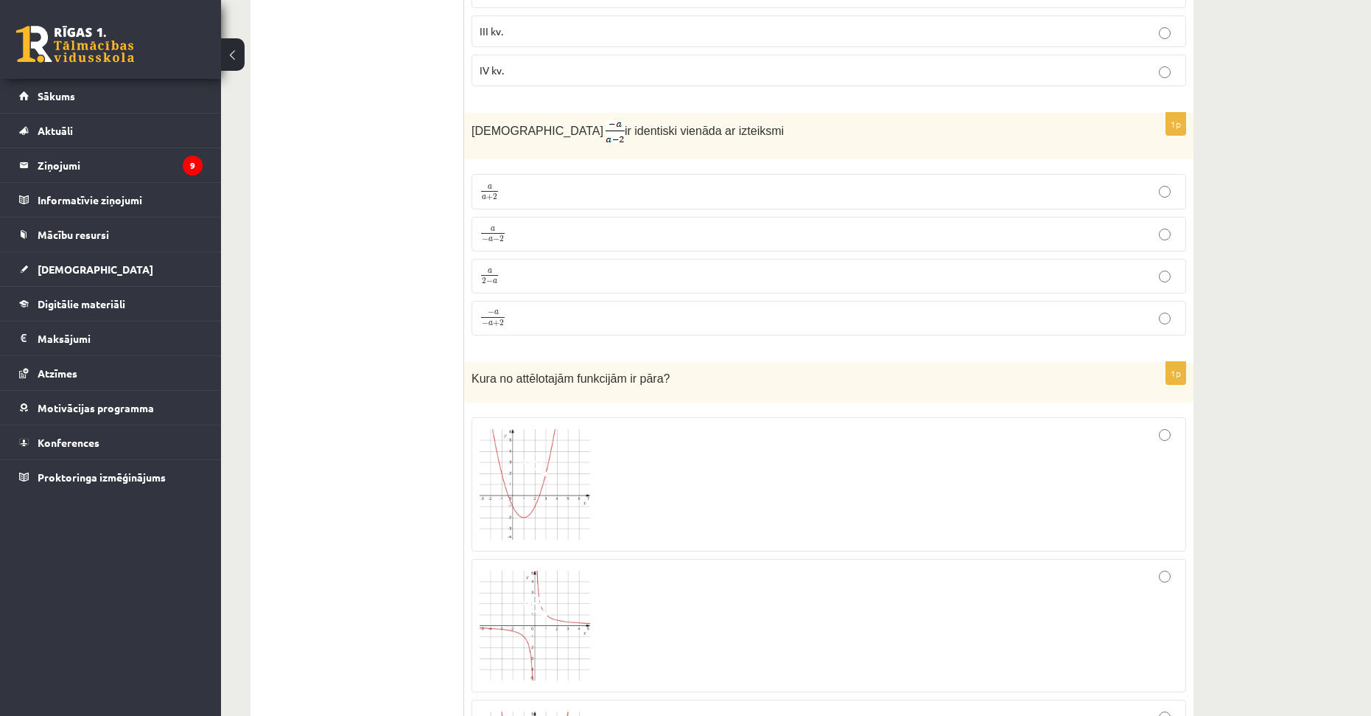
scroll to position [2944, 0]
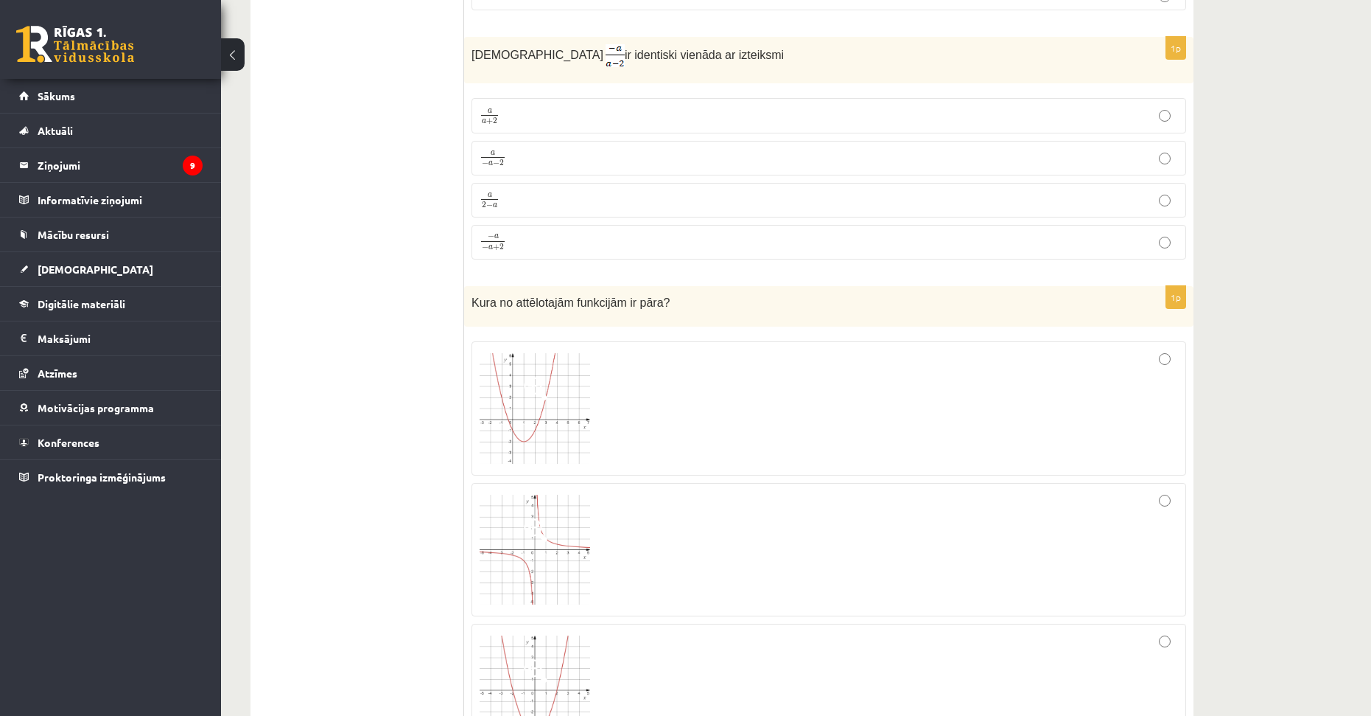
drag, startPoint x: 1253, startPoint y: 276, endPoint x: 1256, endPoint y: 298, distance: 23.1
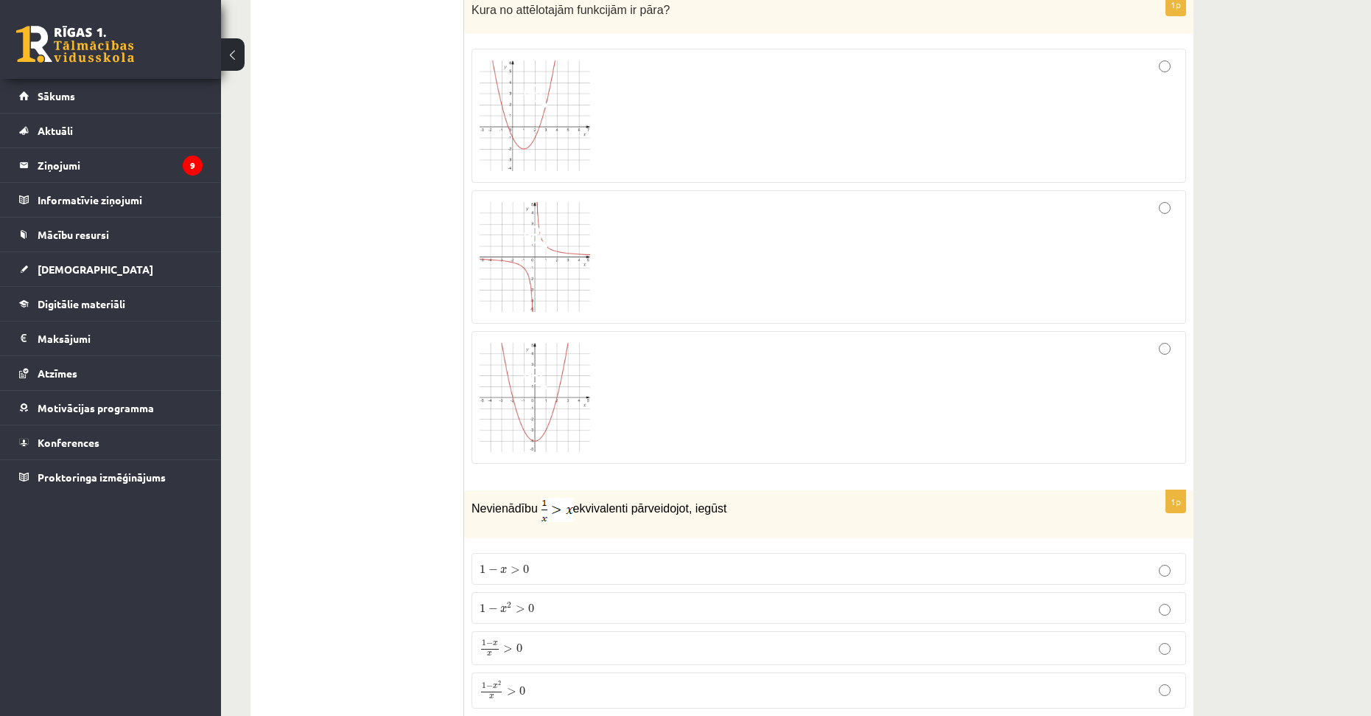
scroll to position [3314, 0]
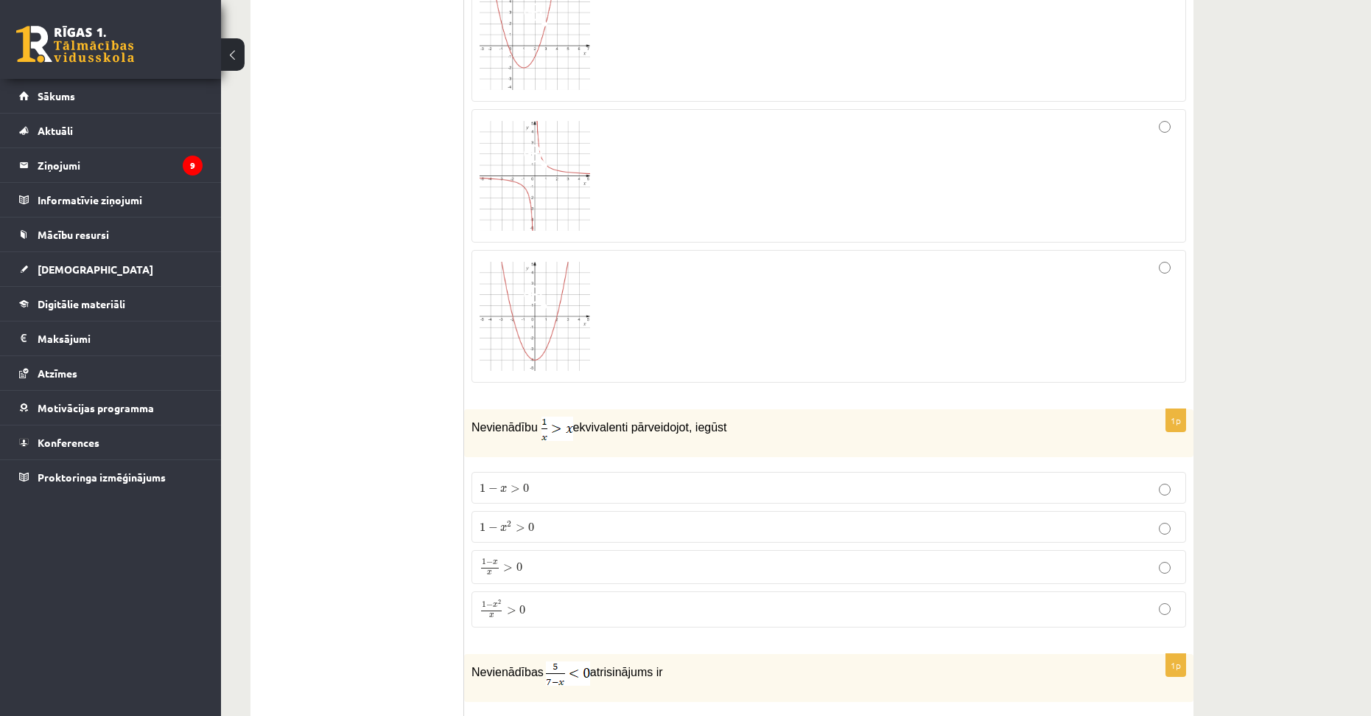
drag, startPoint x: 1249, startPoint y: 258, endPoint x: 1245, endPoint y: 335, distance: 77.5
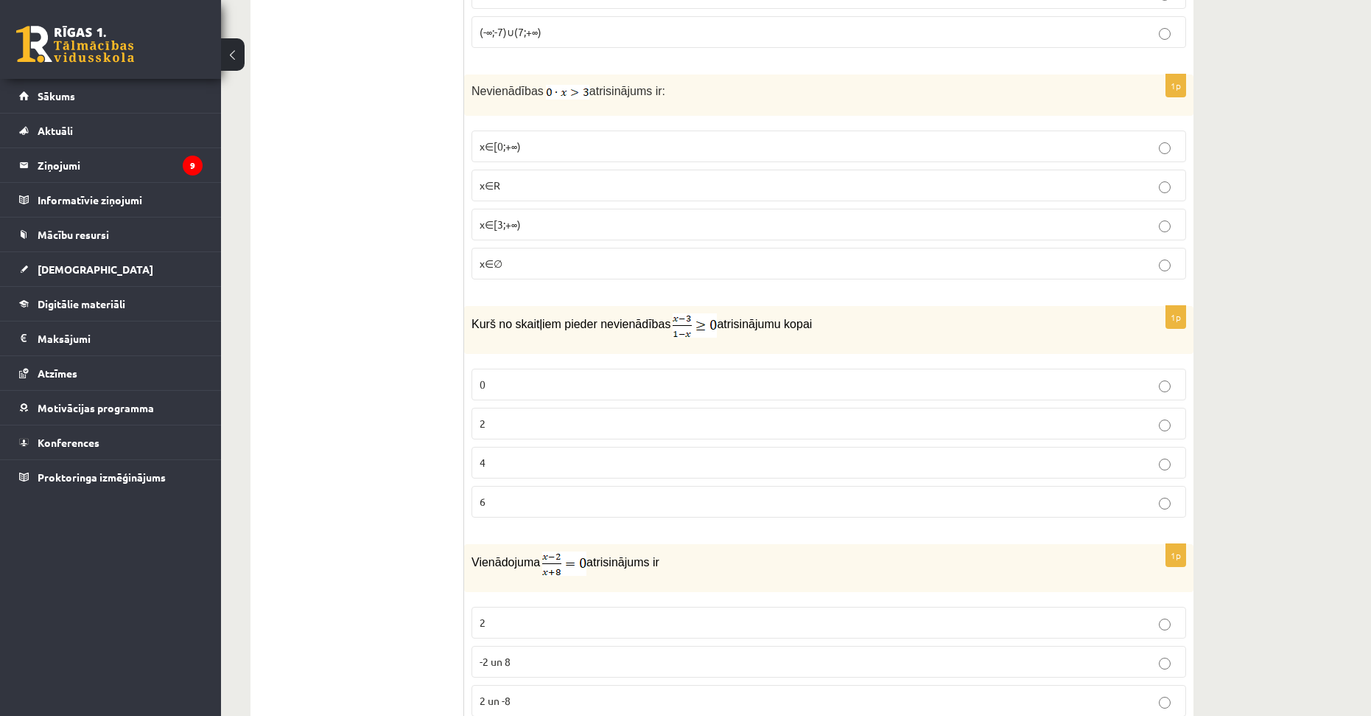
scroll to position [4255, 0]
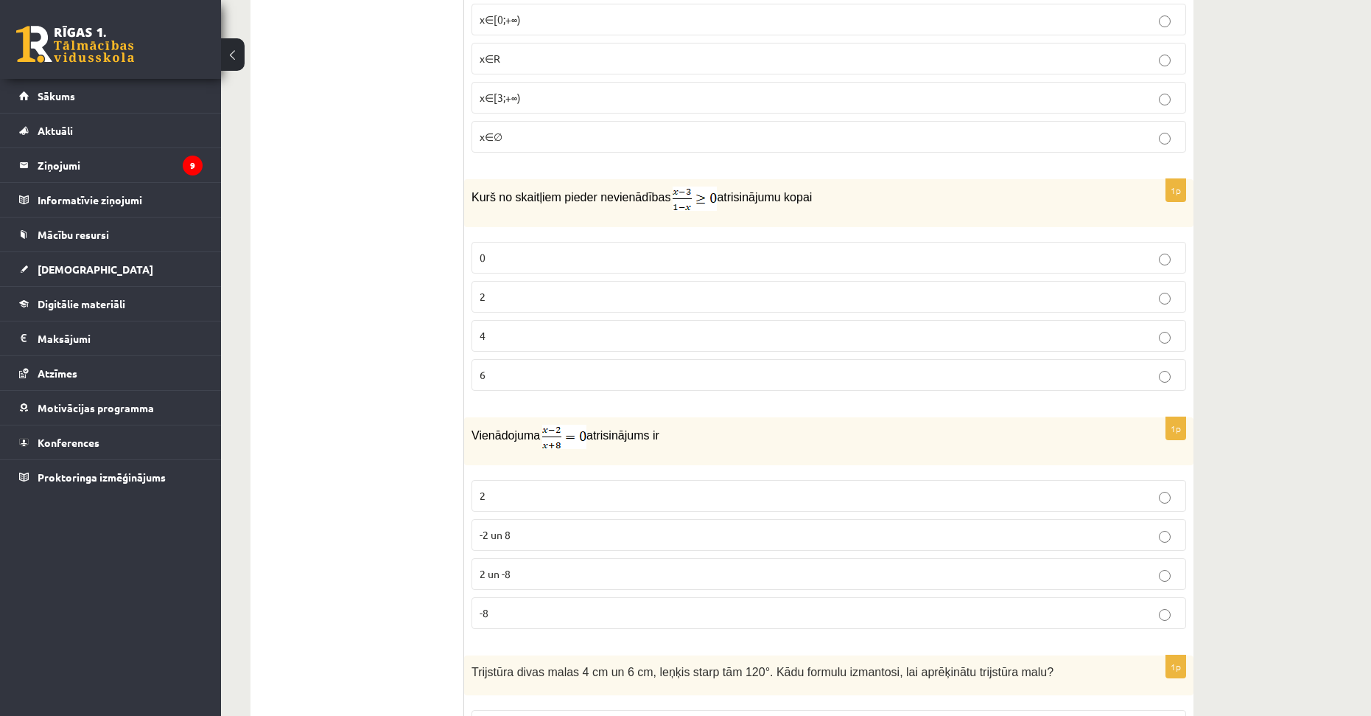
drag, startPoint x: 1231, startPoint y: 347, endPoint x: 1214, endPoint y: 436, distance: 90.9
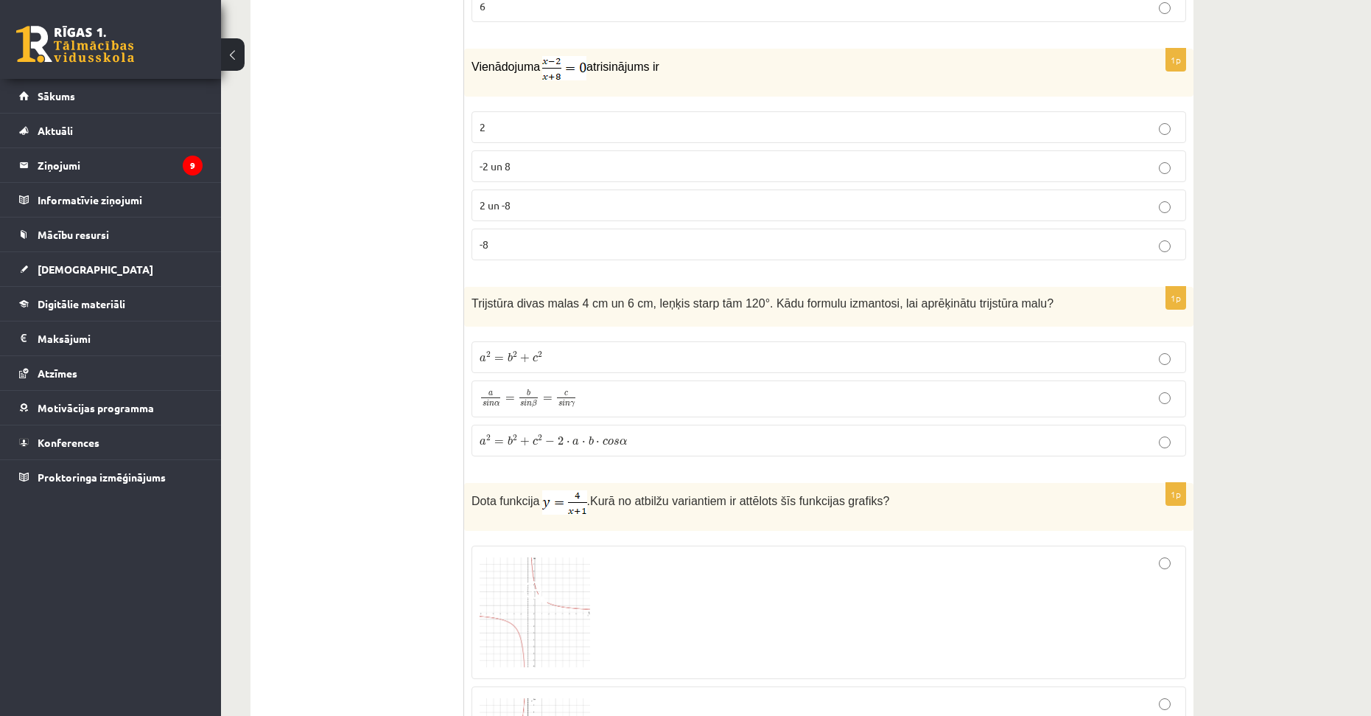
drag, startPoint x: 1257, startPoint y: 427, endPoint x: 1241, endPoint y: 472, distance: 47.8
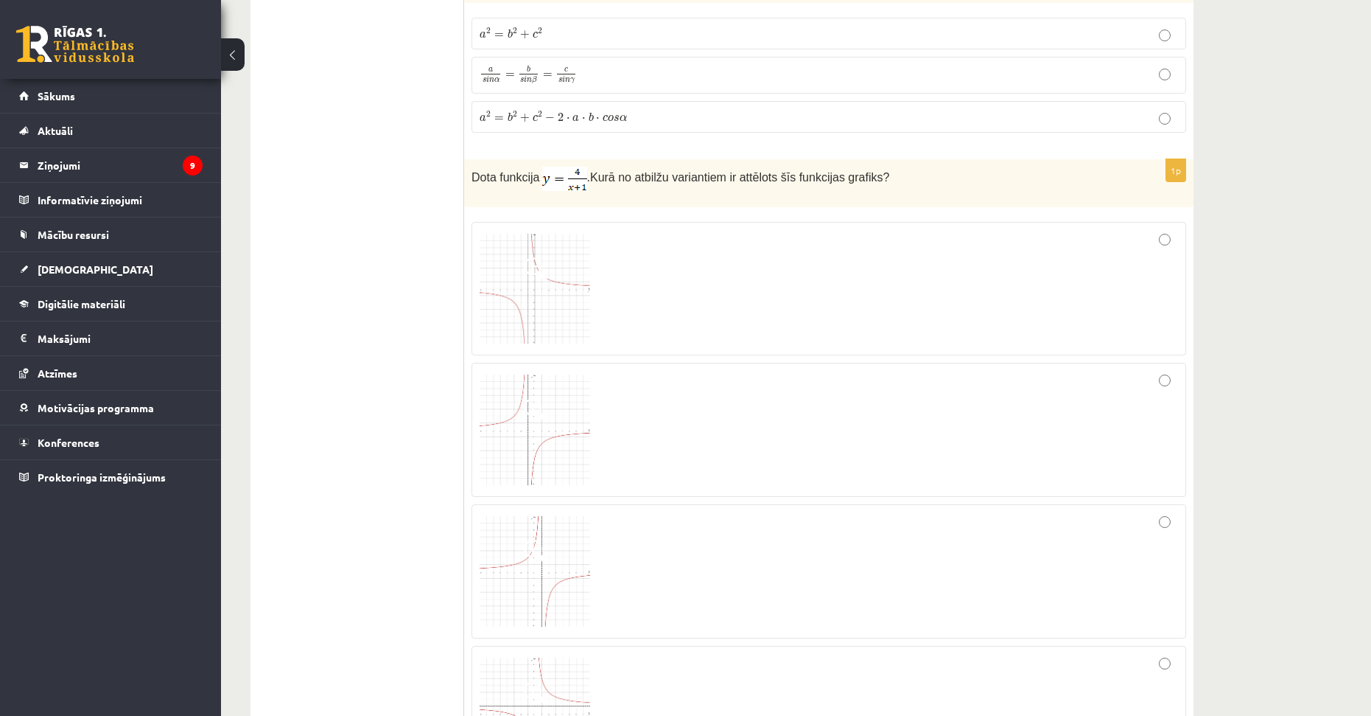
drag, startPoint x: 1219, startPoint y: 393, endPoint x: 1248, endPoint y: 525, distance: 135.2
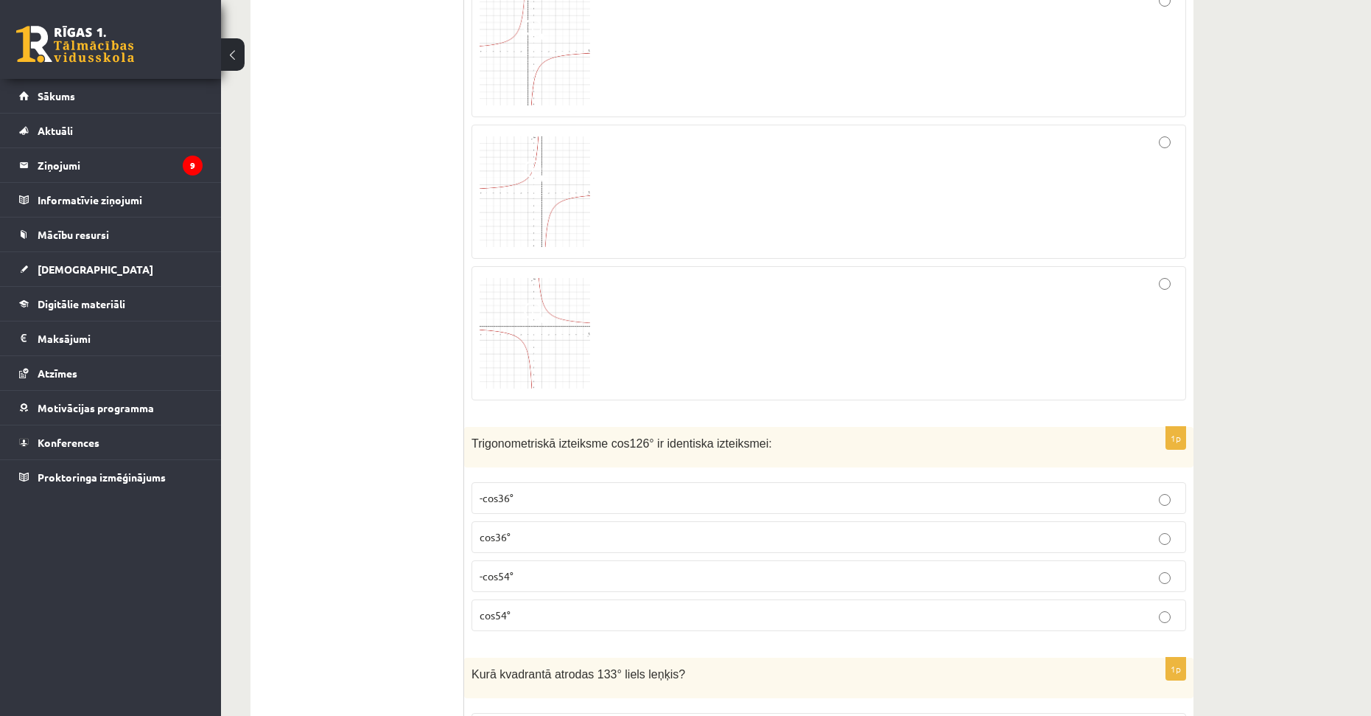
drag, startPoint x: 1239, startPoint y: 416, endPoint x: 1253, endPoint y: 495, distance: 80.2
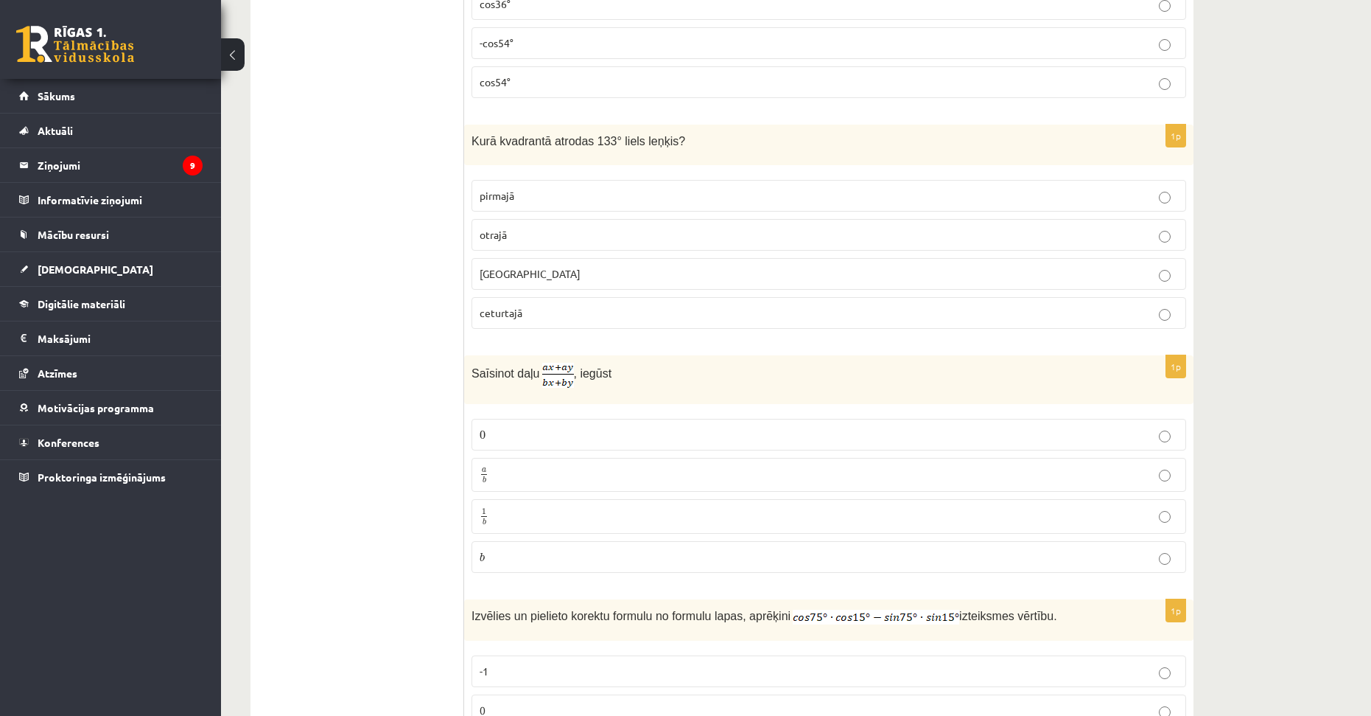
drag, startPoint x: 1234, startPoint y: 397, endPoint x: 1233, endPoint y: 465, distance: 67.8
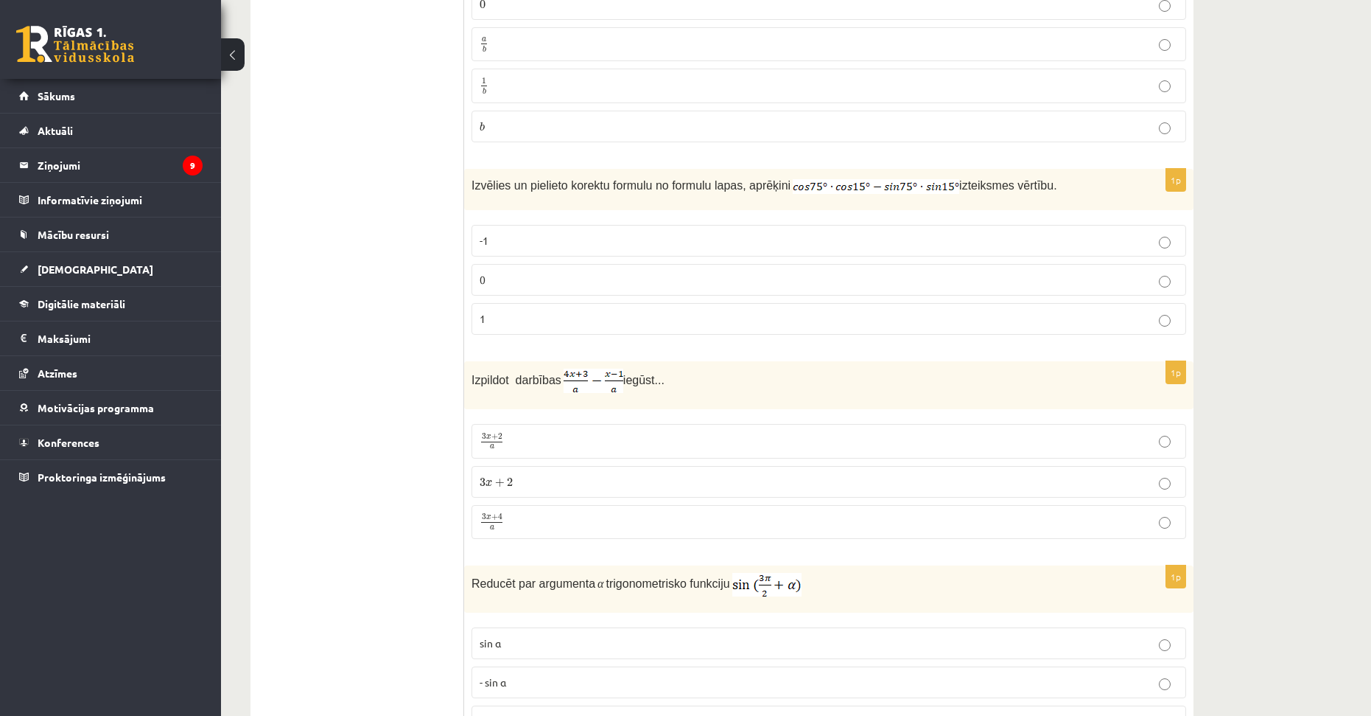
drag, startPoint x: 1234, startPoint y: 435, endPoint x: 1234, endPoint y: 488, distance: 52.3
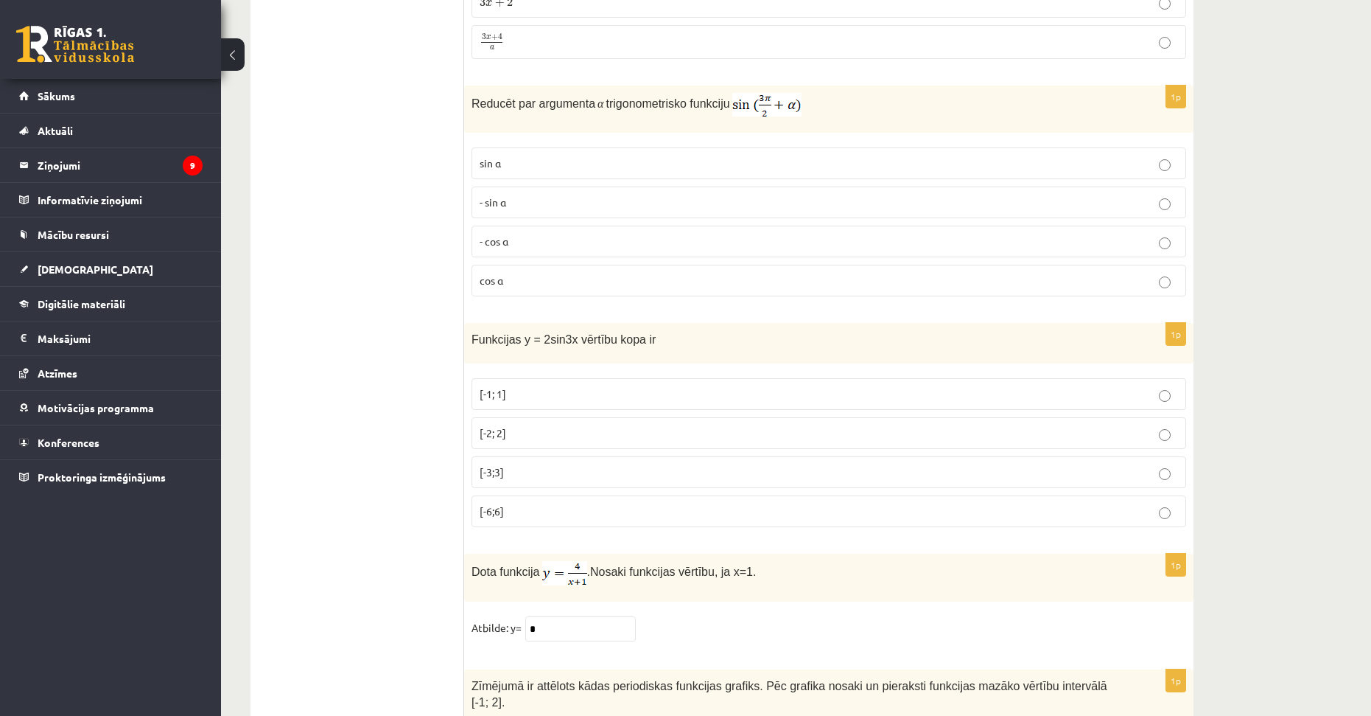
drag, startPoint x: 1225, startPoint y: 422, endPoint x: 1233, endPoint y: 468, distance: 46.3
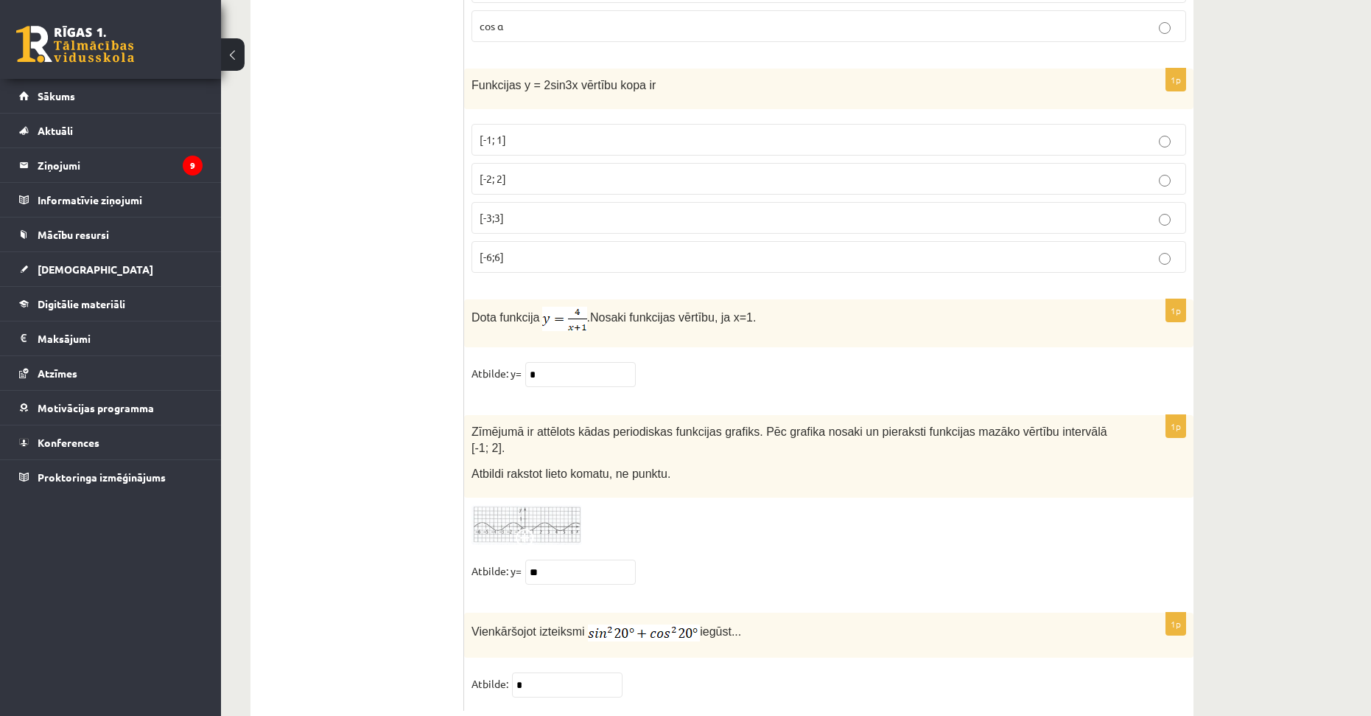
scroll to position [7035, 0]
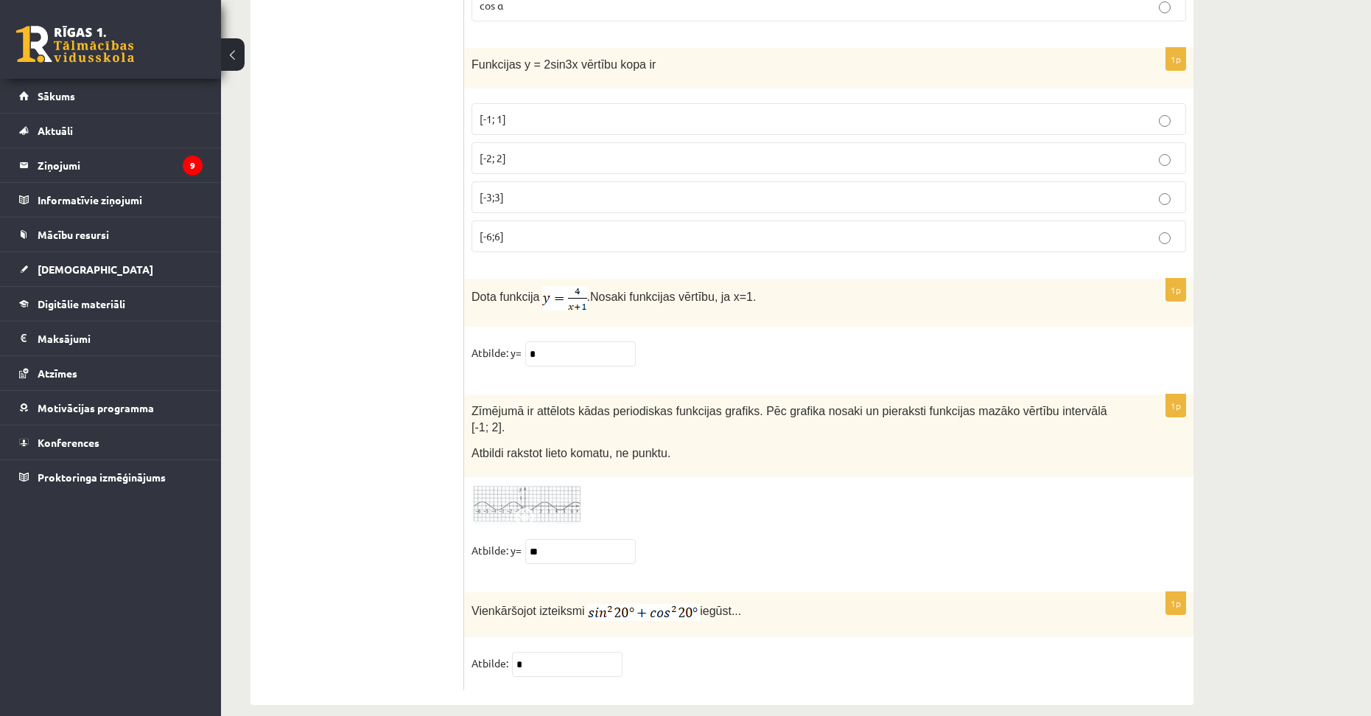
drag, startPoint x: 1251, startPoint y: 371, endPoint x: 1250, endPoint y: 441, distance: 70.0
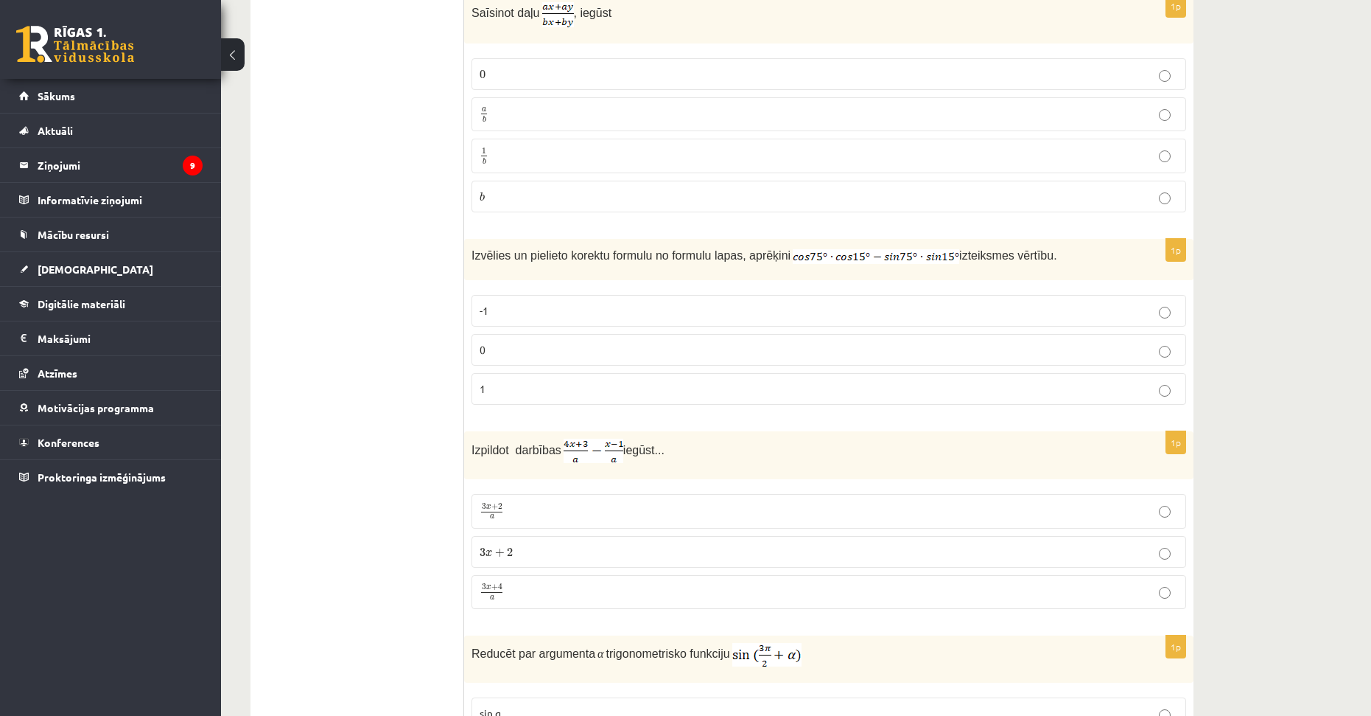
scroll to position [6148, 0]
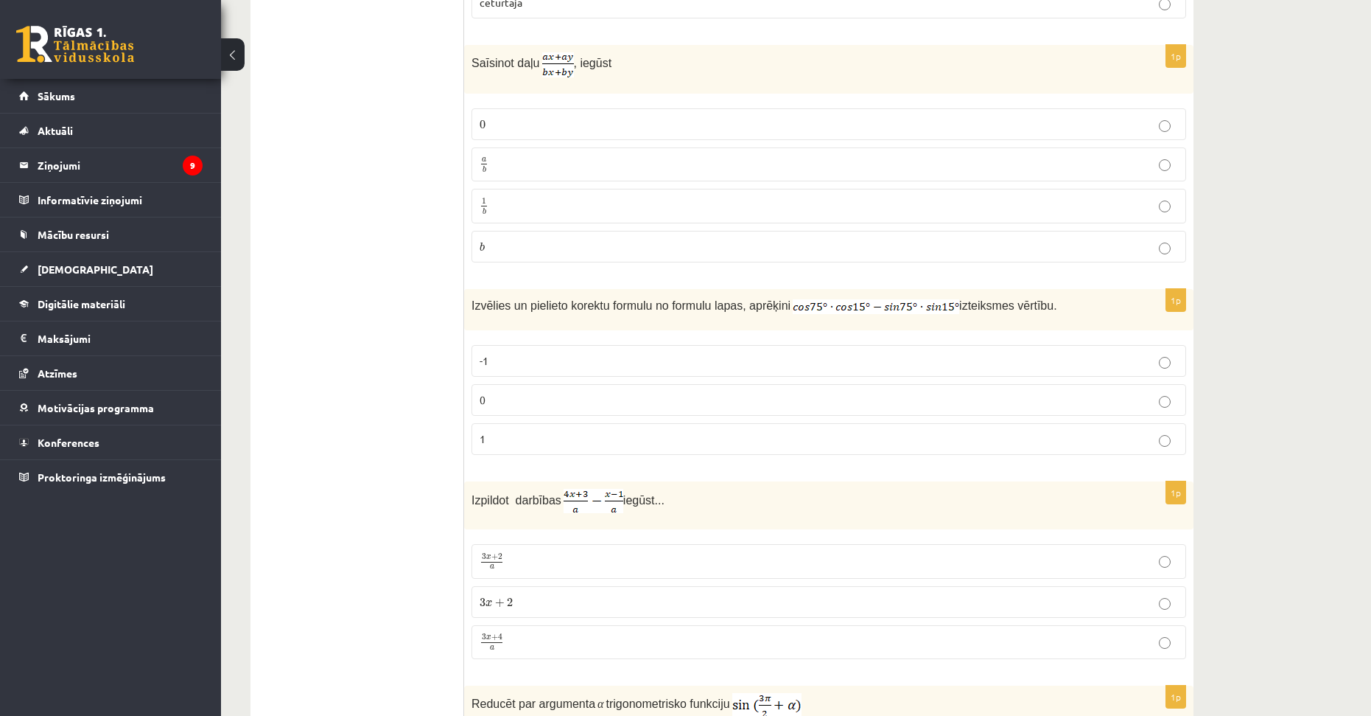
drag, startPoint x: 421, startPoint y: 388, endPoint x: 406, endPoint y: 312, distance: 77.5
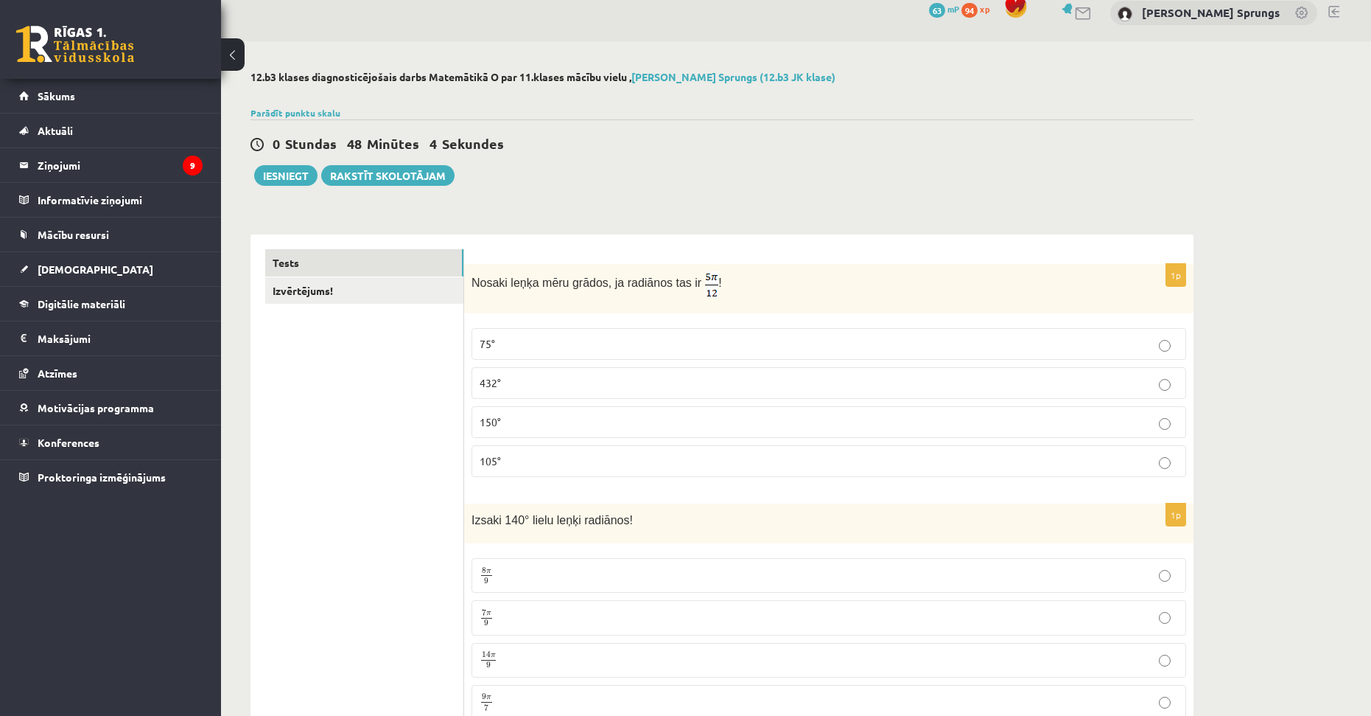
scroll to position [0, 0]
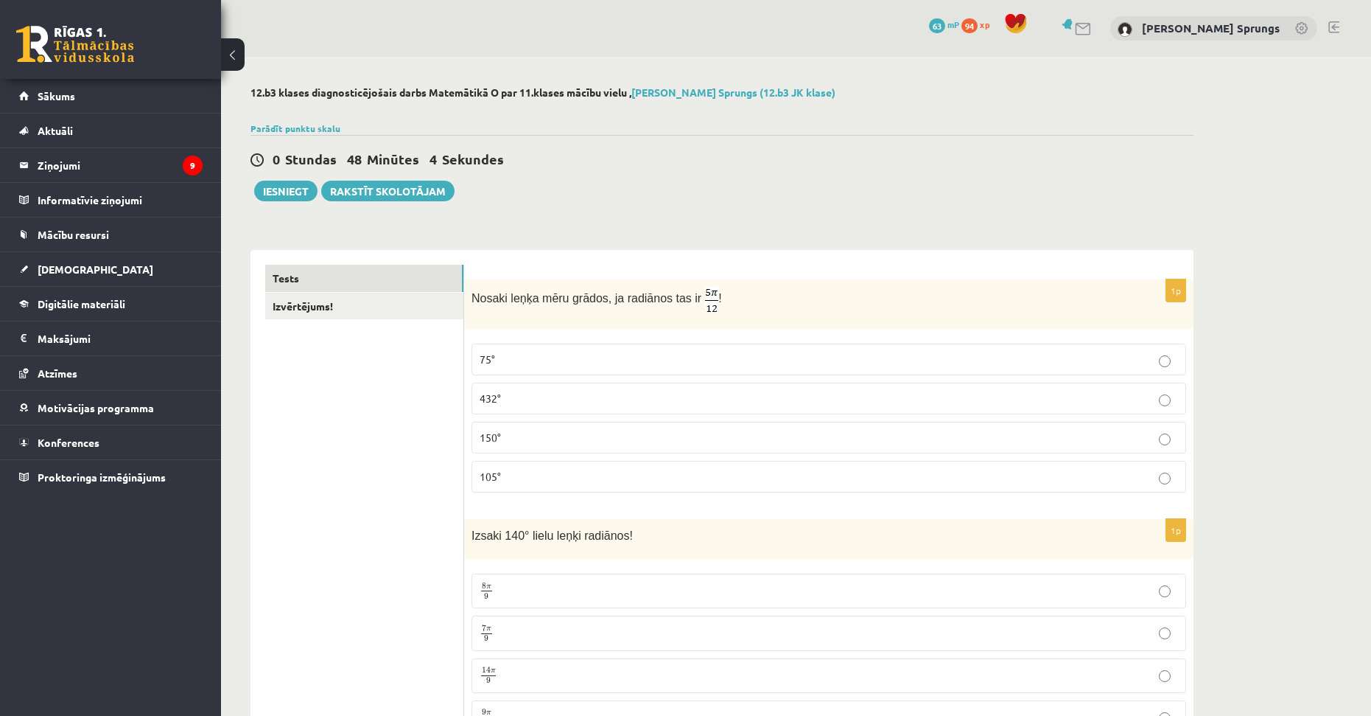
drag, startPoint x: 374, startPoint y: 495, endPoint x: 440, endPoint y: 305, distance: 201.1
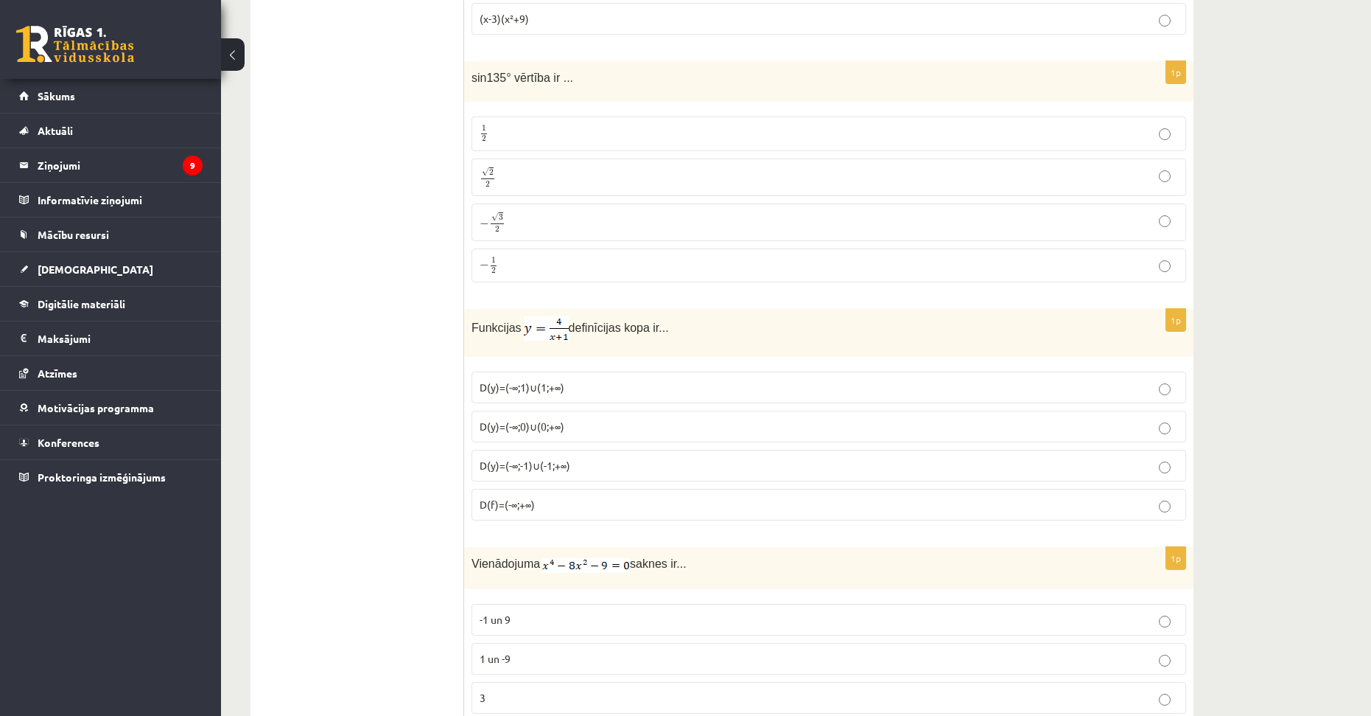
drag, startPoint x: 873, startPoint y: 217, endPoint x: 886, endPoint y: 334, distance: 117.8
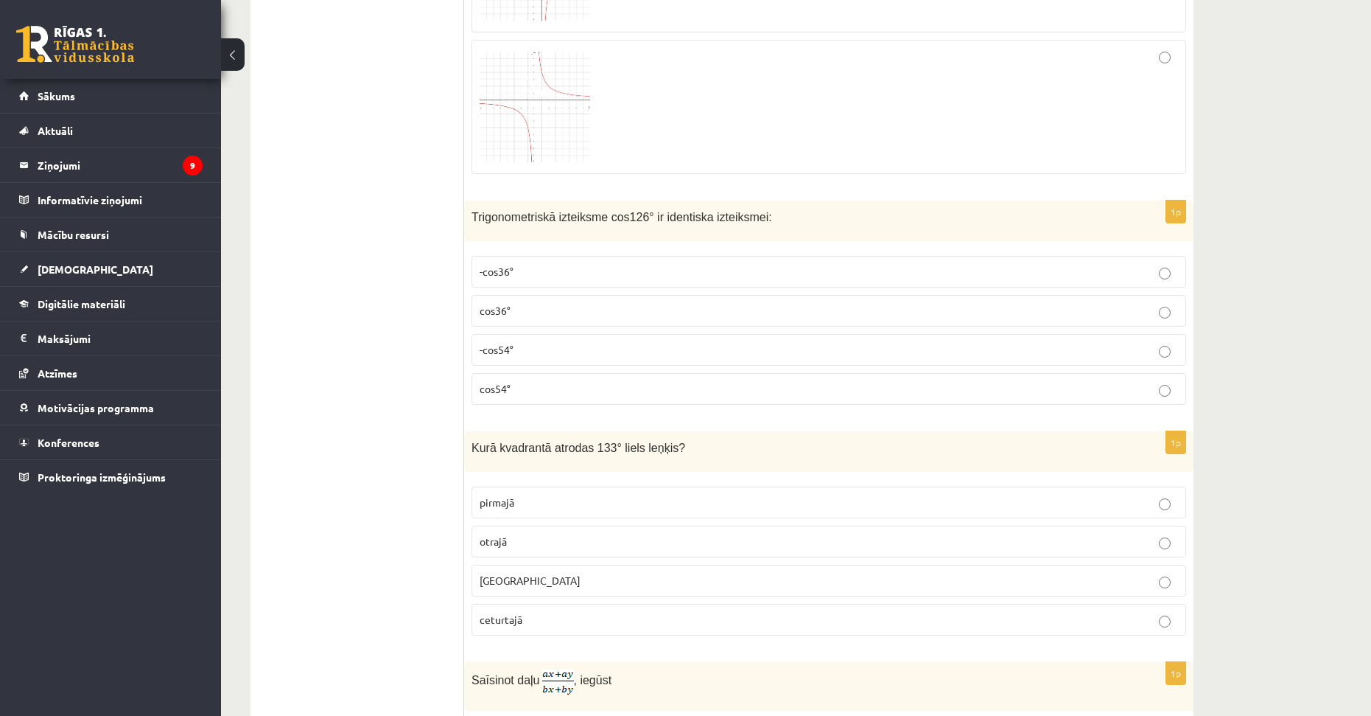
drag, startPoint x: 1219, startPoint y: 343, endPoint x: 1249, endPoint y: 470, distance: 130.3
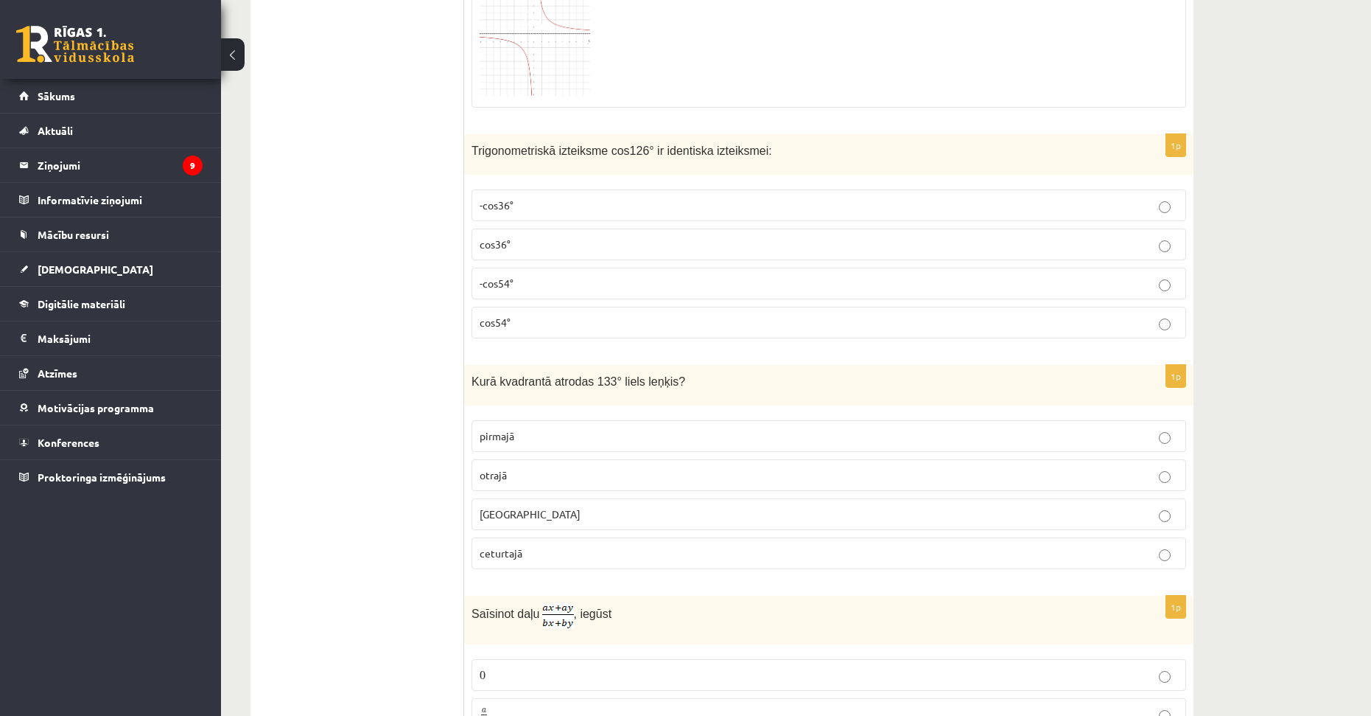
scroll to position [5656, 0]
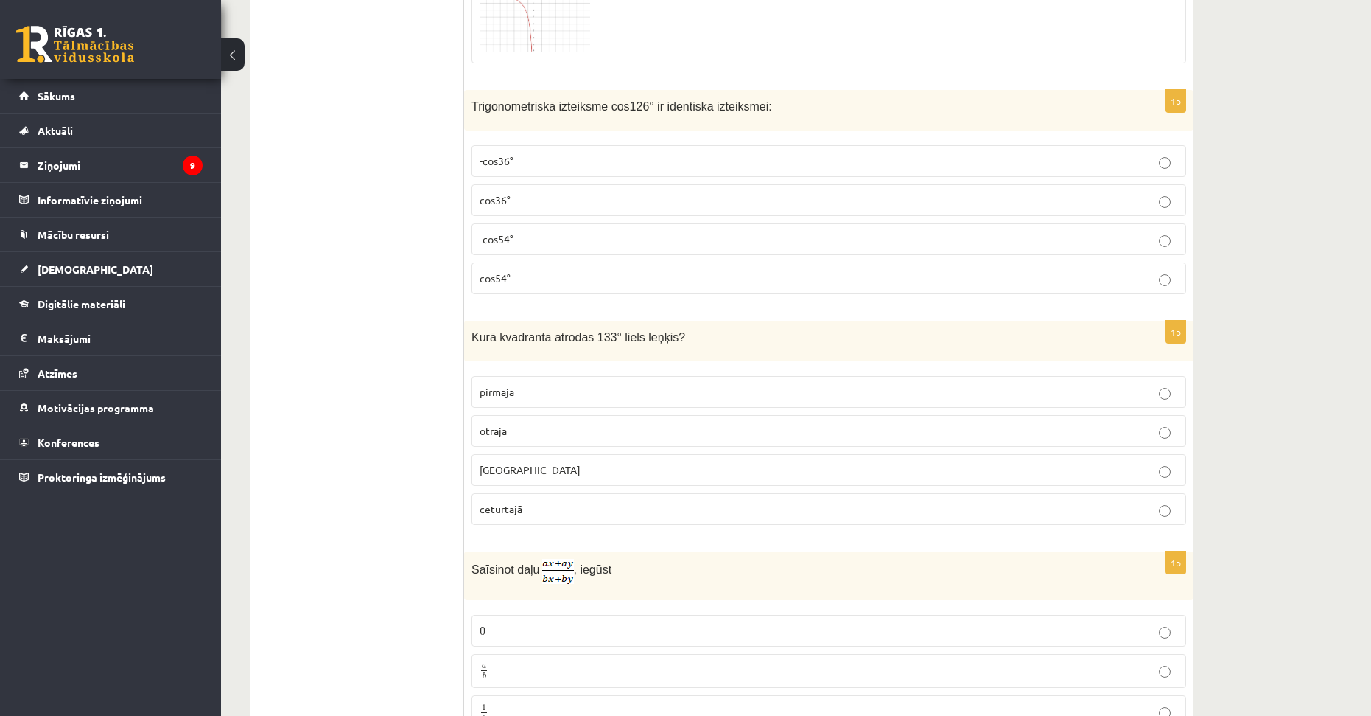
drag, startPoint x: 1227, startPoint y: 610, endPoint x: 1234, endPoint y: 626, distance: 17.8
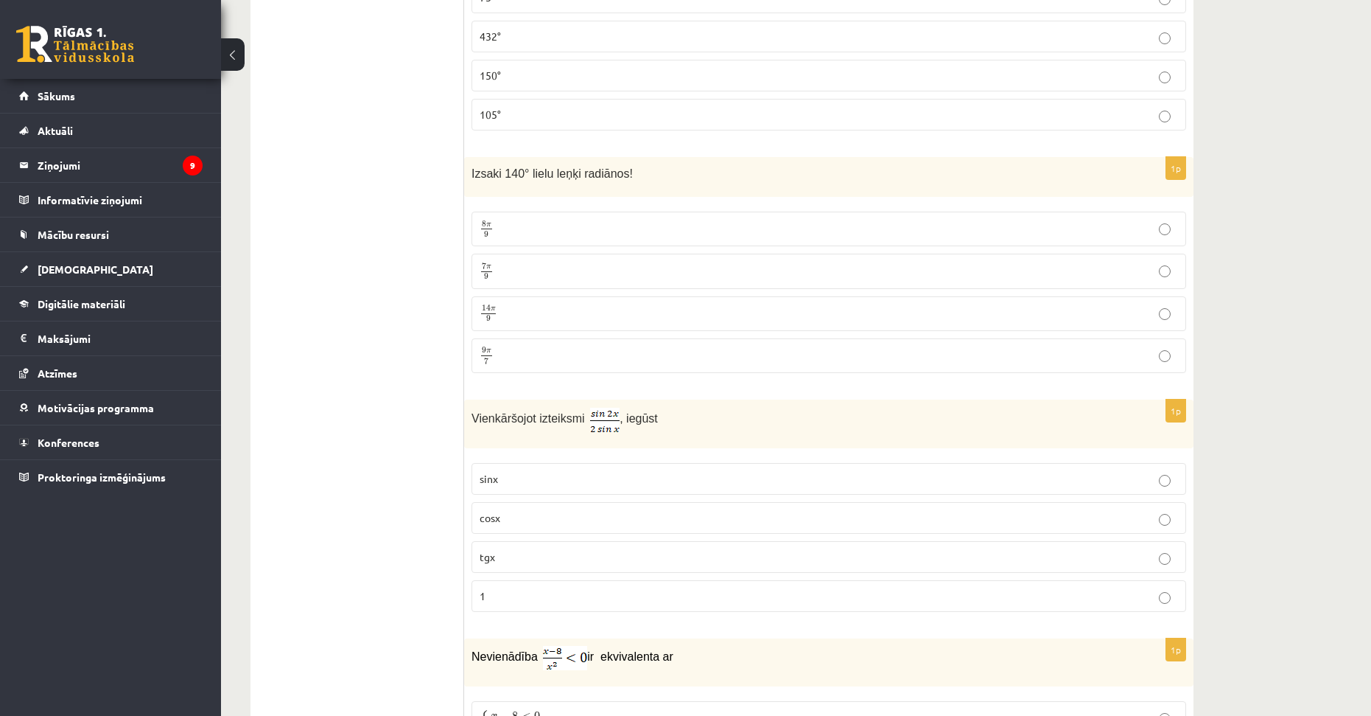
scroll to position [0, 0]
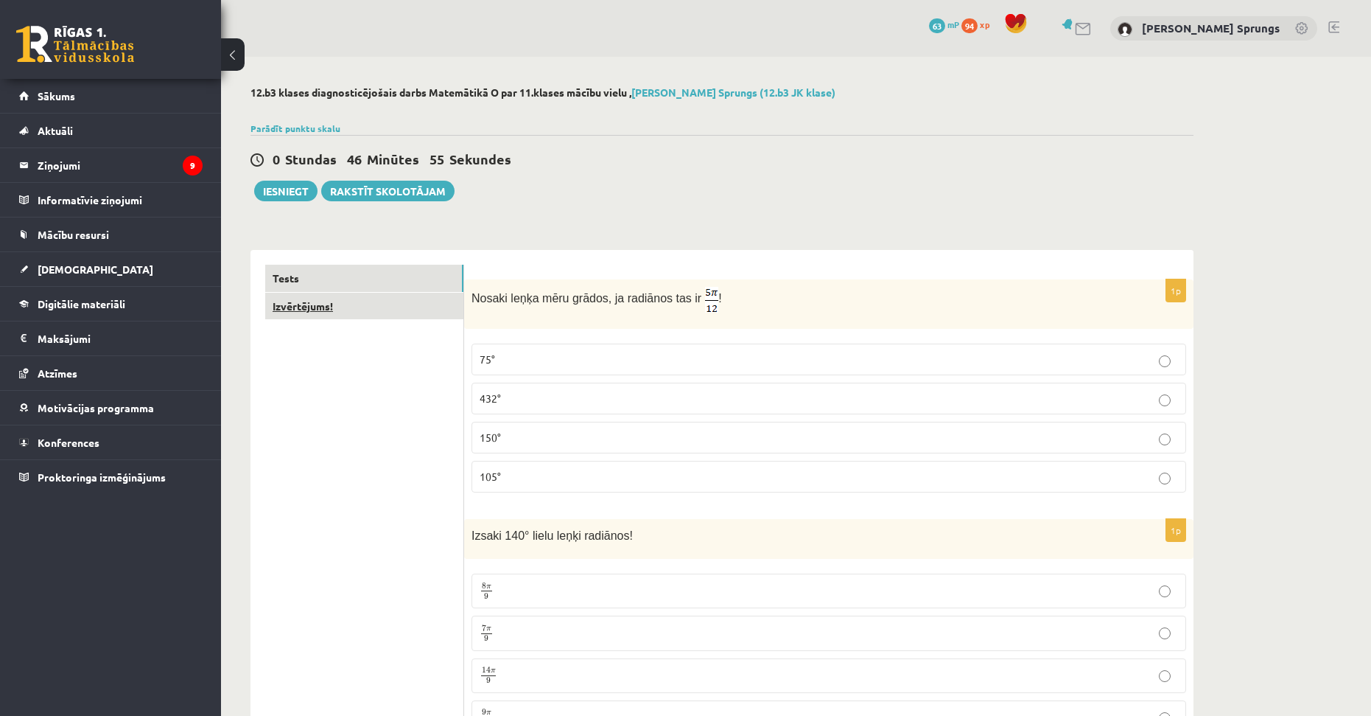
drag, startPoint x: 399, startPoint y: 512, endPoint x: 417, endPoint y: 316, distance: 196.8
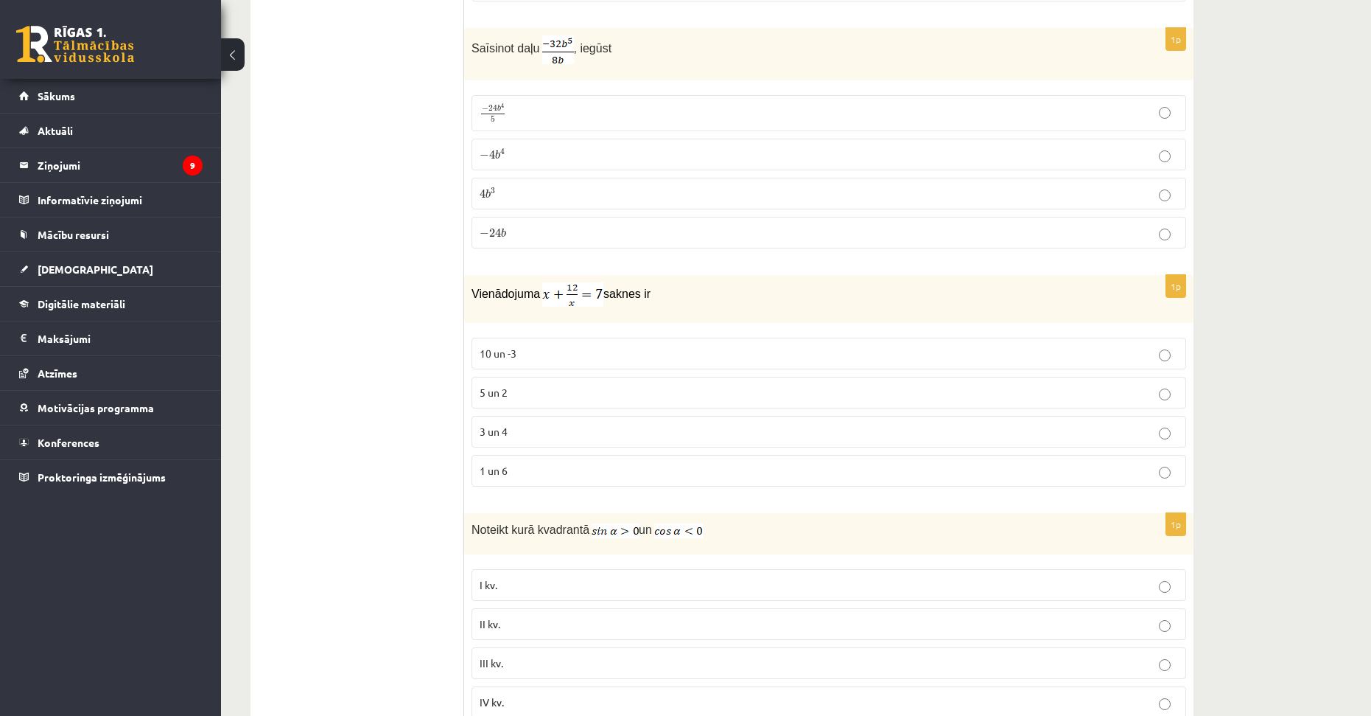
drag, startPoint x: 1042, startPoint y: 232, endPoint x: 1060, endPoint y: 326, distance: 96.0
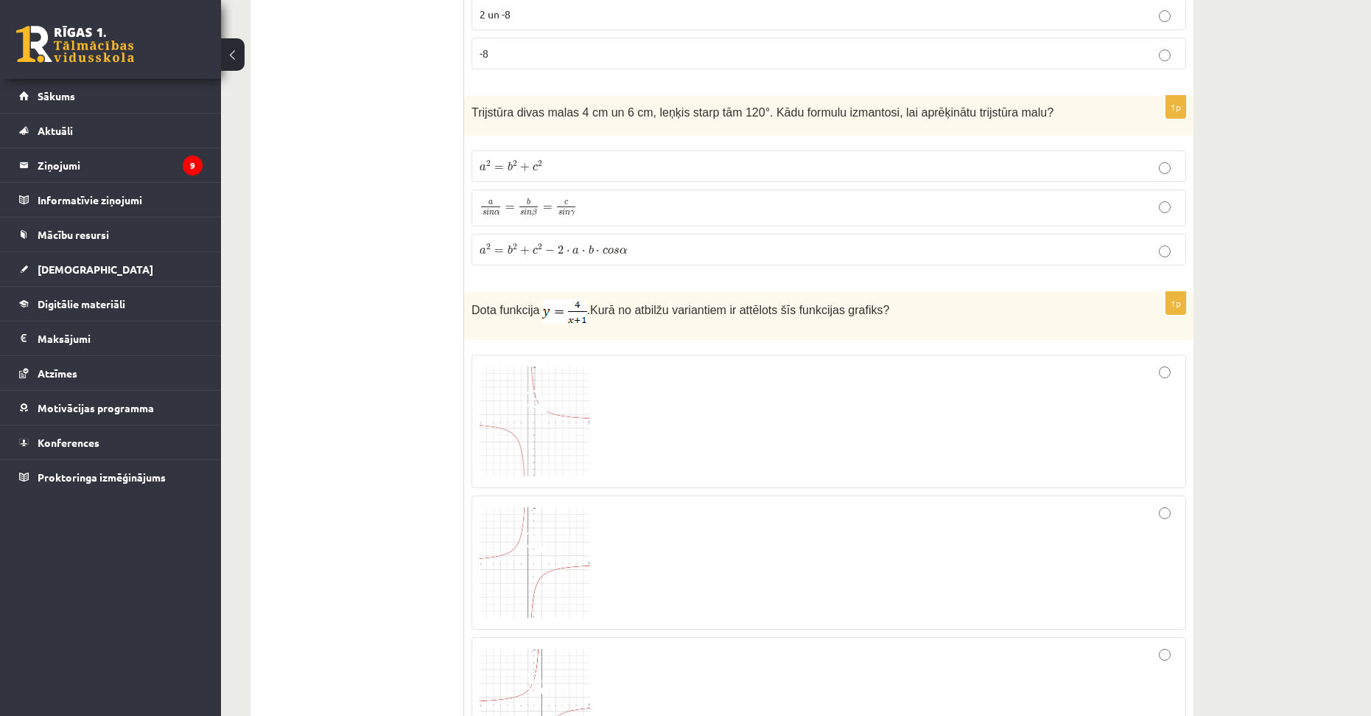
drag, startPoint x: 1297, startPoint y: 328, endPoint x: 1290, endPoint y: 455, distance: 127.7
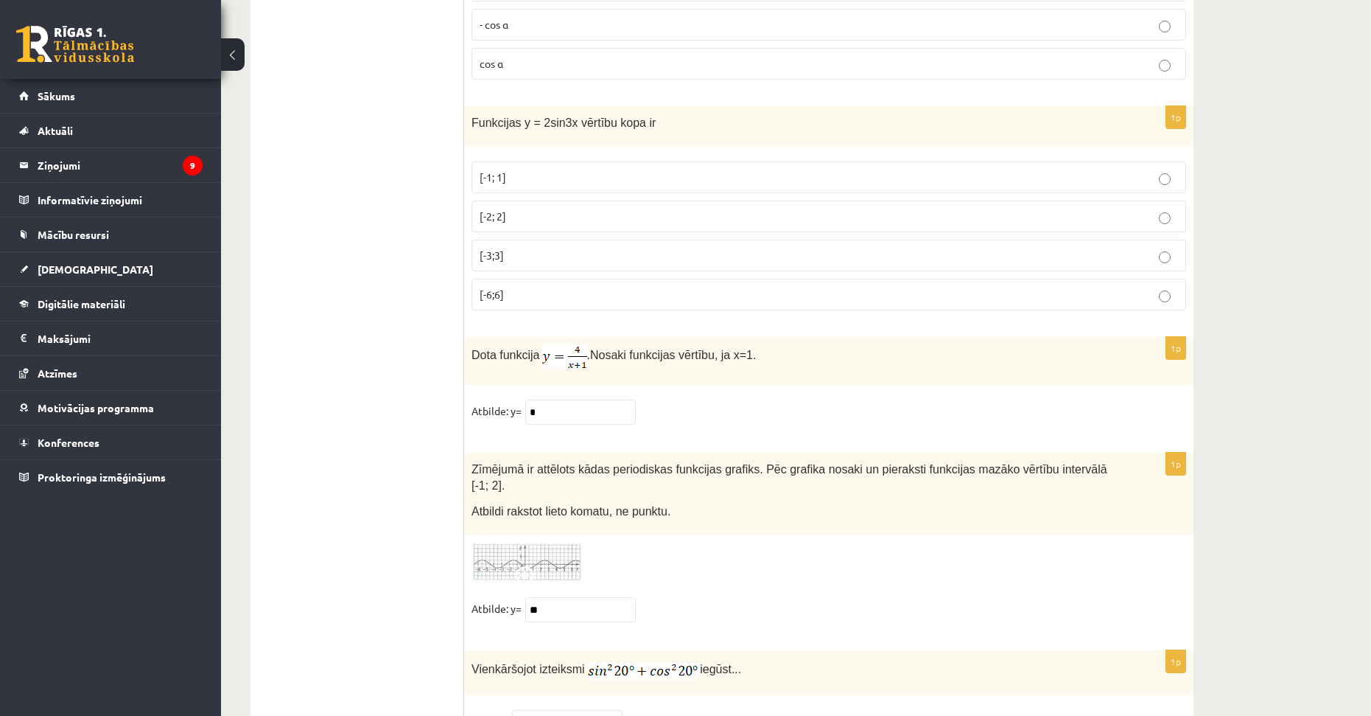
drag, startPoint x: 1243, startPoint y: 378, endPoint x: 1260, endPoint y: 531, distance: 153.5
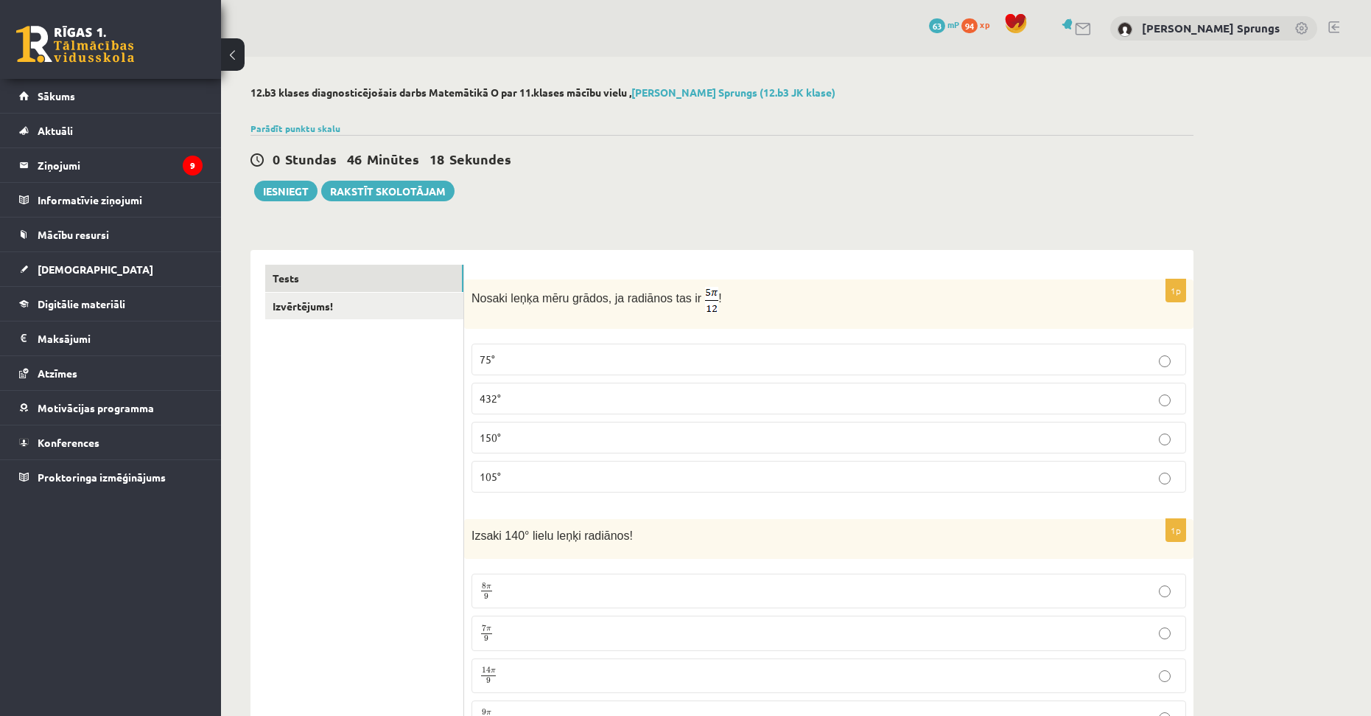
drag, startPoint x: 1222, startPoint y: 551, endPoint x: 1235, endPoint y: 339, distance: 212.6
click at [308, 307] on link "Izvērtējums!" at bounding box center [364, 306] width 198 height 27
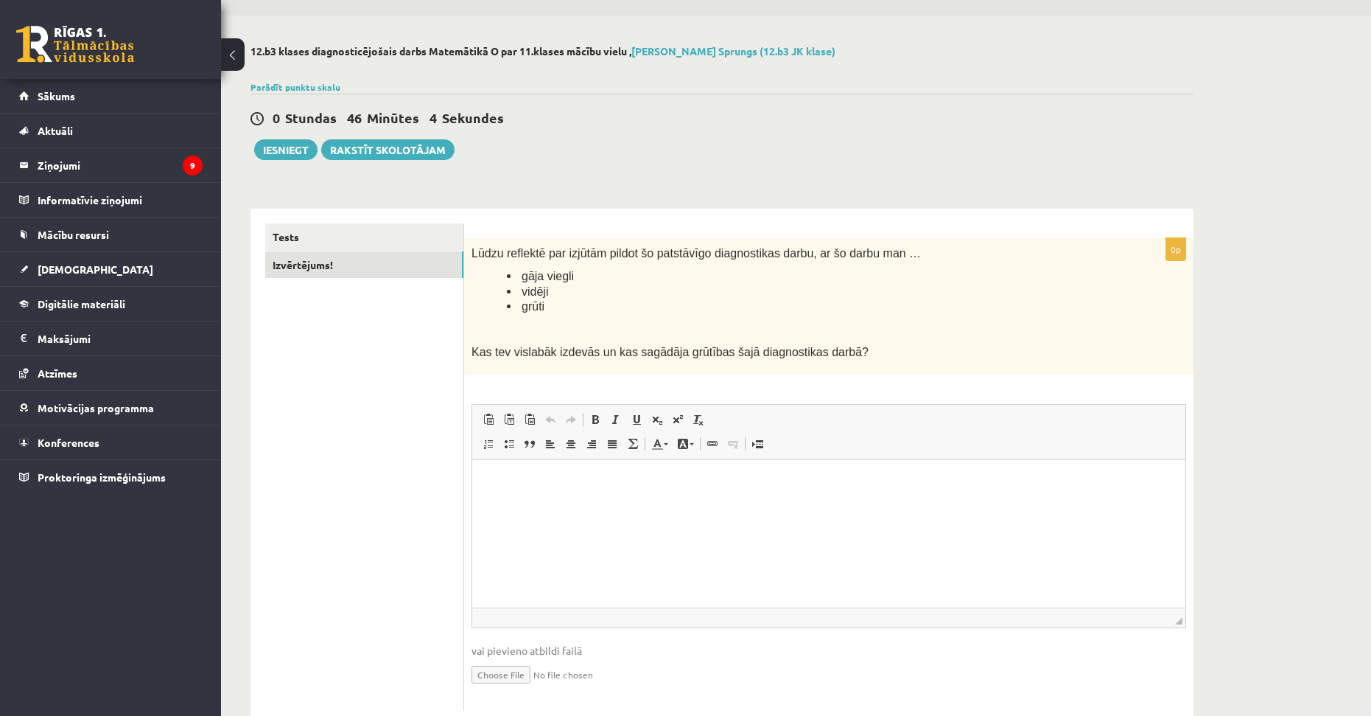
scroll to position [82, 0]
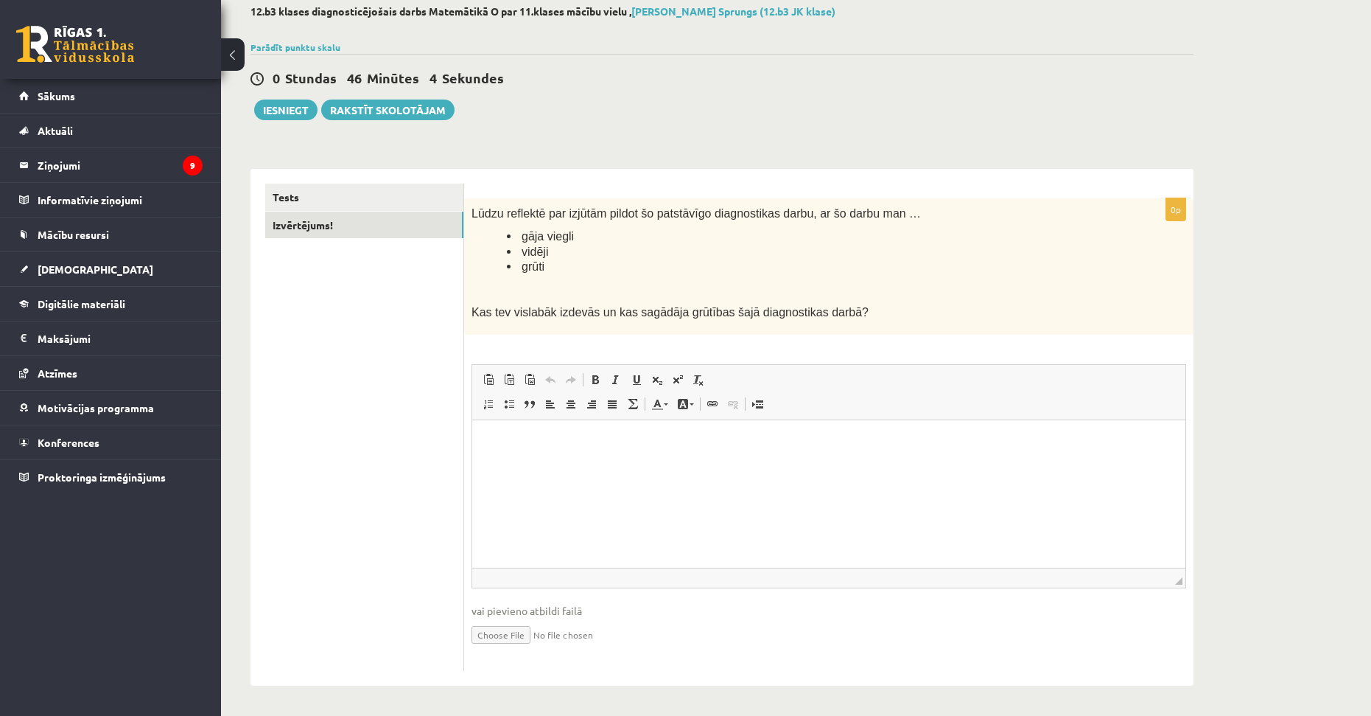
drag, startPoint x: 373, startPoint y: 390, endPoint x: 379, endPoint y: 447, distance: 57.1
click at [323, 206] on link "Tests" at bounding box center [364, 196] width 198 height 27
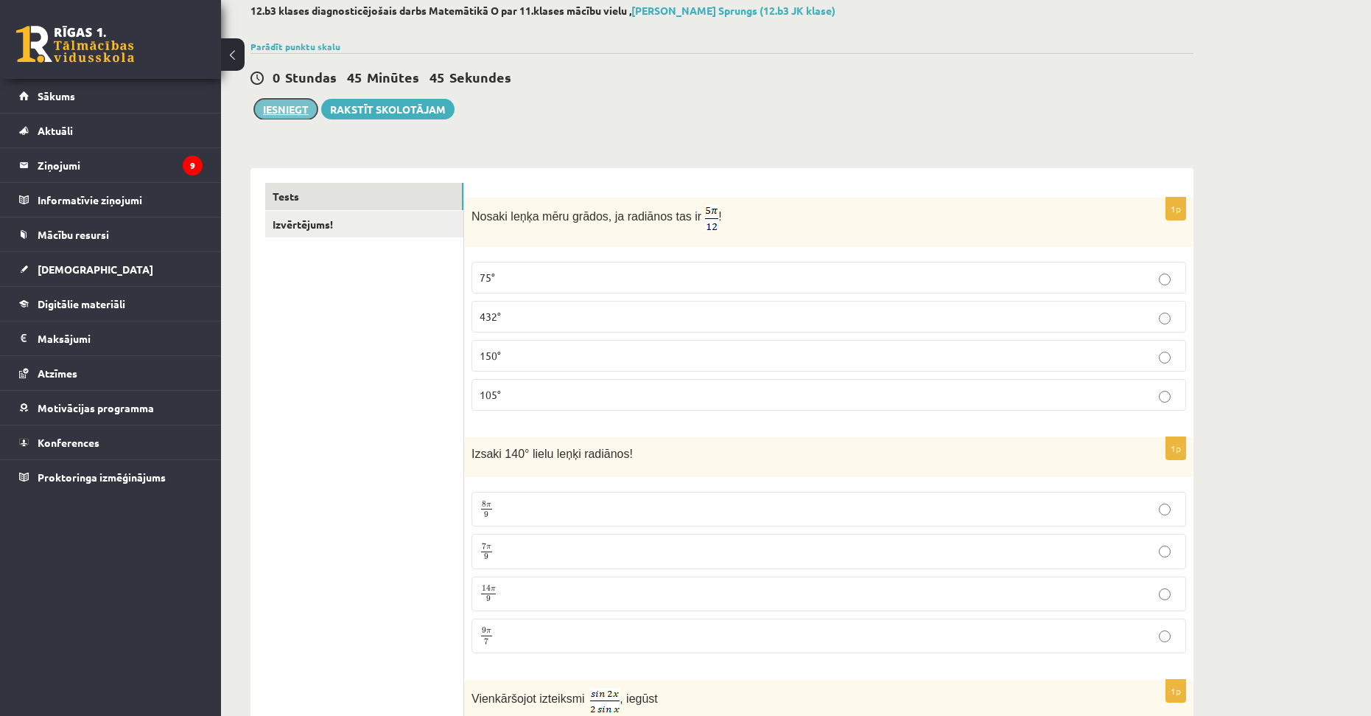
click at [295, 106] on button "Iesniegt" at bounding box center [285, 109] width 63 height 21
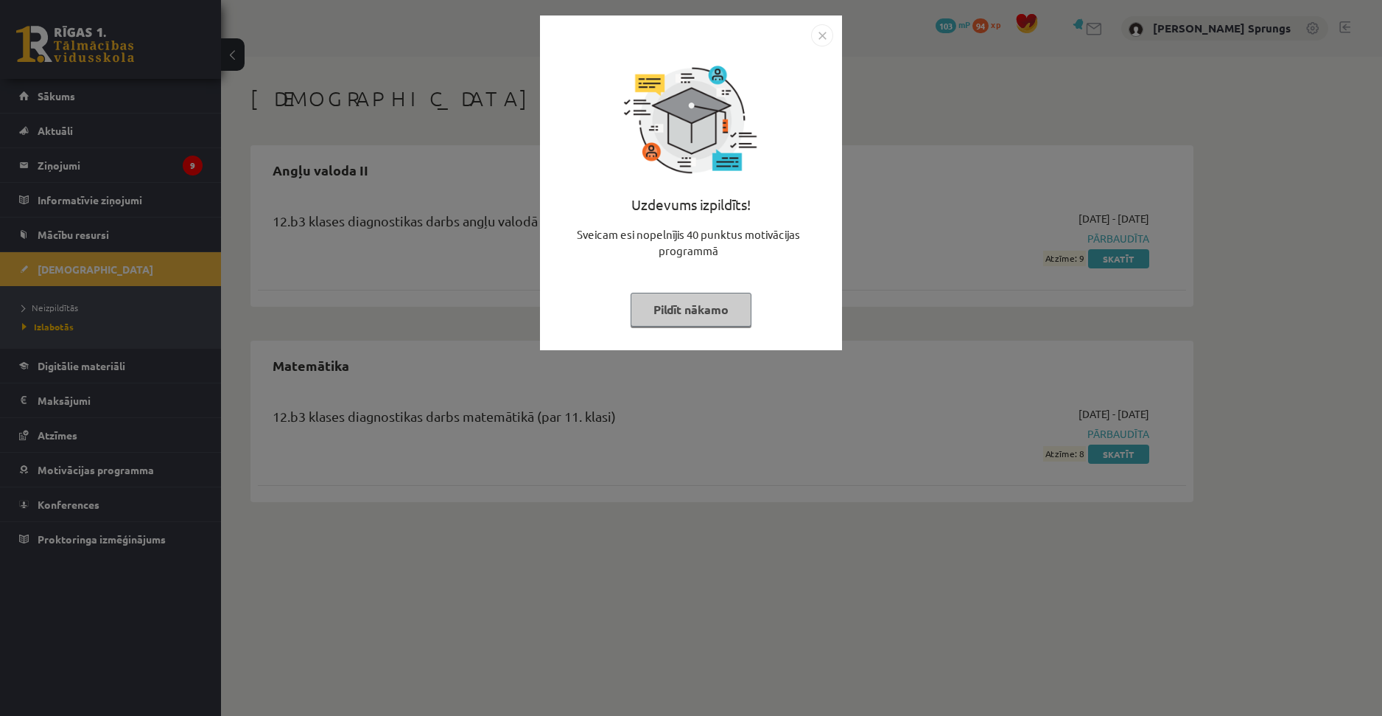
click at [825, 37] on img "Close" at bounding box center [822, 35] width 22 height 22
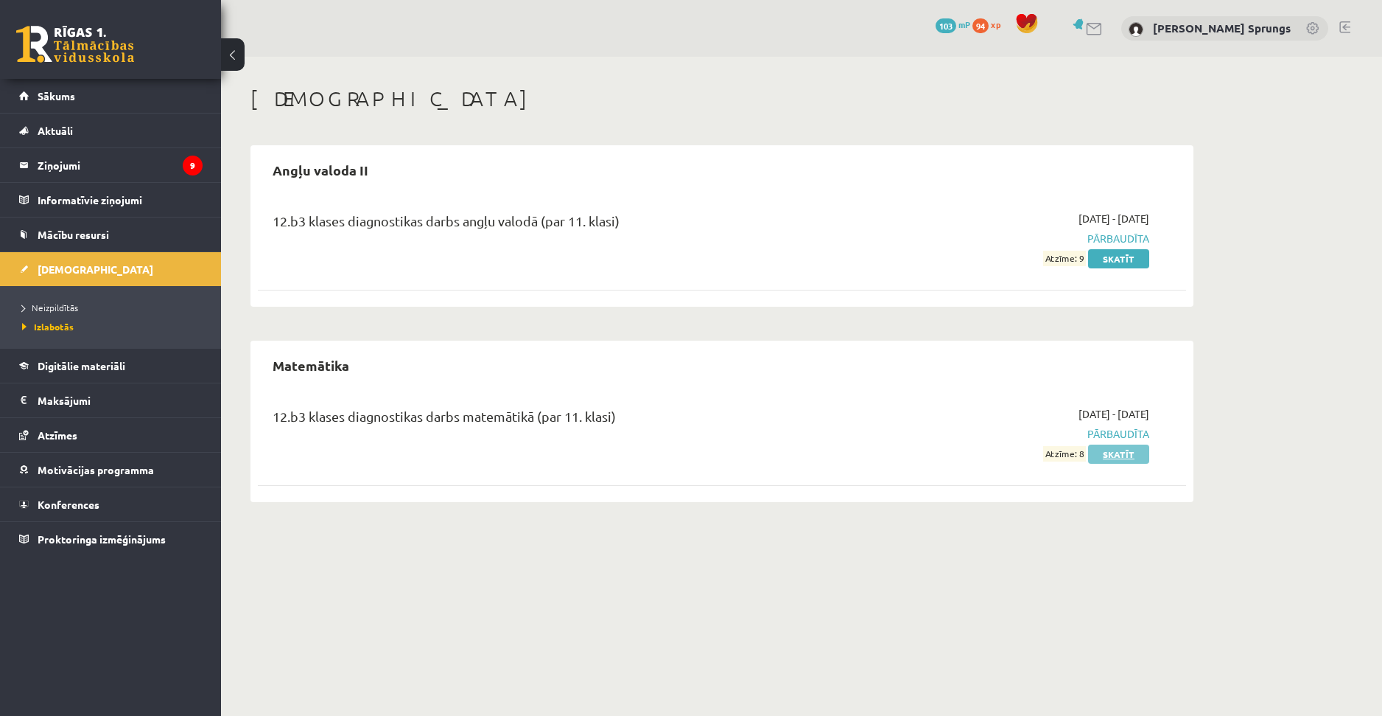
click at [1110, 455] on link "Skatīt" at bounding box center [1118, 453] width 61 height 19
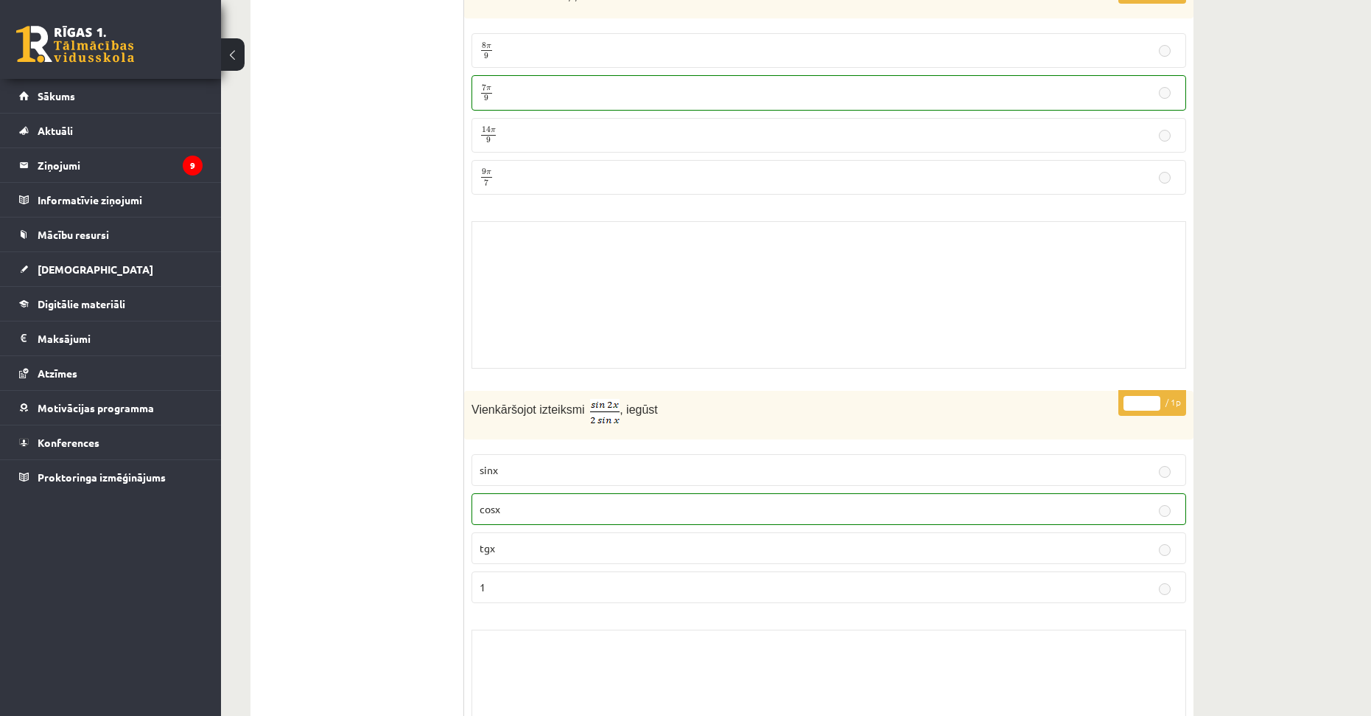
drag, startPoint x: 1220, startPoint y: 427, endPoint x: 1202, endPoint y: 528, distance: 101.9
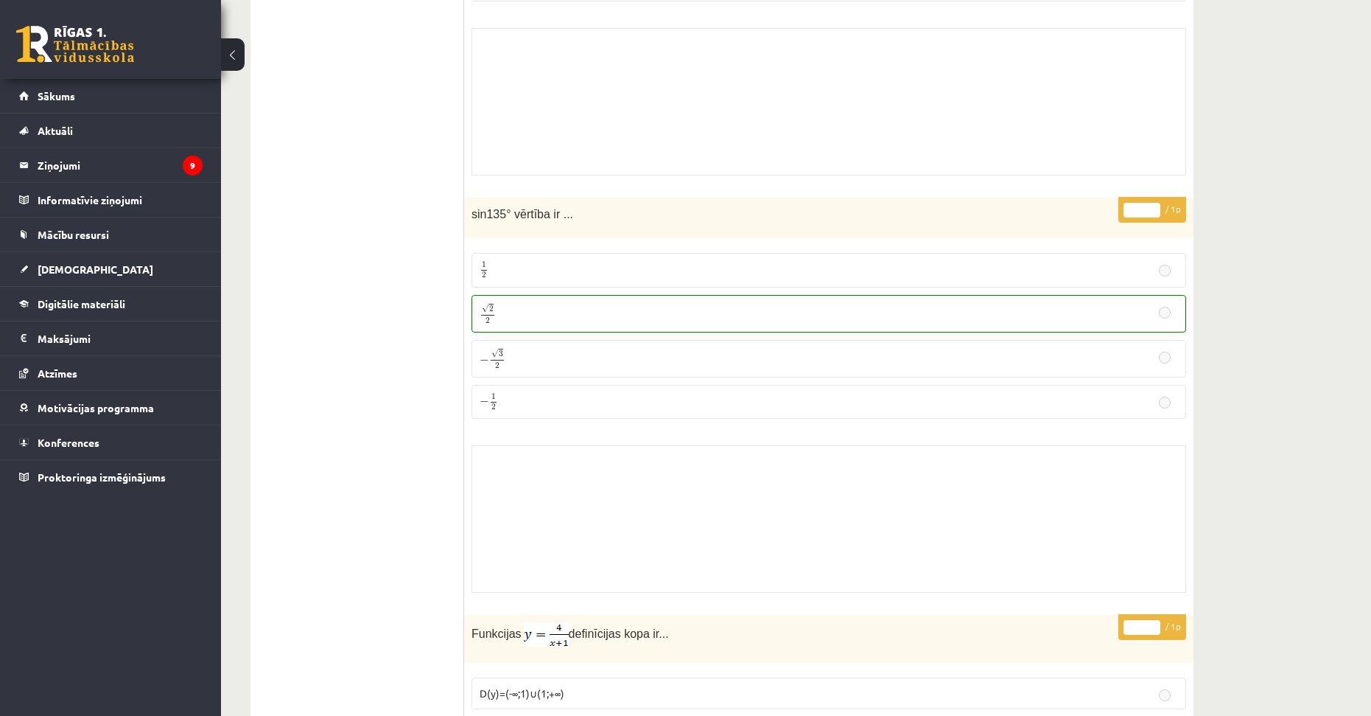
drag, startPoint x: 1226, startPoint y: 447, endPoint x: 1225, endPoint y: 472, distance: 25.1
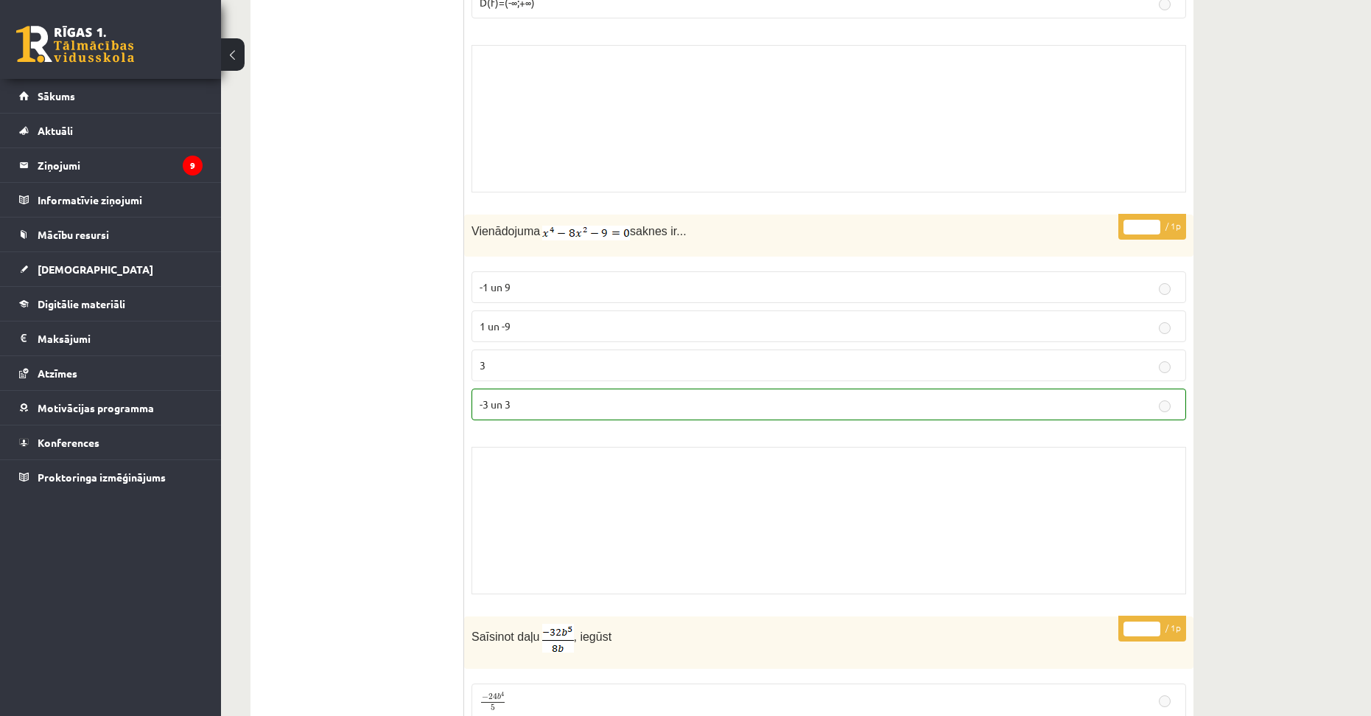
drag, startPoint x: 1219, startPoint y: 331, endPoint x: 1210, endPoint y: 494, distance: 163.8
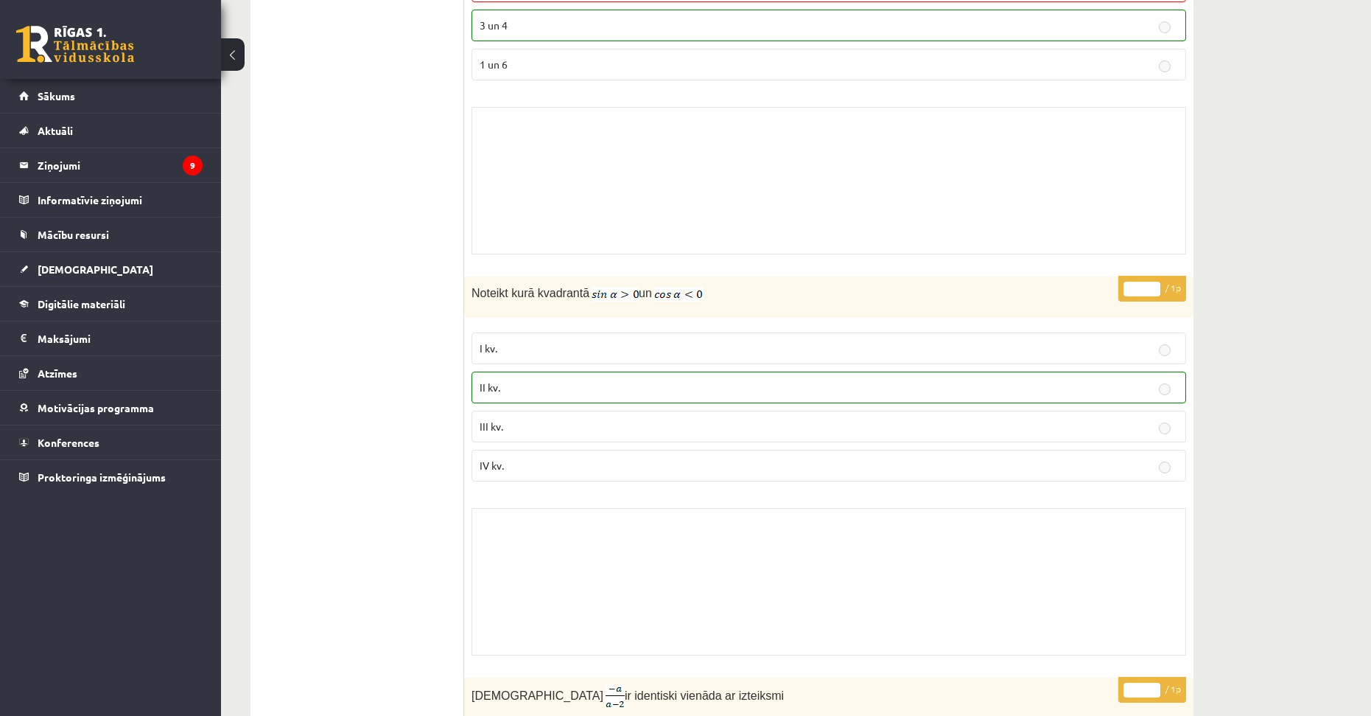
drag, startPoint x: 1233, startPoint y: 362, endPoint x: 1207, endPoint y: 509, distance: 149.6
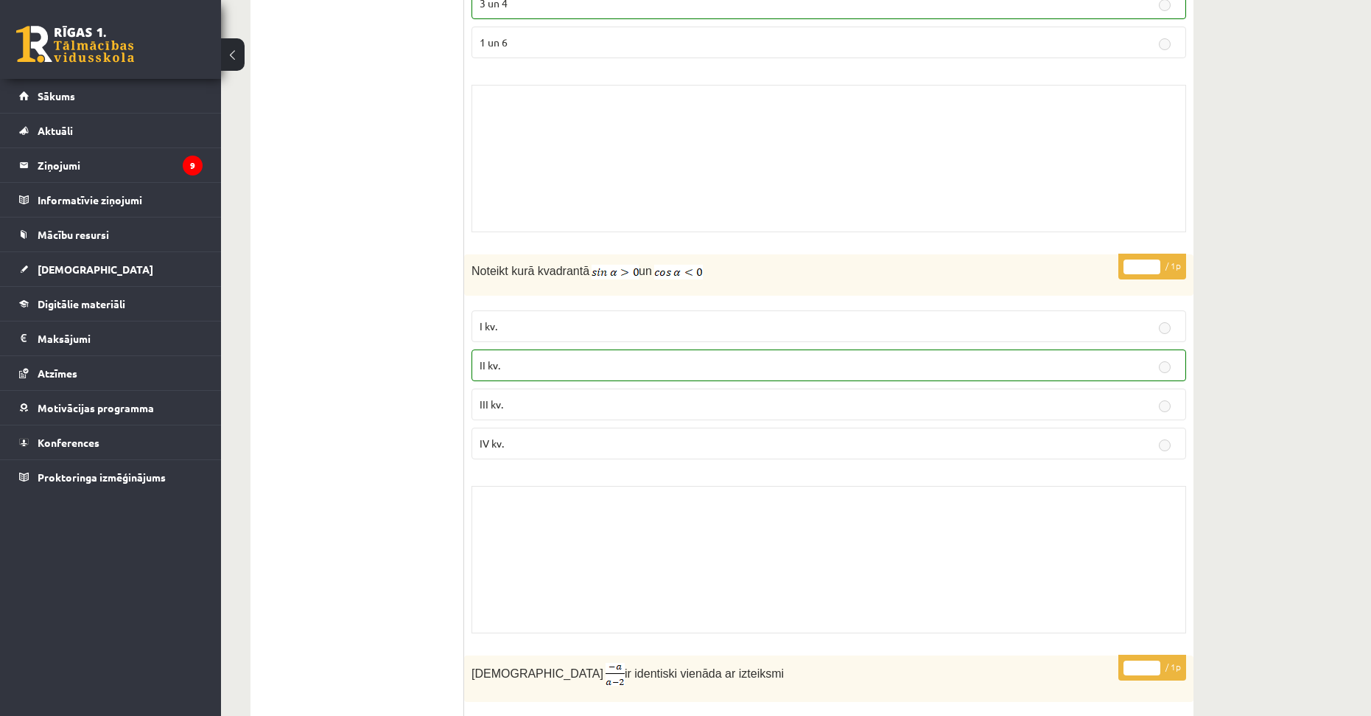
scroll to position [3780, 0]
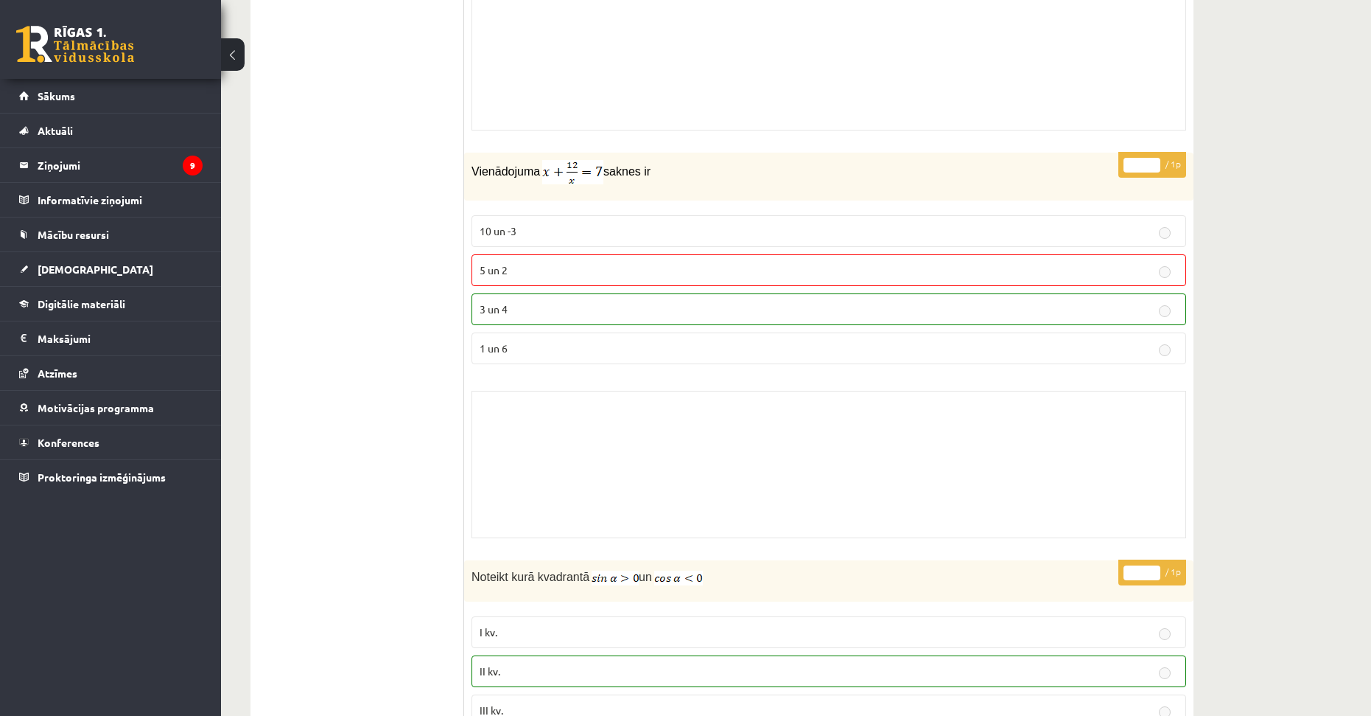
drag, startPoint x: 1228, startPoint y: 369, endPoint x: 1225, endPoint y: 211, distance: 157.7
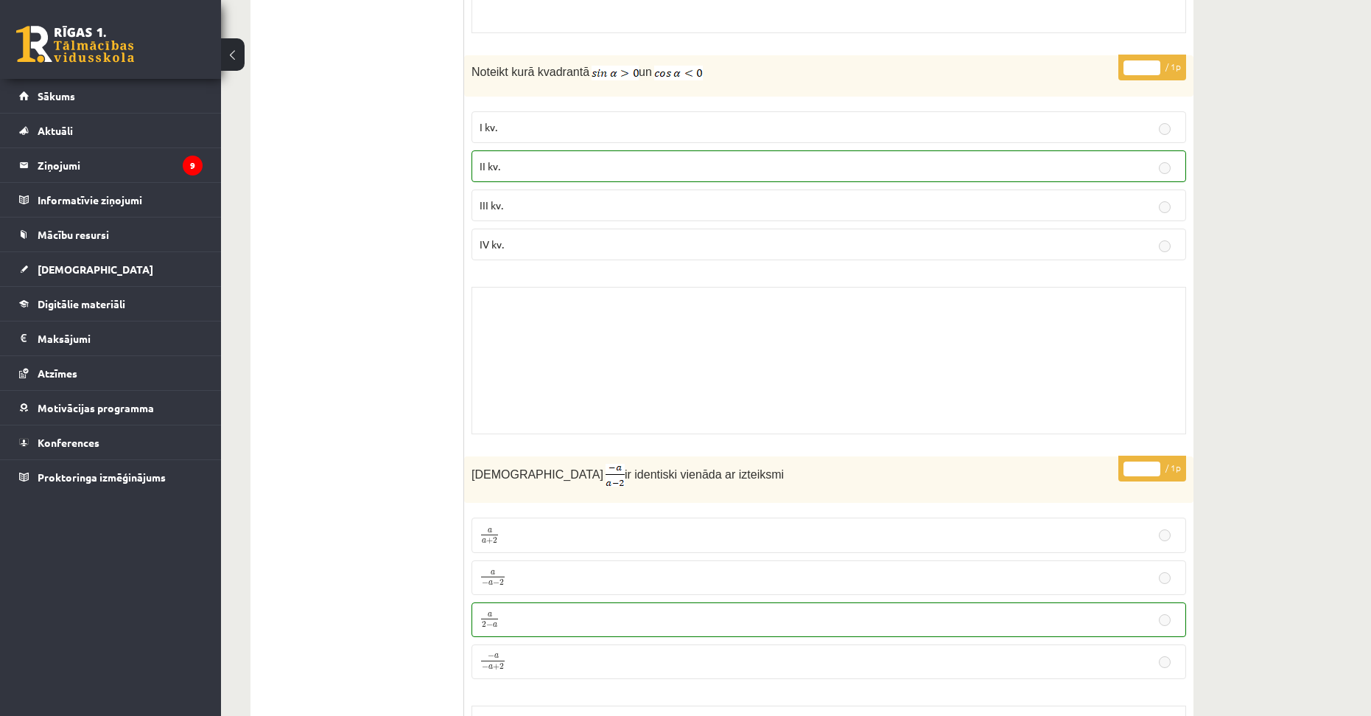
drag, startPoint x: 1276, startPoint y: 361, endPoint x: 1254, endPoint y: 450, distance: 91.9
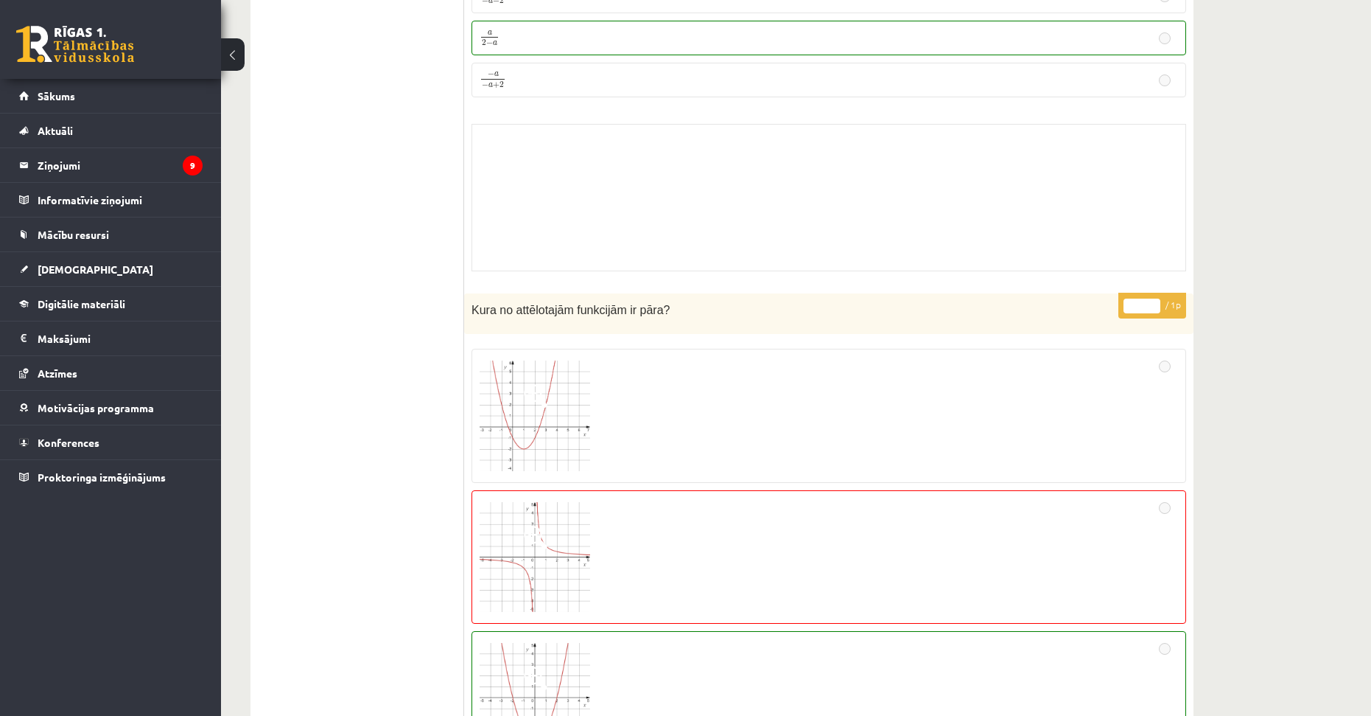
scroll to position [5116, 0]
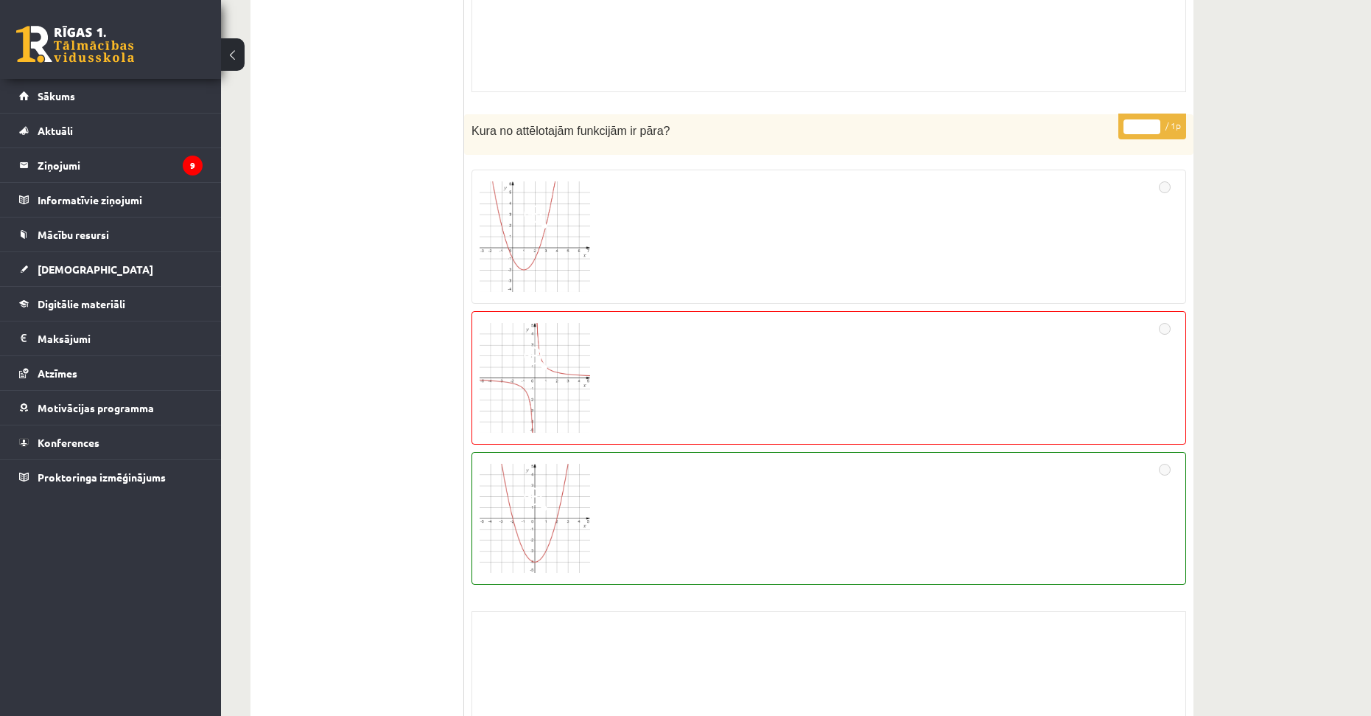
drag, startPoint x: 1184, startPoint y: 308, endPoint x: 1218, endPoint y: 452, distance: 148.4
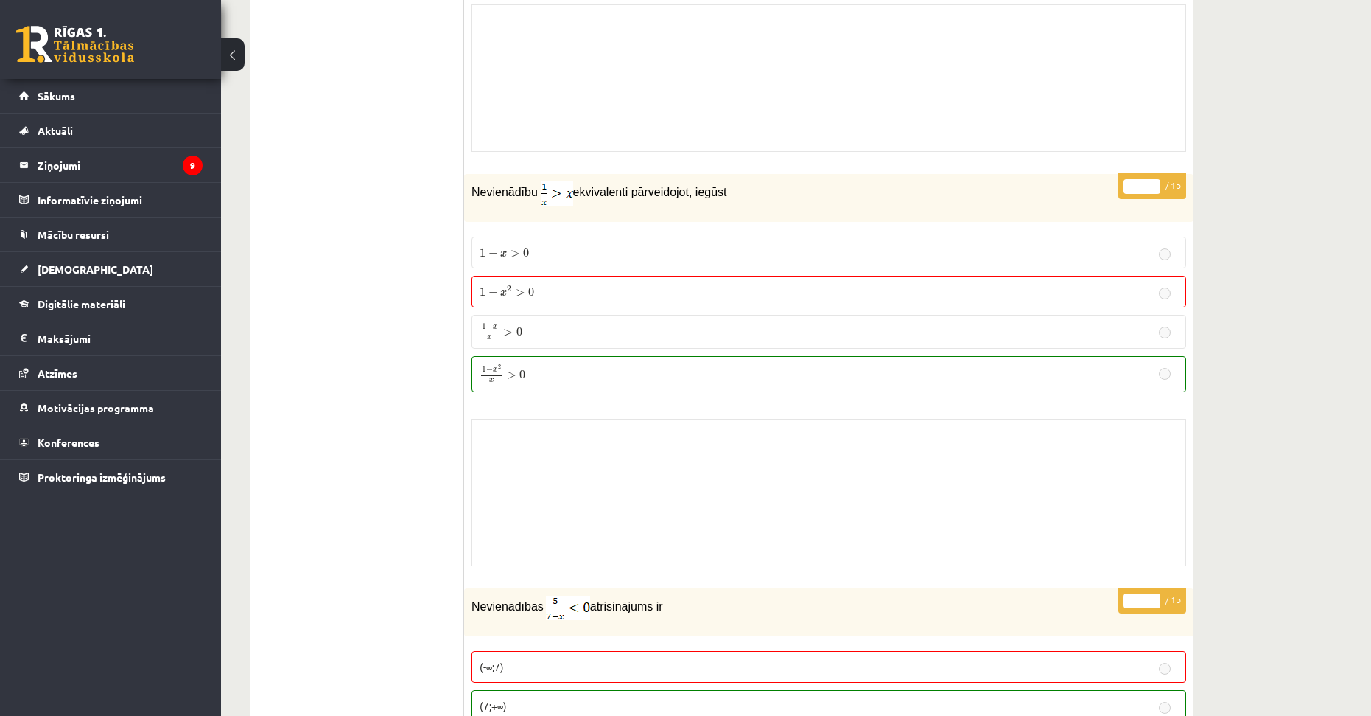
drag, startPoint x: 1240, startPoint y: 375, endPoint x: 1243, endPoint y: 489, distance: 114.3
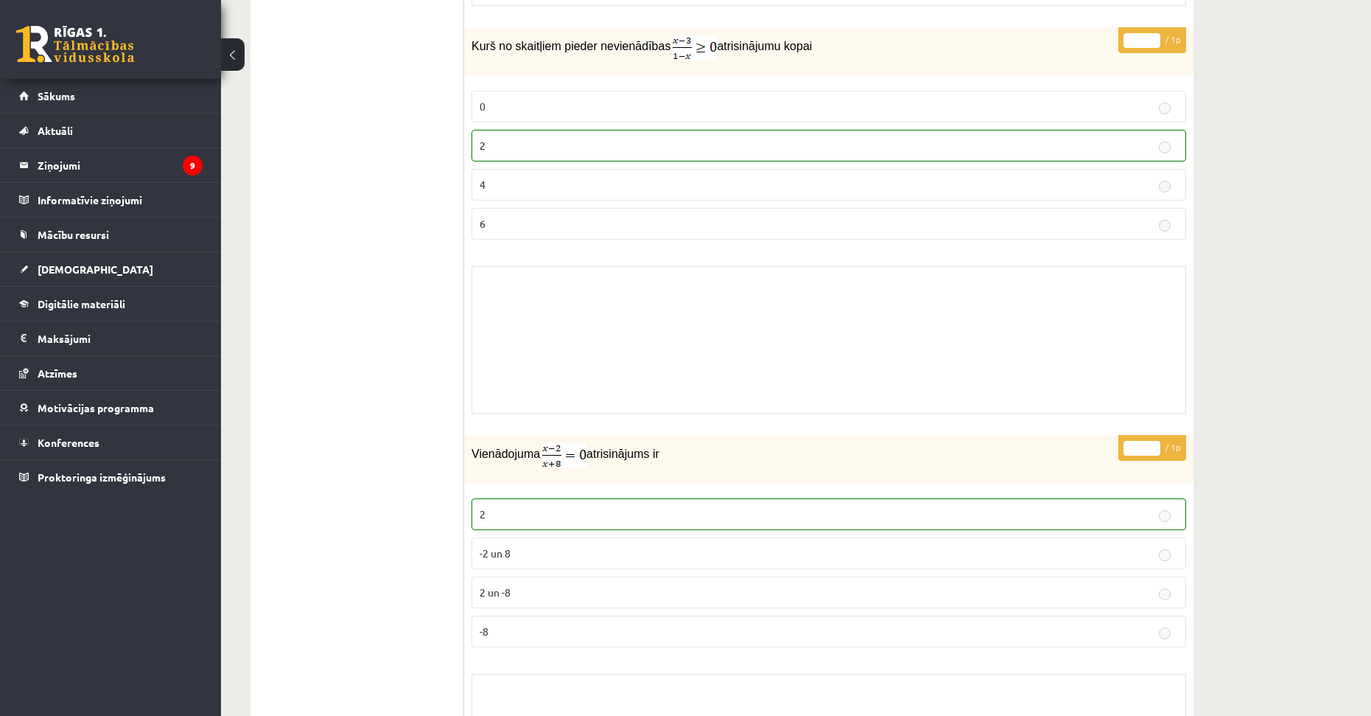
drag, startPoint x: 1237, startPoint y: 428, endPoint x: 1253, endPoint y: 494, distance: 67.6
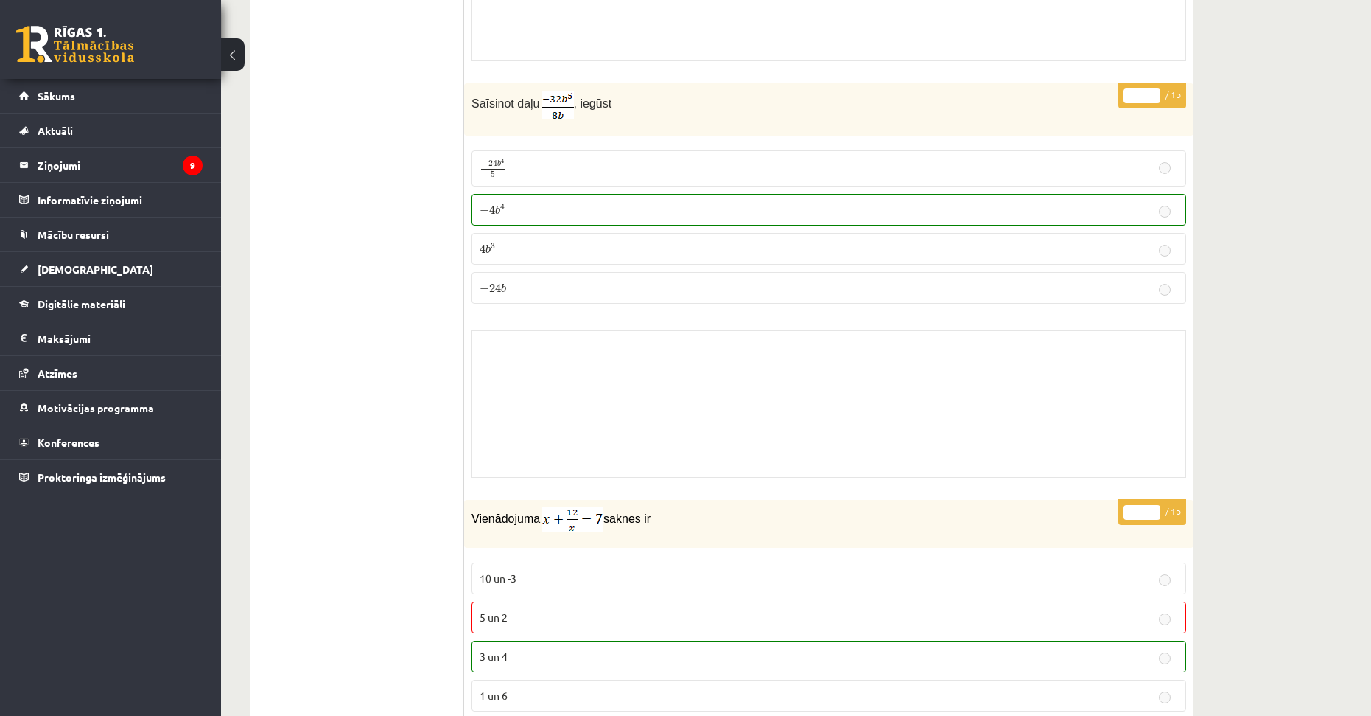
scroll to position [0, 0]
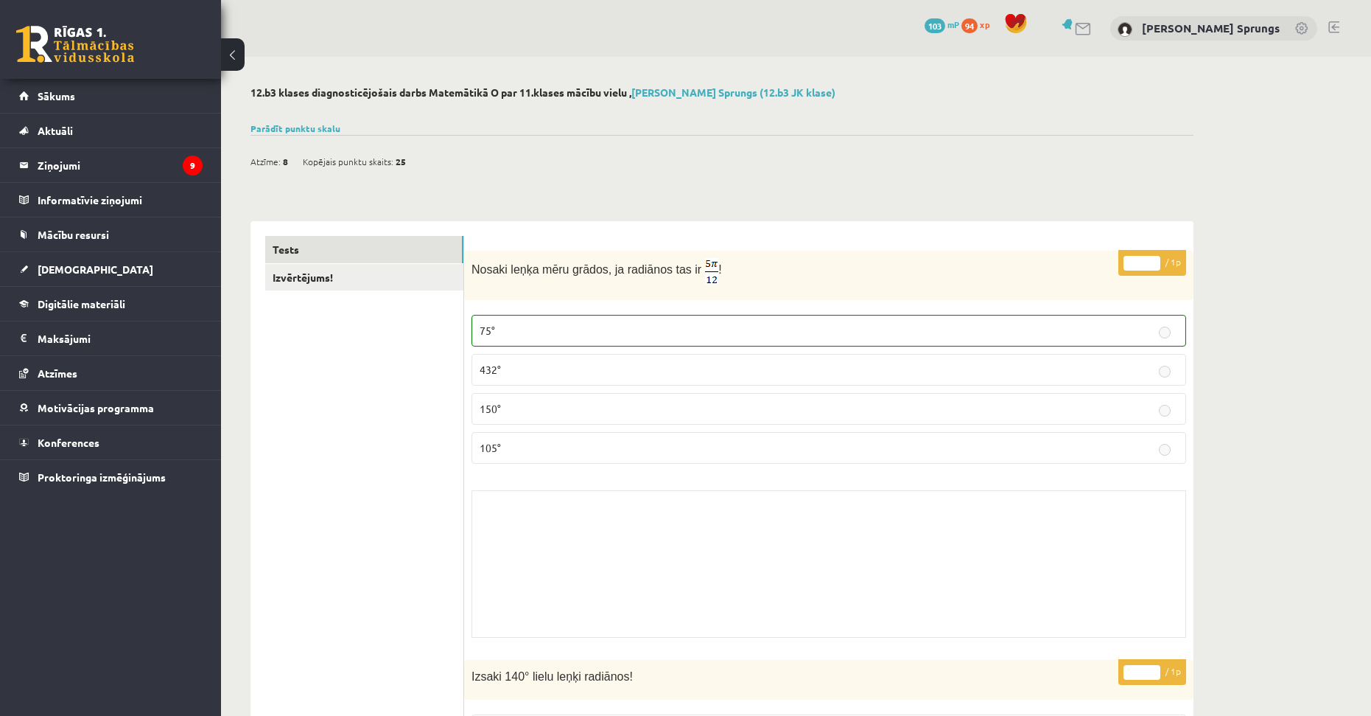
drag, startPoint x: 1238, startPoint y: 513, endPoint x: 1186, endPoint y: 228, distance: 289.8
click at [63, 275] on link "[DEMOGRAPHIC_DATA]" at bounding box center [110, 269] width 183 height 34
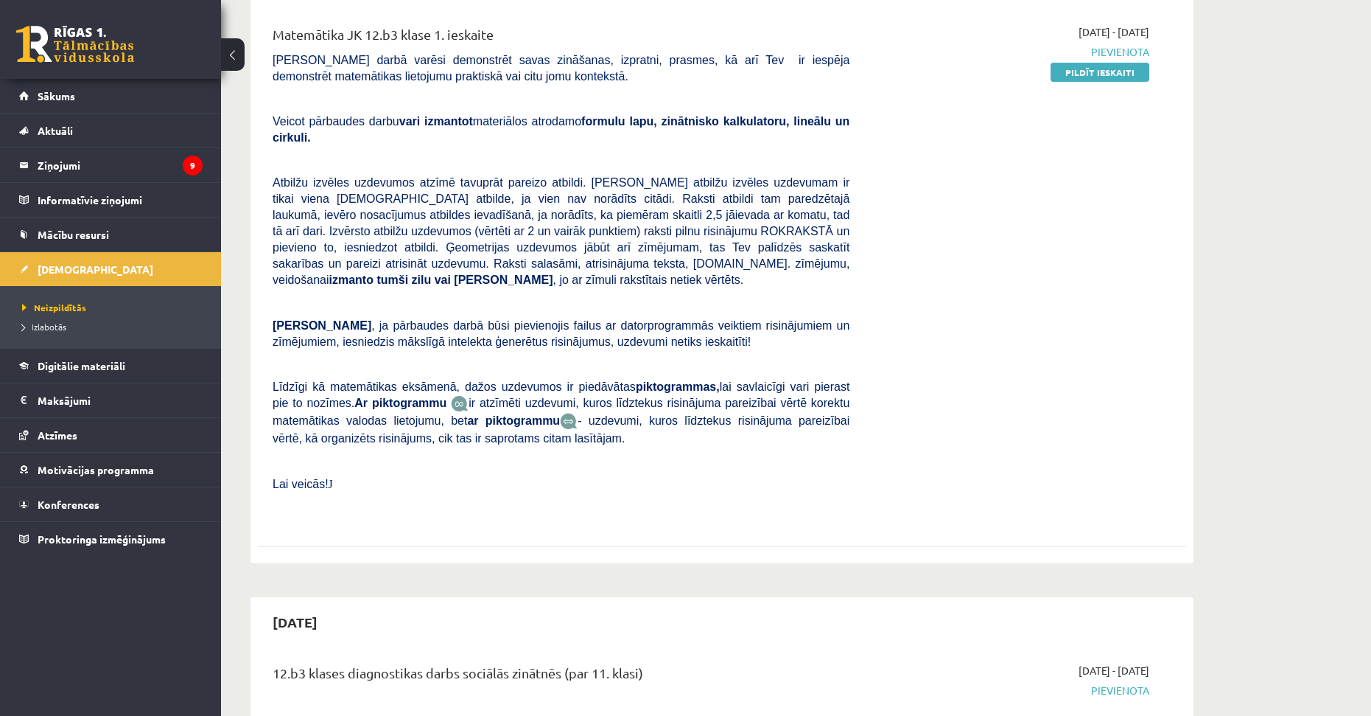
drag, startPoint x: 753, startPoint y: 287, endPoint x: 768, endPoint y: 373, distance: 87.5
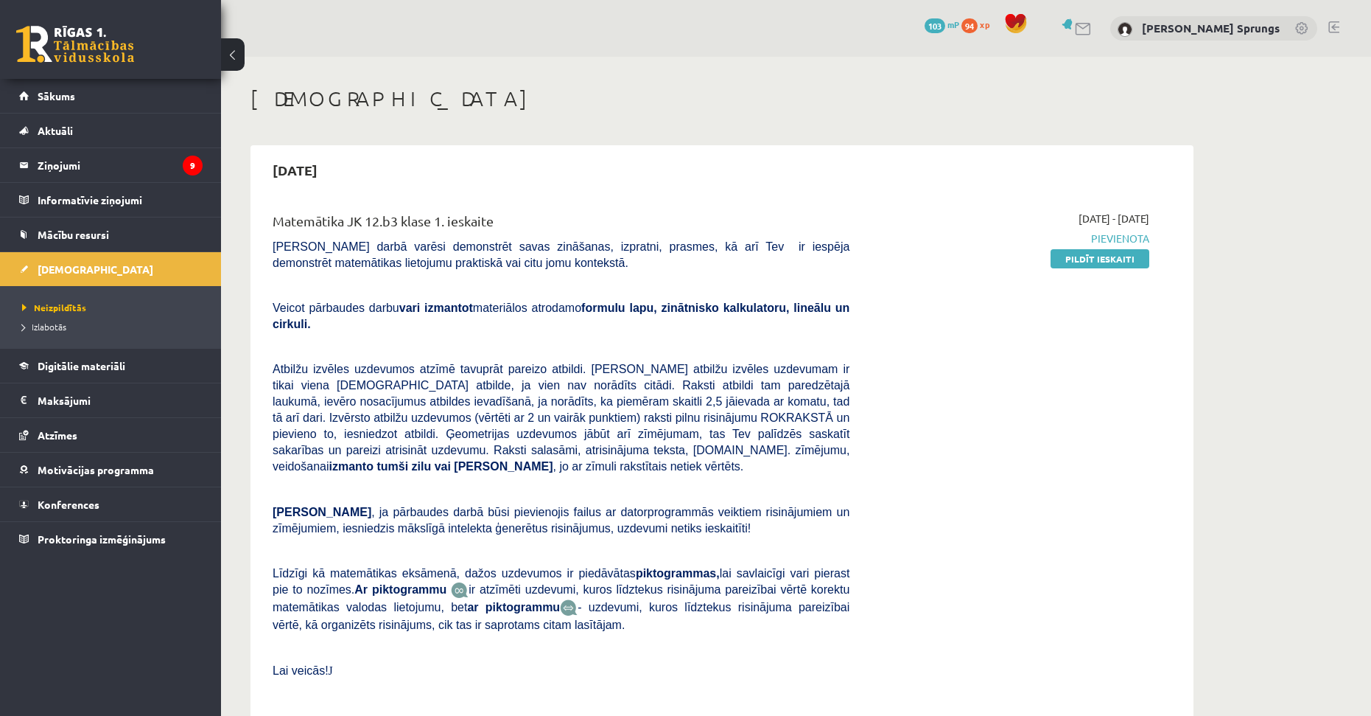
drag, startPoint x: 736, startPoint y: 427, endPoint x: 766, endPoint y: 298, distance: 133.0
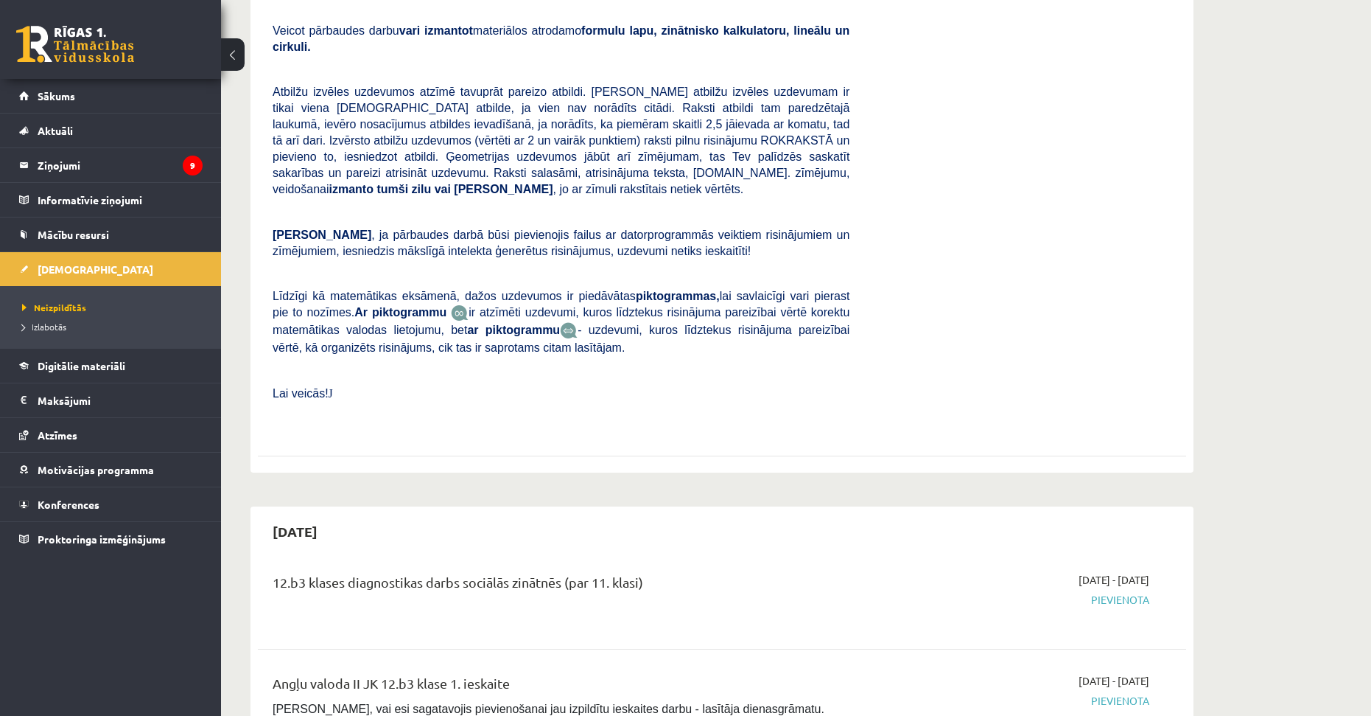
drag, startPoint x: 924, startPoint y: 247, endPoint x: 929, endPoint y: 351, distance: 104.8
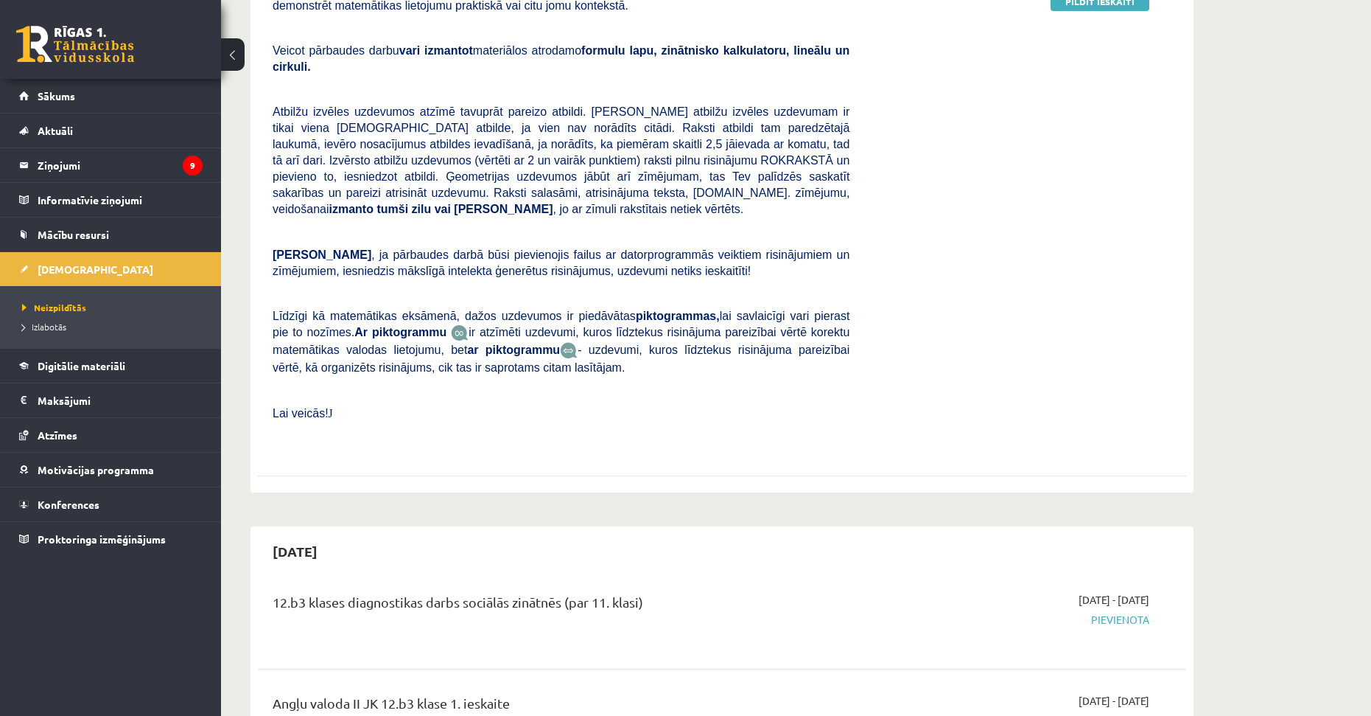
scroll to position [3, 0]
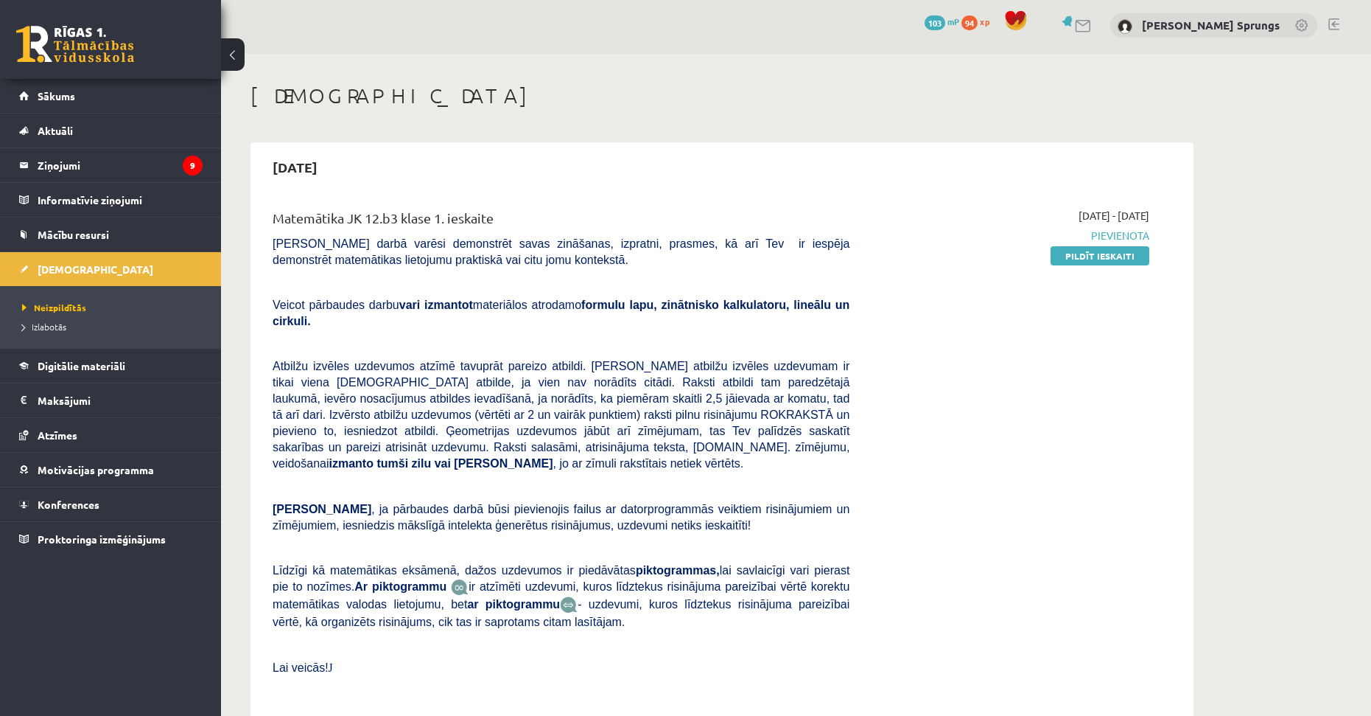
drag, startPoint x: 865, startPoint y: 223, endPoint x: 937, endPoint y: 102, distance: 141.0
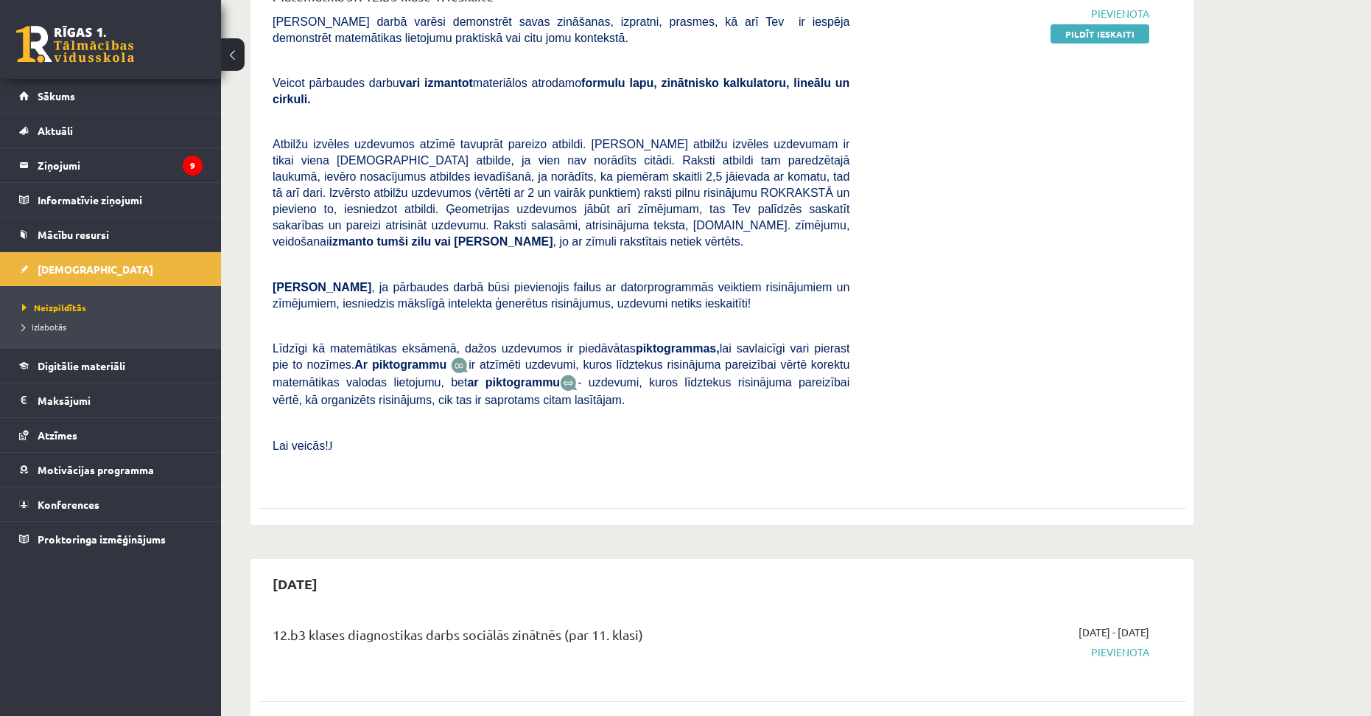
drag, startPoint x: 853, startPoint y: 346, endPoint x: 861, endPoint y: 413, distance: 67.5
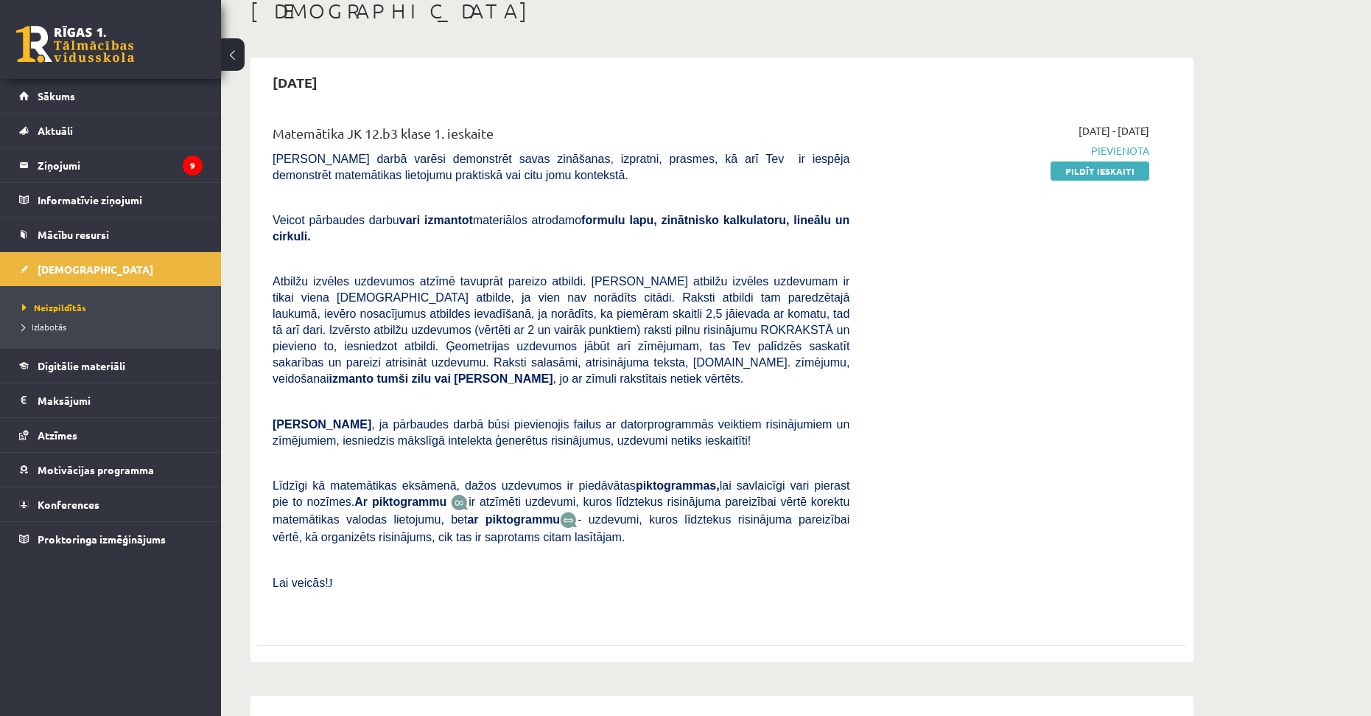
drag, startPoint x: 682, startPoint y: 394, endPoint x: 679, endPoint y: 320, distance: 74.5
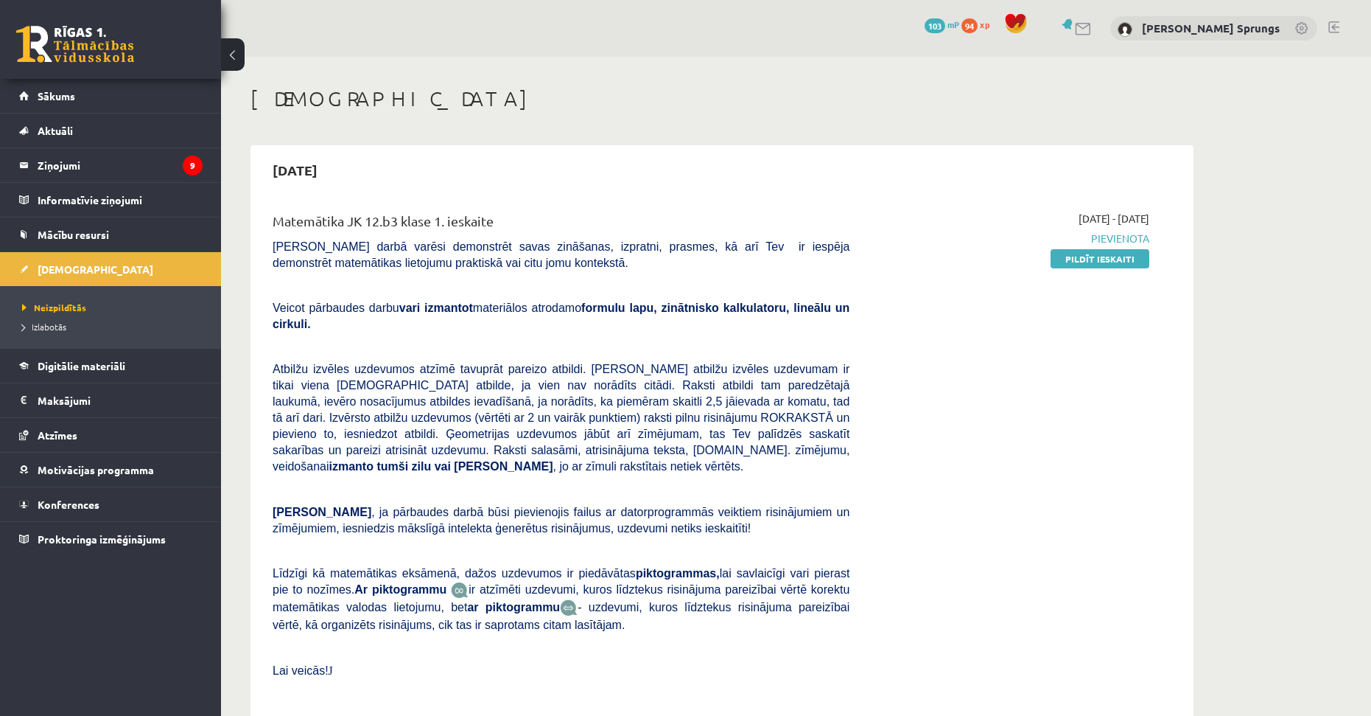
drag, startPoint x: 623, startPoint y: 423, endPoint x: 638, endPoint y: 312, distance: 111.5
